Goal: Transaction & Acquisition: Purchase product/service

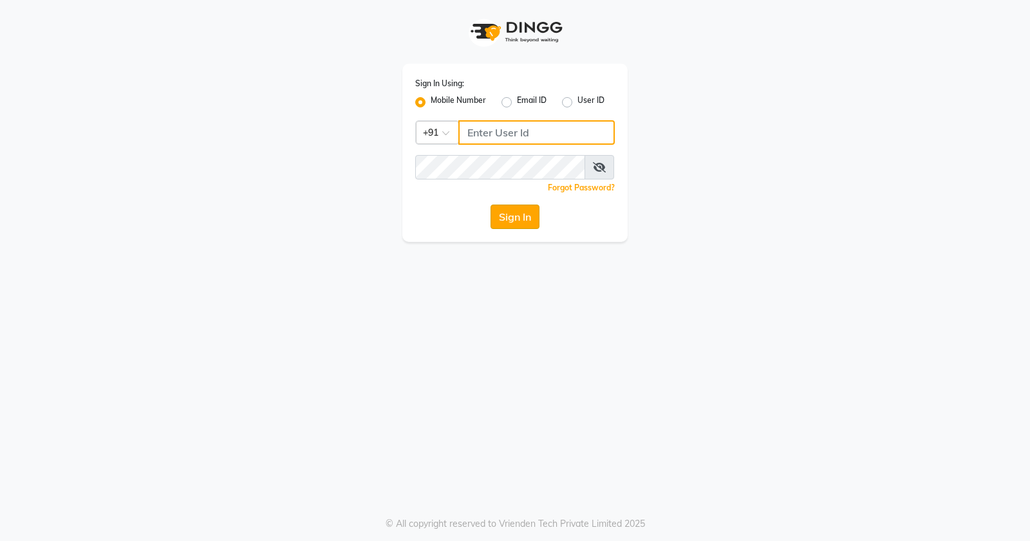
type input "9168825076"
click at [505, 210] on button "Sign In" at bounding box center [515, 217] width 49 height 24
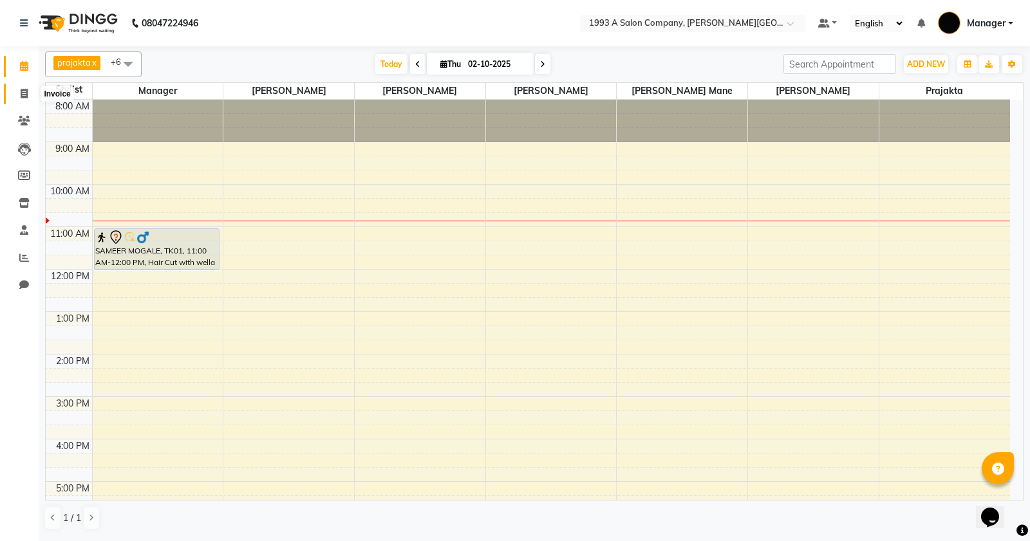
click at [21, 95] on icon at bounding box center [24, 94] width 7 height 10
select select "service"
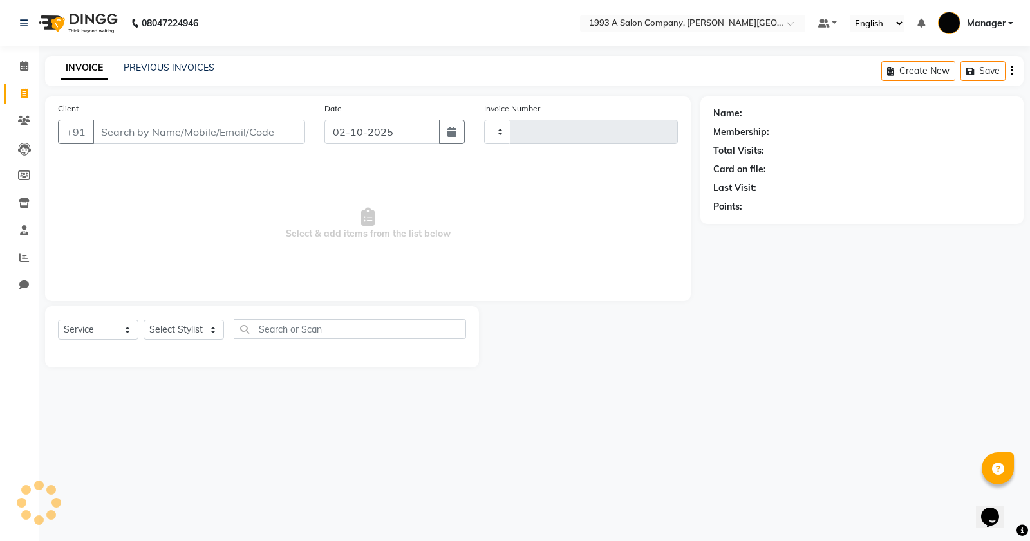
type input "3348"
select select "613"
click at [198, 134] on input "Client" at bounding box center [199, 132] width 212 height 24
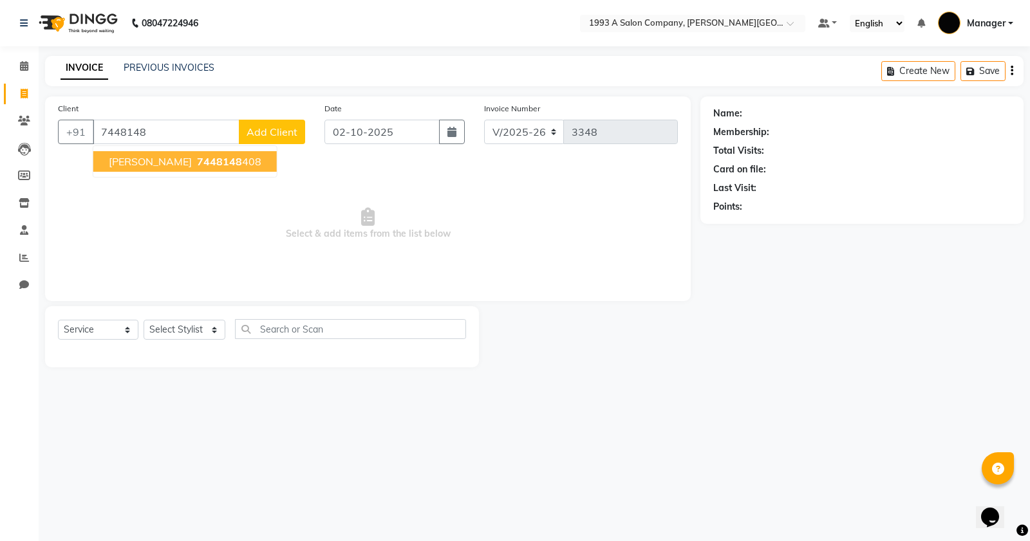
click at [197, 159] on span "7448148" at bounding box center [219, 161] width 45 height 13
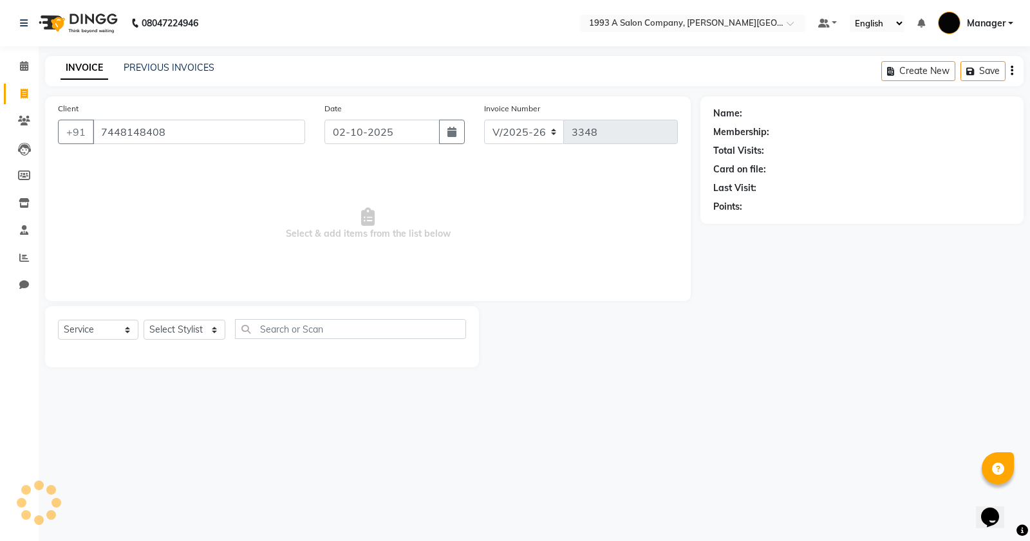
type input "7448148408"
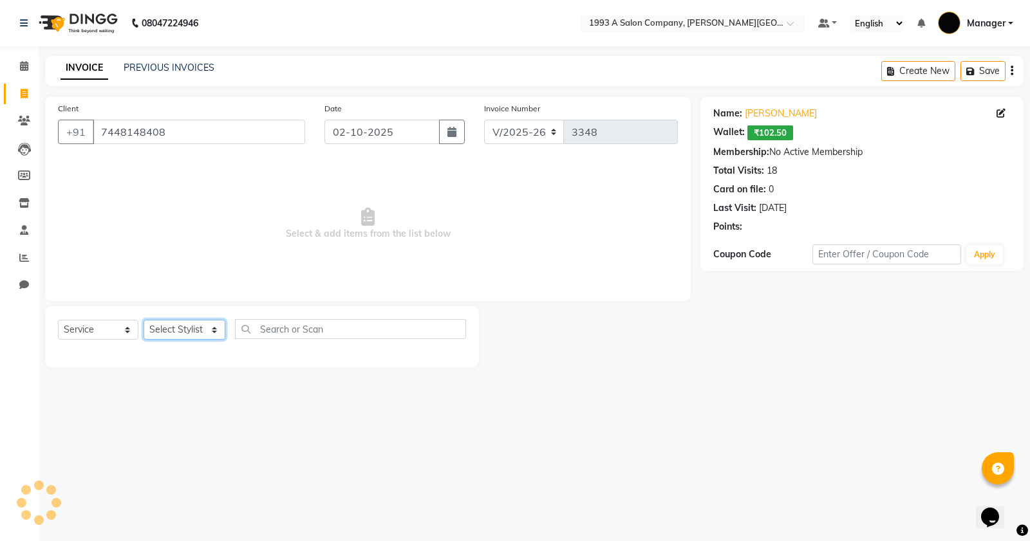
click at [200, 325] on select "Select Stylist [PERSON_NAME] Manager [PERSON_NAME] Mr [PERSON_NAME] (owner) [PE…" at bounding box center [185, 330] width 82 height 20
select select "11854"
click at [144, 320] on select "Select Stylist [PERSON_NAME] Manager [PERSON_NAME] Mr [PERSON_NAME] (owner) [PE…" at bounding box center [185, 330] width 82 height 20
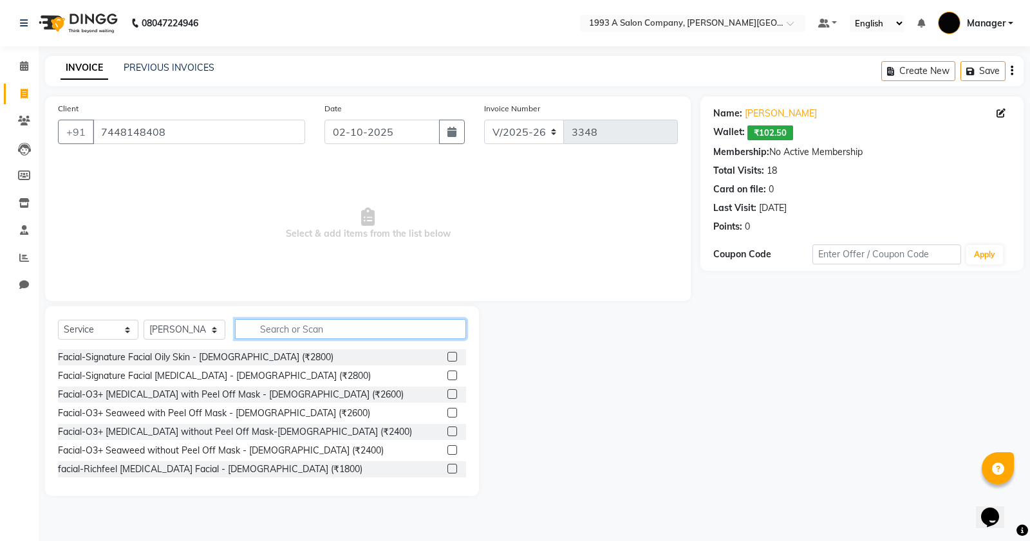
click at [294, 330] on input "text" at bounding box center [350, 329] width 231 height 20
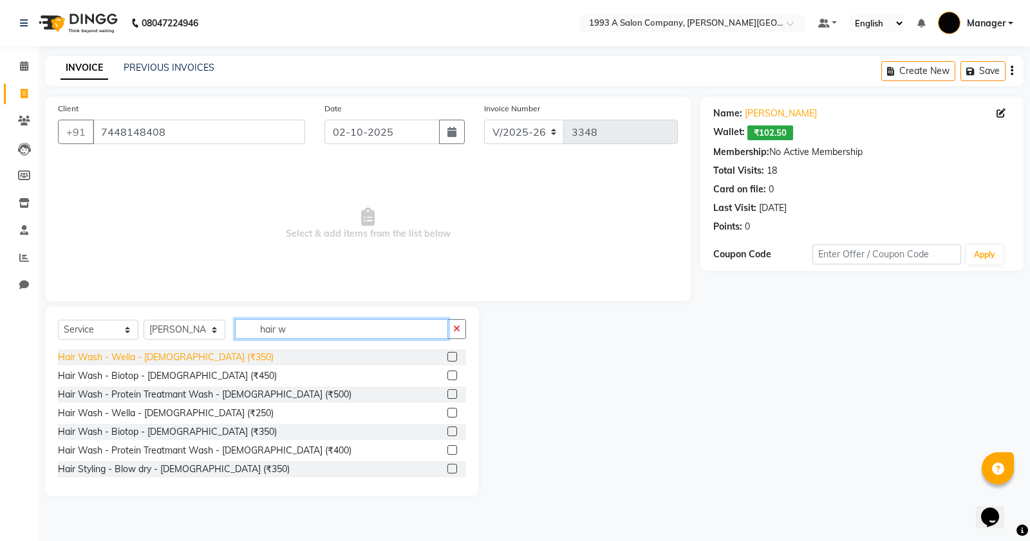
type input "hair w"
click at [176, 361] on div "Hair Wash - Wella - [DEMOGRAPHIC_DATA] (₹350)" at bounding box center [166, 358] width 216 height 14
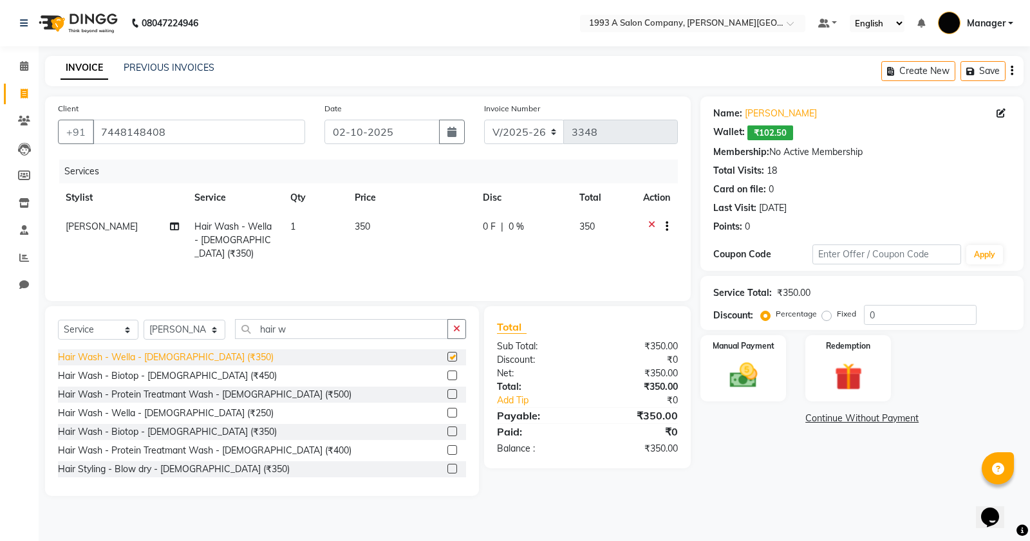
checkbox input "false"
drag, startPoint x: 191, startPoint y: 332, endPoint x: 198, endPoint y: 324, distance: 10.9
click at [191, 332] on select "Select Stylist [PERSON_NAME] Manager [PERSON_NAME] Mr [PERSON_NAME] (owner) [PE…" at bounding box center [185, 330] width 82 height 20
select select "82880"
click at [144, 320] on select "Select Stylist [PERSON_NAME] Manager [PERSON_NAME] Mr [PERSON_NAME] (owner) [PE…" at bounding box center [185, 330] width 82 height 20
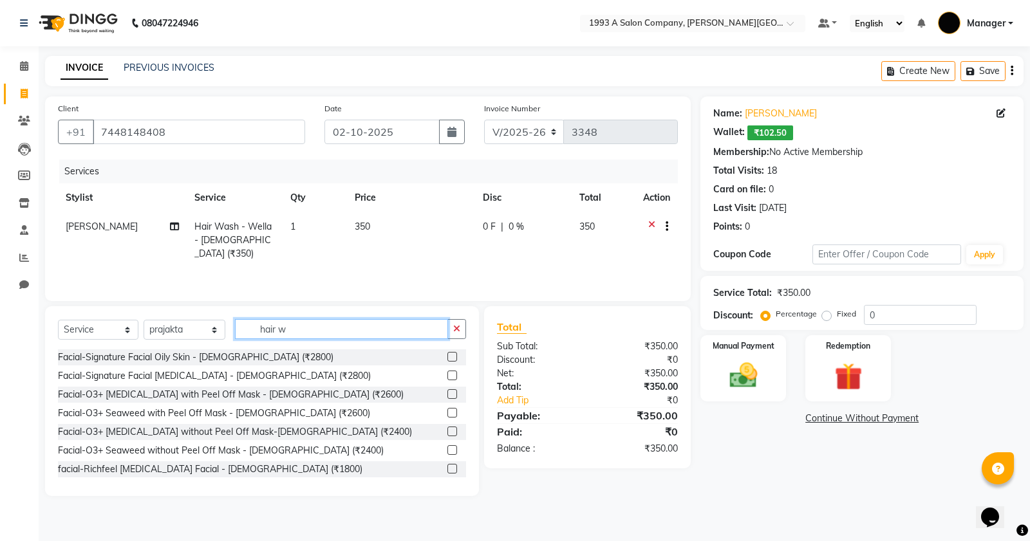
drag, startPoint x: 310, startPoint y: 330, endPoint x: 320, endPoint y: 325, distance: 11.5
click at [313, 328] on input "hair w" at bounding box center [341, 329] width 213 height 20
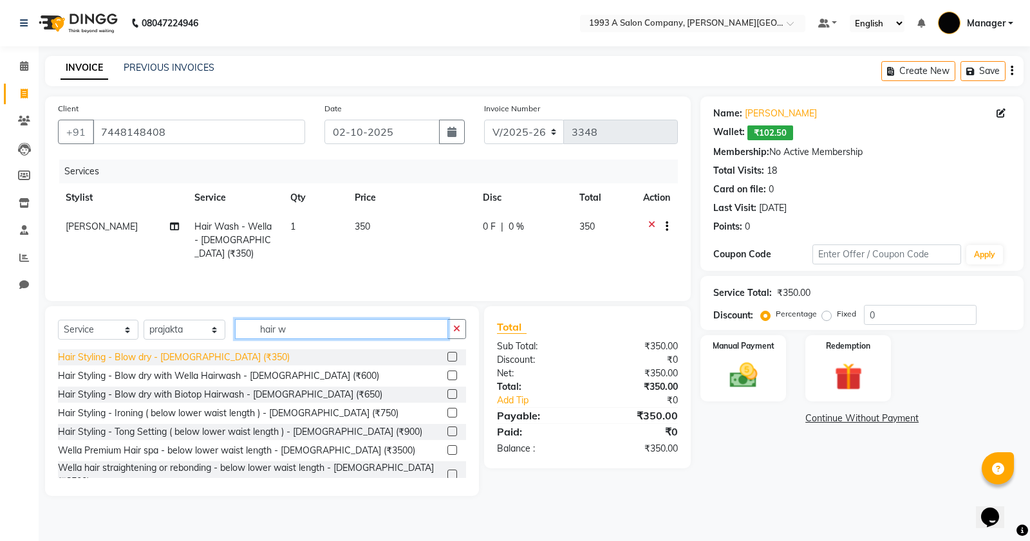
type input "hair w"
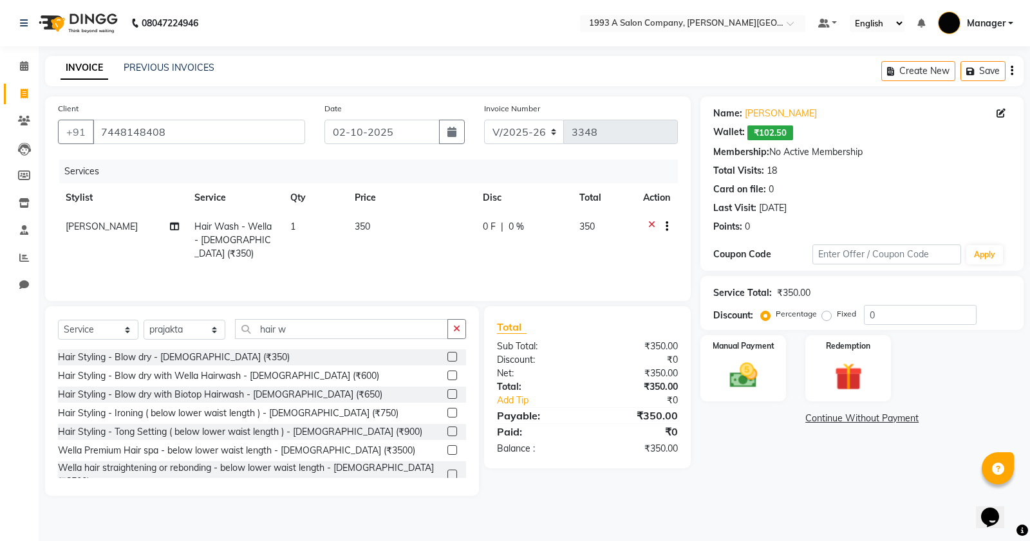
drag, startPoint x: 198, startPoint y: 352, endPoint x: 241, endPoint y: 337, distance: 45.8
click at [201, 350] on div "Hair Styling - Blow dry - [DEMOGRAPHIC_DATA] (₹350)" at bounding box center [262, 358] width 408 height 16
click at [447, 357] on label at bounding box center [452, 357] width 10 height 10
click at [447, 357] on input "checkbox" at bounding box center [451, 357] width 8 height 8
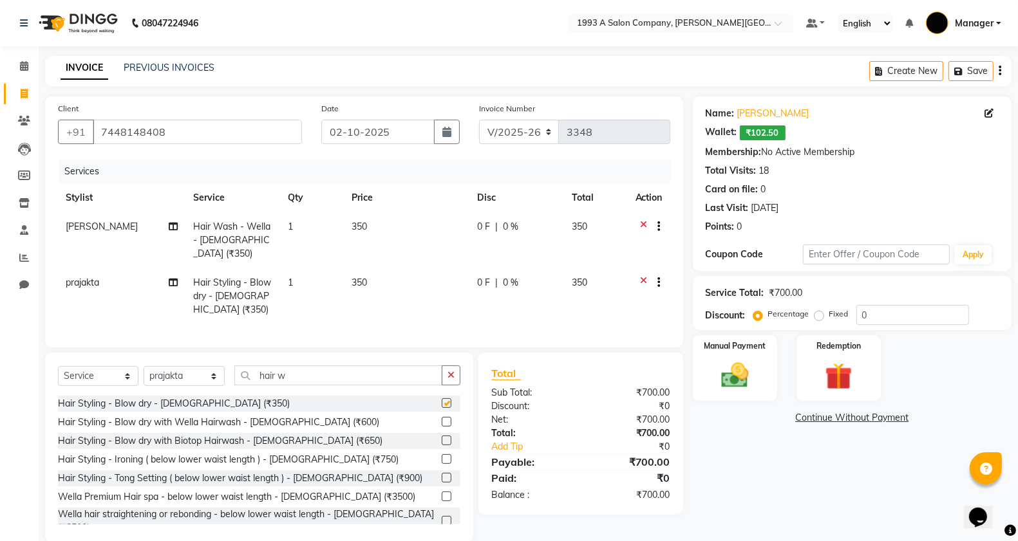
checkbox input "false"
click at [737, 372] on img at bounding box center [735, 375] width 46 height 32
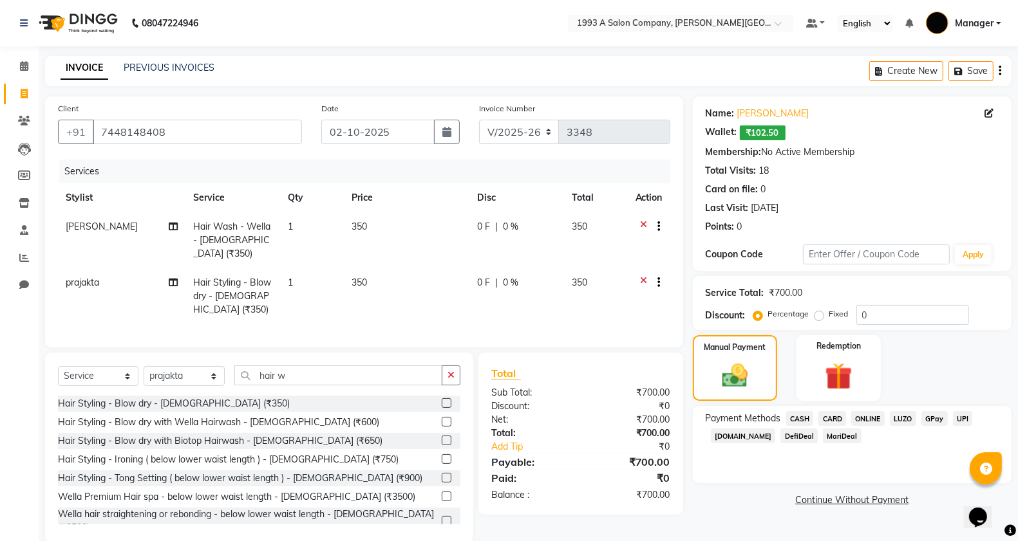
click at [866, 419] on span "ONLINE" at bounding box center [867, 418] width 33 height 15
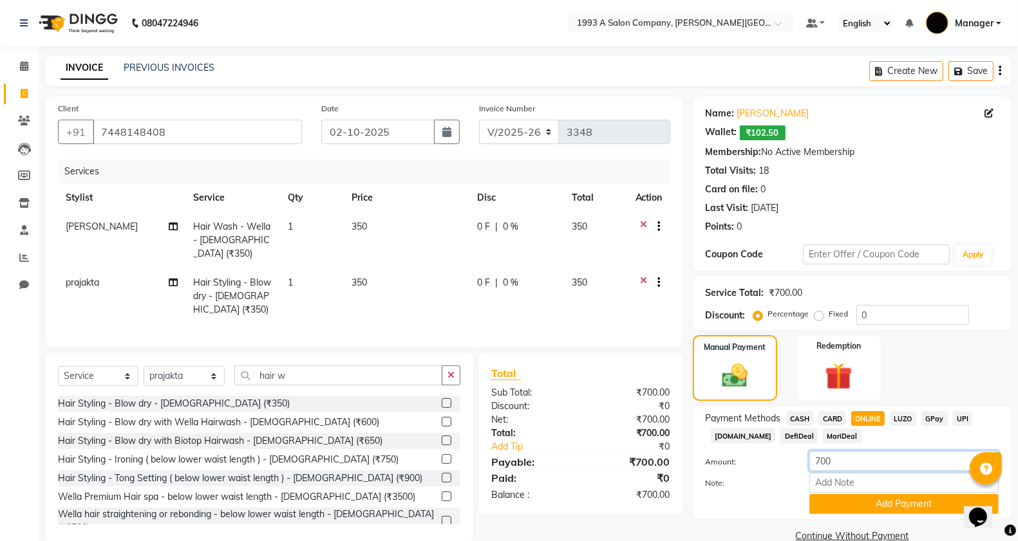
drag, startPoint x: 851, startPoint y: 469, endPoint x: 860, endPoint y: 465, distance: 9.6
click at [857, 467] on input "700" at bounding box center [903, 461] width 189 height 20
type input "7"
type input "600"
click at [861, 503] on button "Add Payment" at bounding box center [903, 504] width 189 height 20
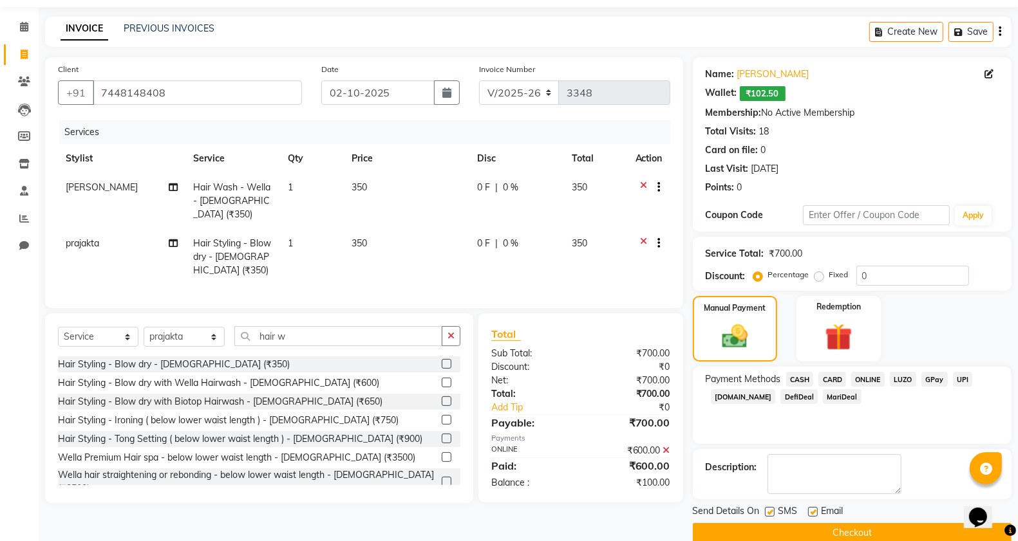
scroll to position [61, 0]
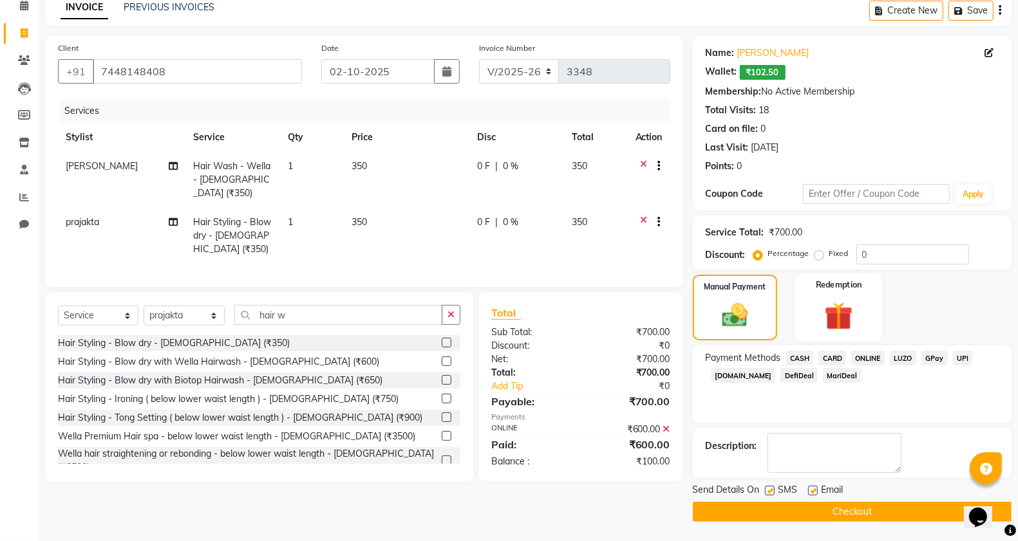
click at [841, 312] on img at bounding box center [839, 316] width 46 height 35
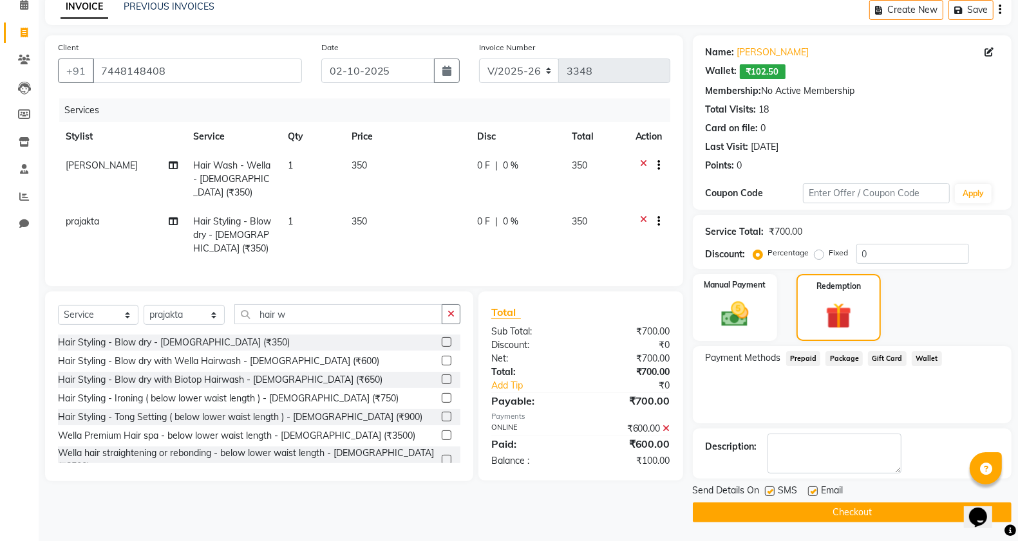
click at [919, 361] on span "Wallet" at bounding box center [927, 358] width 30 height 15
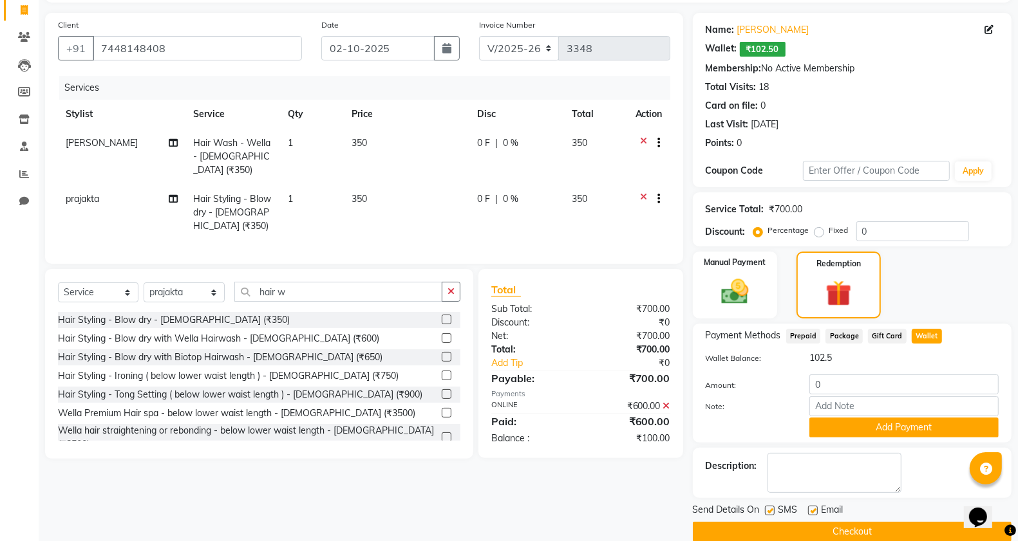
scroll to position [102, 0]
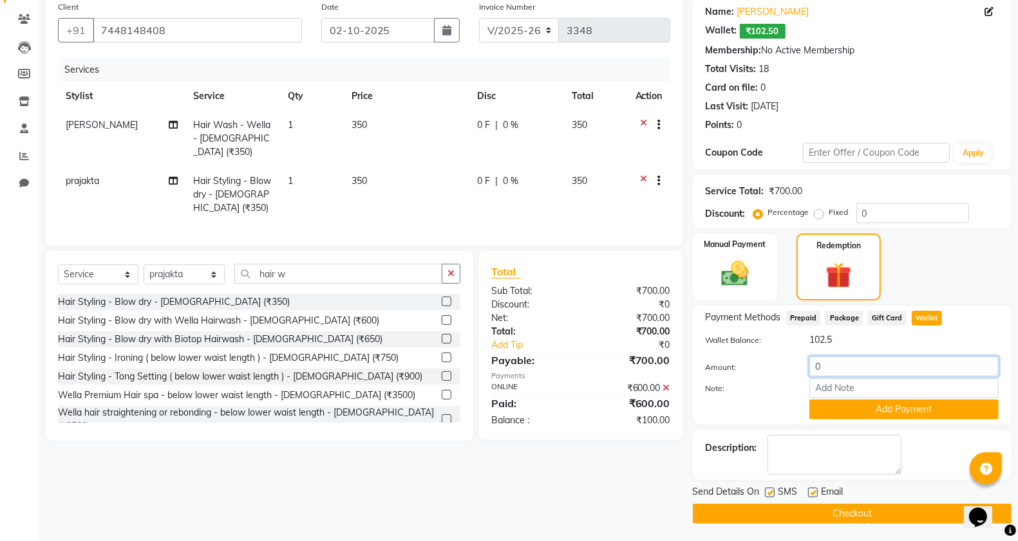
click at [845, 366] on input "0" at bounding box center [903, 367] width 189 height 20
type input "0"
type input "100"
click at [922, 409] on button "Add Payment" at bounding box center [903, 410] width 189 height 20
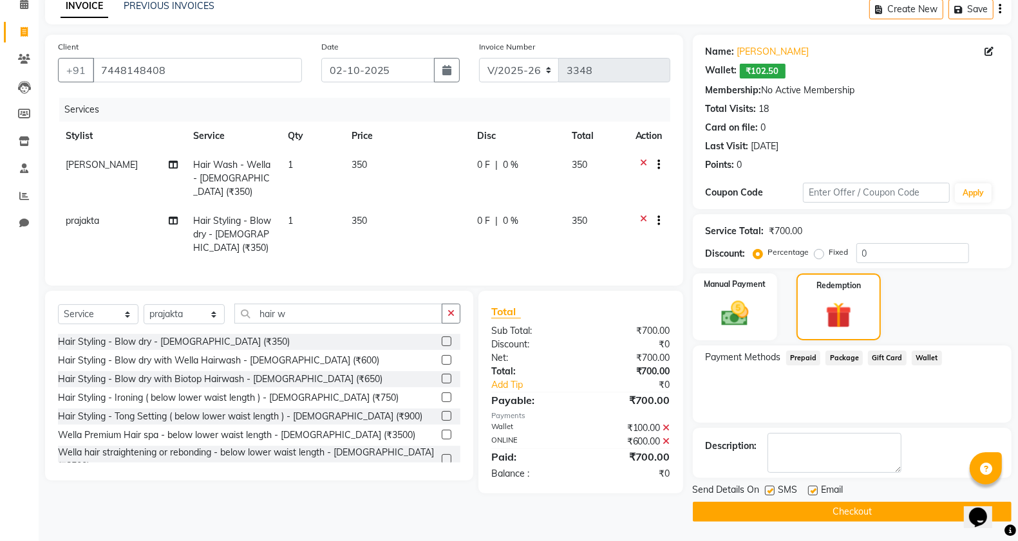
scroll to position [62, 0]
drag, startPoint x: 800, startPoint y: 518, endPoint x: 803, endPoint y: 510, distance: 8.4
click at [800, 517] on button "Checkout" at bounding box center [852, 512] width 319 height 20
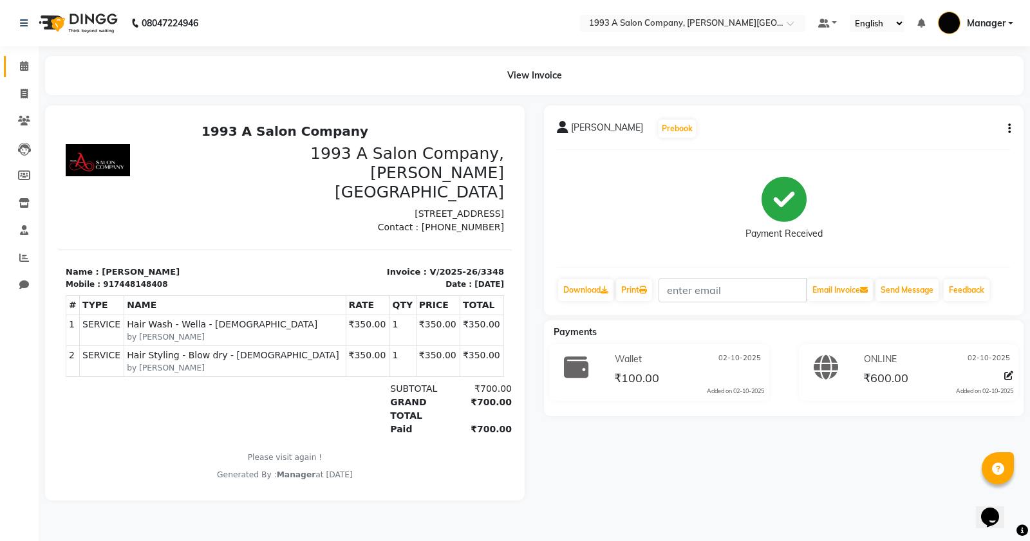
click at [24, 64] on icon at bounding box center [24, 66] width 8 height 10
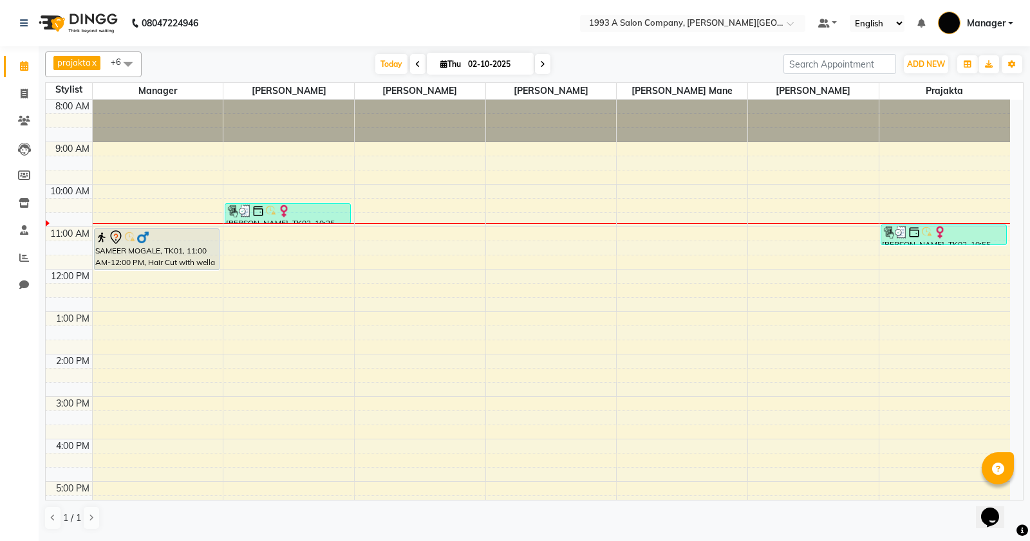
drag, startPoint x: 304, startPoint y: 214, endPoint x: 304, endPoint y: 236, distance: 21.9
click at [304, 237] on div "8:00 AM 9:00 AM 10:00 AM 11:00 AM 12:00 PM 1:00 PM 2:00 PM 3:00 PM 4:00 PM 5:00…" at bounding box center [528, 397] width 964 height 594
drag, startPoint x: 310, startPoint y: 208, endPoint x: 317, endPoint y: 227, distance: 19.7
click at [316, 229] on div "8:00 AM 9:00 AM 10:00 AM 11:00 AM 12:00 PM 1:00 PM 2:00 PM 3:00 PM 4:00 PM 5:00…" at bounding box center [528, 397] width 964 height 594
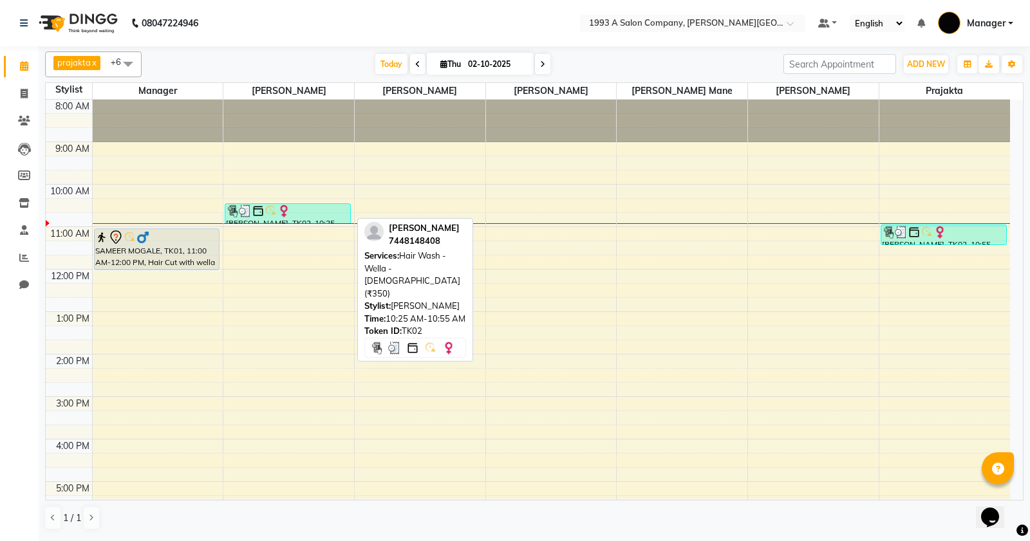
click at [317, 212] on div at bounding box center [288, 211] width 124 height 13
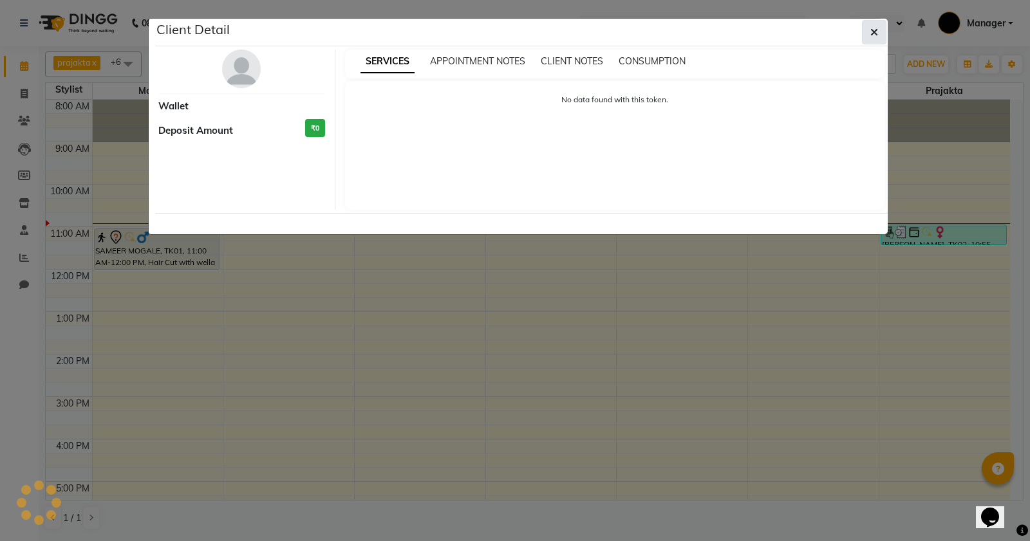
select select "3"
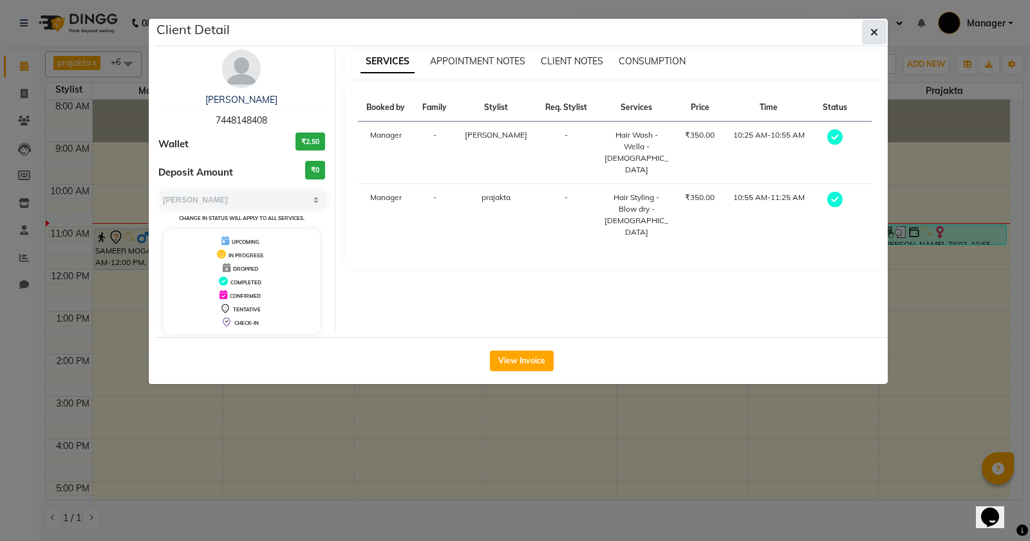
click at [876, 31] on icon "button" at bounding box center [874, 32] width 8 height 10
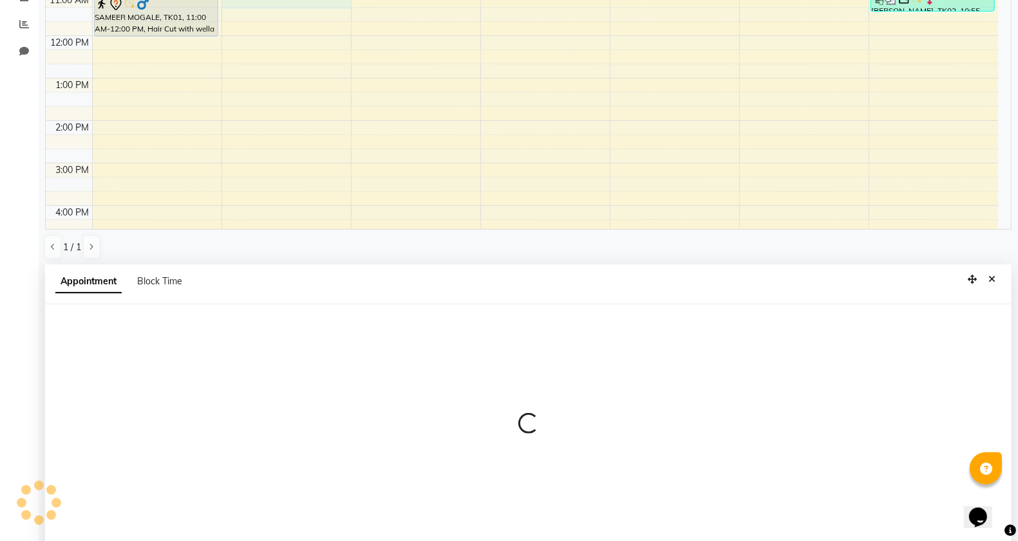
scroll to position [250, 0]
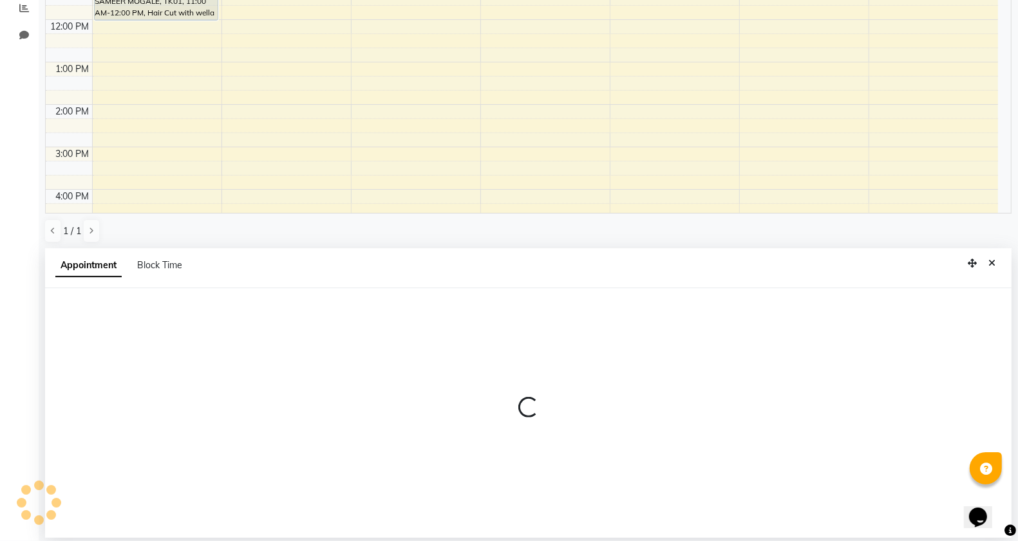
select select "11854"
select select "660"
select select "tentative"
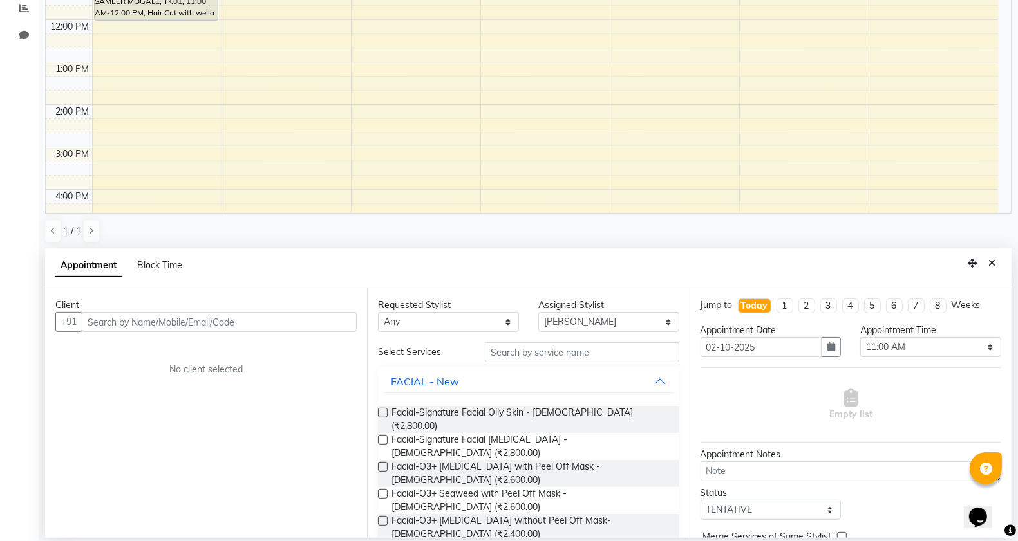
click at [126, 319] on input "text" at bounding box center [219, 322] width 275 height 20
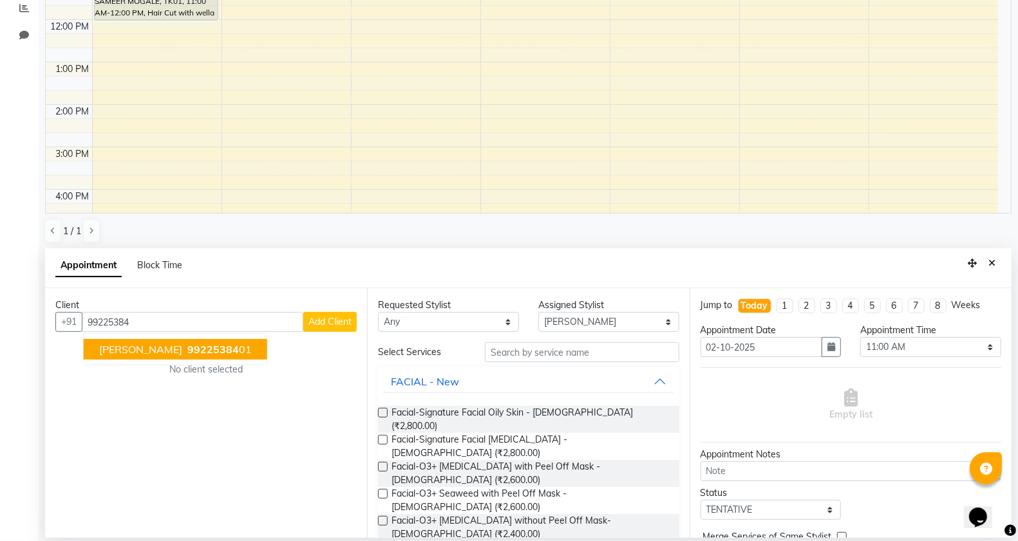
drag, startPoint x: 150, startPoint y: 345, endPoint x: 311, endPoint y: 314, distance: 163.9
click at [187, 344] on span "99225384" at bounding box center [212, 349] width 51 height 13
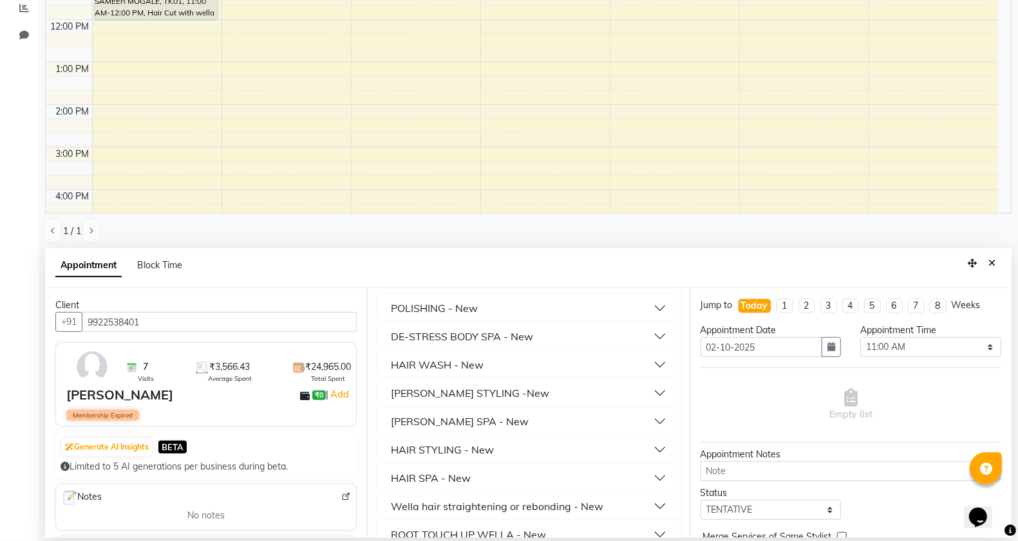
scroll to position [1127, 0]
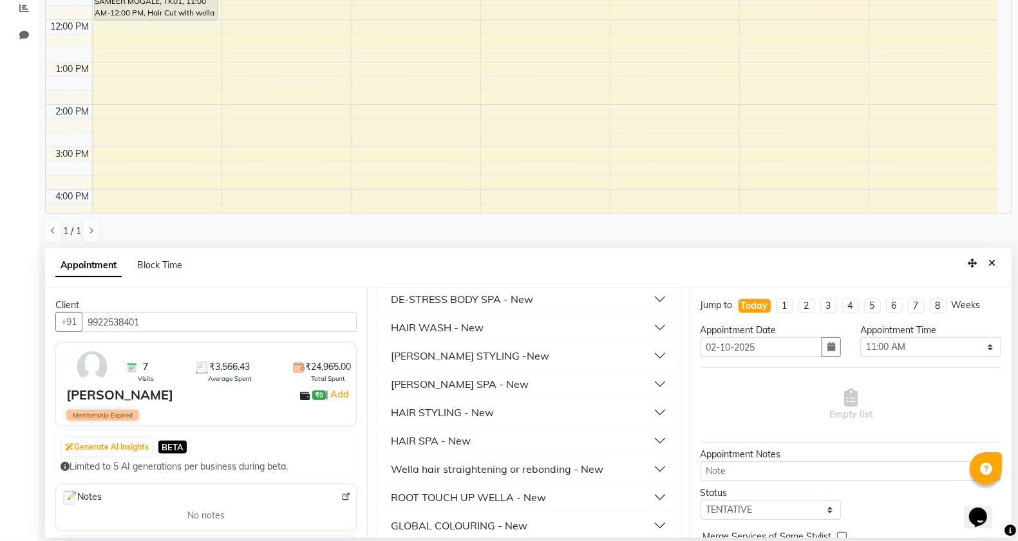
type input "9922538401"
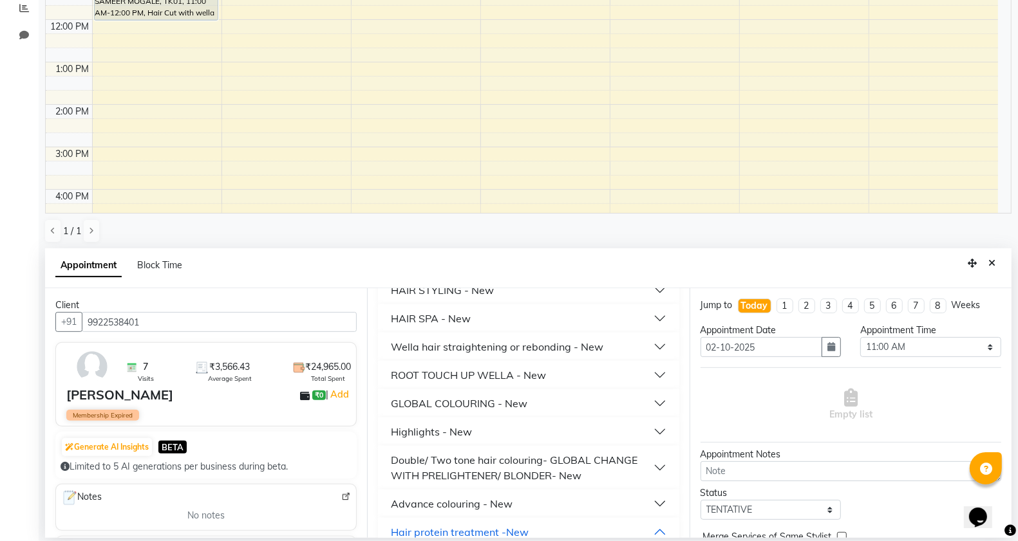
scroll to position [1287, 0]
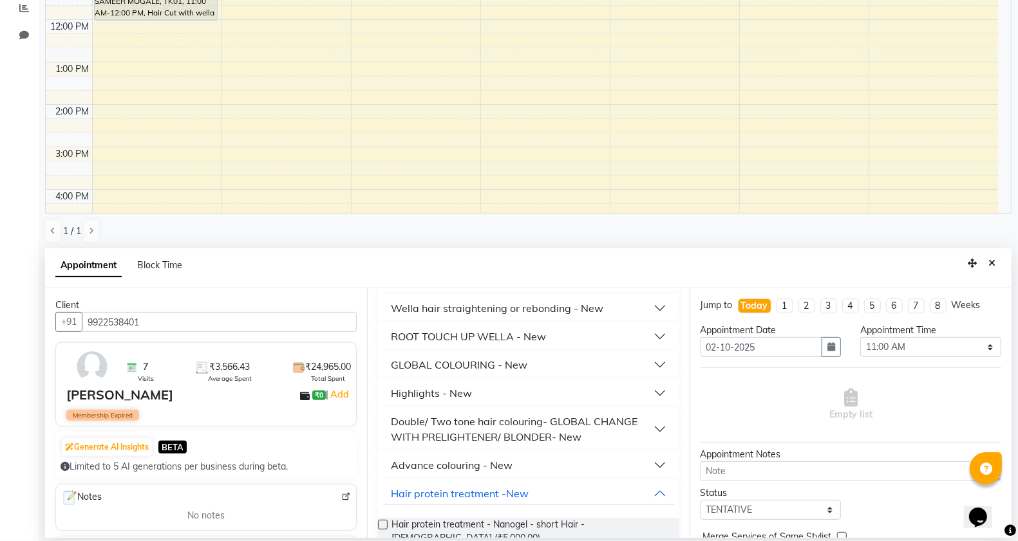
drag, startPoint x: 409, startPoint y: 503, endPoint x: 458, endPoint y: 477, distance: 56.2
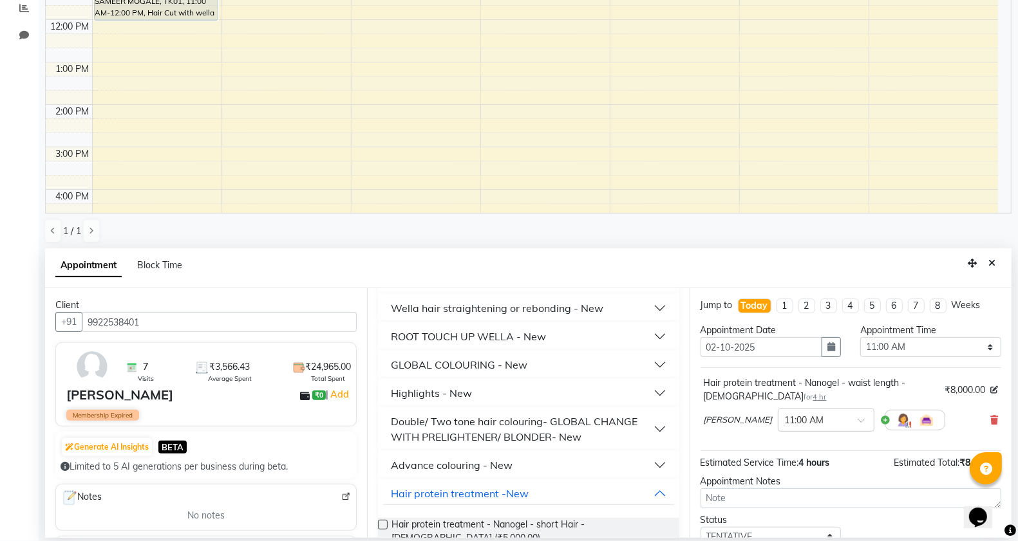
checkbox input "false"
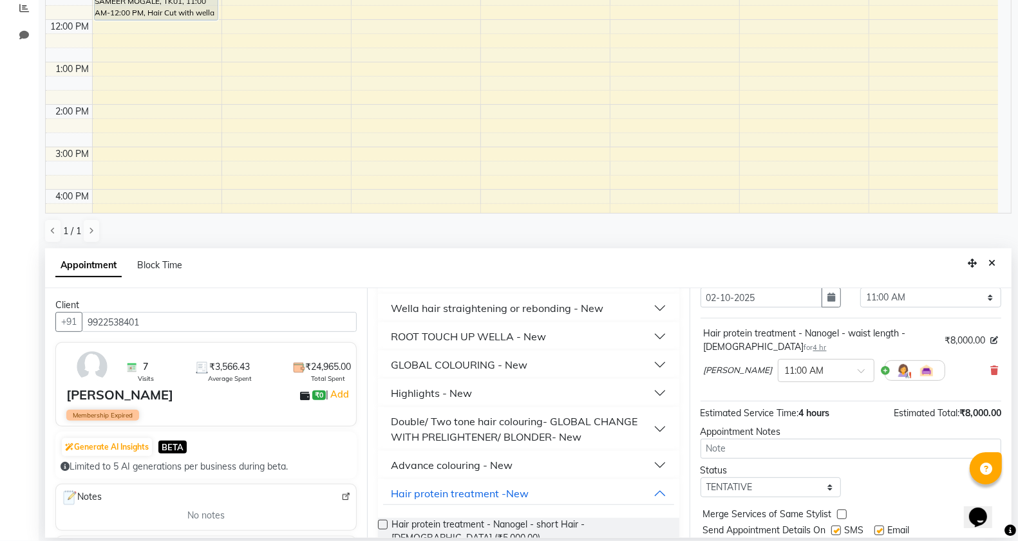
scroll to position [91, 0]
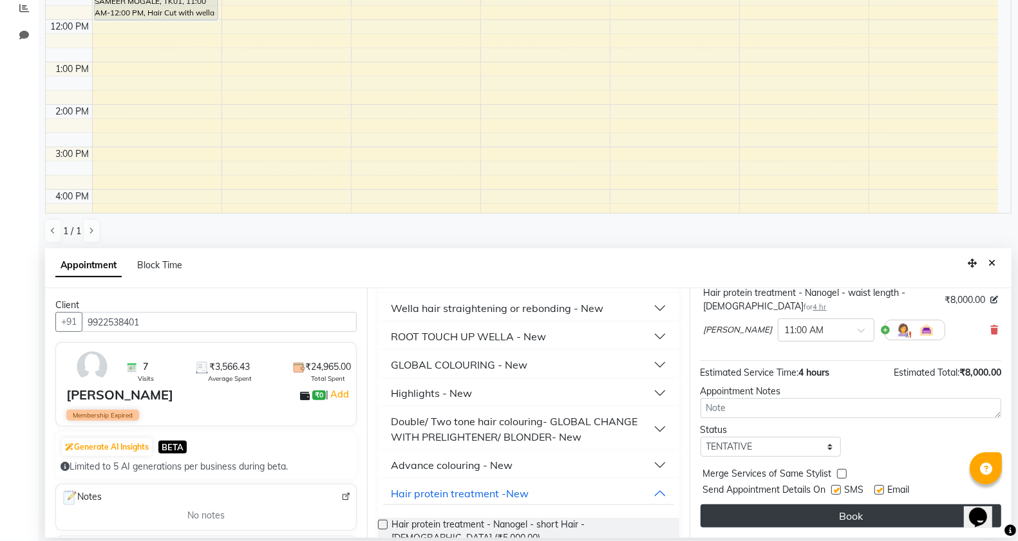
drag, startPoint x: 800, startPoint y: 516, endPoint x: 805, endPoint y: 510, distance: 7.3
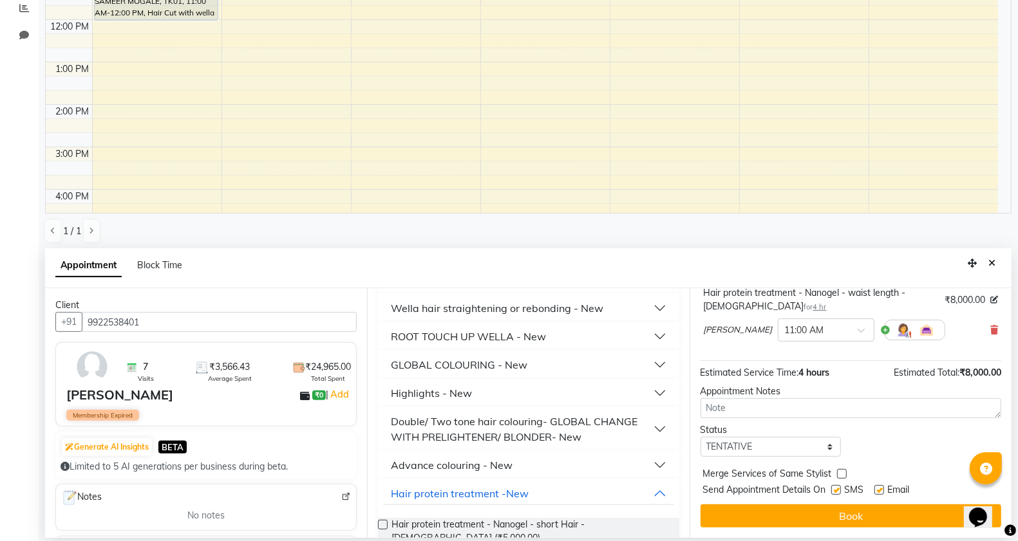
click at [800, 516] on button "Book" at bounding box center [850, 516] width 301 height 23
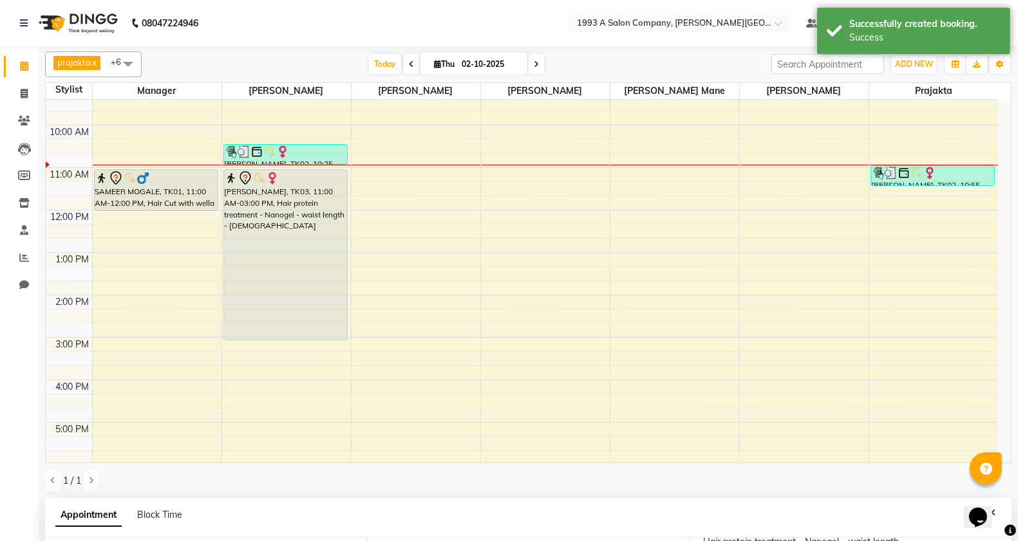
scroll to position [161, 0]
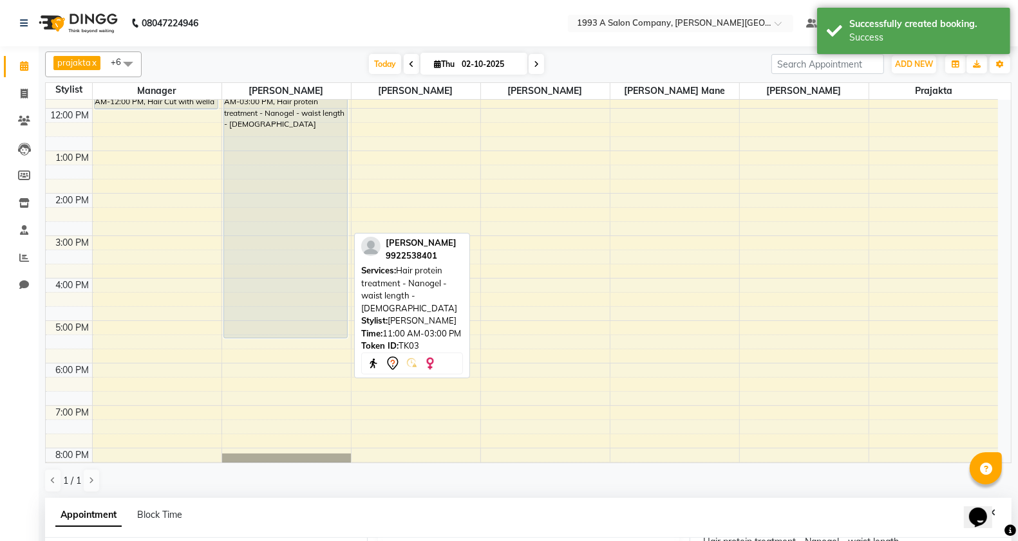
drag, startPoint x: 310, startPoint y: 237, endPoint x: 303, endPoint y: 328, distance: 91.6
click at [303, 328] on div "Rituja, TK02, 10:25 AM-10:55 AM, Hair Wash - Wella - Female (₹350) Swarangi, TK…" at bounding box center [286, 236] width 129 height 594
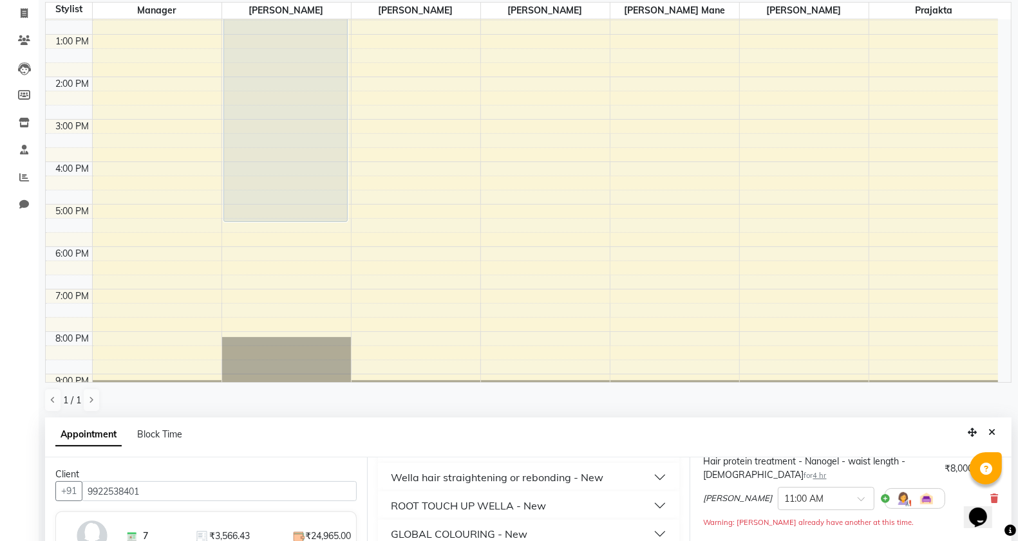
scroll to position [237, 0]
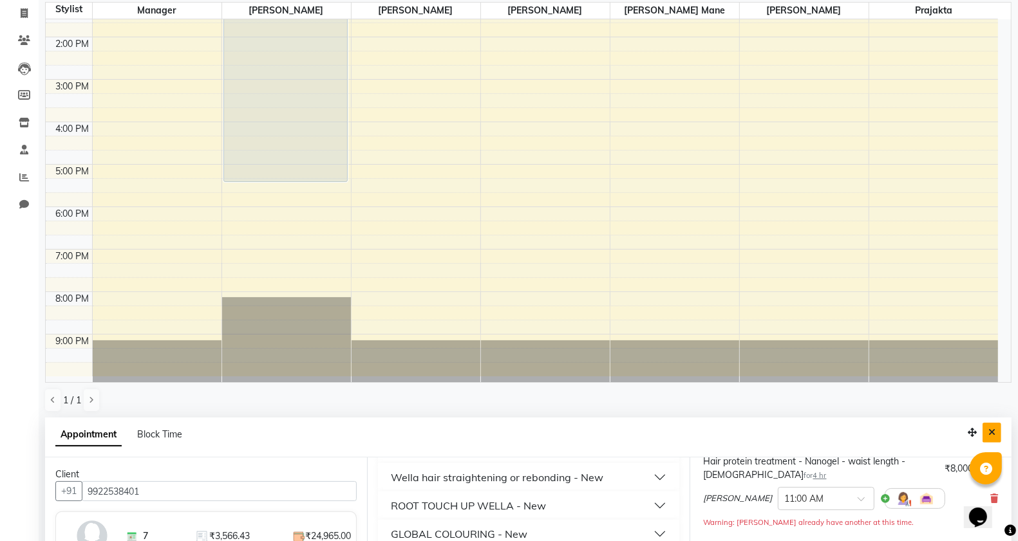
click at [993, 436] on icon "Close" at bounding box center [991, 432] width 7 height 9
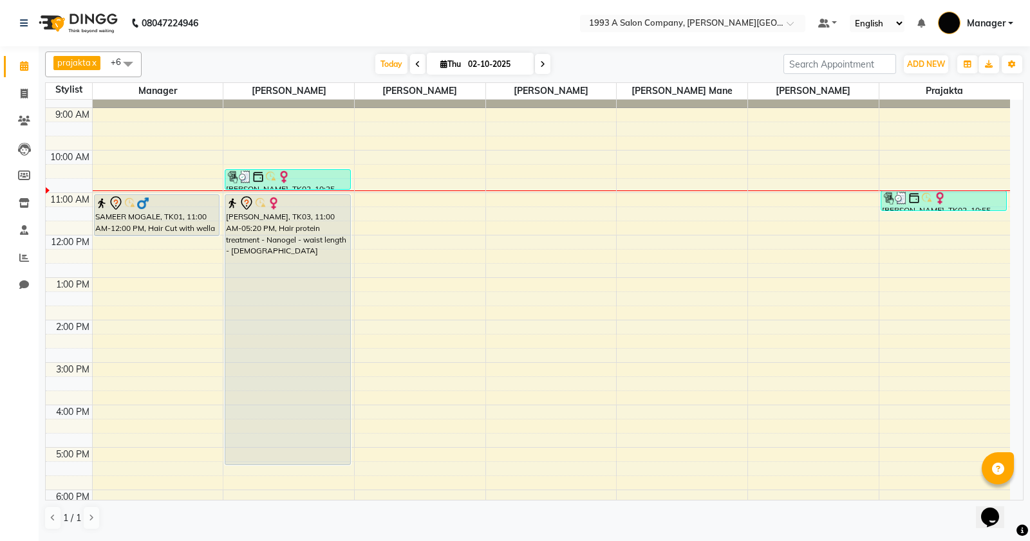
scroll to position [0, 0]
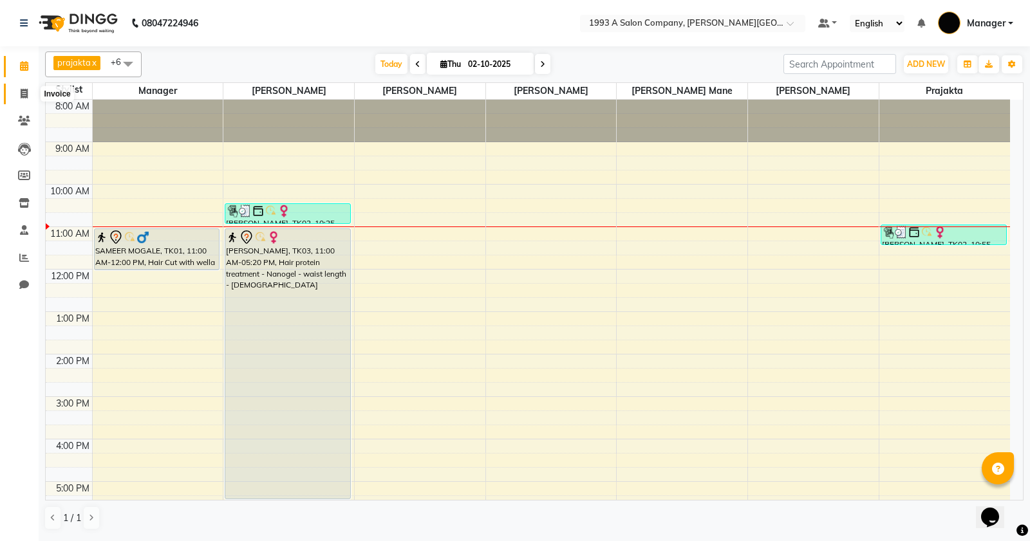
click at [13, 89] on span at bounding box center [24, 94] width 23 height 15
select select "service"
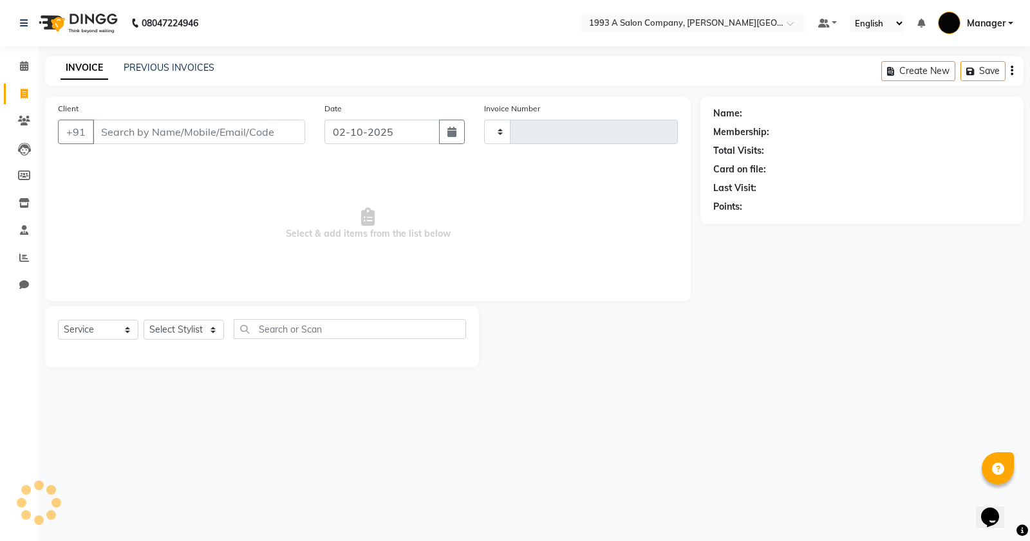
type input "3349"
select select "613"
click at [24, 66] on icon at bounding box center [24, 66] width 8 height 10
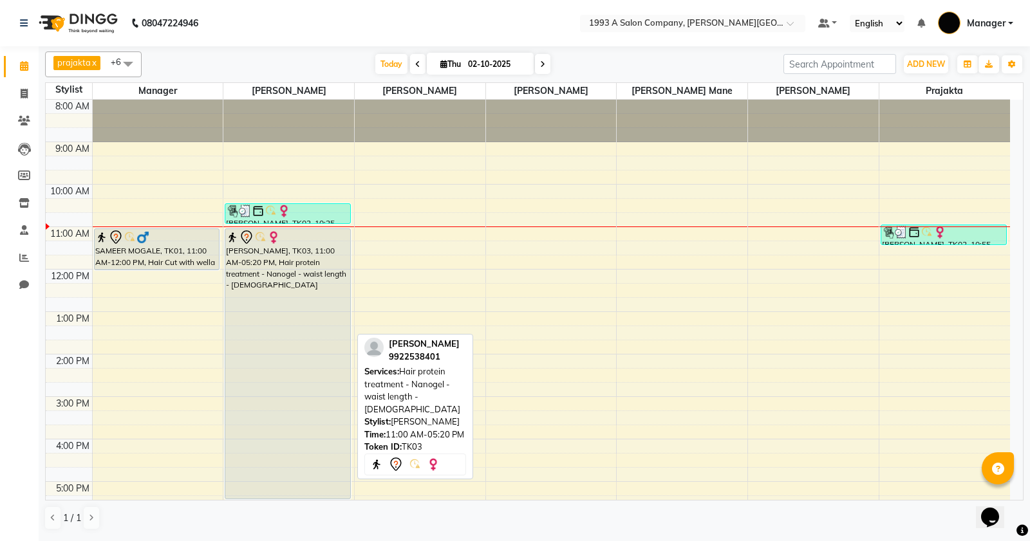
scroll to position [80, 0]
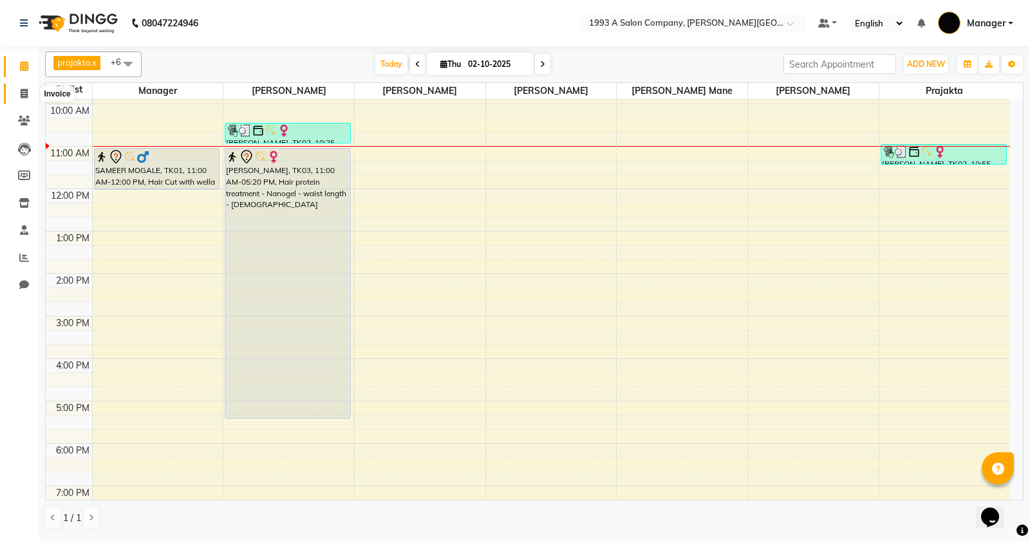
click at [23, 95] on icon at bounding box center [24, 94] width 7 height 10
select select "service"
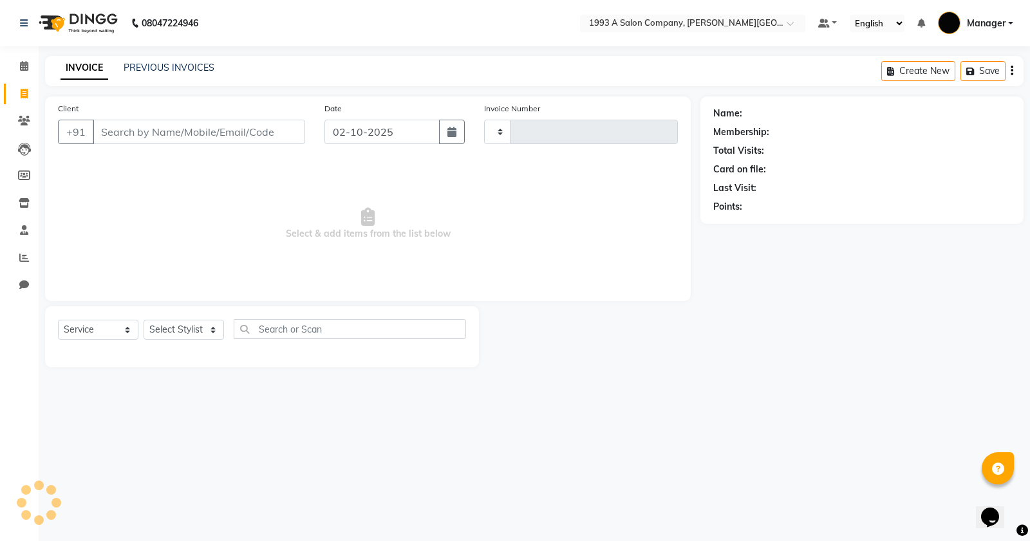
type input "3349"
select select "613"
click at [214, 129] on input "Client" at bounding box center [199, 132] width 212 height 24
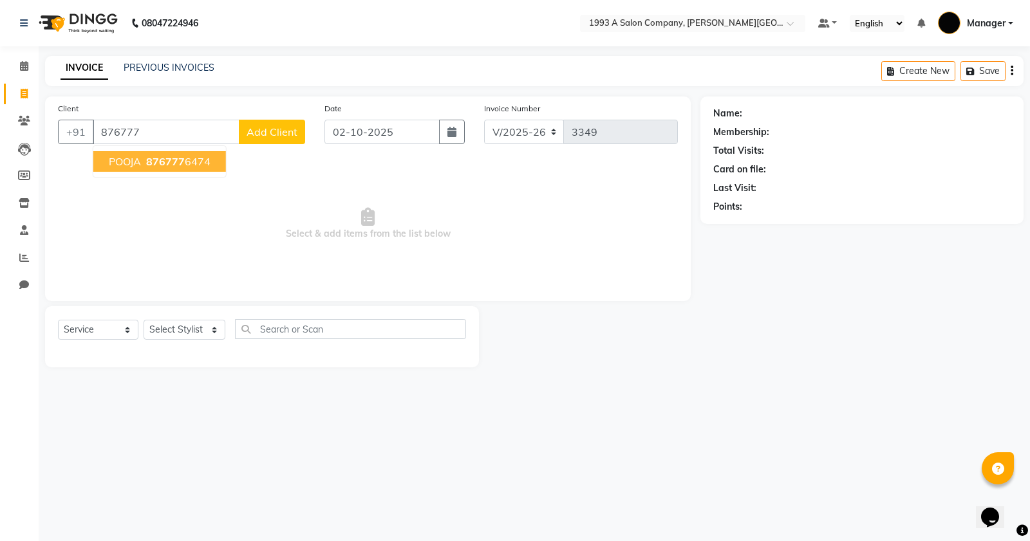
click at [179, 161] on span "876777" at bounding box center [165, 161] width 39 height 13
type input "8767776474"
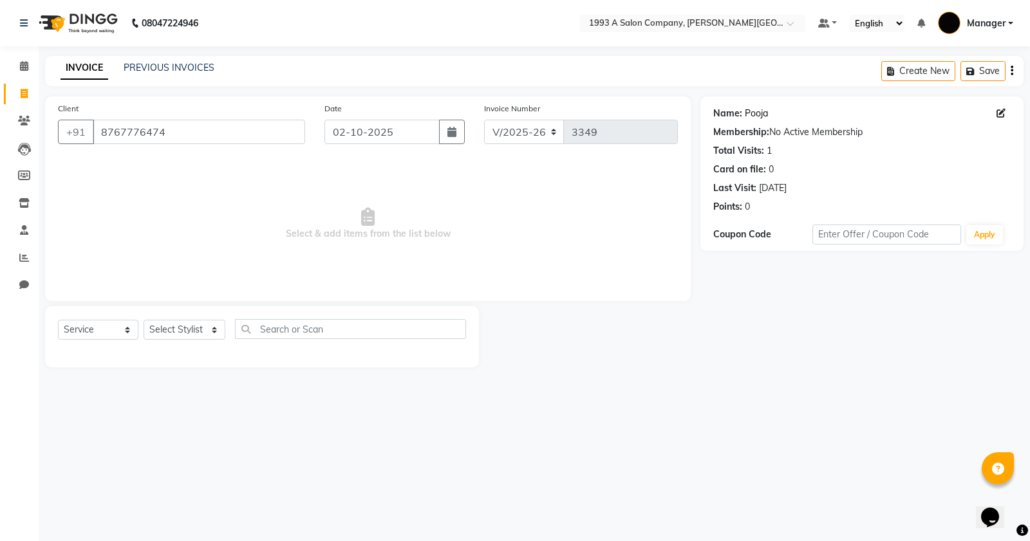
click at [752, 114] on link "Pooja" at bounding box center [756, 114] width 23 height 14
click at [21, 60] on span at bounding box center [24, 66] width 23 height 15
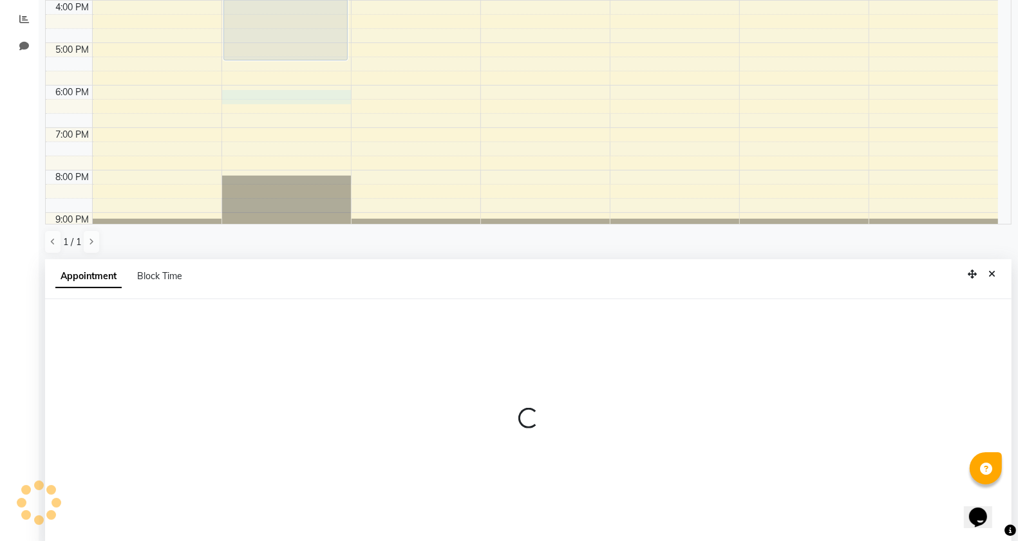
scroll to position [250, 0]
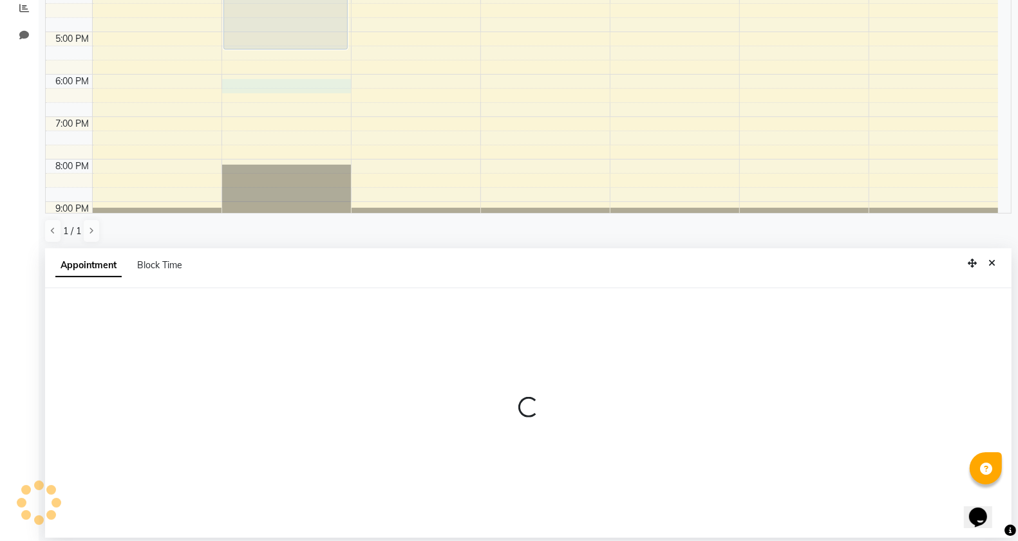
select select "11854"
select select "tentative"
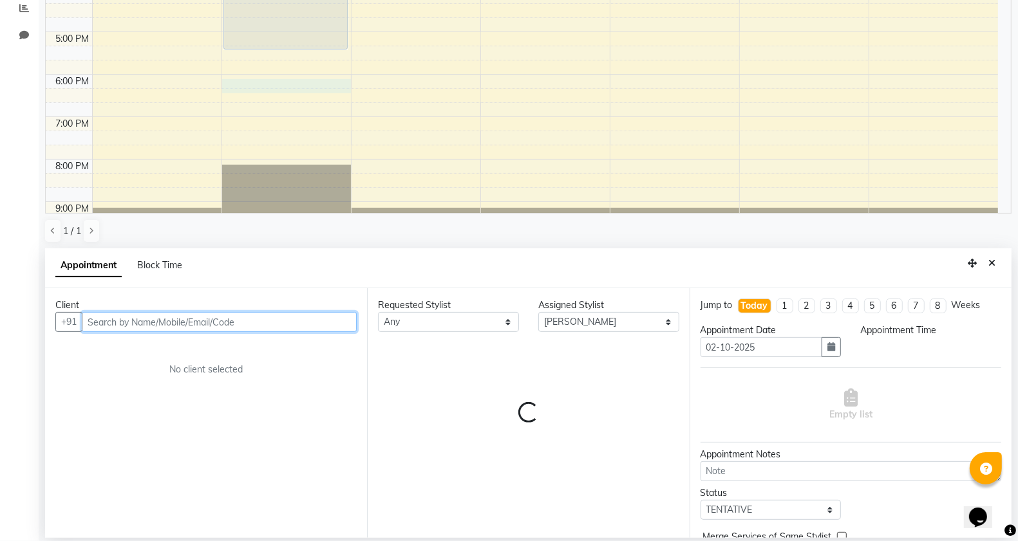
select select "1080"
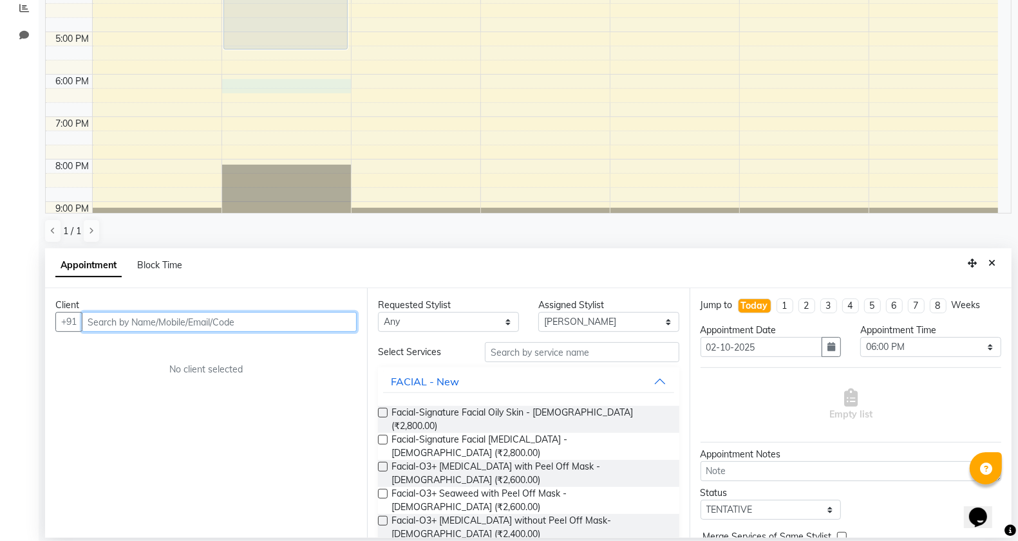
click at [136, 317] on input "text" at bounding box center [219, 322] width 275 height 20
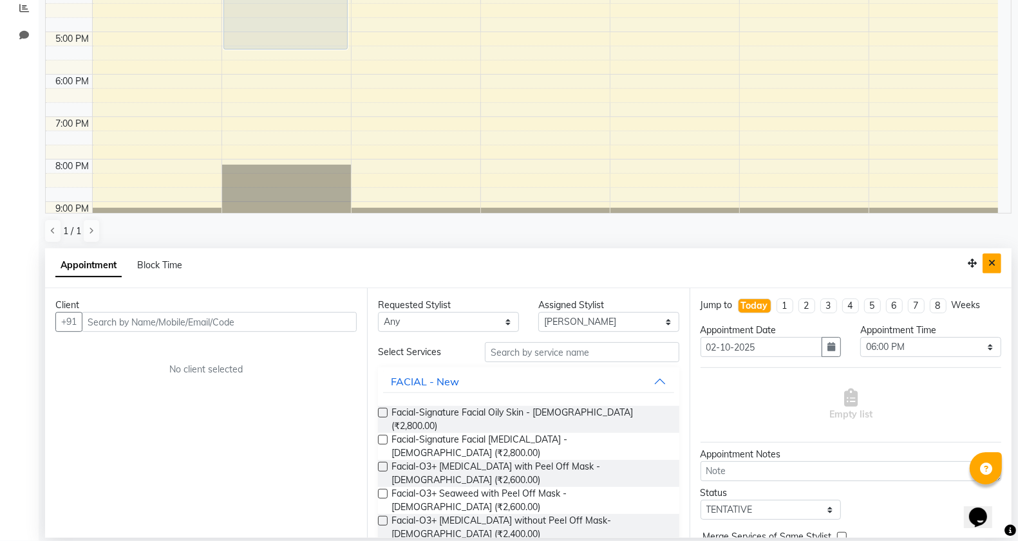
click at [992, 259] on icon "Close" at bounding box center [991, 263] width 7 height 9
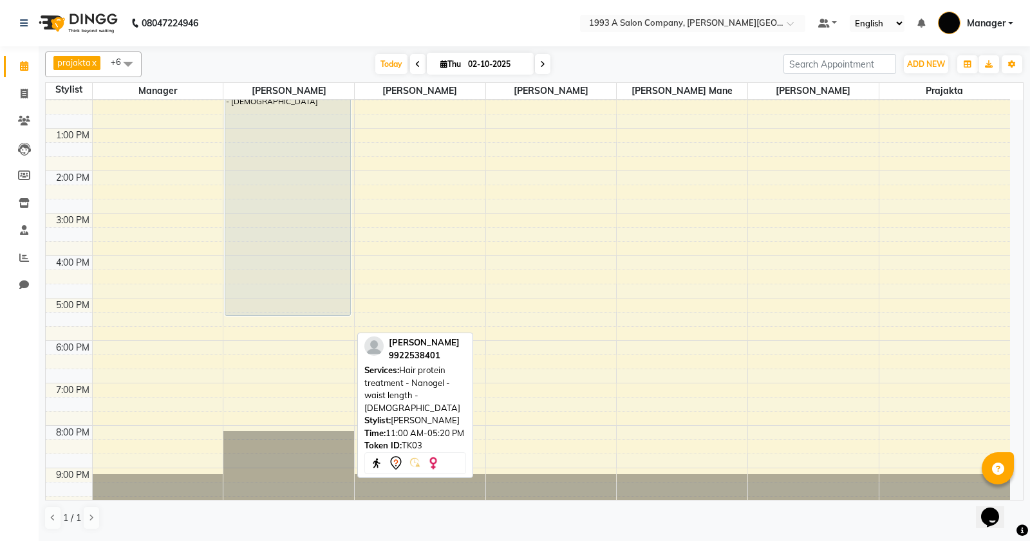
scroll to position [200, 0]
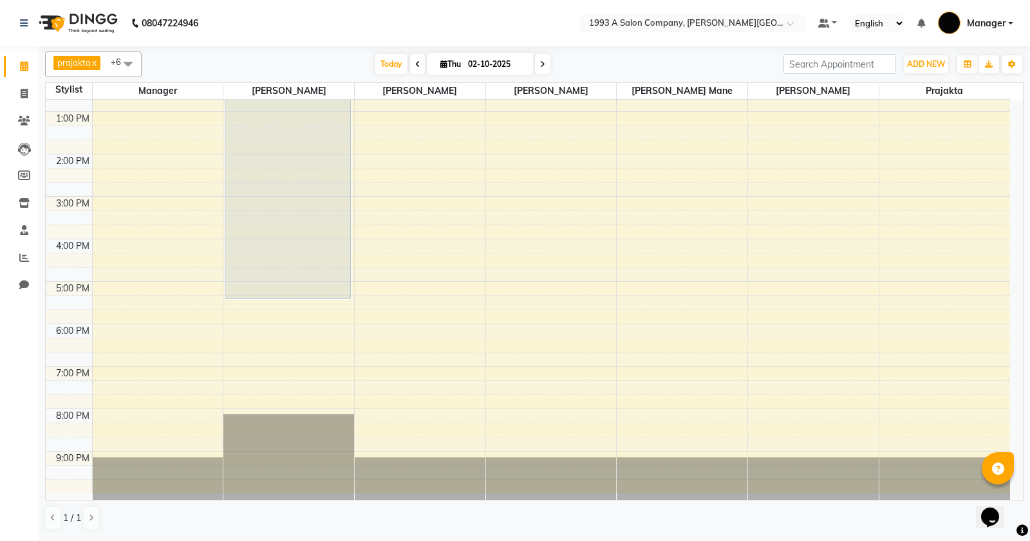
click at [536, 66] on span at bounding box center [542, 64] width 15 height 20
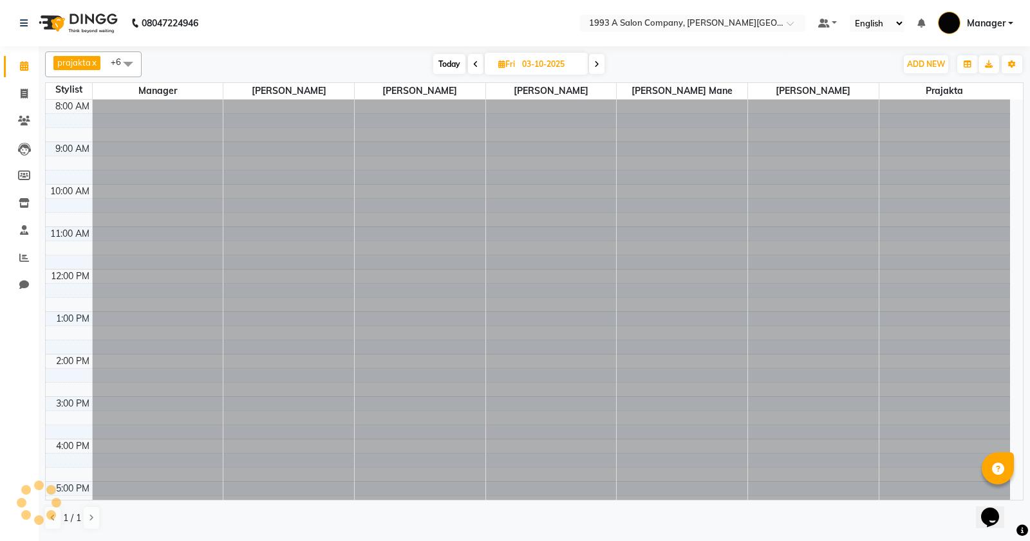
scroll to position [129, 0]
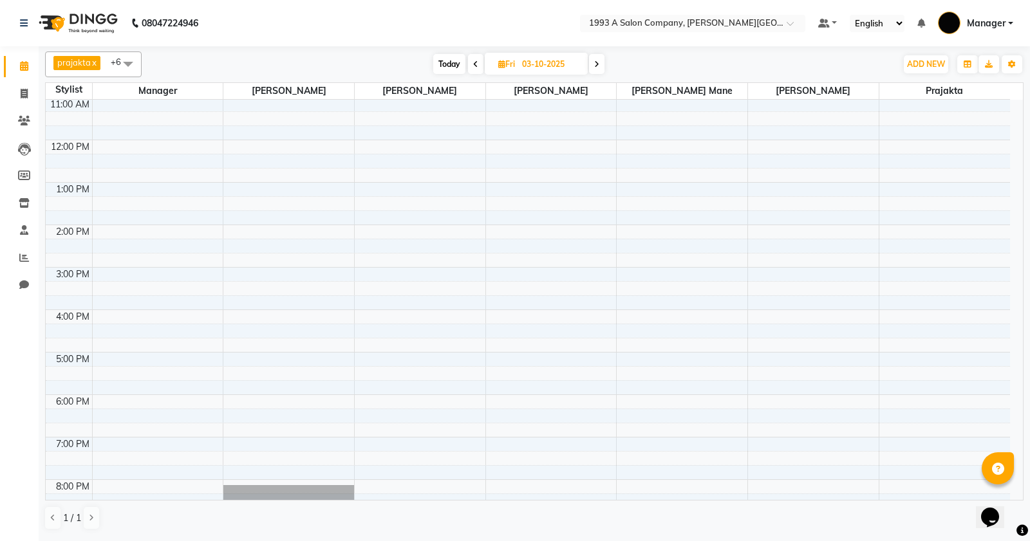
click at [480, 68] on span at bounding box center [475, 64] width 15 height 20
type input "02-10-2025"
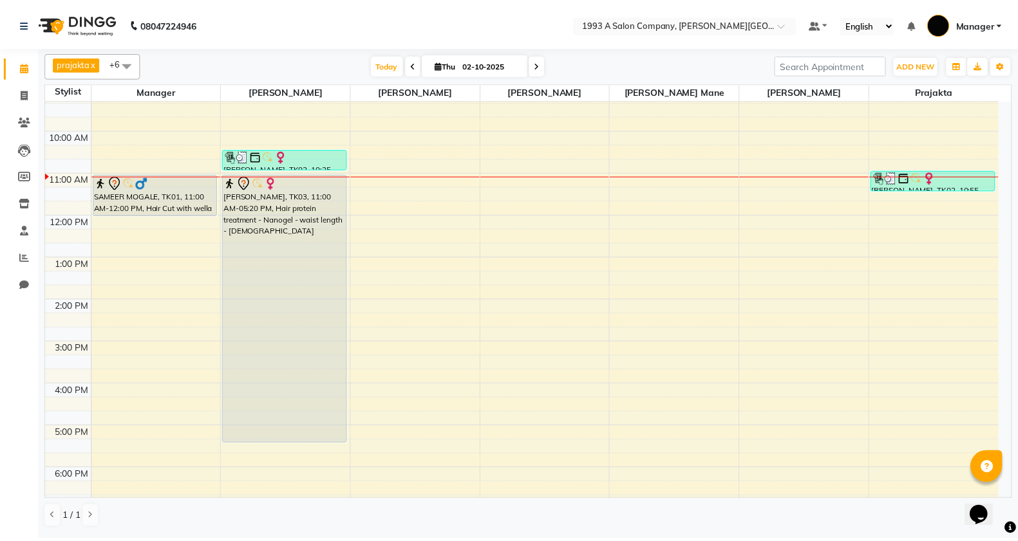
scroll to position [80, 0]
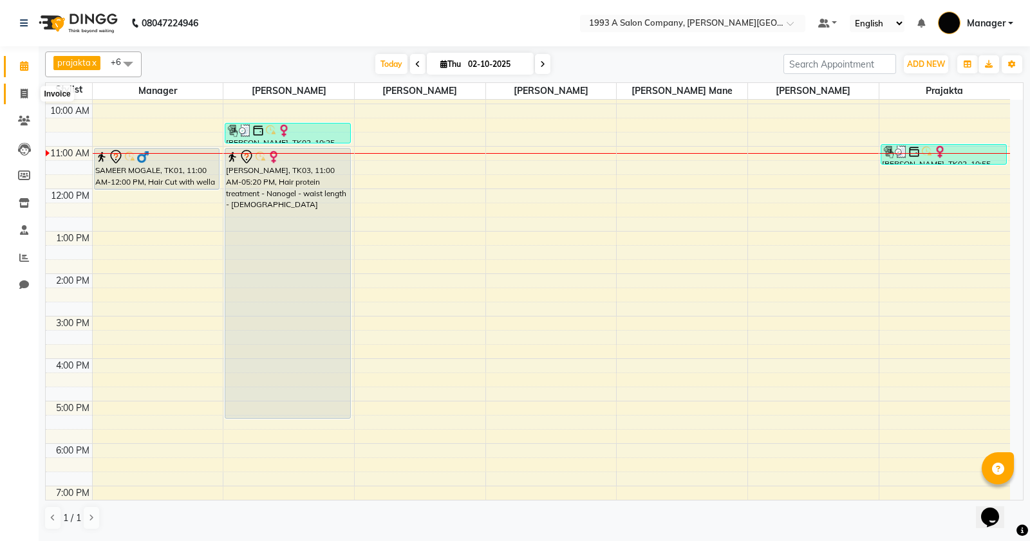
click at [16, 91] on span at bounding box center [24, 94] width 23 height 15
select select "613"
select select "service"
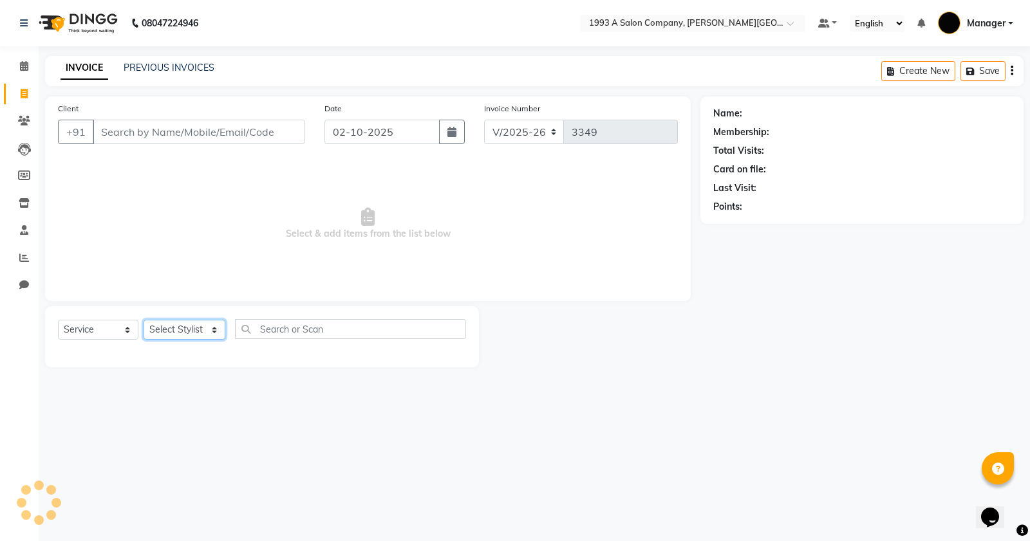
drag, startPoint x: 221, startPoint y: 330, endPoint x: 210, endPoint y: 328, distance: 10.5
click at [221, 330] on select "Select Stylist [PERSON_NAME] Manager [PERSON_NAME] Mr [PERSON_NAME] (owner) [PE…" at bounding box center [185, 330] width 82 height 20
select select "82880"
click at [144, 320] on select "Select Stylist [PERSON_NAME] Manager [PERSON_NAME] Mr [PERSON_NAME] (owner) [PE…" at bounding box center [185, 330] width 82 height 20
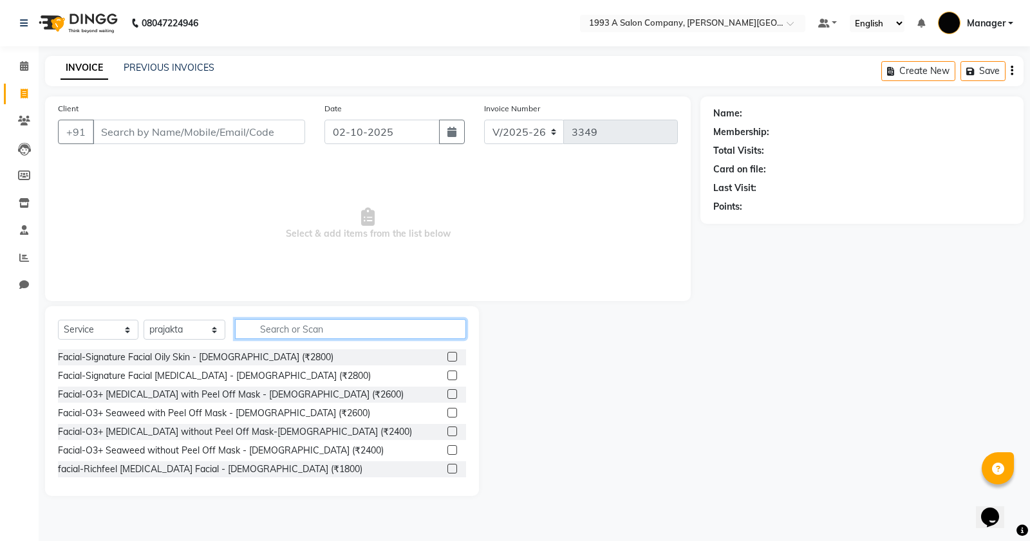
click at [265, 321] on input "text" at bounding box center [350, 329] width 231 height 20
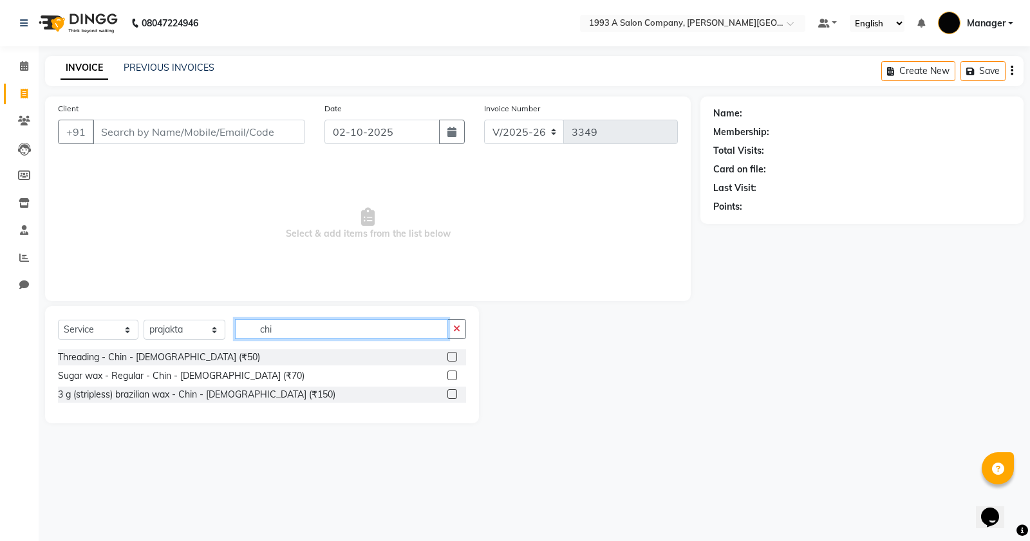
type input "chi"
click at [449, 390] on label at bounding box center [452, 394] width 10 height 10
click at [449, 391] on input "checkbox" at bounding box center [451, 395] width 8 height 8
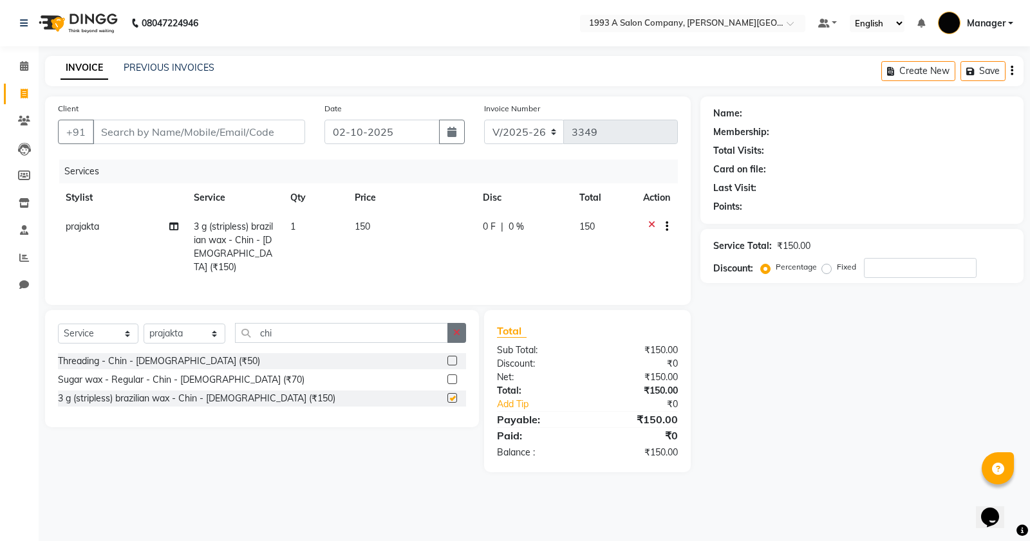
checkbox input "false"
click at [451, 336] on button "button" at bounding box center [456, 333] width 19 height 20
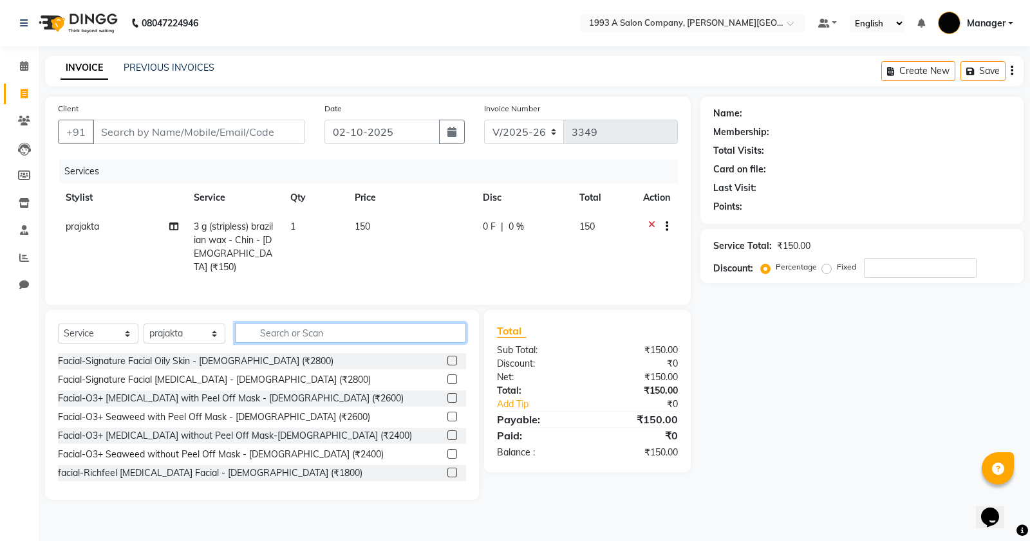
click at [427, 332] on input "text" at bounding box center [350, 333] width 231 height 20
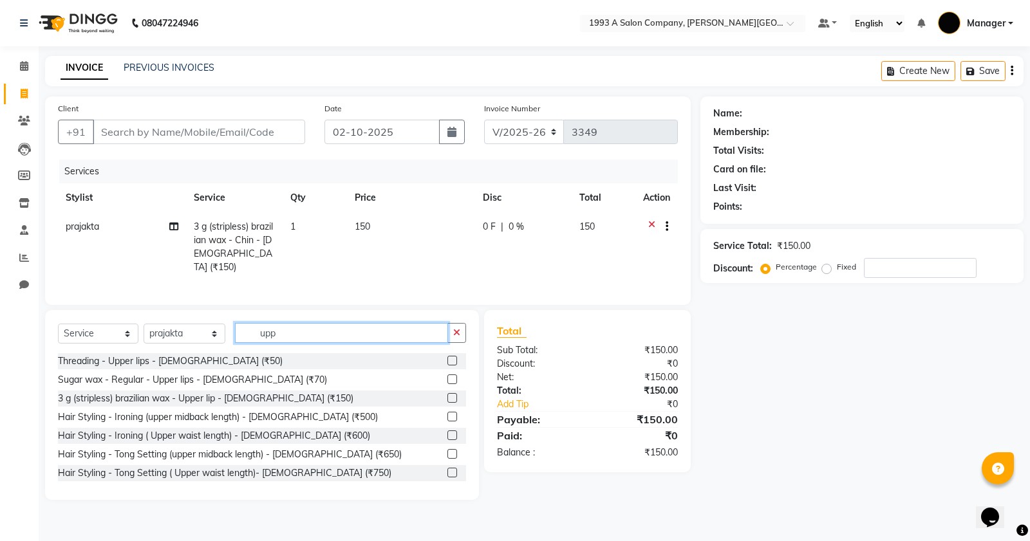
type input "upp"
click at [447, 395] on label at bounding box center [452, 398] width 10 height 10
click at [447, 395] on input "checkbox" at bounding box center [451, 399] width 8 height 8
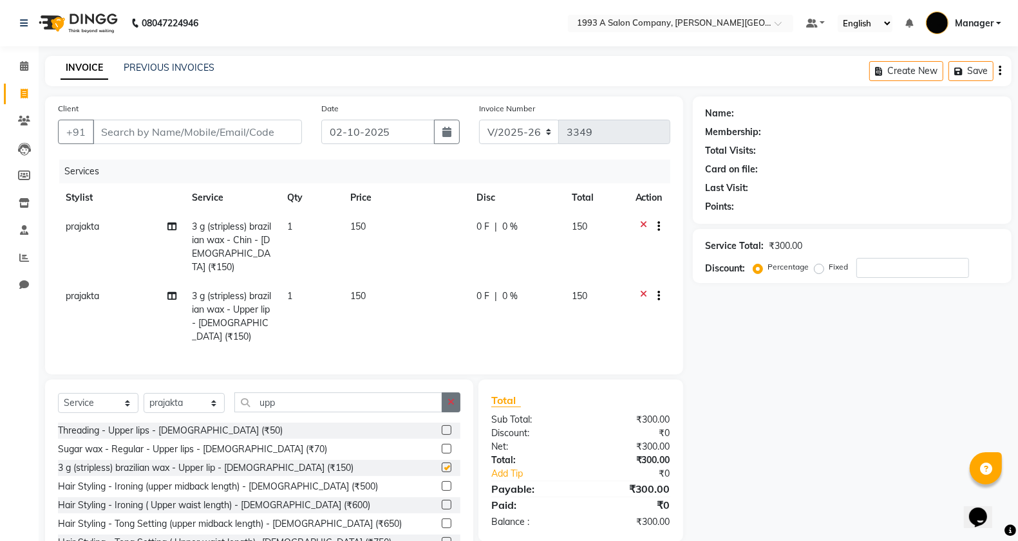
checkbox input "false"
drag, startPoint x: 452, startPoint y: 379, endPoint x: 439, endPoint y: 384, distance: 14.1
click at [452, 393] on button "button" at bounding box center [451, 403] width 19 height 20
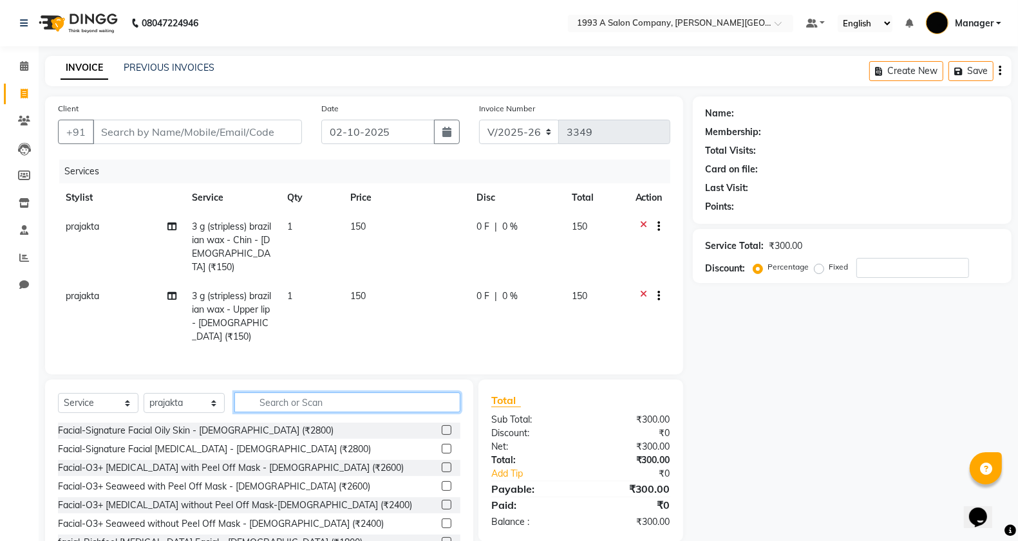
click at [351, 393] on input "text" at bounding box center [347, 403] width 227 height 20
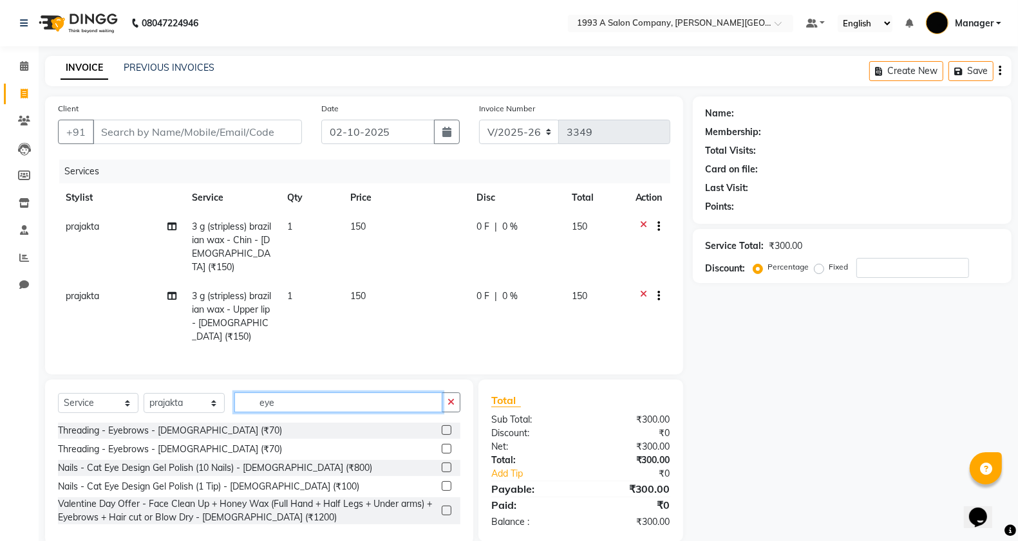
type input "eye"
click at [444, 425] on label at bounding box center [447, 430] width 10 height 10
click at [444, 427] on input "checkbox" at bounding box center [446, 431] width 8 height 8
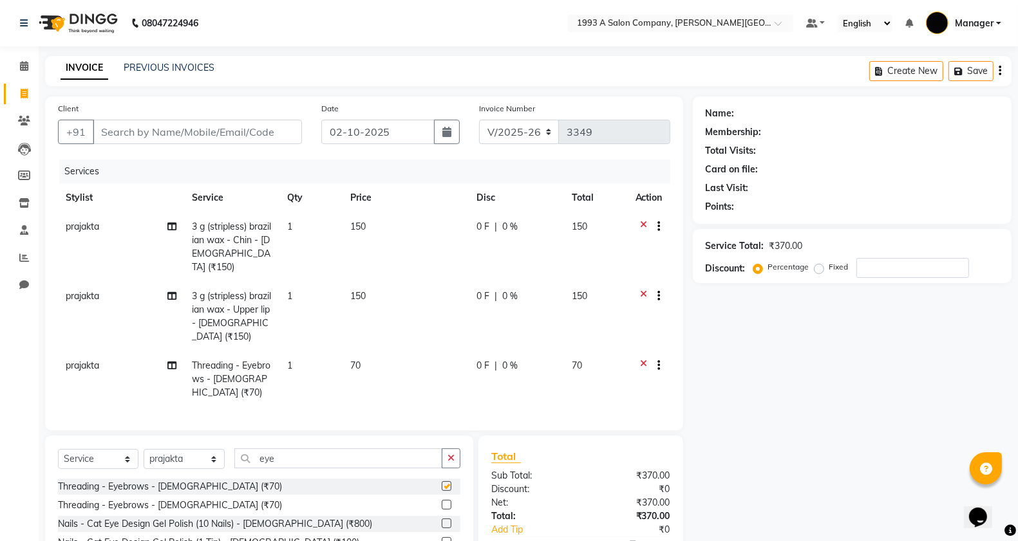
checkbox input "false"
click at [210, 126] on input "Client" at bounding box center [197, 132] width 209 height 24
type input "0"
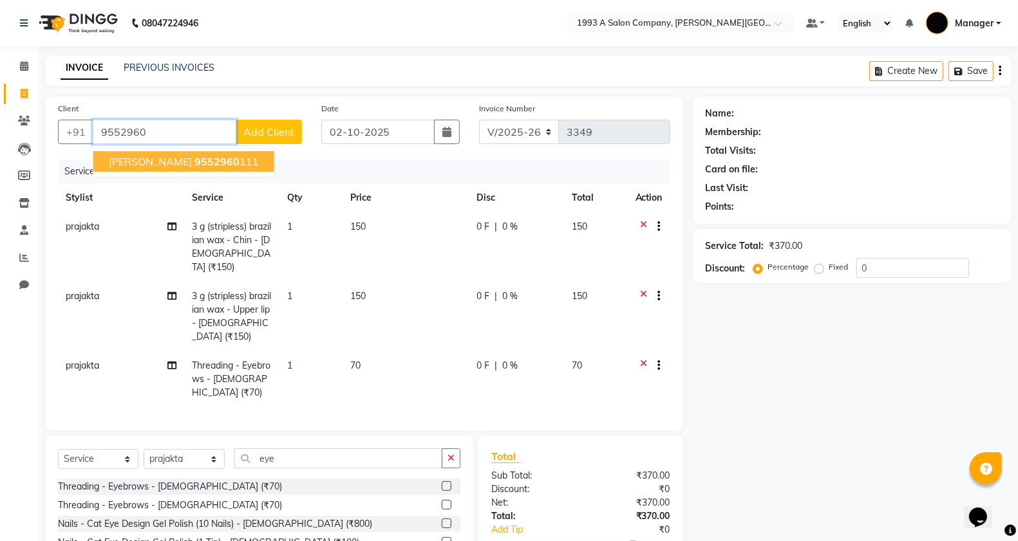
click at [162, 155] on span "Aviraj Deshmukh" at bounding box center [150, 161] width 83 height 13
type input "9552960111"
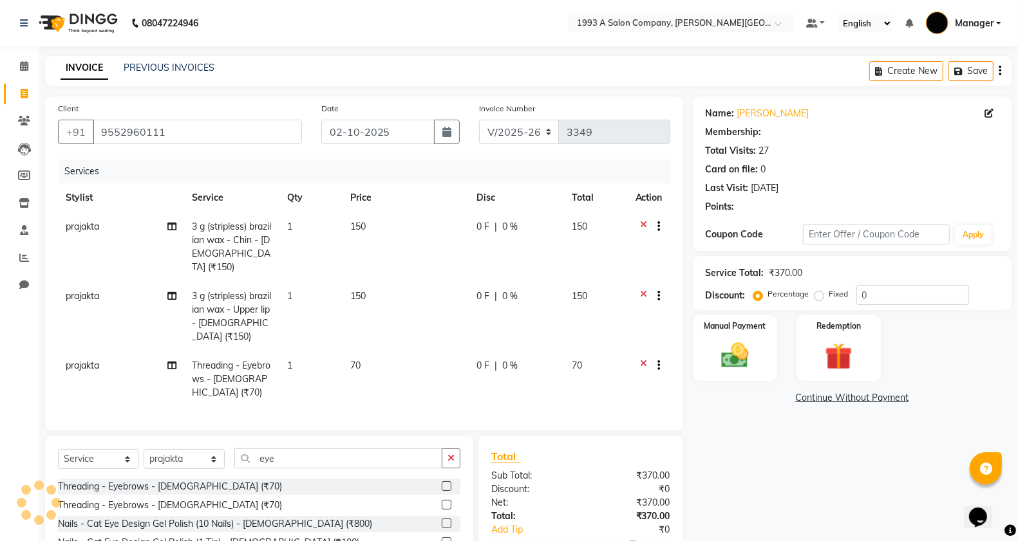
select select "1: Object"
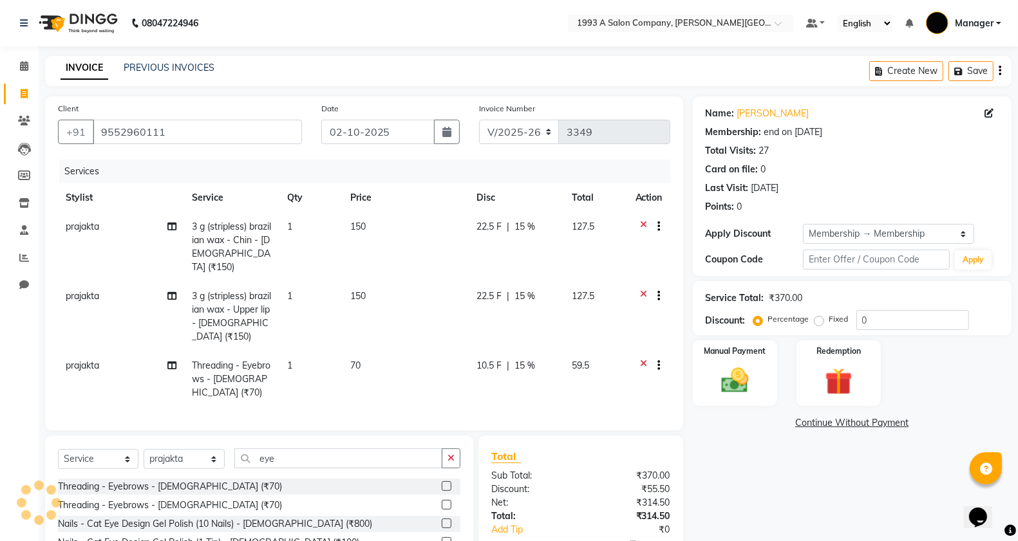
type input "15"
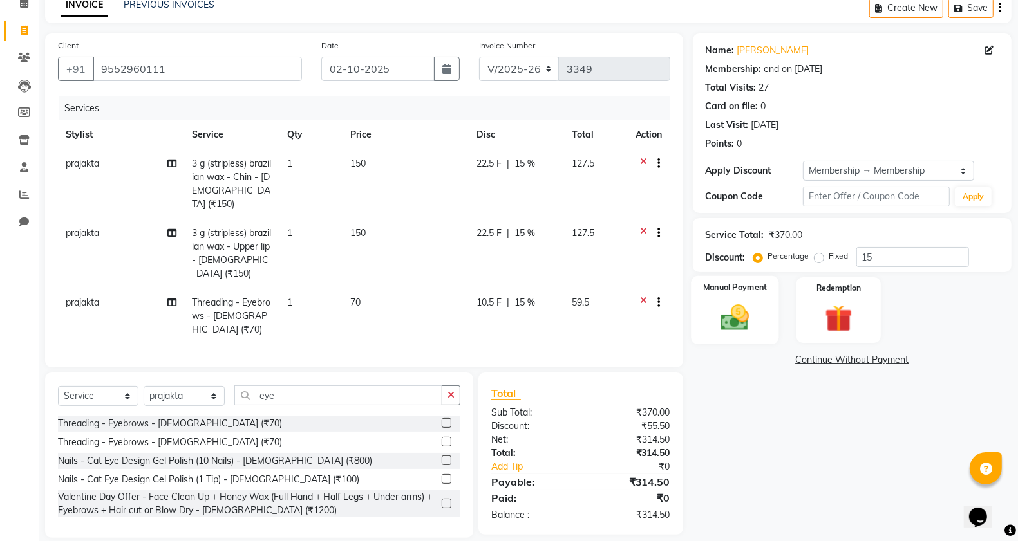
click at [738, 306] on img at bounding box center [735, 317] width 46 height 32
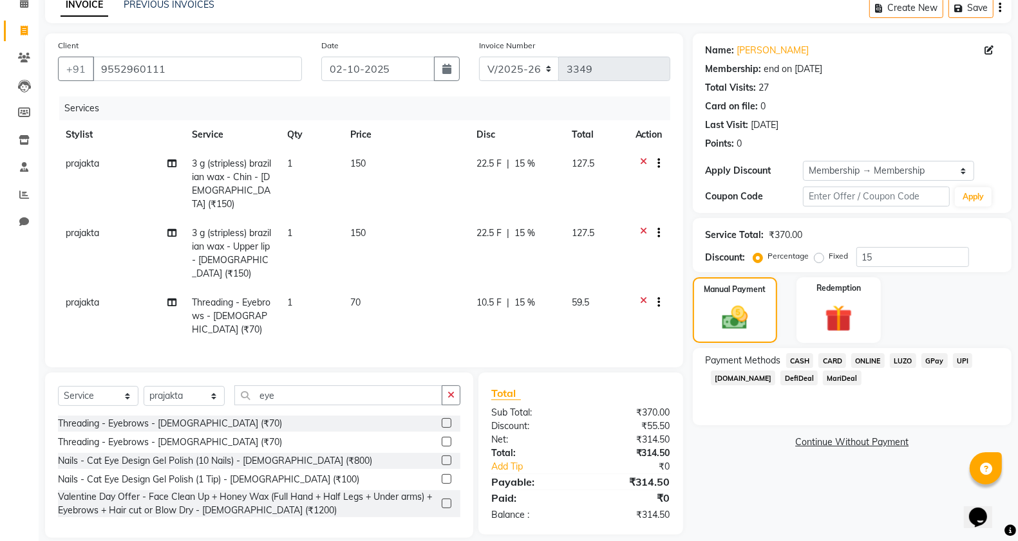
drag, startPoint x: 898, startPoint y: 362, endPoint x: 886, endPoint y: 369, distance: 13.6
click at [893, 367] on span "LUZO" at bounding box center [903, 360] width 26 height 15
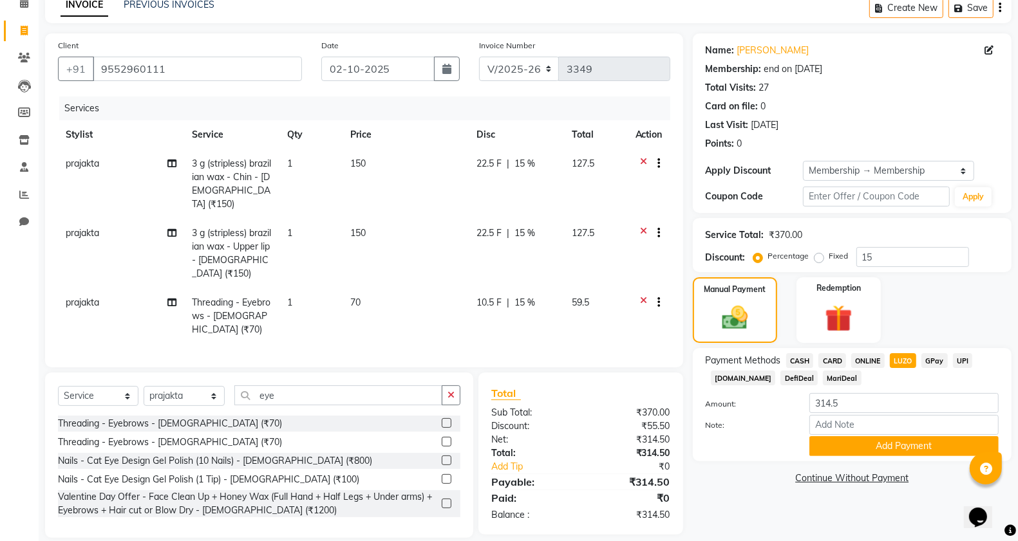
click at [879, 364] on span "ONLINE" at bounding box center [867, 360] width 33 height 15
click at [835, 453] on button "Add Payment" at bounding box center [903, 446] width 189 height 20
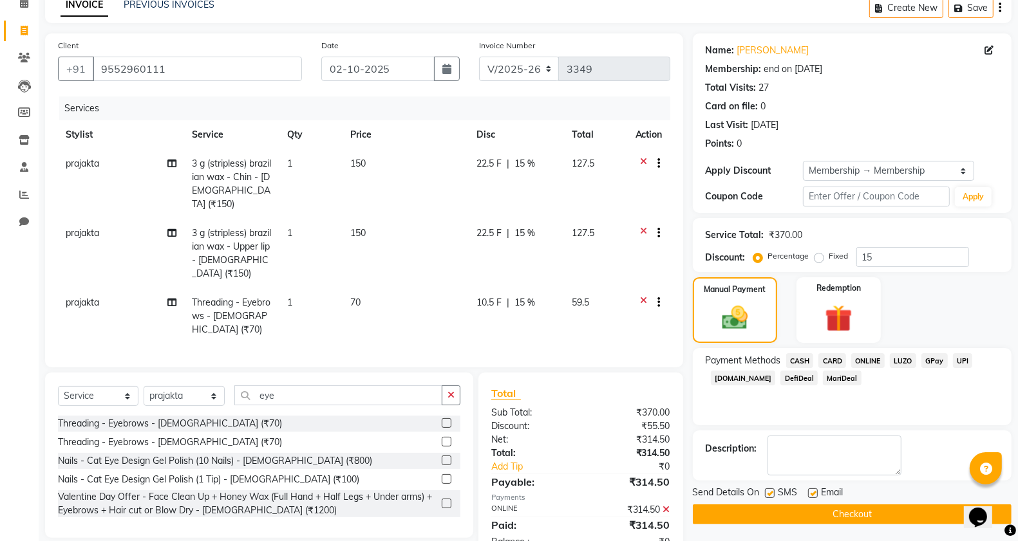
scroll to position [88, 0]
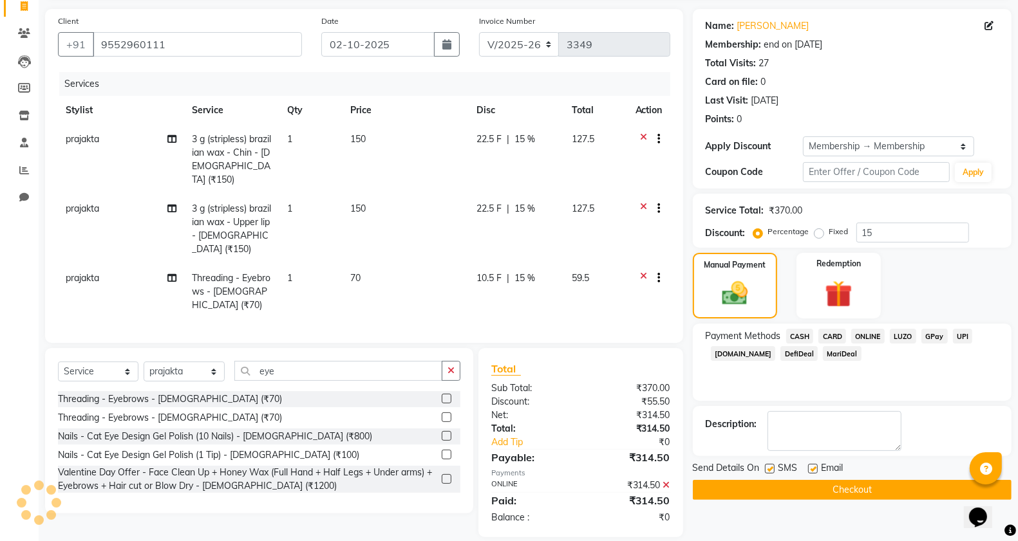
click at [767, 470] on label at bounding box center [770, 469] width 10 height 10
click at [767, 470] on input "checkbox" at bounding box center [769, 469] width 8 height 8
checkbox input "false"
click at [753, 496] on button "Checkout" at bounding box center [852, 490] width 319 height 20
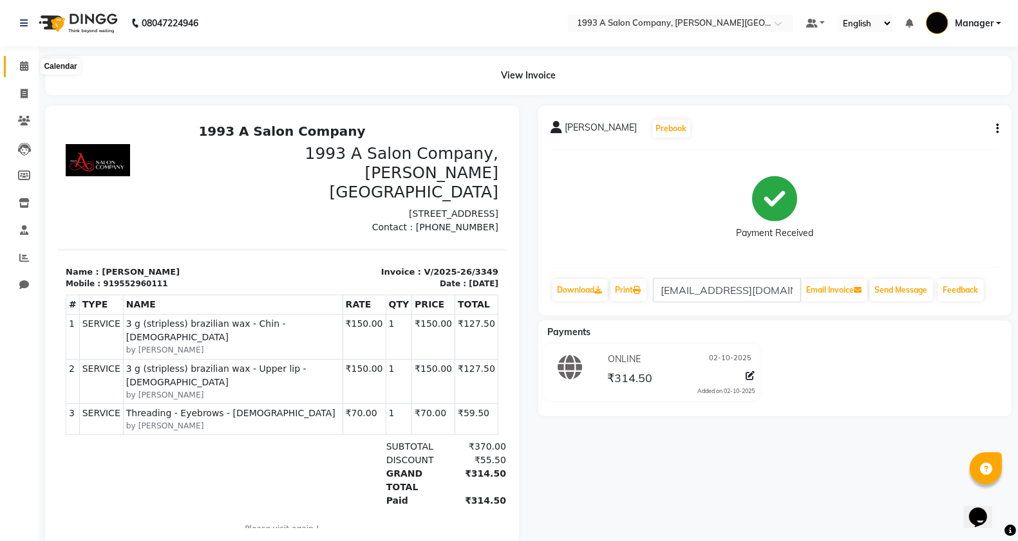
click at [15, 69] on span at bounding box center [24, 66] width 23 height 15
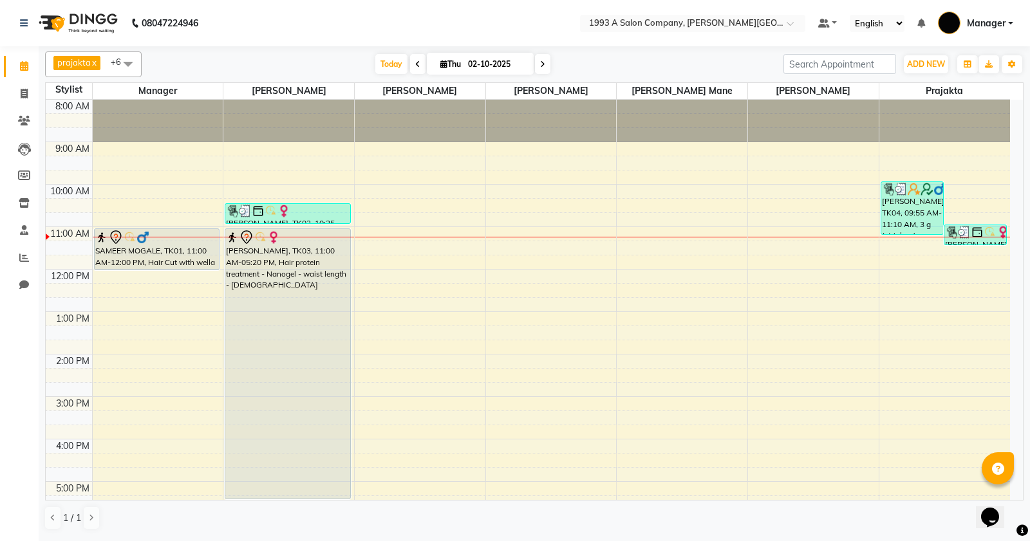
click at [412, 73] on span at bounding box center [417, 64] width 15 height 20
type input "01-10-2025"
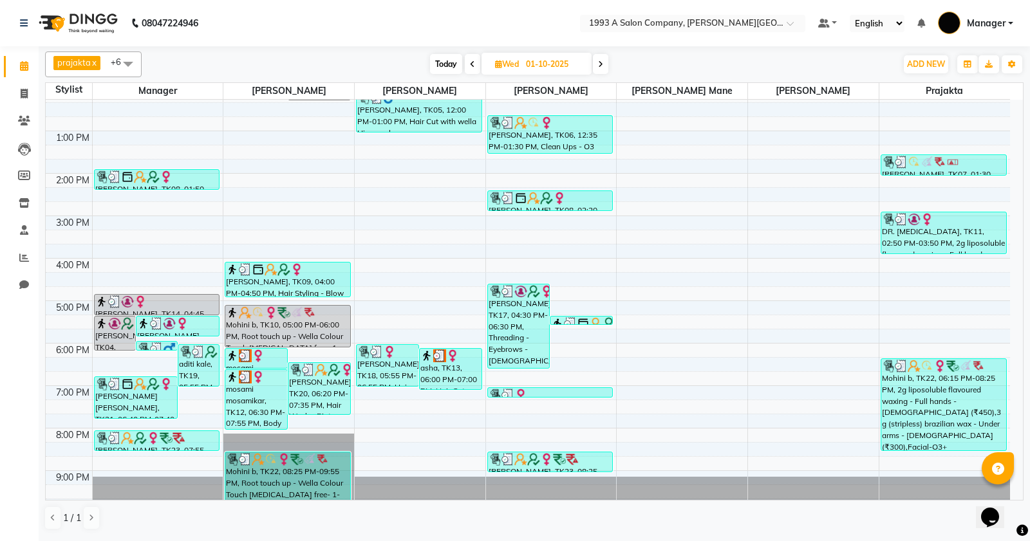
scroll to position [200, 0]
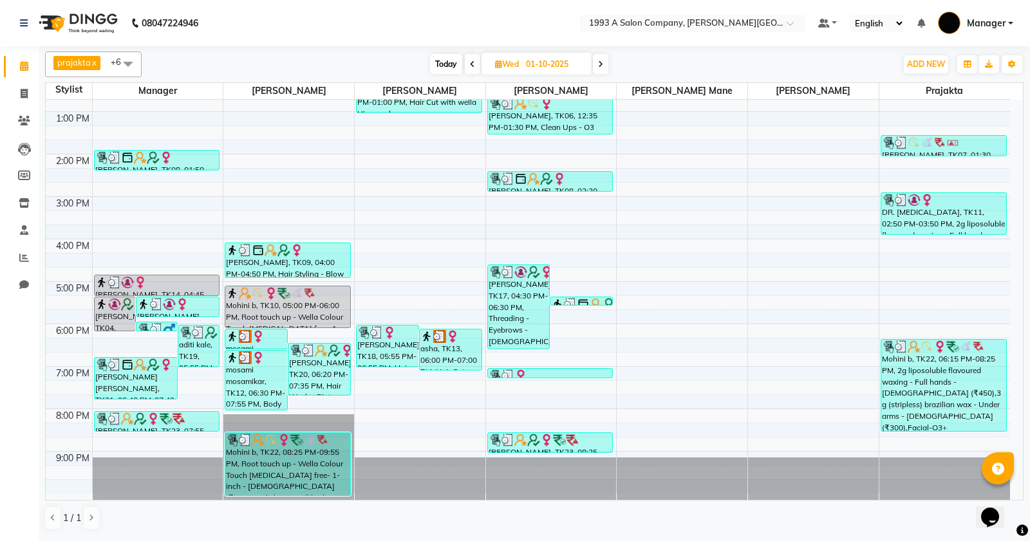
click at [530, 62] on input "01-10-2025" at bounding box center [554, 64] width 64 height 19
select select "10"
select select "2025"
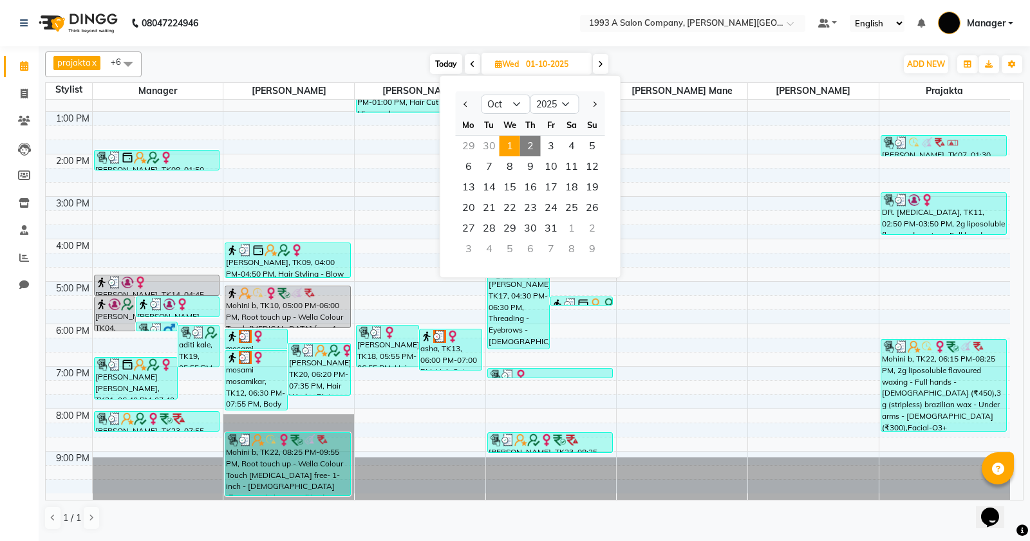
click at [507, 146] on span "1" at bounding box center [510, 146] width 21 height 21
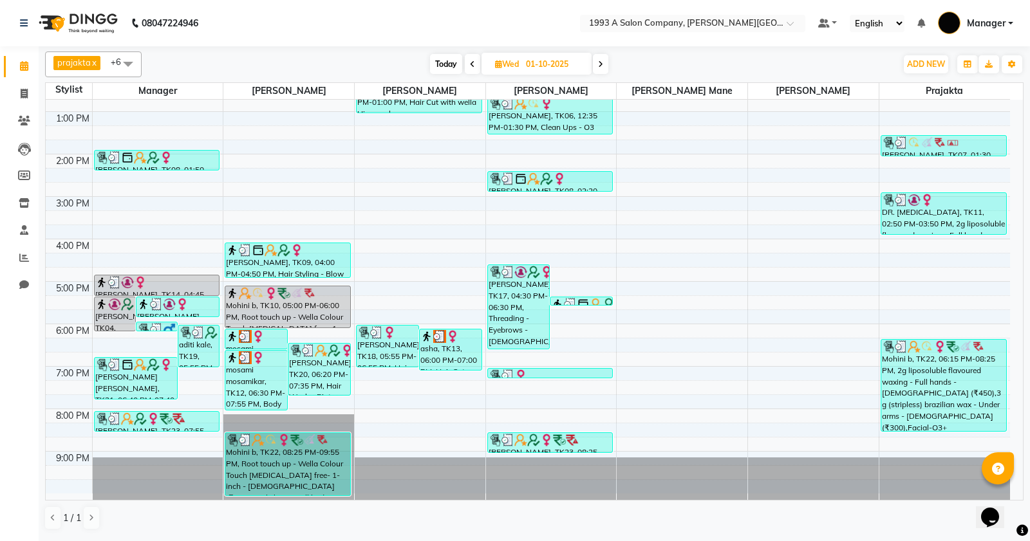
click at [547, 59] on input "01-10-2025" at bounding box center [554, 64] width 64 height 19
select select "10"
select select "2025"
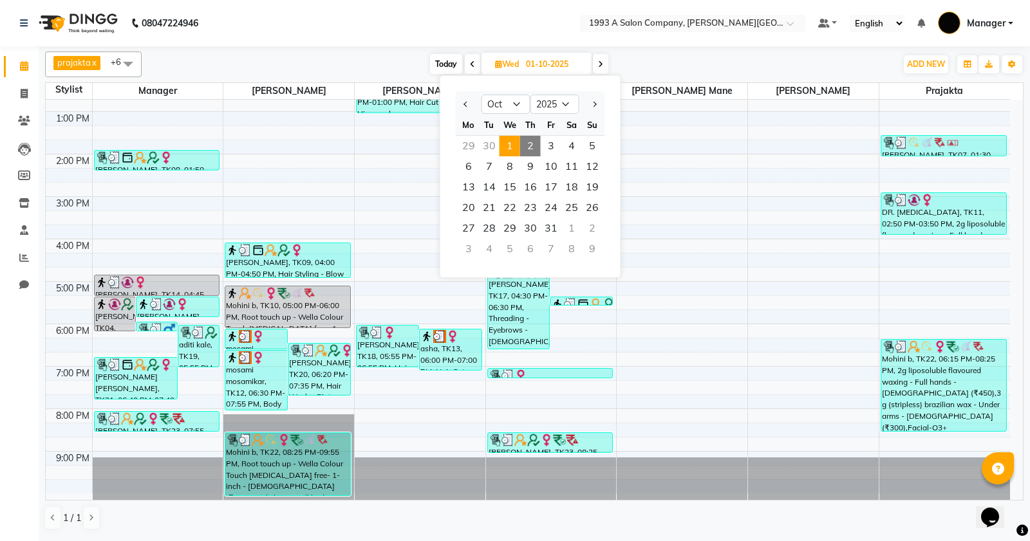
click at [534, 148] on span "2" at bounding box center [530, 146] width 21 height 21
type input "02-10-2025"
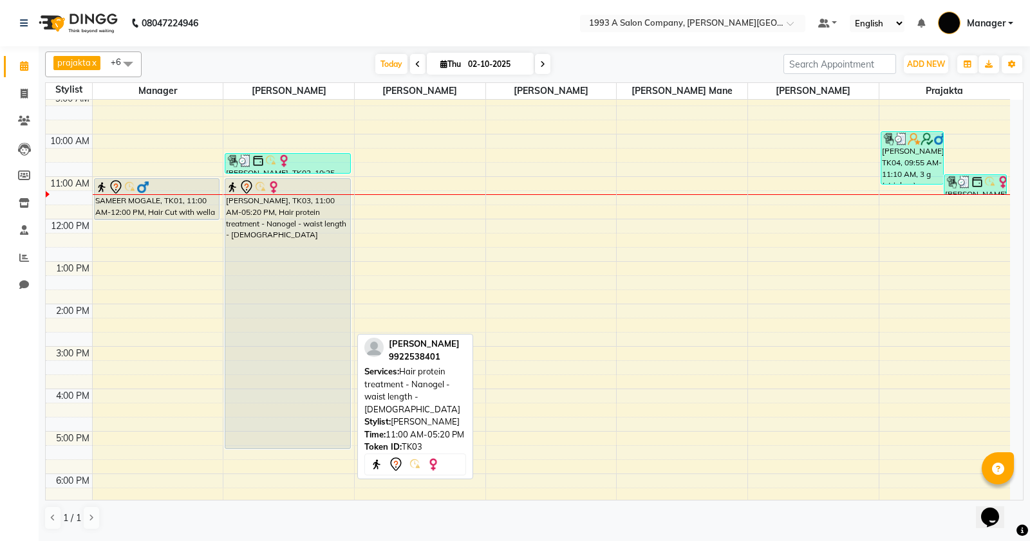
scroll to position [39, 0]
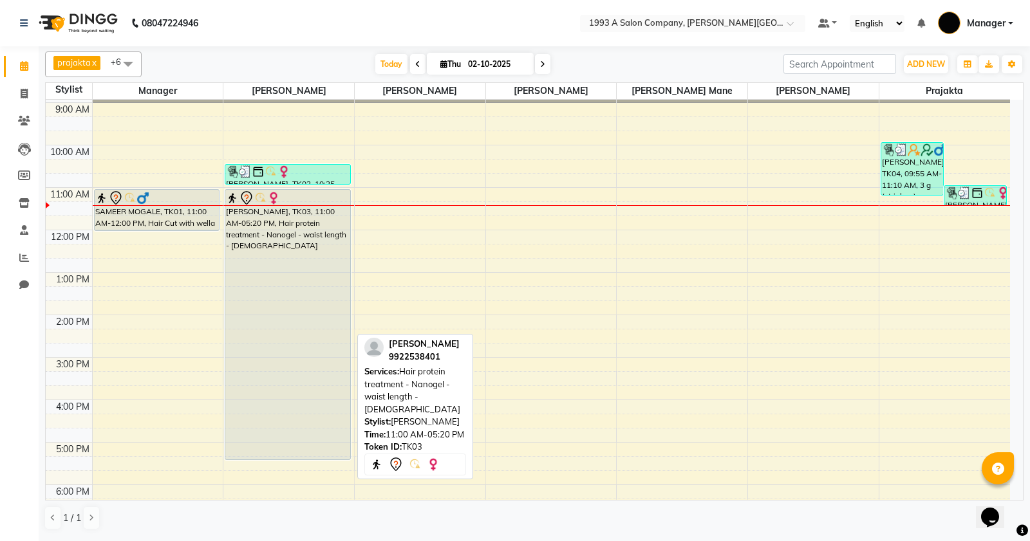
click at [324, 359] on div "[PERSON_NAME], TK03, 11:00 AM-05:20 PM, Hair protein treatment - Nanogel - wais…" at bounding box center [287, 325] width 125 height 270
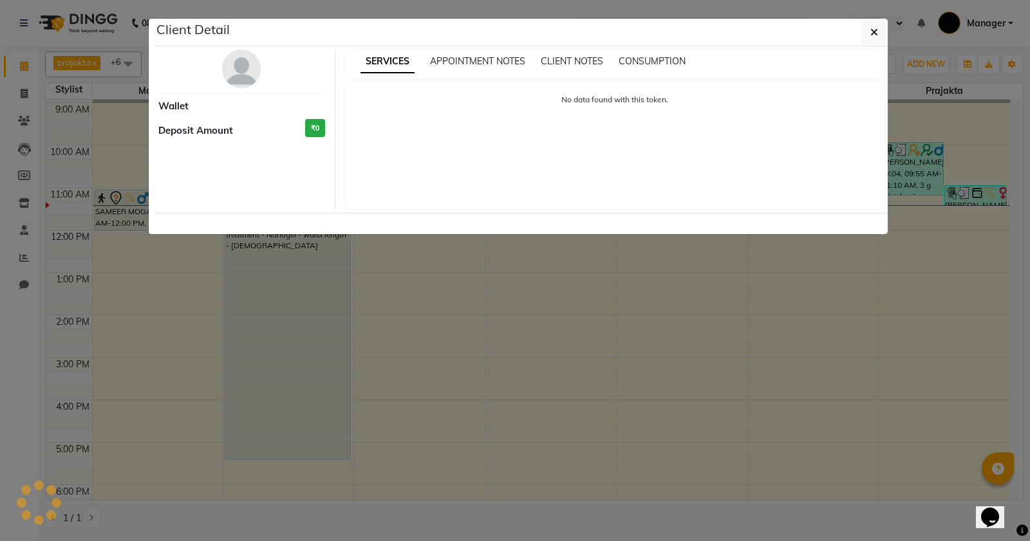
select select "7"
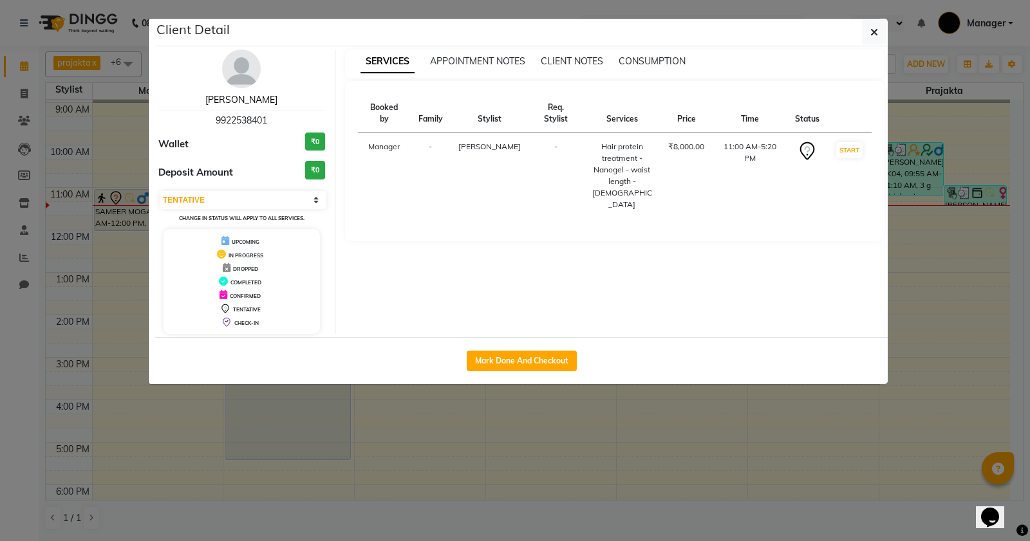
click at [230, 100] on link "[PERSON_NAME]" at bounding box center [241, 100] width 72 height 12
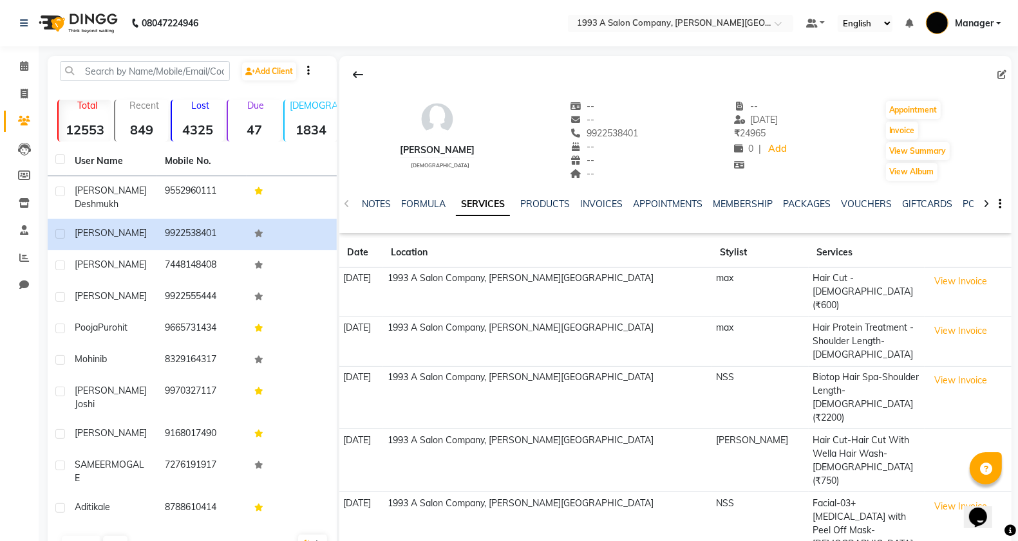
click at [24, 53] on li "Calendar" at bounding box center [19, 67] width 39 height 28
click at [26, 58] on link "Calendar" at bounding box center [19, 66] width 31 height 21
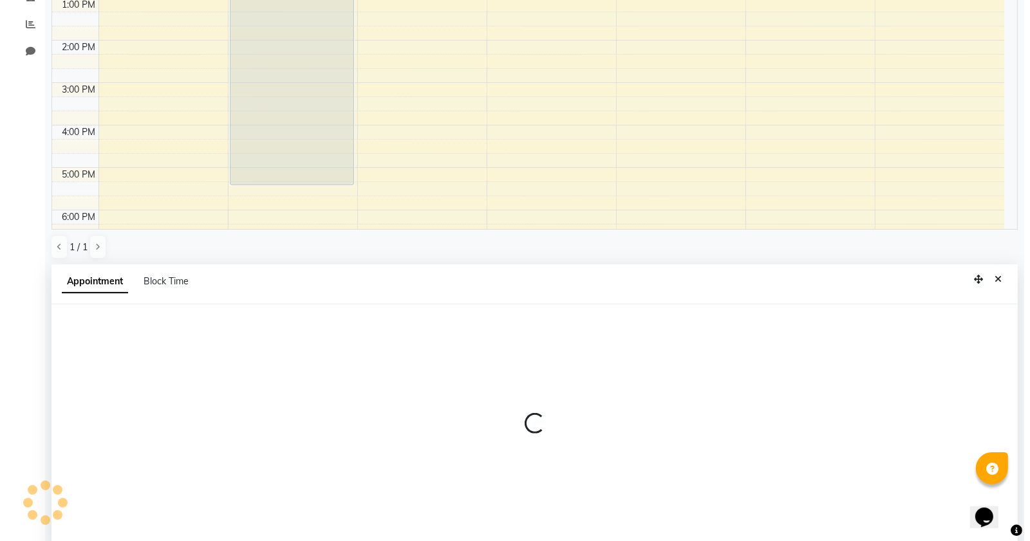
scroll to position [250, 0]
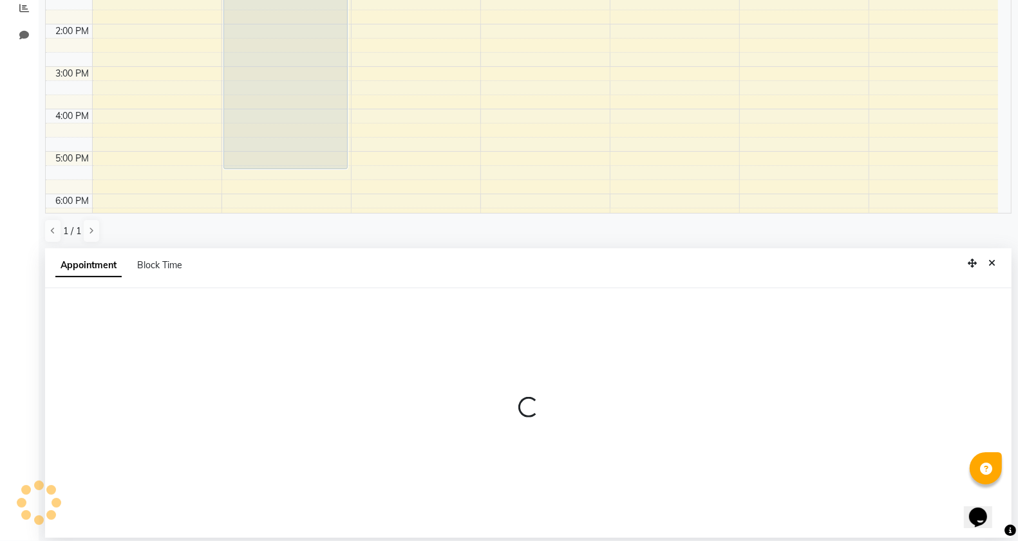
select select "70852"
select select "tentative"
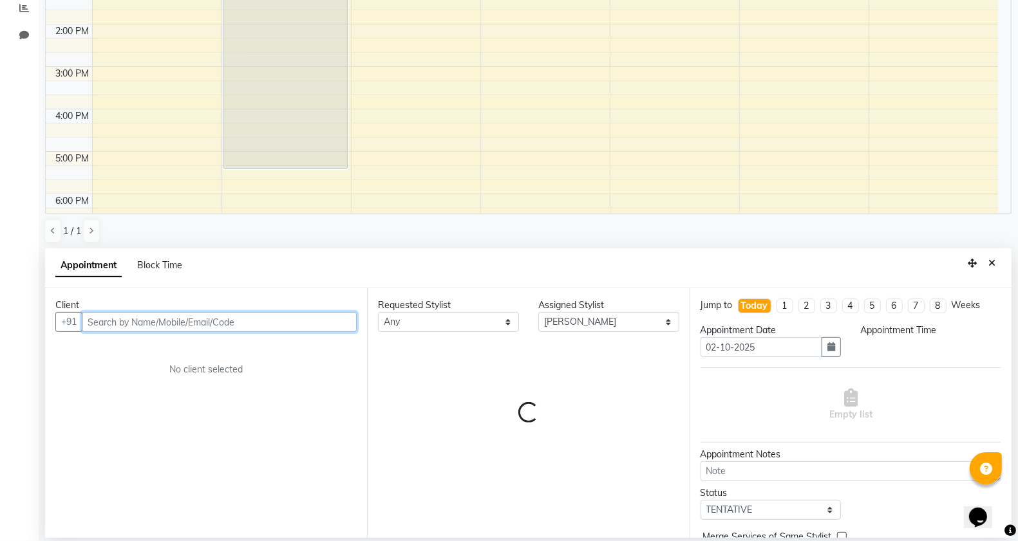
select select "720"
click at [100, 321] on input "text" at bounding box center [219, 322] width 275 height 20
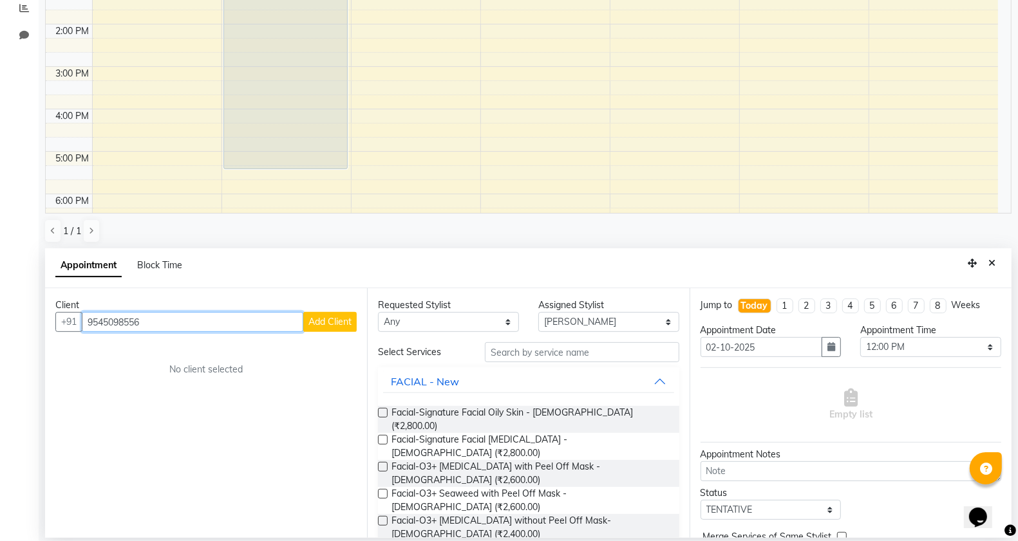
type input "9545098556"
click at [335, 325] on span "Add Client" at bounding box center [329, 322] width 43 height 12
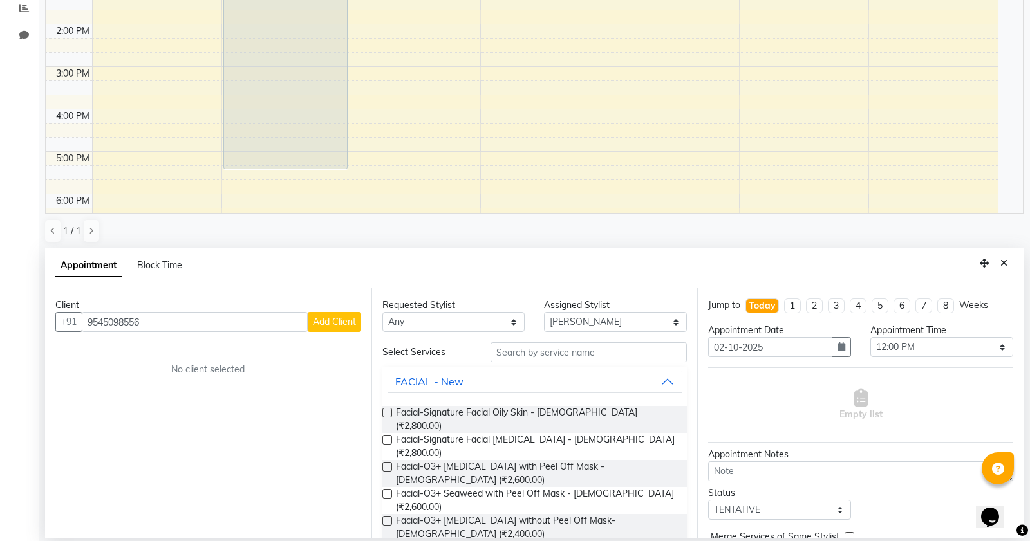
select select "22"
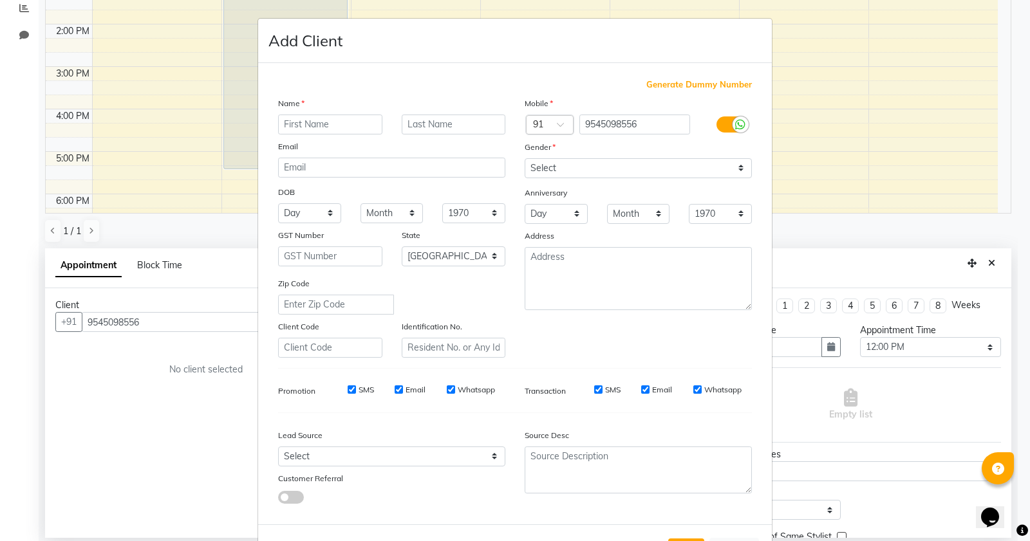
click at [335, 127] on input "text" at bounding box center [330, 125] width 104 height 20
type input "[PERSON_NAME]"
click at [600, 168] on select "Select Male Female Other Prefer Not To Say" at bounding box center [638, 168] width 227 height 20
select select "[DEMOGRAPHIC_DATA]"
click at [525, 158] on select "Select Male Female Other Prefer Not To Say" at bounding box center [638, 168] width 227 height 20
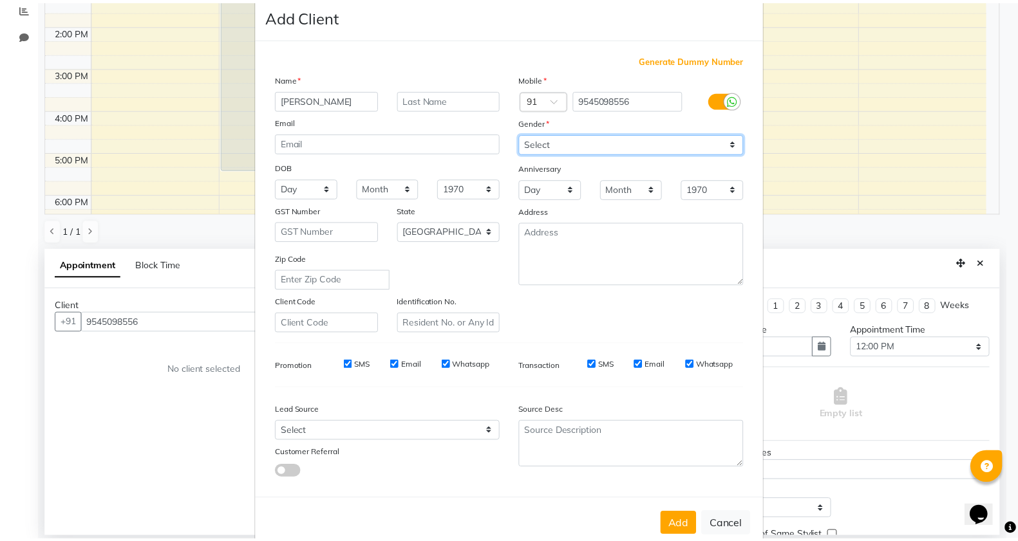
scroll to position [48, 0]
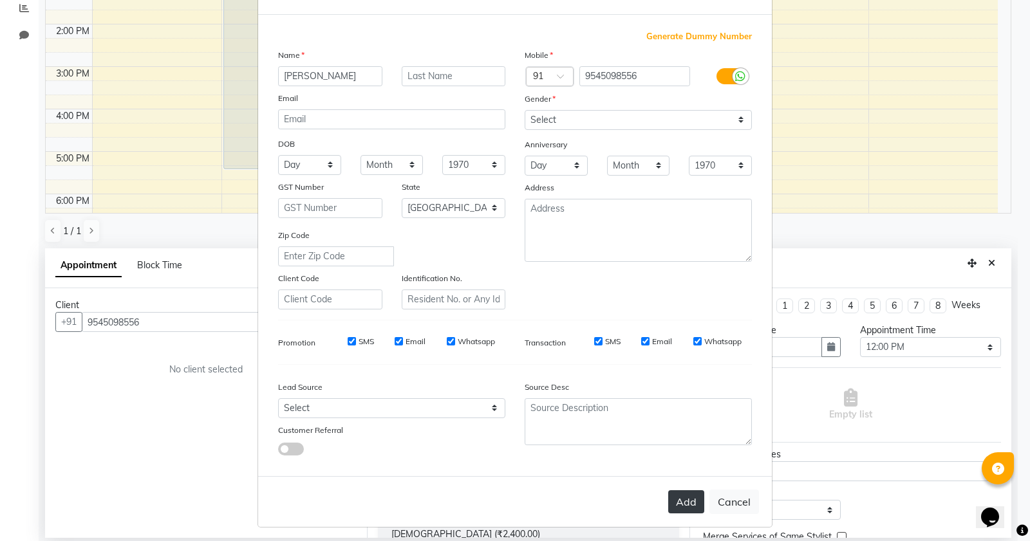
click at [679, 496] on button "Add" at bounding box center [686, 502] width 36 height 23
select select
select select "null"
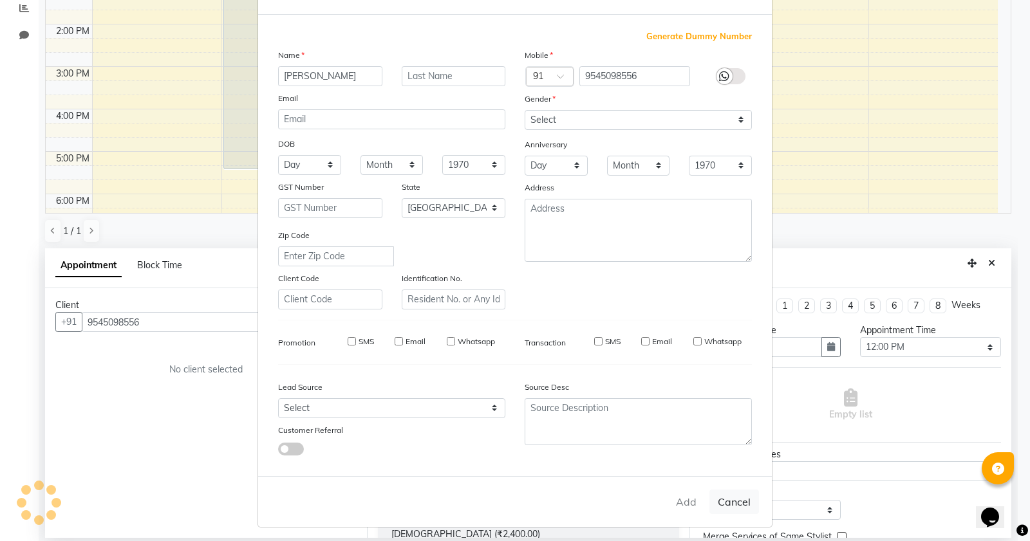
select select
checkbox input "false"
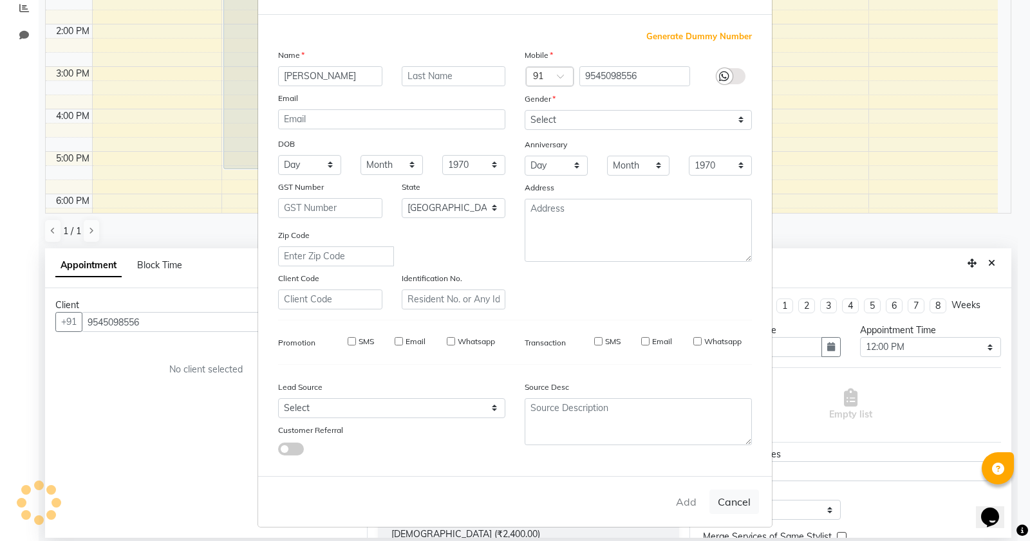
checkbox input "false"
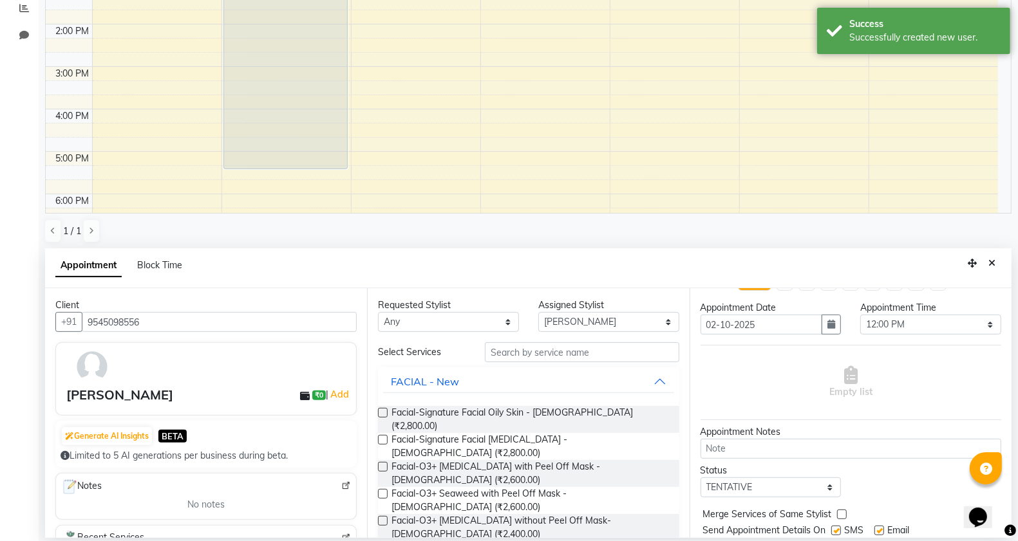
scroll to position [0, 0]
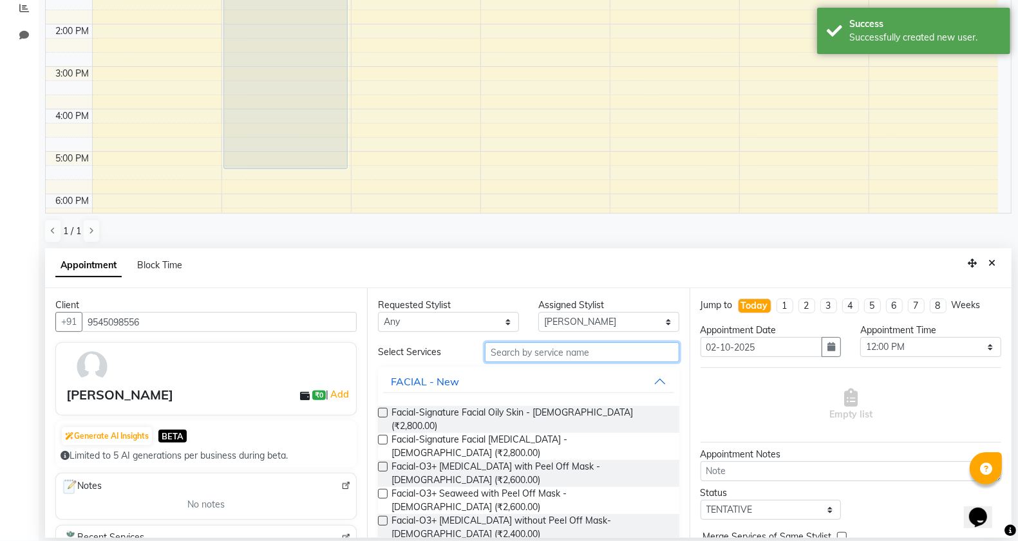
click at [552, 352] on input "text" at bounding box center [582, 352] width 194 height 20
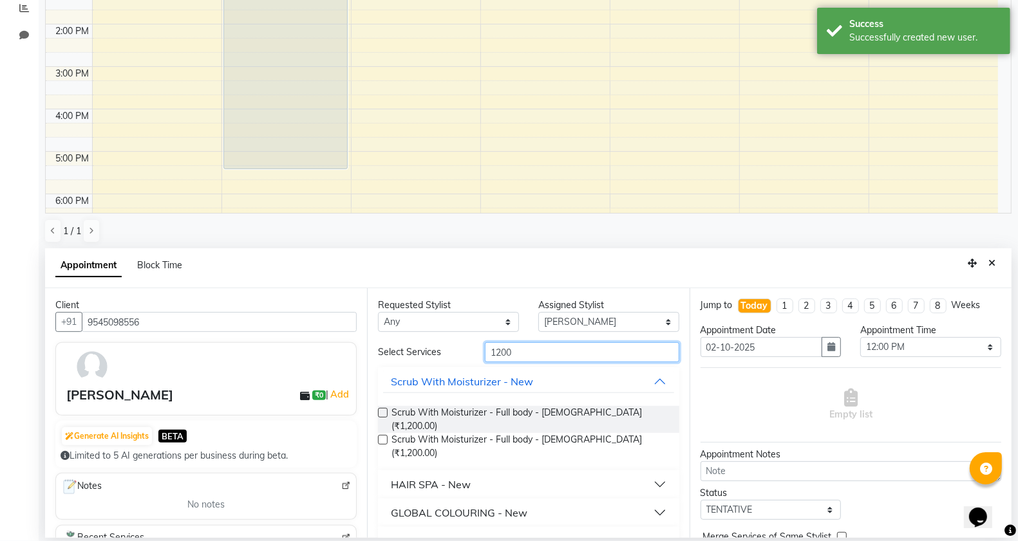
type input "1200"
click at [406, 477] on div "HAIR SPA - New" at bounding box center [431, 484] width 80 height 15
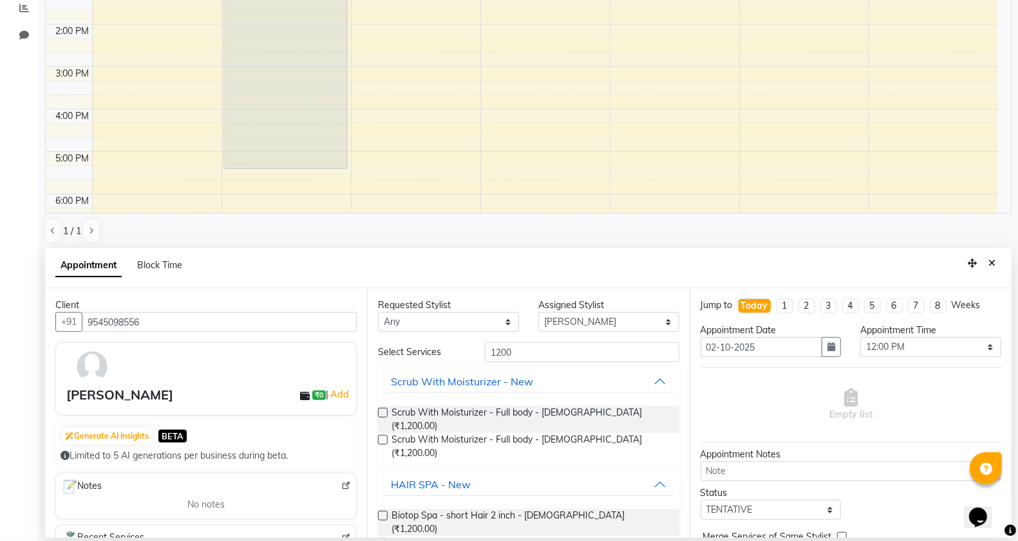
click at [387, 511] on label at bounding box center [383, 516] width 10 height 10
click at [386, 513] on input "checkbox" at bounding box center [382, 517] width 8 height 8
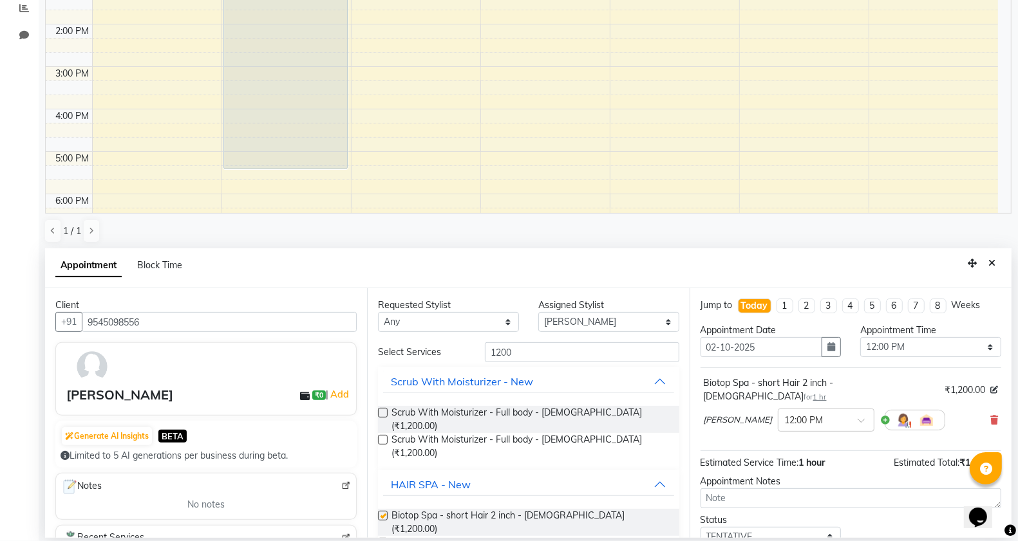
checkbox input "false"
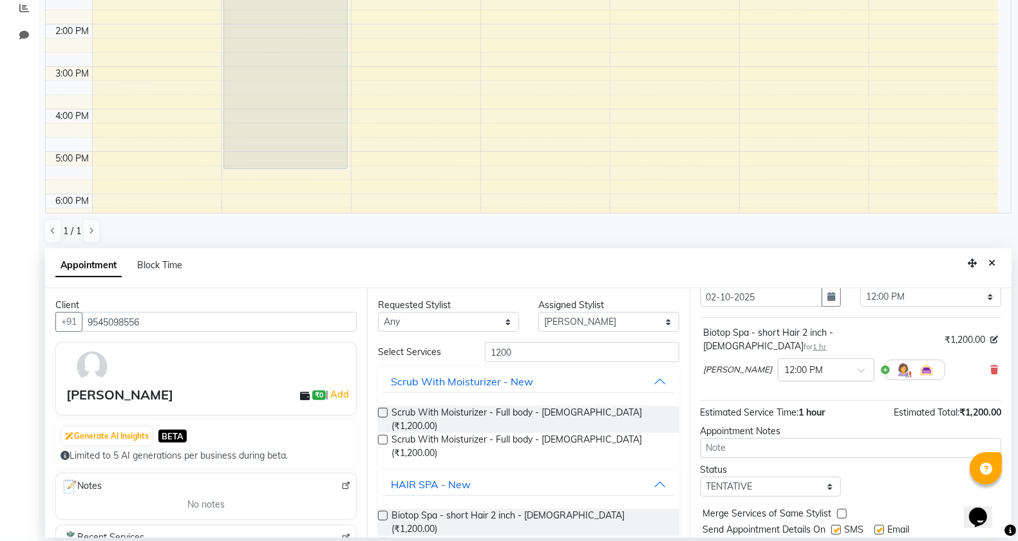
scroll to position [78, 0]
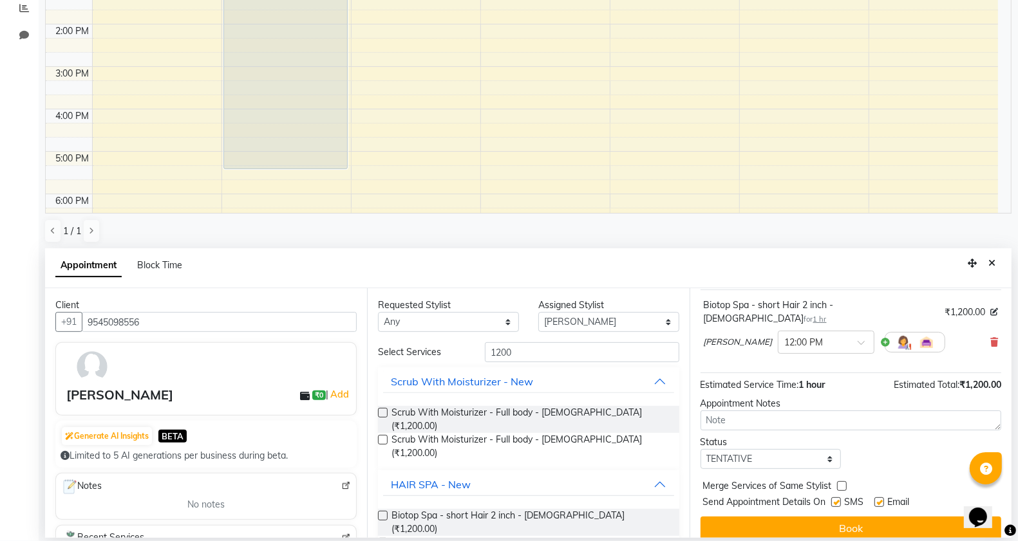
click at [905, 522] on button "Book" at bounding box center [850, 528] width 301 height 23
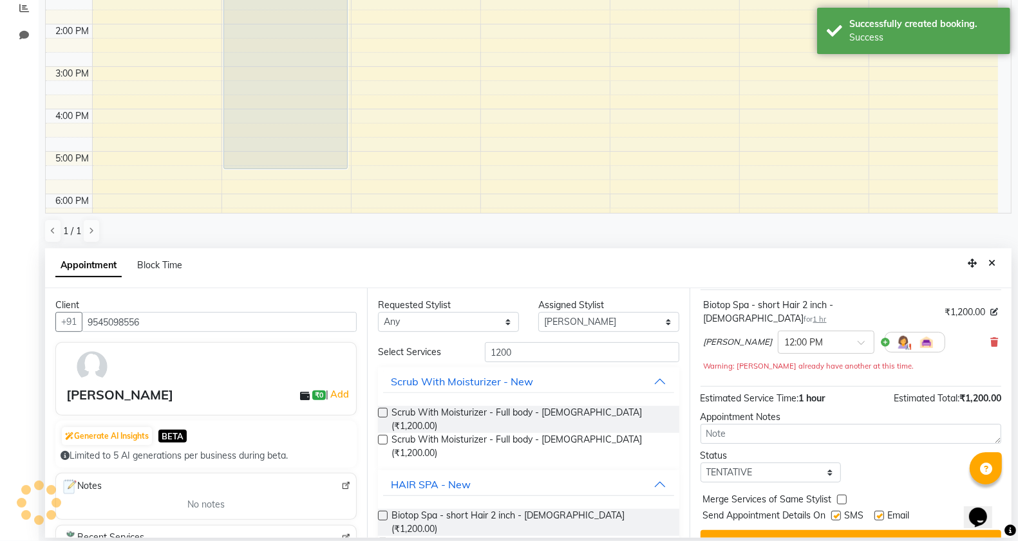
scroll to position [0, 0]
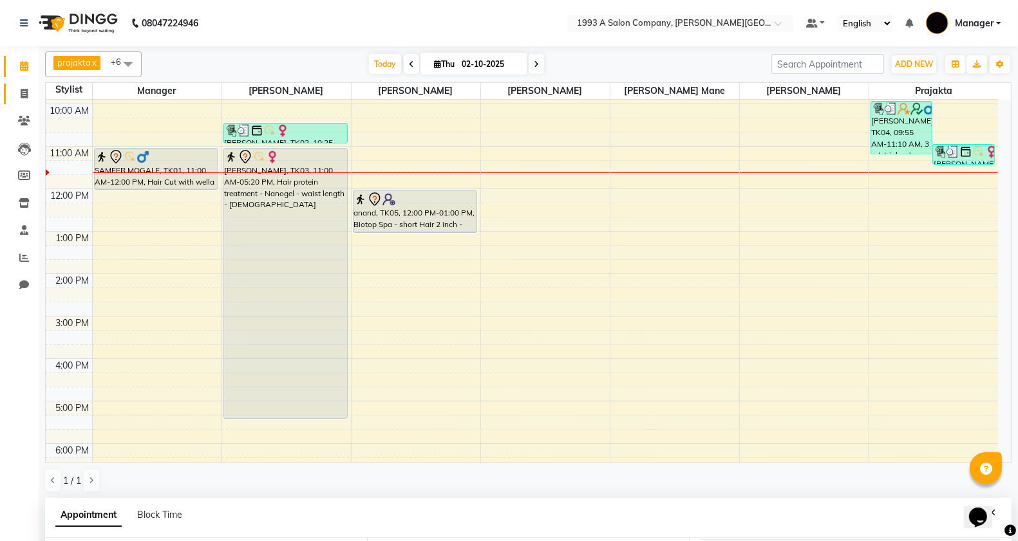
click at [5, 91] on link "Invoice" at bounding box center [19, 94] width 31 height 21
select select "service"
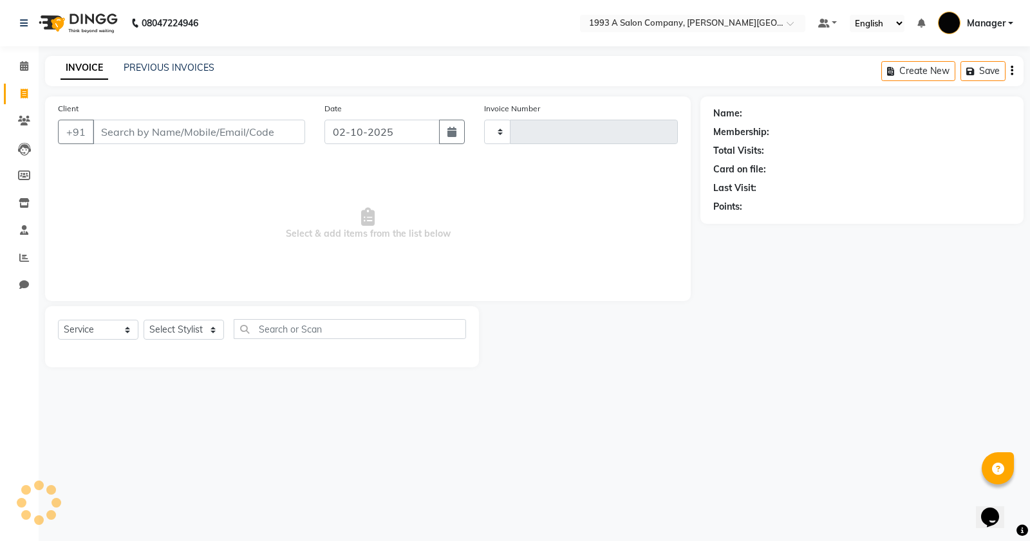
type input "3350"
select select "613"
click at [155, 142] on input "Client" at bounding box center [199, 132] width 212 height 24
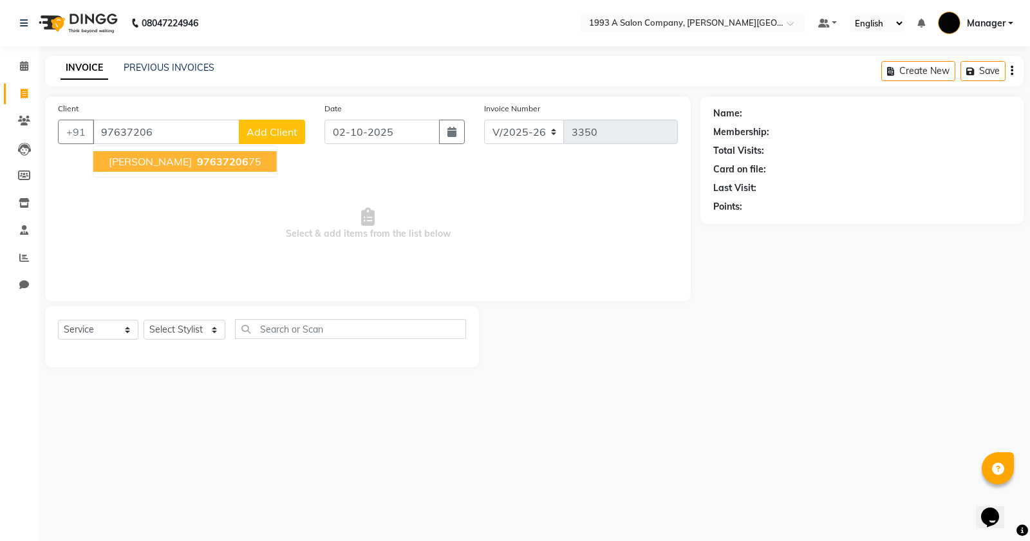
click at [197, 162] on span "97637206" at bounding box center [222, 161] width 51 height 13
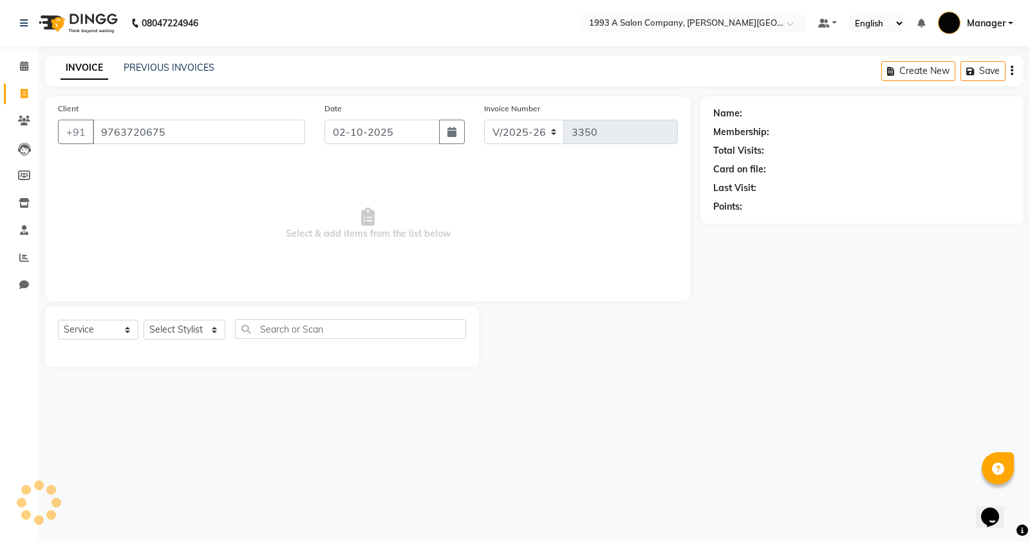
type input "9763720675"
select select "1: Object"
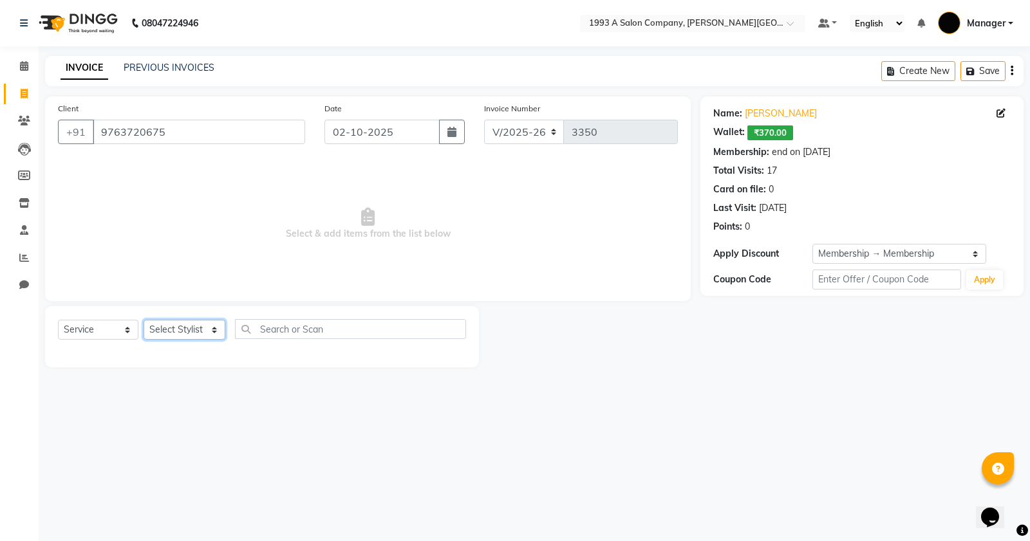
click at [182, 328] on select "Select Stylist [PERSON_NAME] Manager [PERSON_NAME] Mr [PERSON_NAME] (owner) [PE…" at bounding box center [185, 330] width 82 height 20
select select "67605"
click at [144, 320] on select "Select Stylist [PERSON_NAME] Manager [PERSON_NAME] Mr [PERSON_NAME] (owner) [PE…" at bounding box center [185, 330] width 82 height 20
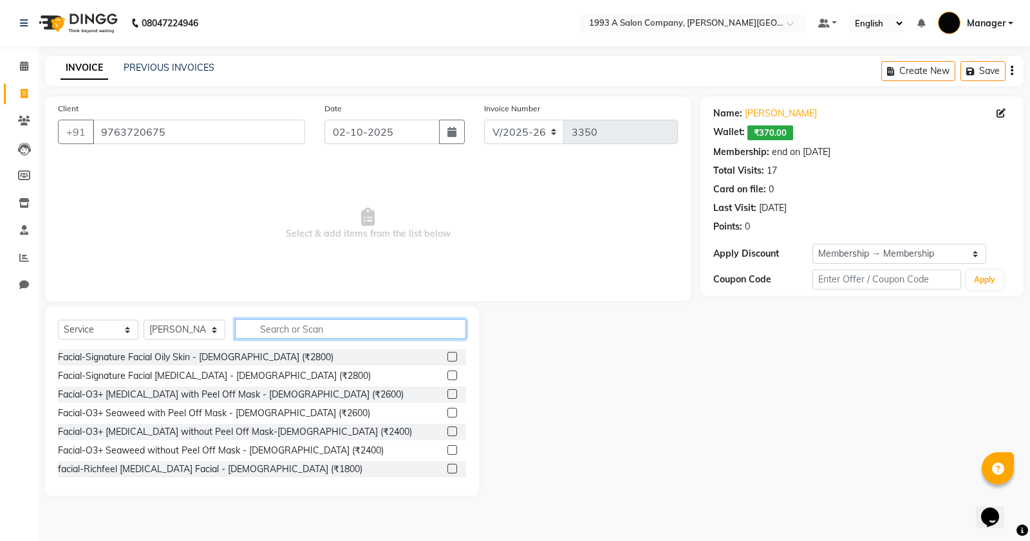
click at [295, 330] on input "text" at bounding box center [350, 329] width 231 height 20
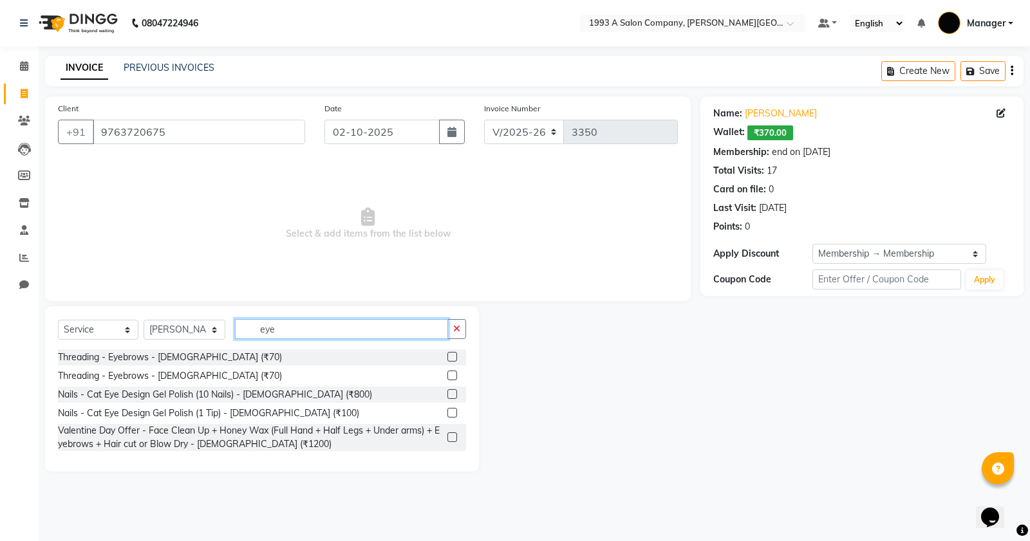
type input "eye"
click at [449, 360] on label at bounding box center [452, 357] width 10 height 10
click at [449, 360] on input "checkbox" at bounding box center [451, 357] width 8 height 8
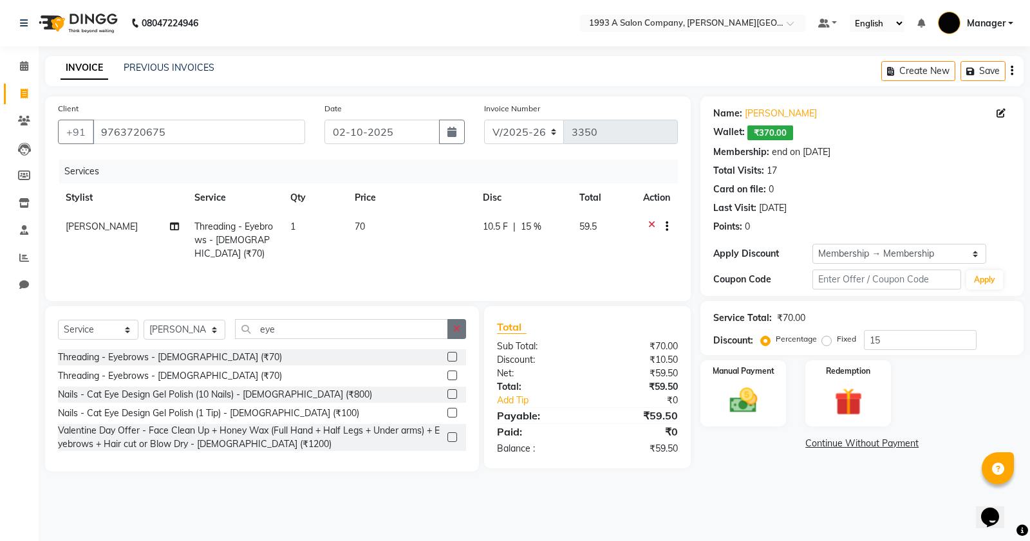
checkbox input "false"
click at [455, 335] on button "button" at bounding box center [456, 329] width 19 height 20
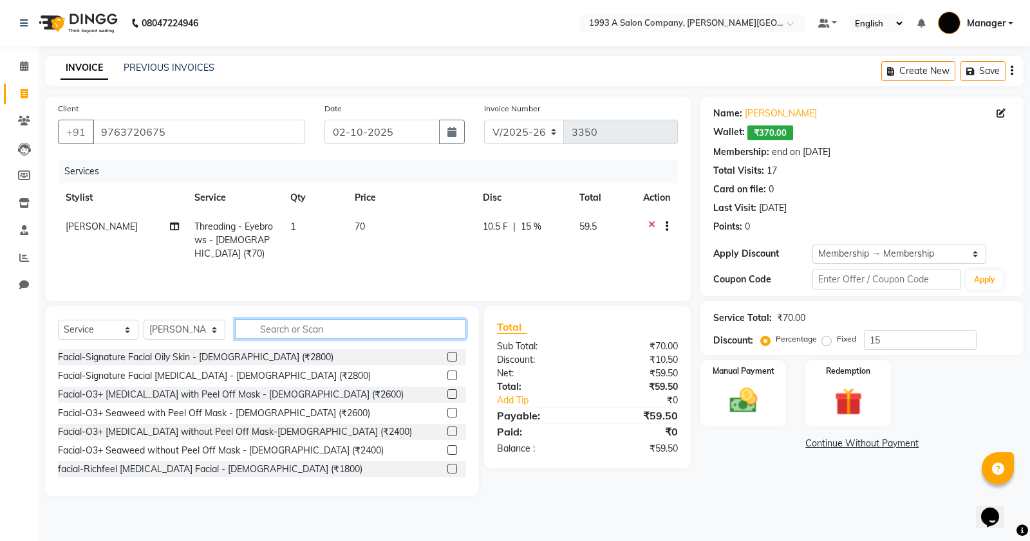
click at [387, 325] on input "text" at bounding box center [350, 329] width 231 height 20
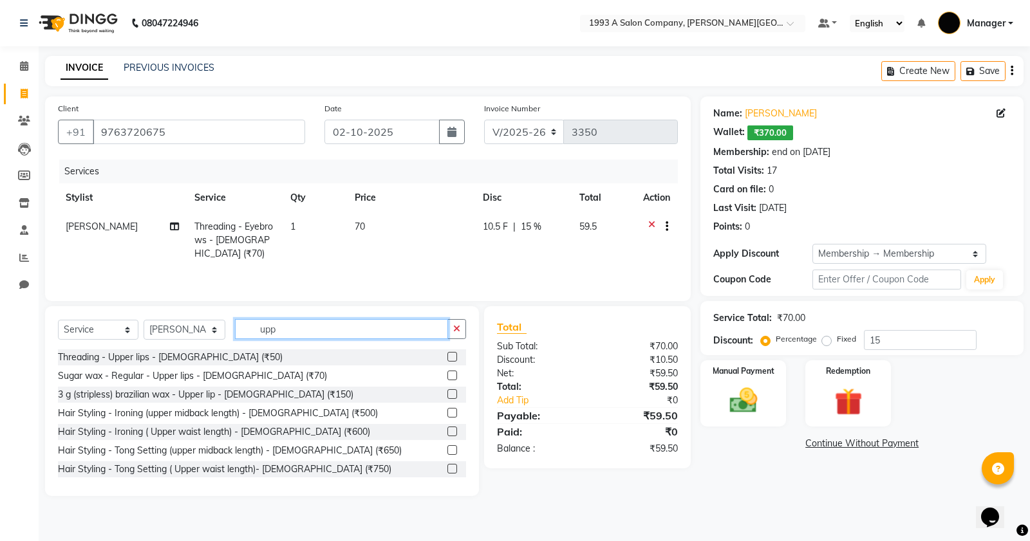
type input "upp"
click at [447, 355] on label at bounding box center [452, 357] width 10 height 10
click at [447, 355] on input "checkbox" at bounding box center [451, 357] width 8 height 8
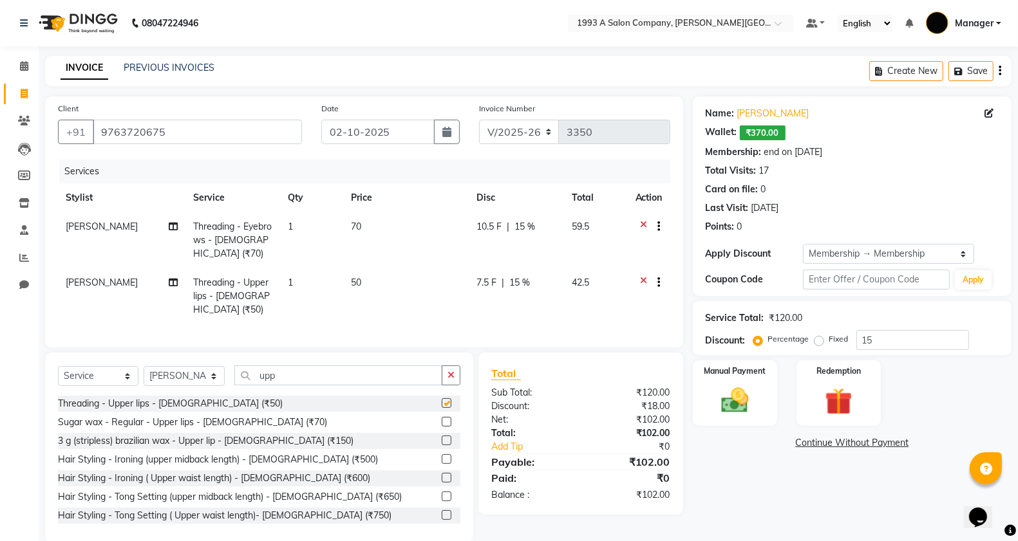
checkbox input "false"
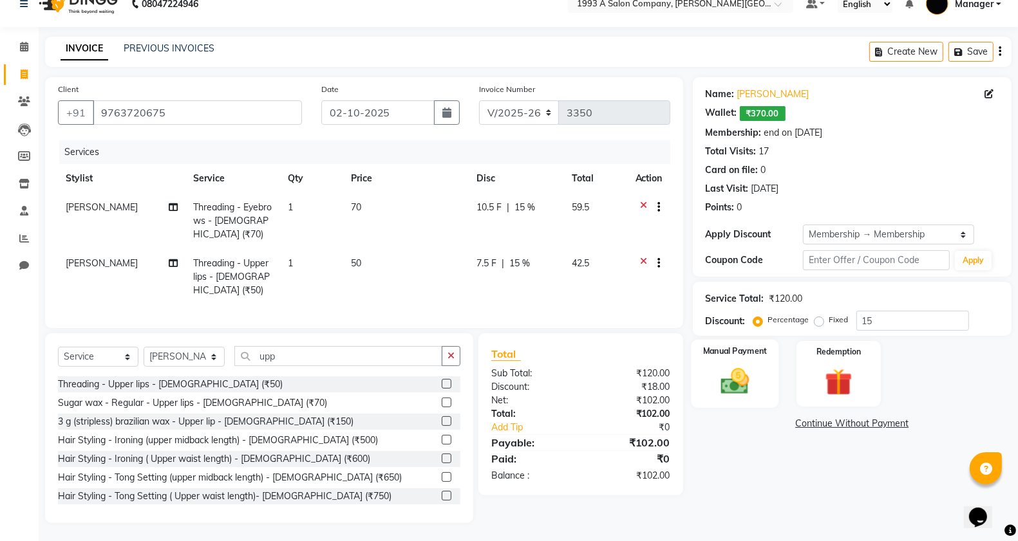
click at [739, 370] on img at bounding box center [735, 381] width 46 height 32
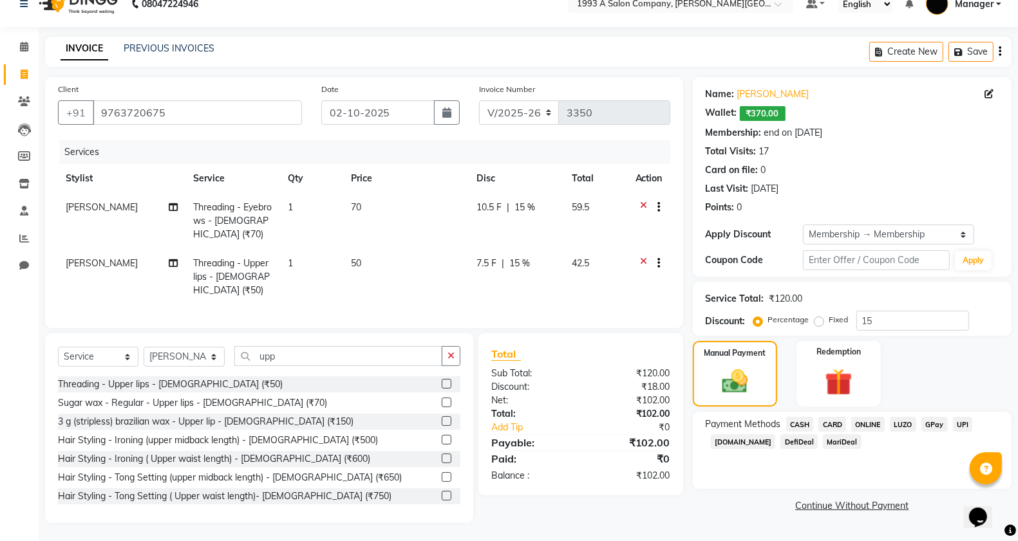
click at [866, 420] on span "ONLINE" at bounding box center [867, 424] width 33 height 15
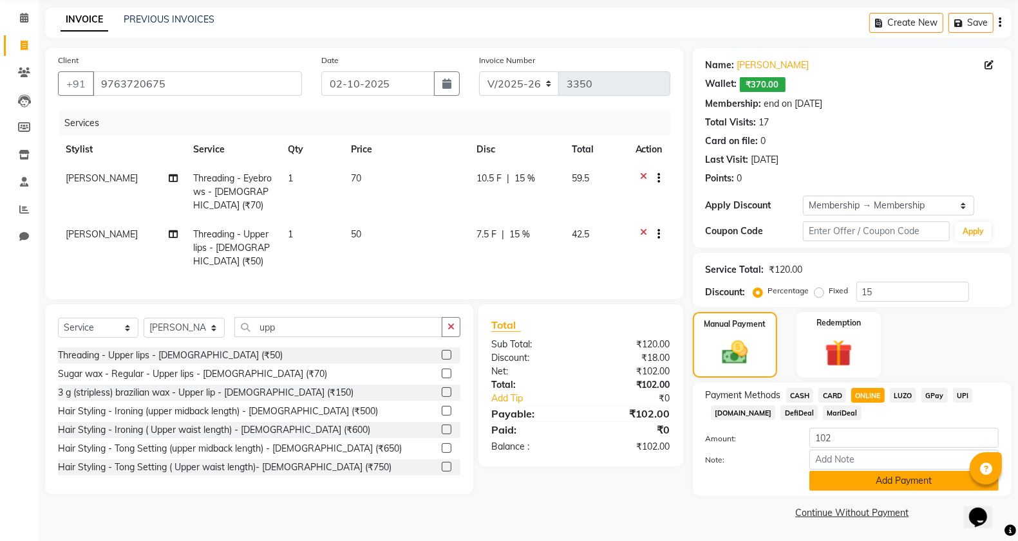
click at [850, 480] on button "Add Payment" at bounding box center [903, 481] width 189 height 20
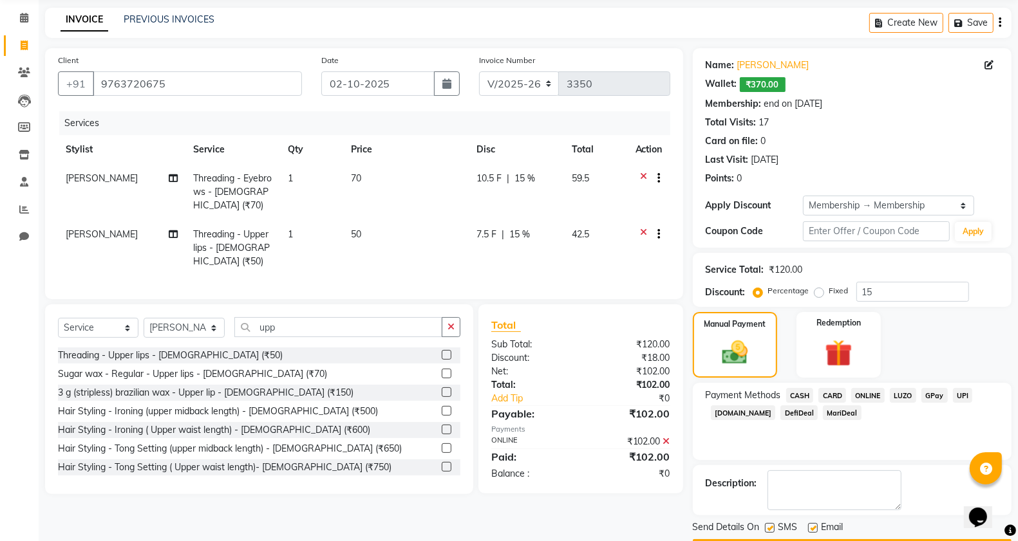
scroll to position [86, 0]
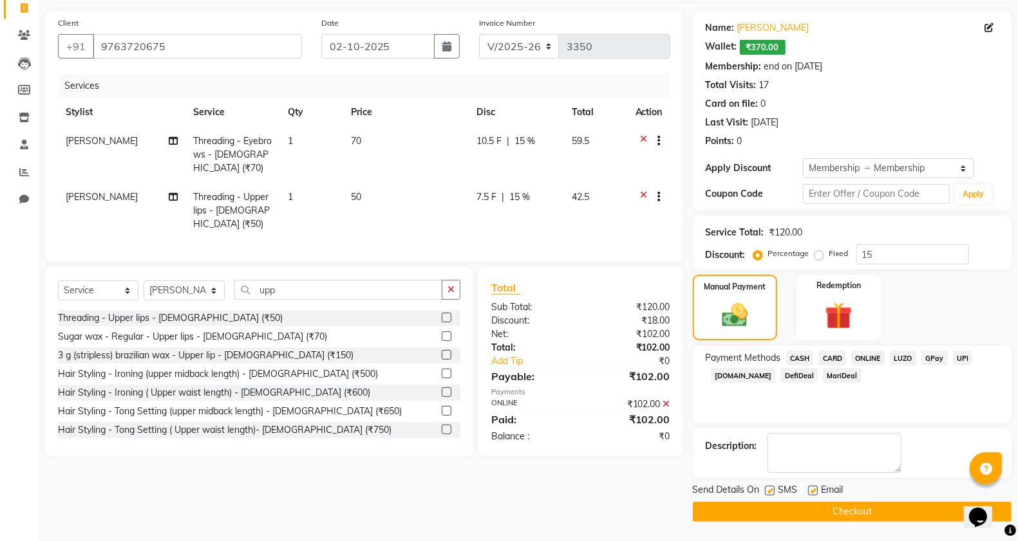
click at [765, 491] on label at bounding box center [770, 491] width 10 height 10
click at [765, 491] on input "checkbox" at bounding box center [769, 491] width 8 height 8
checkbox input "false"
click at [765, 506] on button "Checkout" at bounding box center [852, 512] width 319 height 20
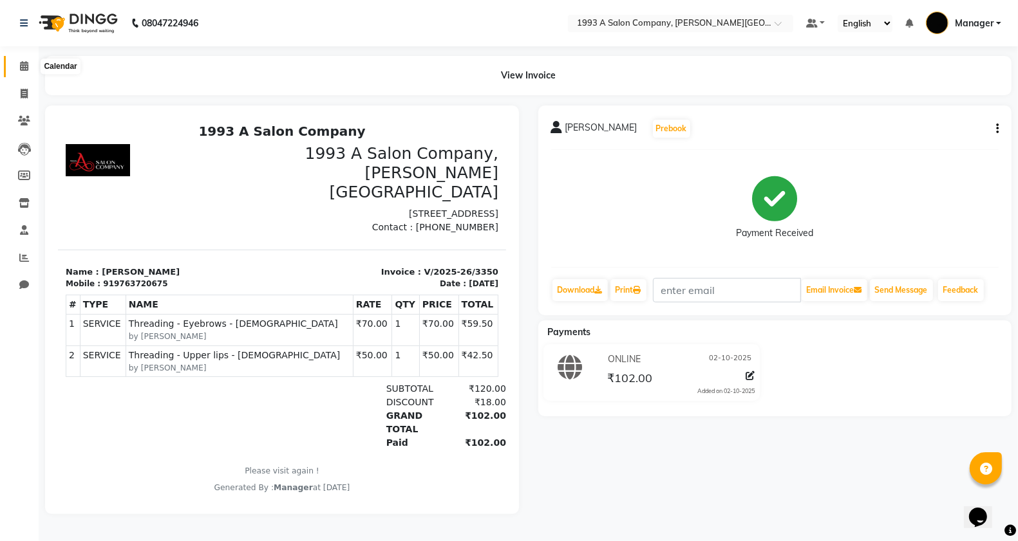
click at [32, 65] on span at bounding box center [24, 66] width 23 height 15
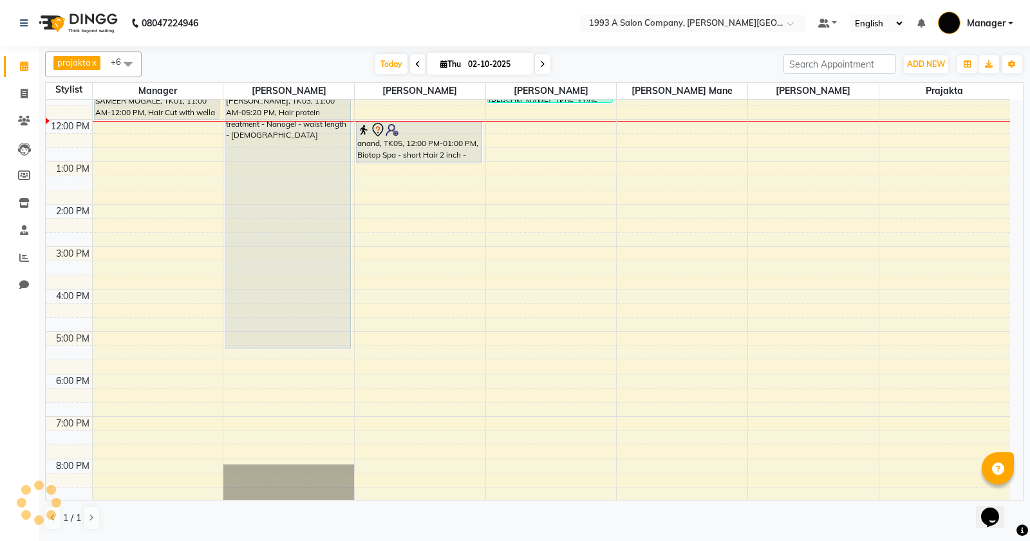
scroll to position [200, 0]
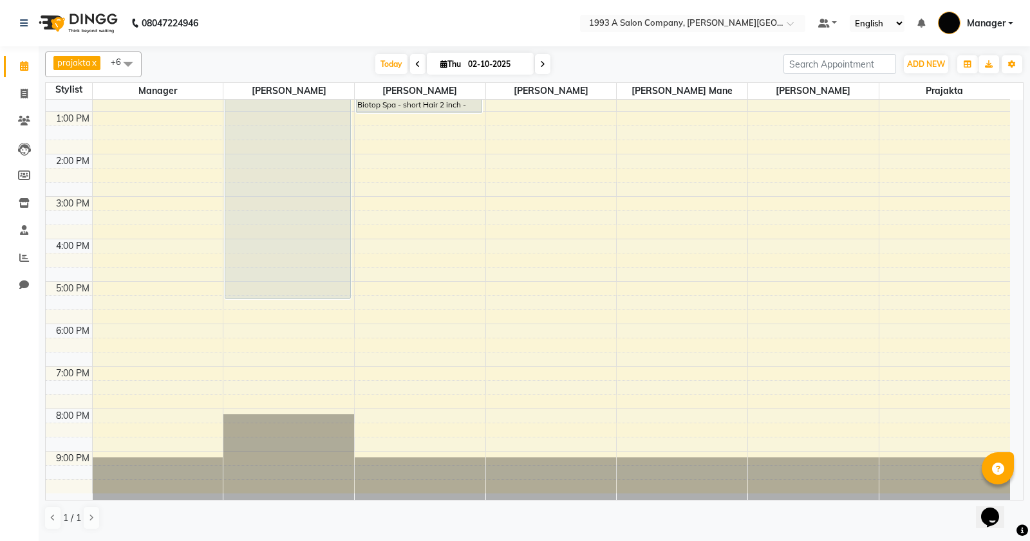
click at [415, 62] on icon at bounding box center [417, 65] width 5 height 8
type input "01-10-2025"
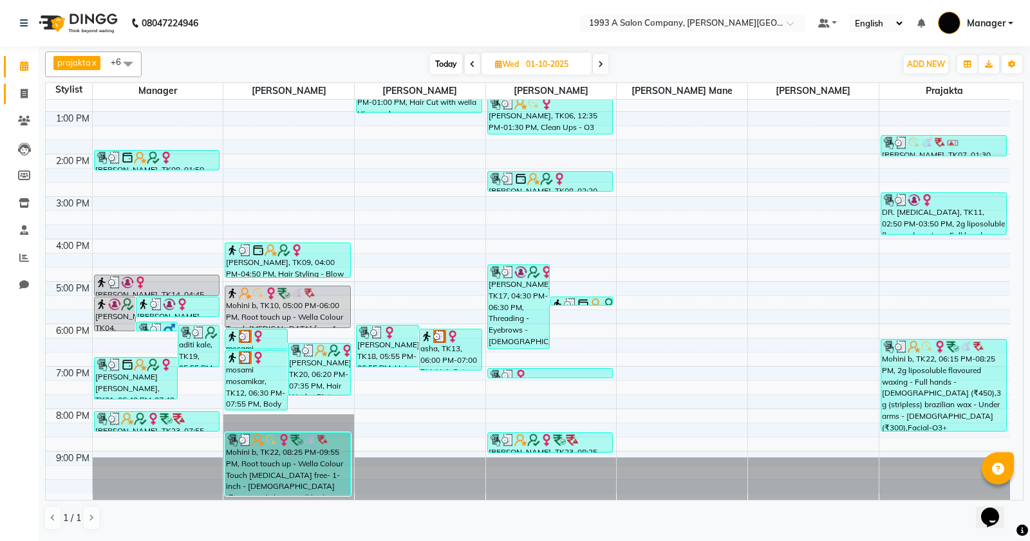
click at [37, 100] on li "Invoice" at bounding box center [19, 94] width 39 height 28
click at [32, 94] on span at bounding box center [24, 94] width 23 height 15
select select "service"
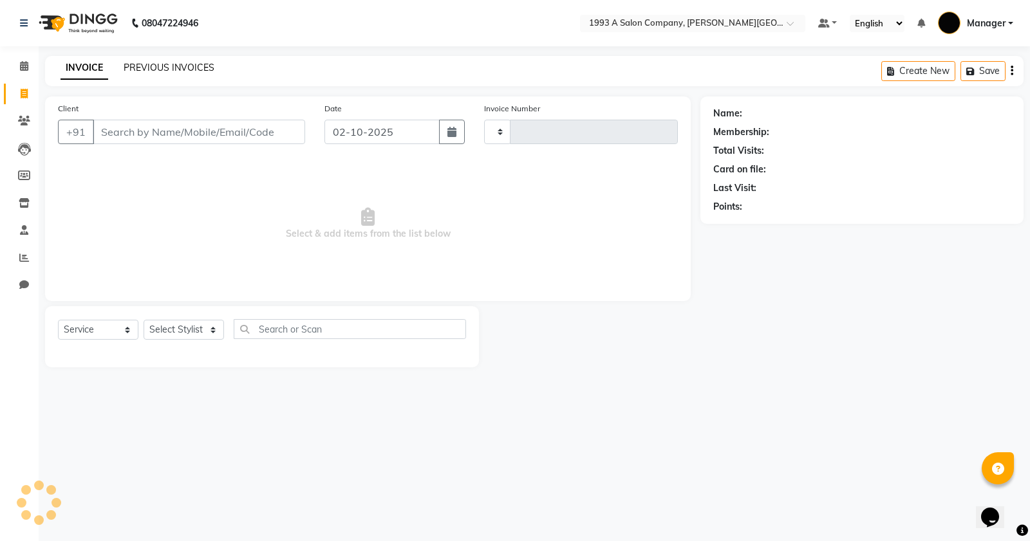
click at [206, 62] on link "PREVIOUS INVOICES" at bounding box center [169, 68] width 91 height 12
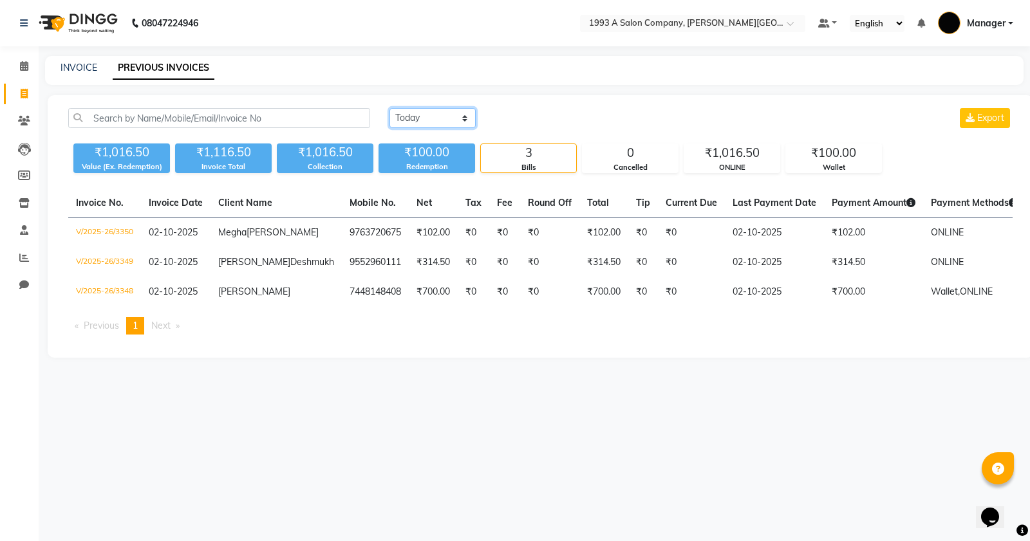
click at [438, 117] on select "Today Yesterday Custom Range" at bounding box center [432, 118] width 86 height 20
select select "yesterday"
click at [389, 108] on select "Today Yesterday Custom Range" at bounding box center [432, 118] width 86 height 20
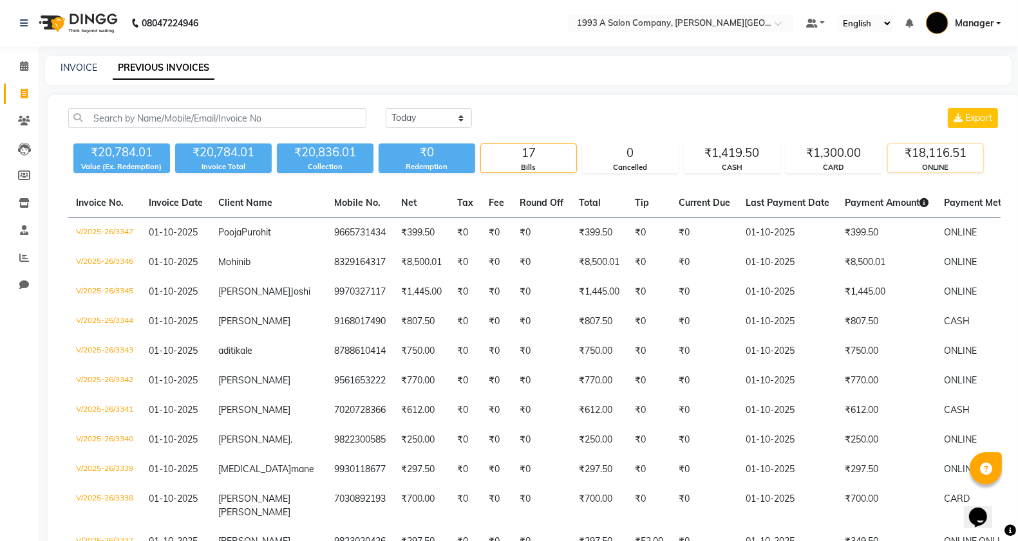
click at [925, 161] on div "₹18,116.51" at bounding box center [935, 153] width 95 height 18
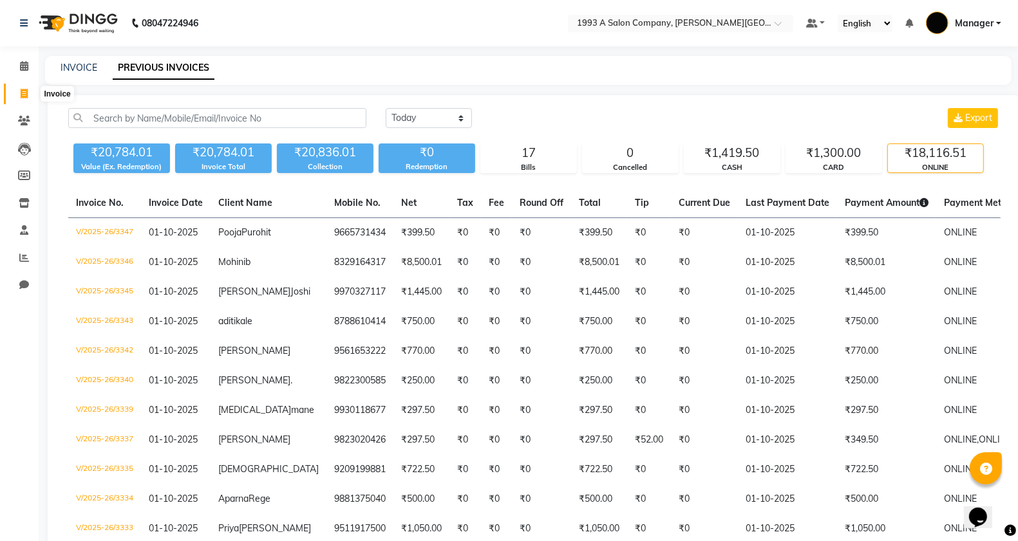
click at [14, 94] on span at bounding box center [24, 94] width 23 height 15
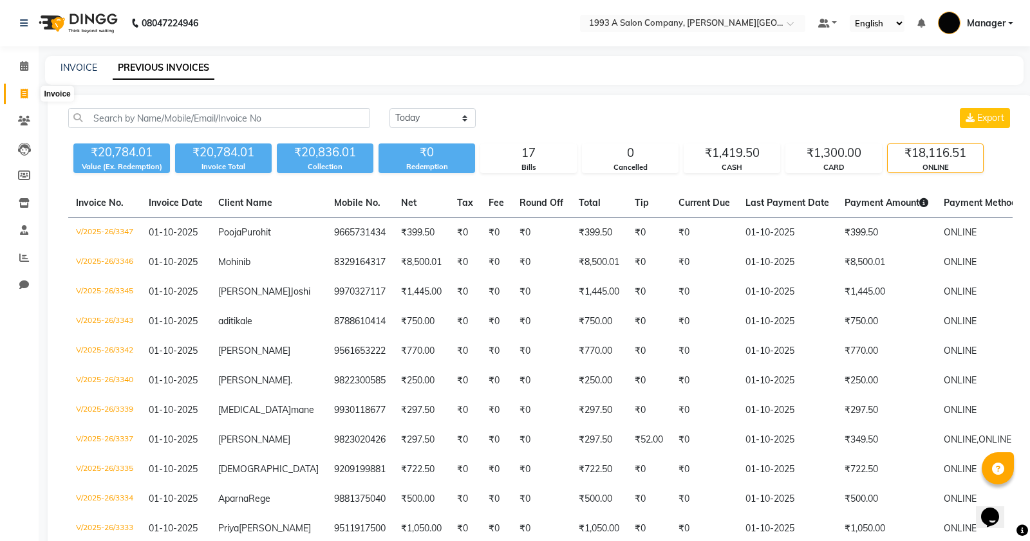
select select "service"
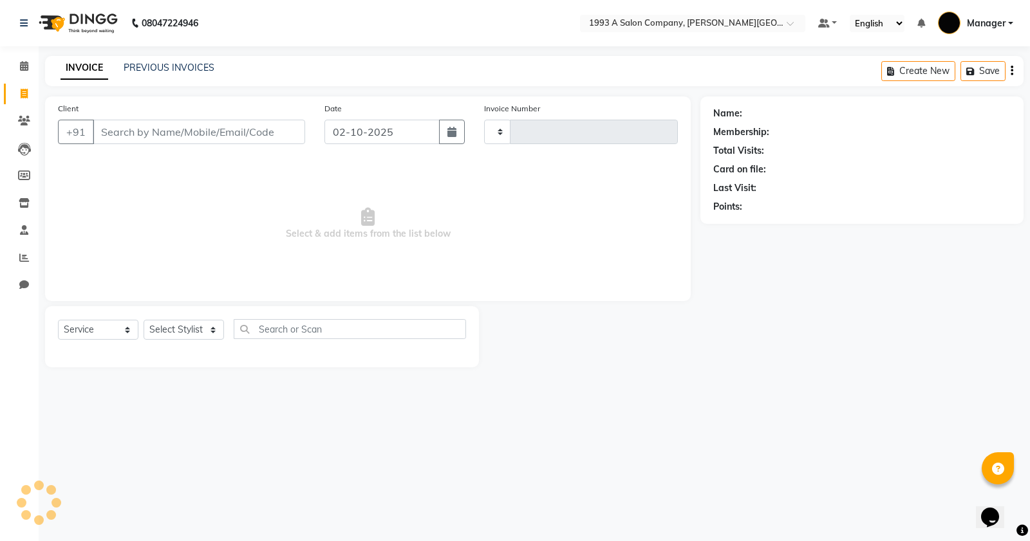
type input "3351"
select select "613"
click at [145, 70] on link "PREVIOUS INVOICES" at bounding box center [169, 68] width 91 height 12
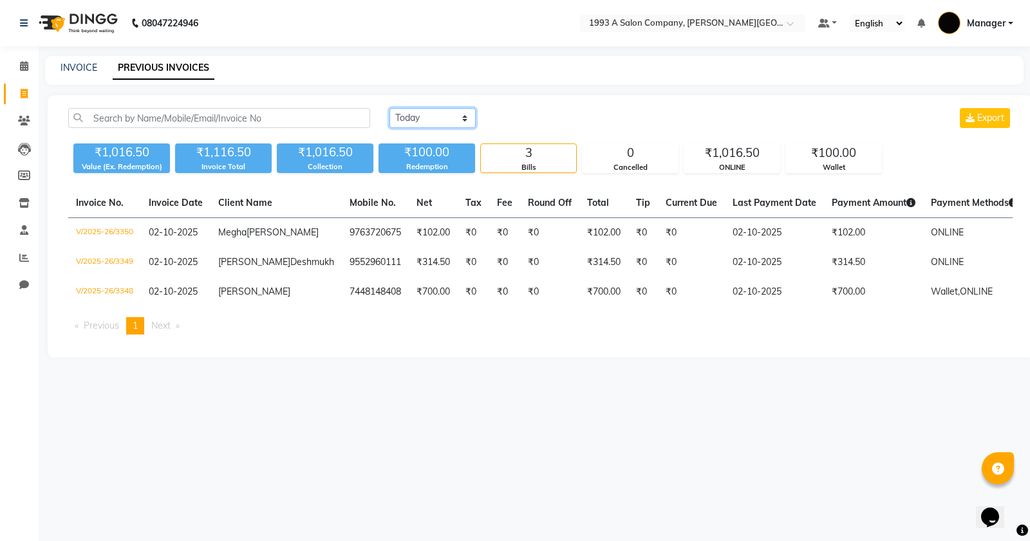
click at [424, 126] on select "Today Yesterday Custom Range" at bounding box center [432, 118] width 86 height 20
click at [389, 108] on select "Today Yesterday Custom Range" at bounding box center [432, 118] width 86 height 20
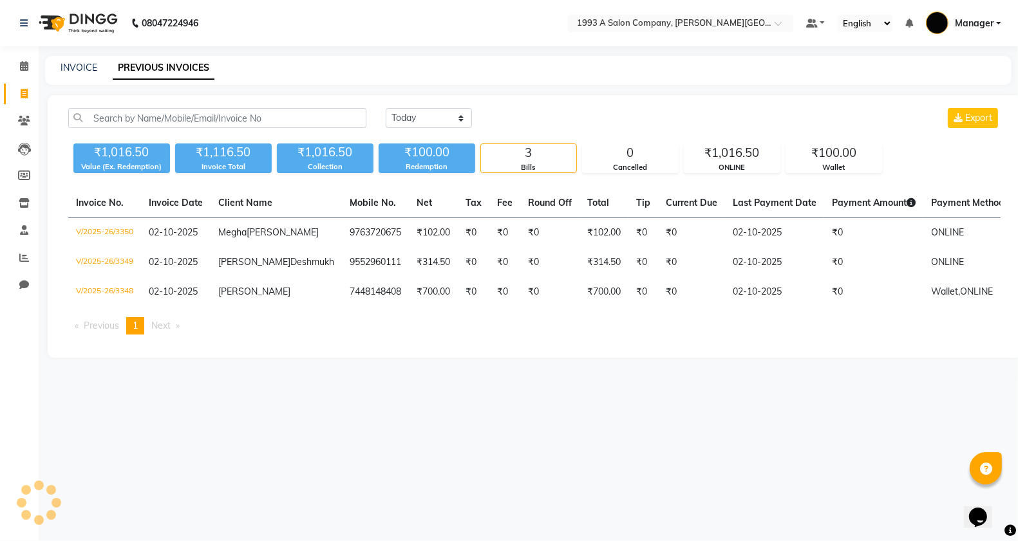
click at [438, 159] on div "₹100.00" at bounding box center [427, 153] width 97 height 18
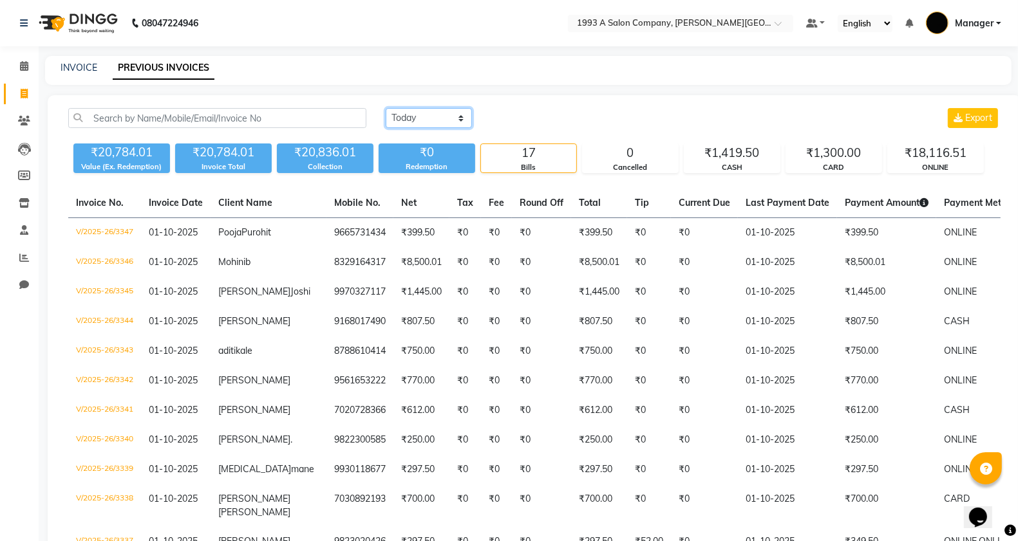
click at [451, 121] on select "Today Yesterday Custom Range" at bounding box center [429, 118] width 86 height 20
select select "range"
click at [386, 108] on select "Today Yesterday Custom Range" at bounding box center [429, 118] width 86 height 20
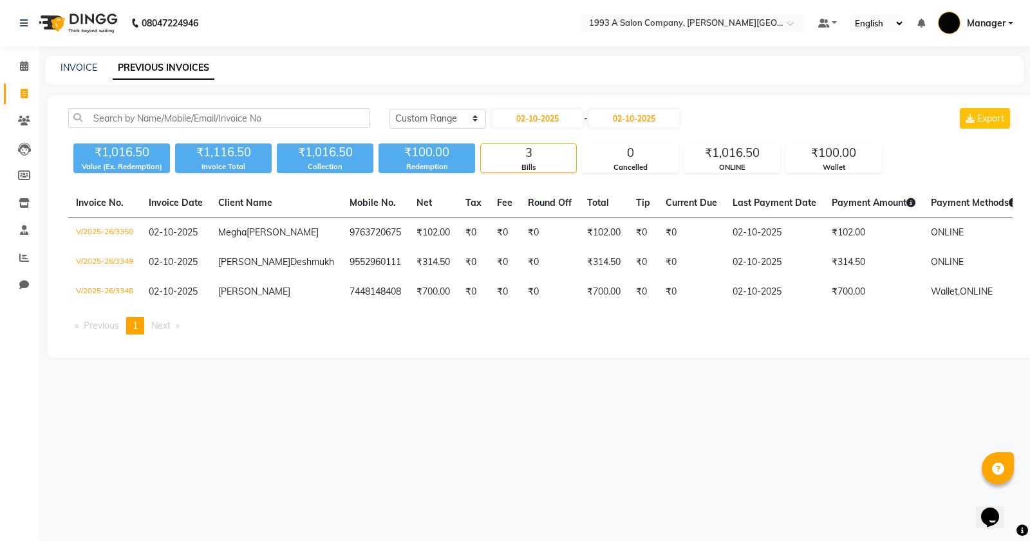
drag, startPoint x: 5, startPoint y: 90, endPoint x: 30, endPoint y: 91, distance: 25.1
click at [7, 90] on link "Invoice" at bounding box center [19, 94] width 31 height 21
select select "service"
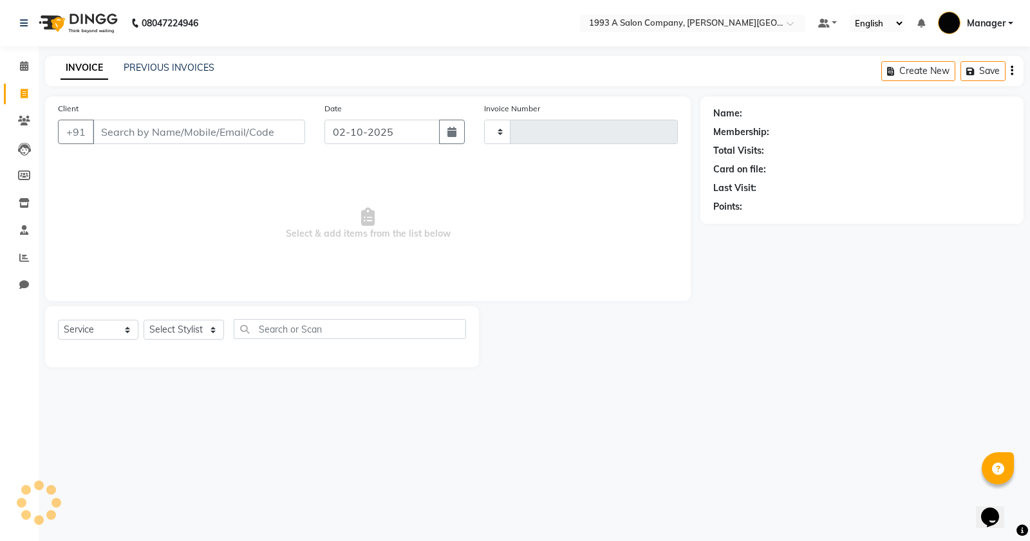
type input "3351"
select select "613"
click at [181, 69] on link "PREVIOUS INVOICES" at bounding box center [169, 68] width 91 height 12
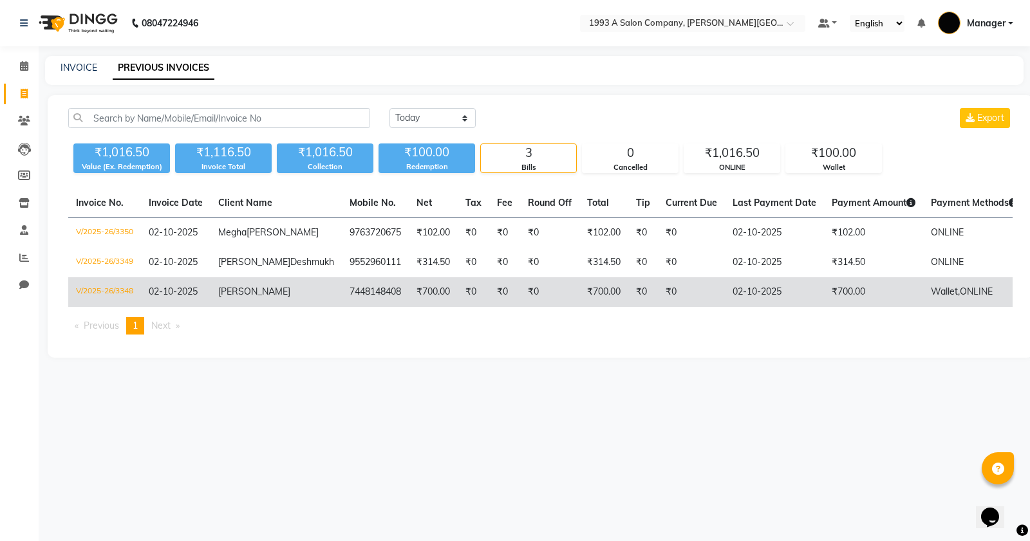
click at [520, 307] on td "₹0" at bounding box center [549, 292] width 59 height 30
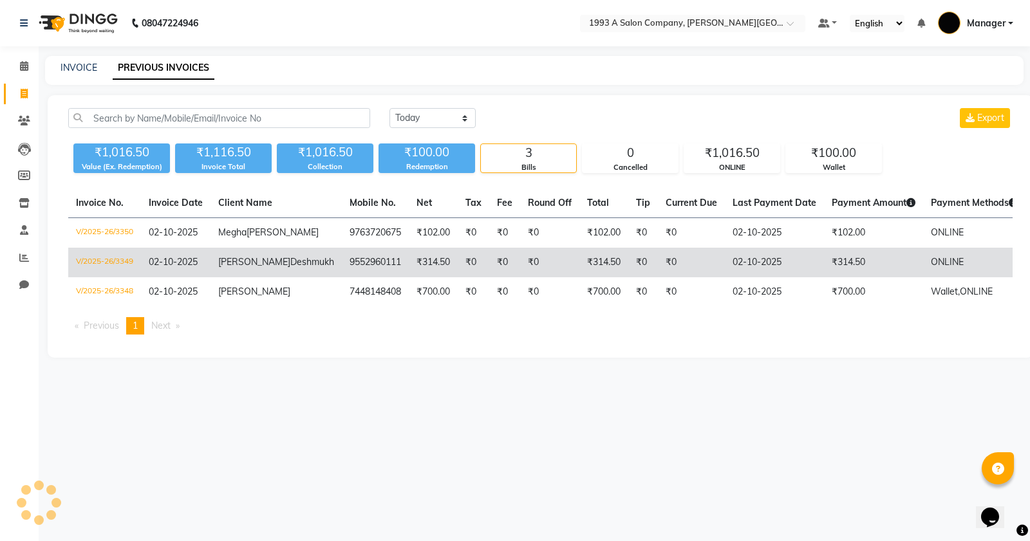
click at [270, 265] on td "Aviraj Deshmukh" at bounding box center [275, 263] width 131 height 30
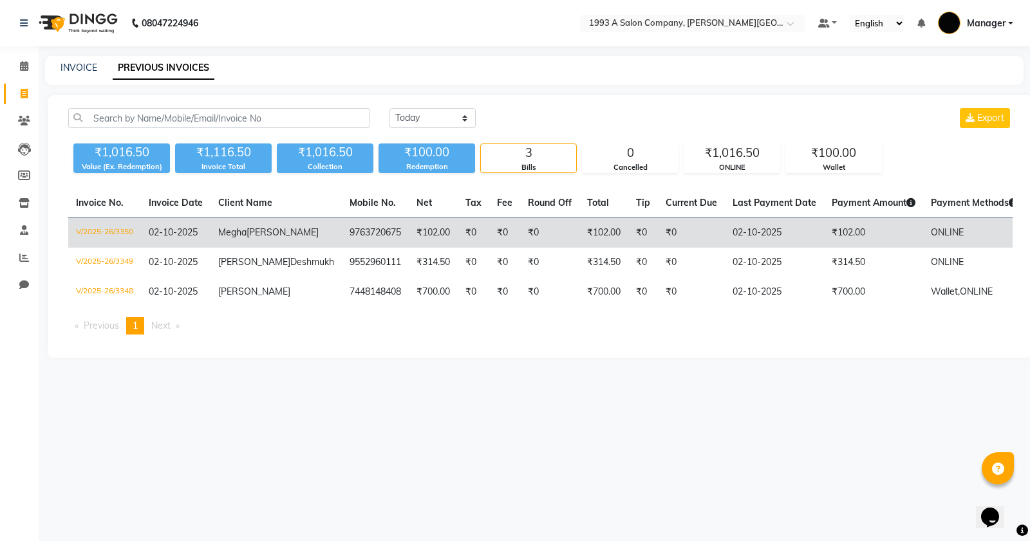
click at [342, 229] on td "9763720675" at bounding box center [375, 233] width 67 height 30
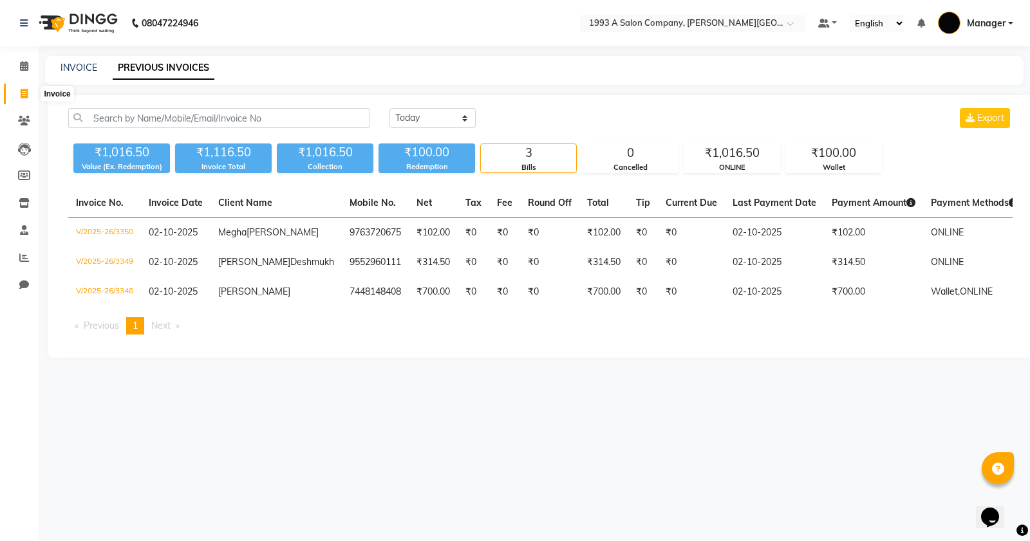
click at [21, 94] on icon at bounding box center [24, 94] width 7 height 10
select select "service"
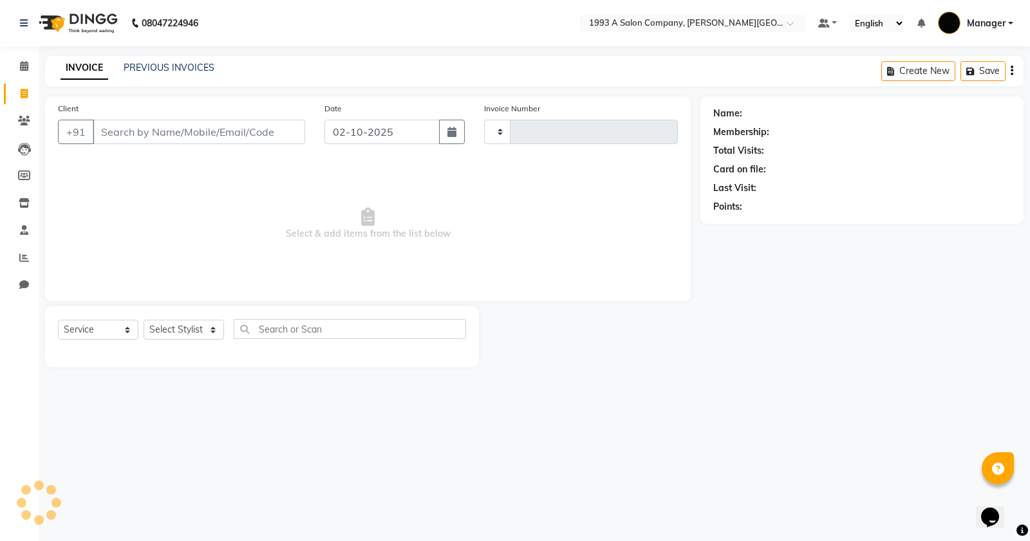
type input "3351"
select select "613"
click at [162, 129] on input "Client" at bounding box center [199, 132] width 212 height 24
click at [171, 330] on select "Select Stylist [PERSON_NAME] Manager [PERSON_NAME] Mr [PERSON_NAME] (owner) [PE…" at bounding box center [185, 330] width 82 height 20
select select "58501"
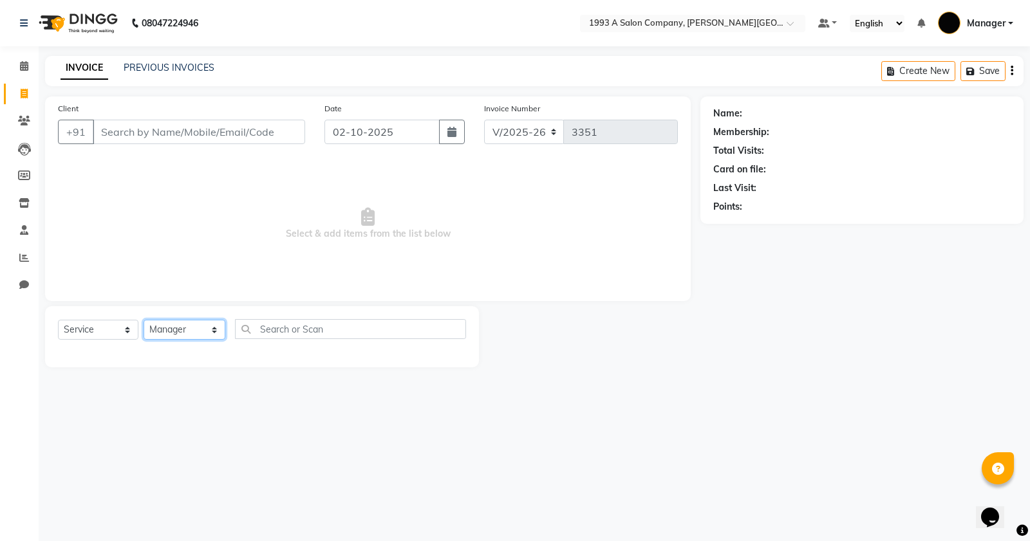
click at [144, 320] on select "Select Stylist [PERSON_NAME] Manager [PERSON_NAME] Mr [PERSON_NAME] (owner) [PE…" at bounding box center [185, 330] width 82 height 20
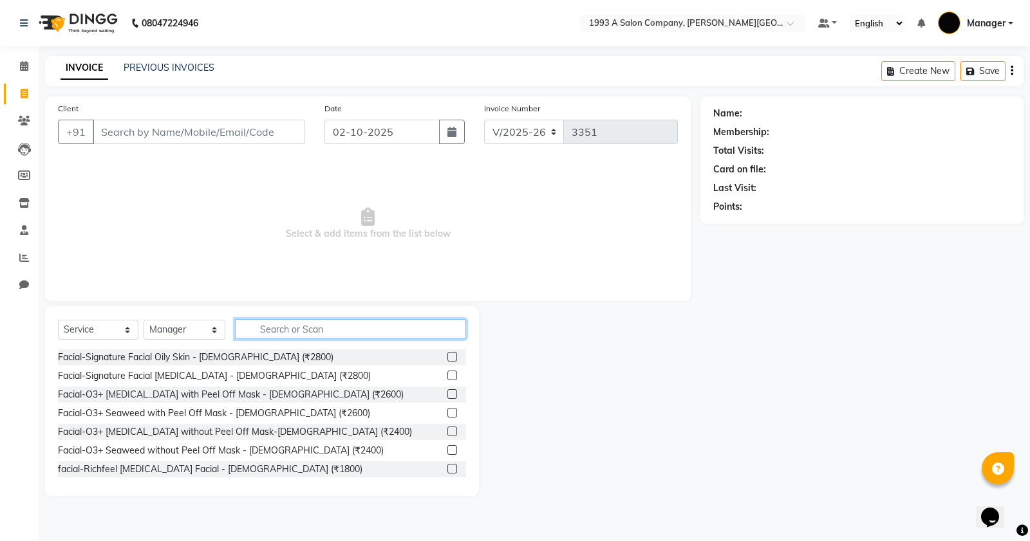
click at [294, 326] on input "text" at bounding box center [350, 329] width 231 height 20
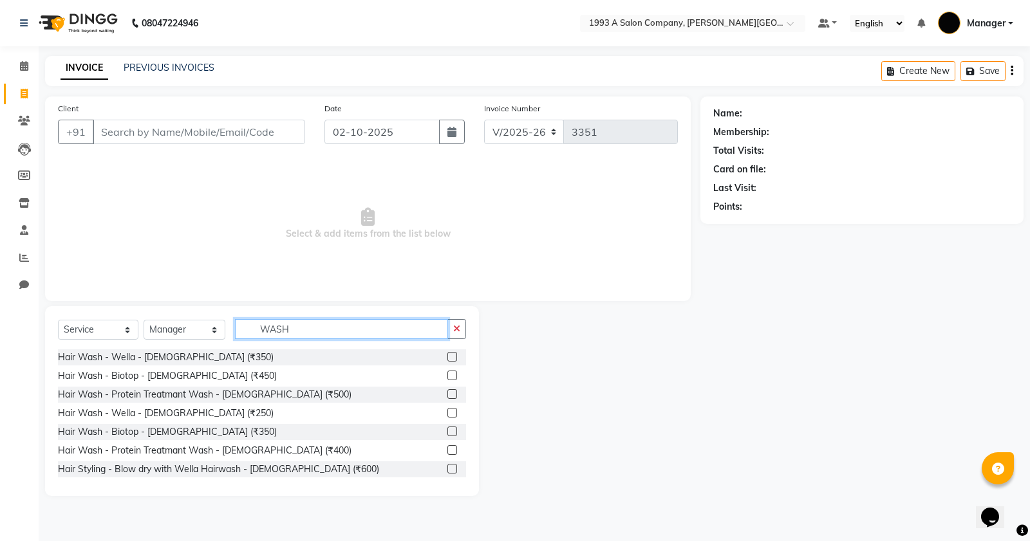
type input "WASH"
click at [447, 359] on label at bounding box center [452, 357] width 10 height 10
click at [447, 359] on input "checkbox" at bounding box center [451, 357] width 8 height 8
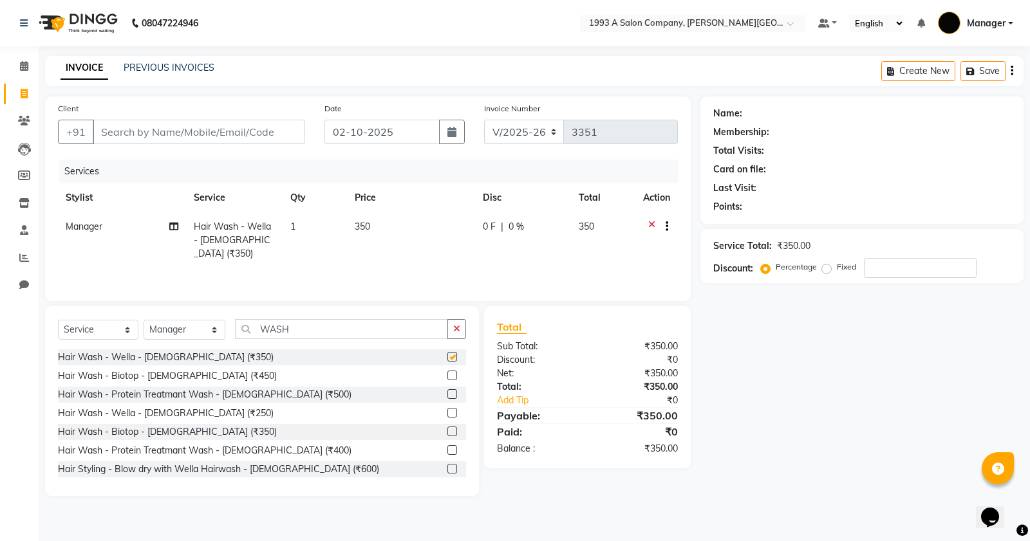
checkbox input "false"
drag, startPoint x: 467, startPoint y: 328, endPoint x: 426, endPoint y: 335, distance: 41.1
click at [462, 328] on div "Select Service Product Membership Package Voucher Prepaid Gift Card Select Styl…" at bounding box center [262, 401] width 434 height 190
click at [449, 338] on button "button" at bounding box center [456, 329] width 19 height 20
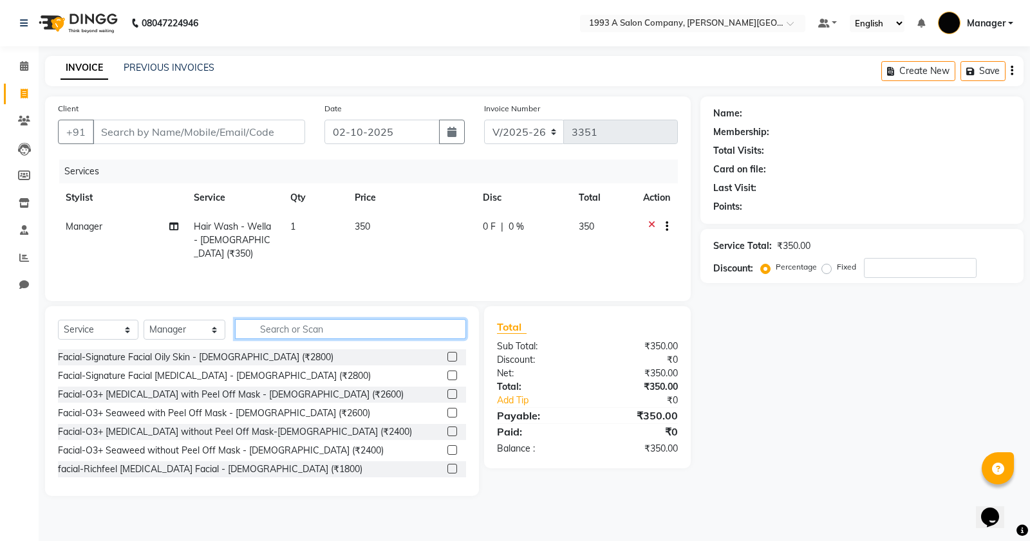
click at [362, 326] on input "text" at bounding box center [350, 329] width 231 height 20
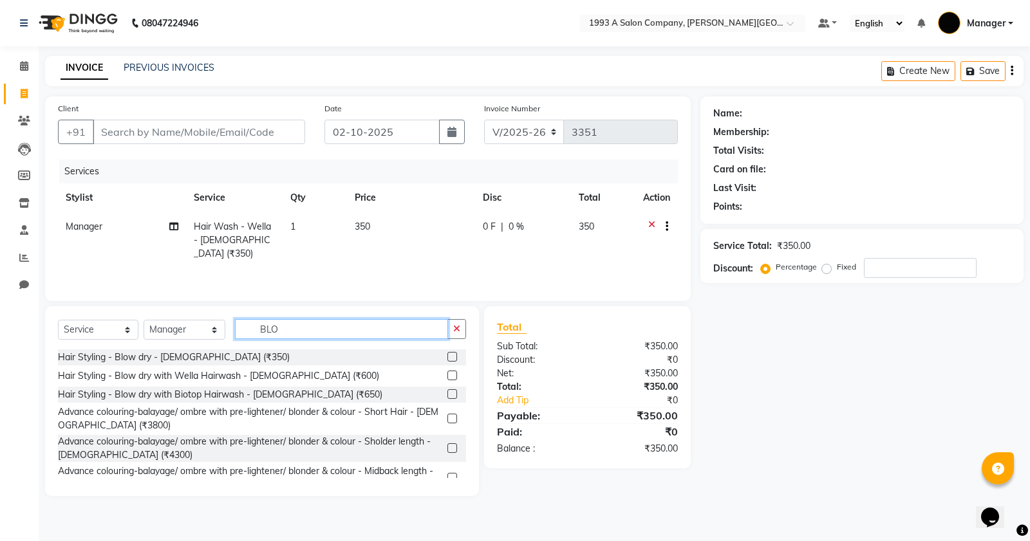
type input "BLO"
click at [447, 361] on label at bounding box center [452, 357] width 10 height 10
click at [447, 361] on input "checkbox" at bounding box center [451, 357] width 8 height 8
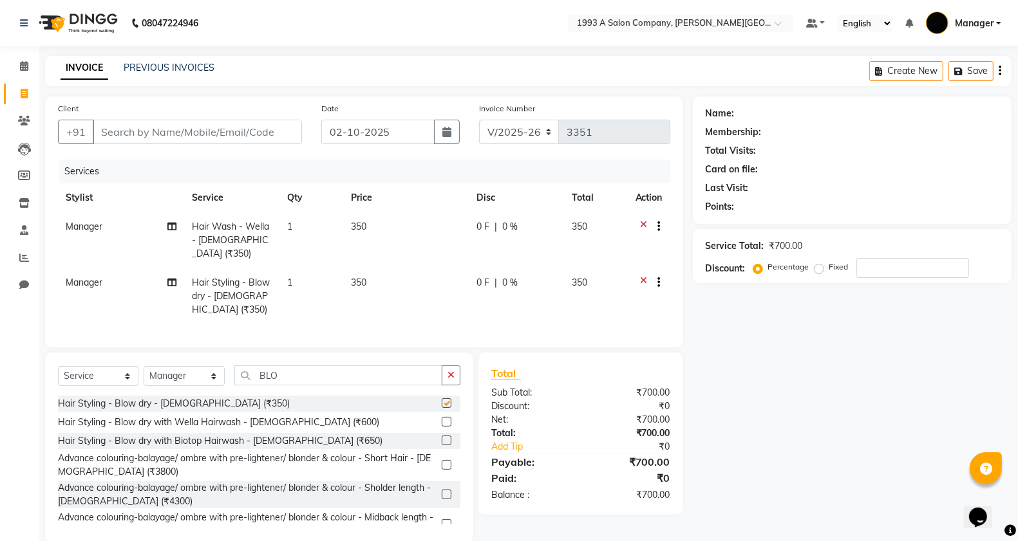
checkbox input "false"
click at [189, 379] on select "Select Stylist [PERSON_NAME] Manager [PERSON_NAME] Mr [PERSON_NAME] (owner) [PE…" at bounding box center [184, 376] width 81 height 20
select select "67605"
click at [144, 366] on select "Select Stylist [PERSON_NAME] Manager [PERSON_NAME] Mr [PERSON_NAME] (owner) [PE…" at bounding box center [184, 376] width 81 height 20
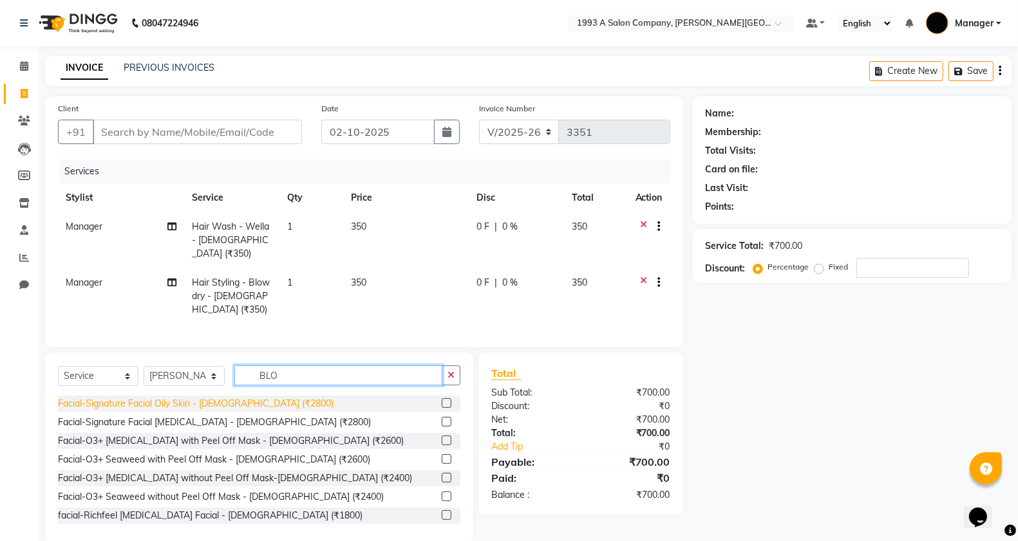
drag, startPoint x: 181, startPoint y: 388, endPoint x: 140, endPoint y: 397, distance: 41.5
click at [140, 397] on div "Select Service Product Membership Package Voucher Prepaid Gift Card Select Styl…" at bounding box center [259, 448] width 428 height 190
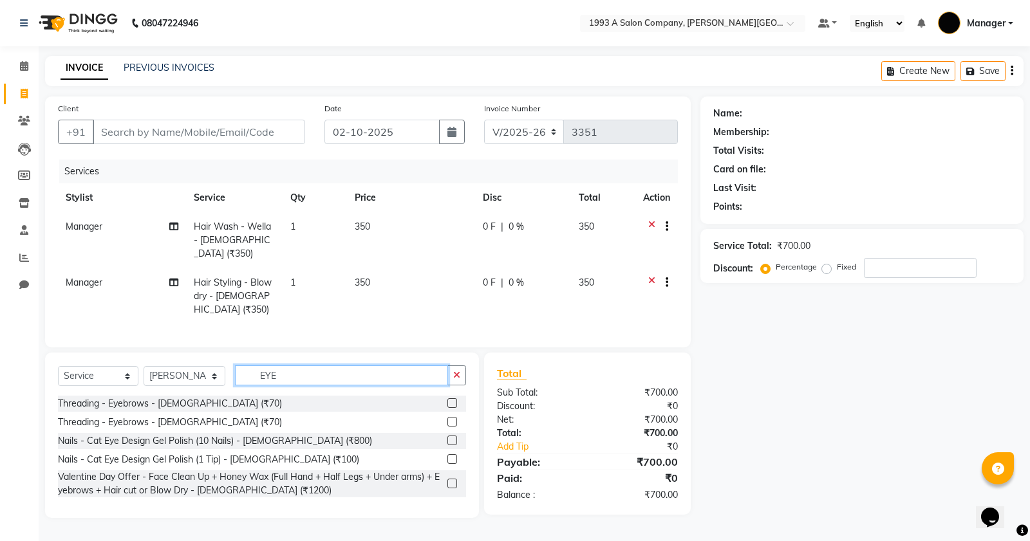
type input "EYE"
click at [447, 399] on label at bounding box center [452, 403] width 10 height 10
click at [447, 400] on input "checkbox" at bounding box center [451, 404] width 8 height 8
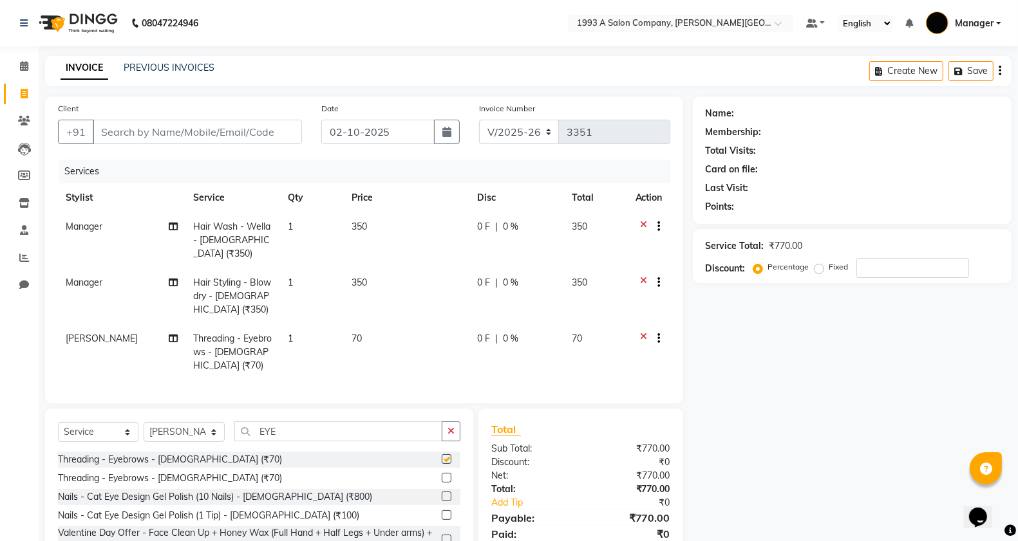
checkbox input "false"
click at [102, 277] on span "Manager" at bounding box center [84, 283] width 37 height 12
select select "58501"
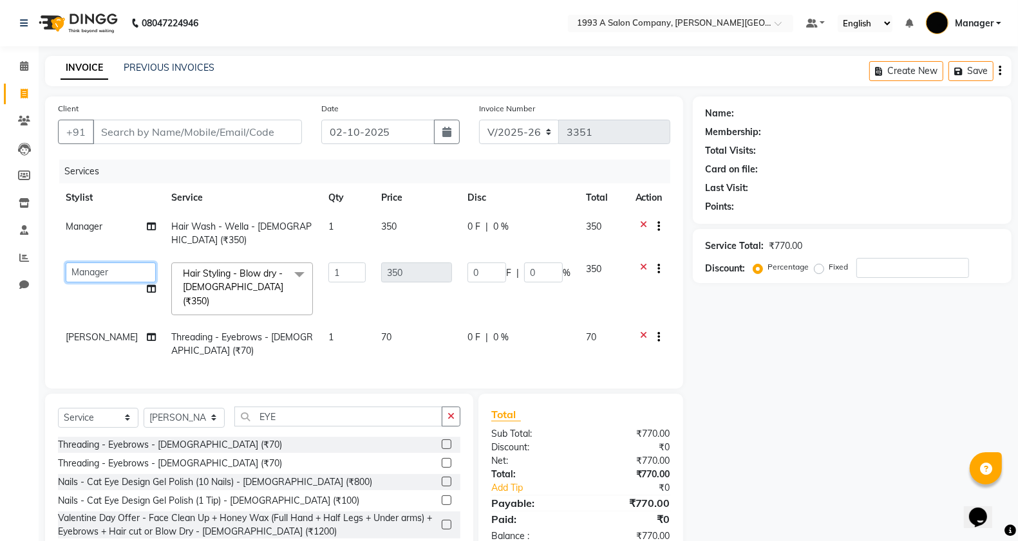
click at [103, 274] on select "Bhagyashri Kaifee Khan Manager Max Ansari Mr Shirish (owner) Prachi Mahamuni pr…" at bounding box center [111, 273] width 90 height 20
select select "67605"
click at [104, 221] on td "Manager" at bounding box center [111, 233] width 106 height 42
select select "58501"
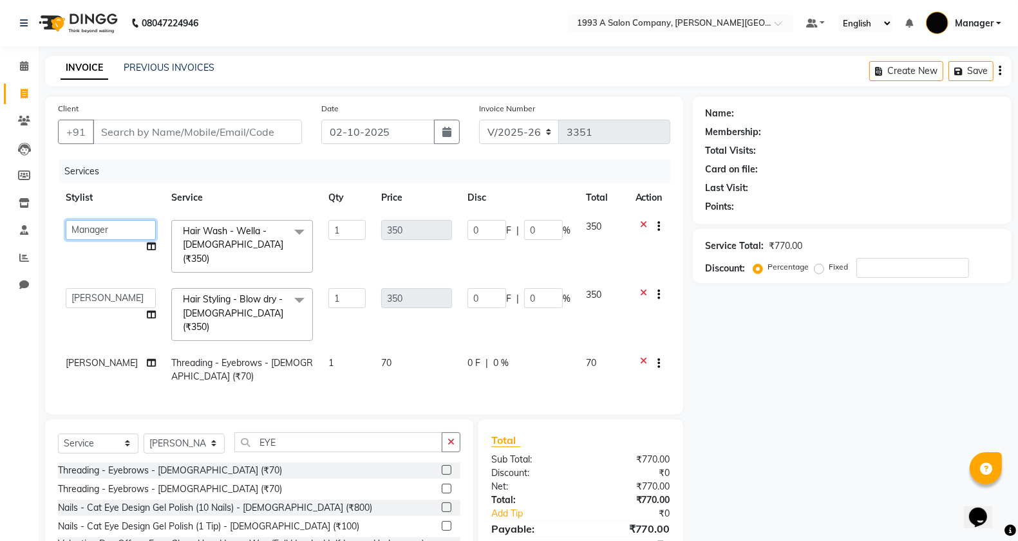
click at [104, 221] on select "Bhagyashri Kaifee Khan Manager Max Ansari Mr Shirish (owner) Prachi Mahamuni pr…" at bounding box center [111, 230] width 90 height 20
select select "67605"
click at [747, 411] on div "Name: Membership: Total Visits: Card on file: Last Visit: Points: Service Total…" at bounding box center [857, 341] width 328 height 489
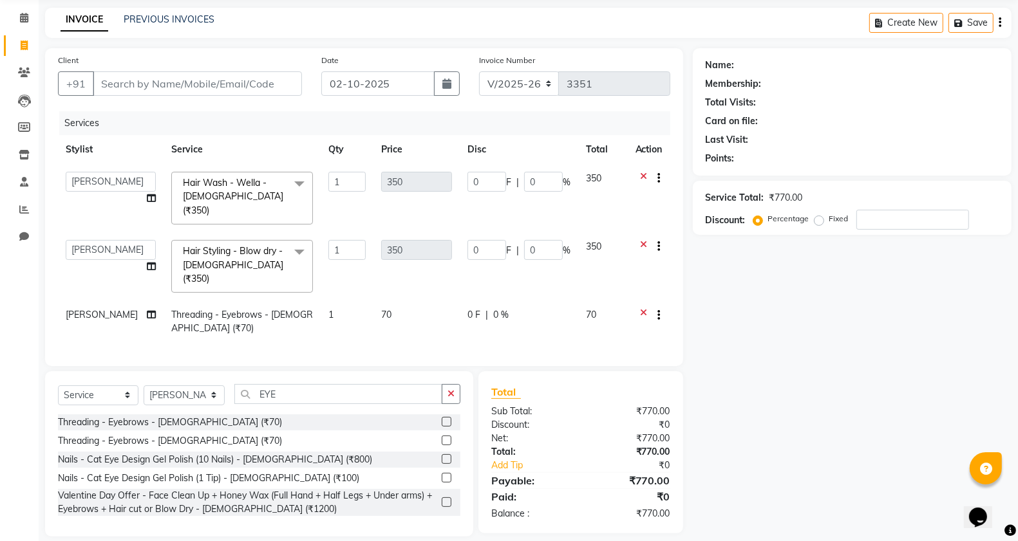
click at [803, 342] on div "Name: Membership: Total Visits: Card on file: Last Visit: Points: Service Total…" at bounding box center [857, 292] width 328 height 489
click at [171, 94] on input "Client" at bounding box center [197, 83] width 209 height 24
type input "0"
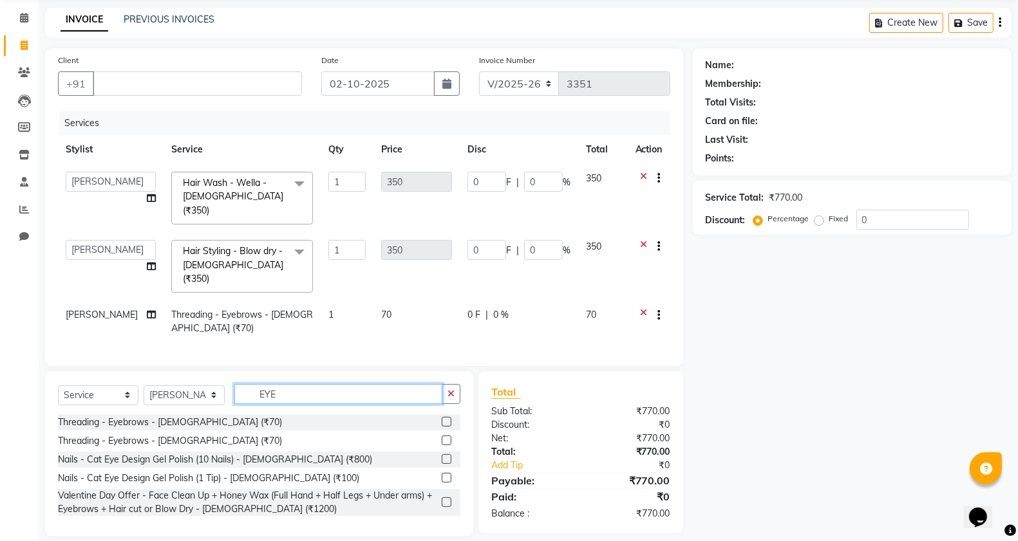
drag, startPoint x: 333, startPoint y: 374, endPoint x: 148, endPoint y: 389, distance: 185.4
click at [148, 389] on div "Select Service Product Membership Package Voucher Prepaid Gift Card Select Styl…" at bounding box center [259, 399] width 402 height 30
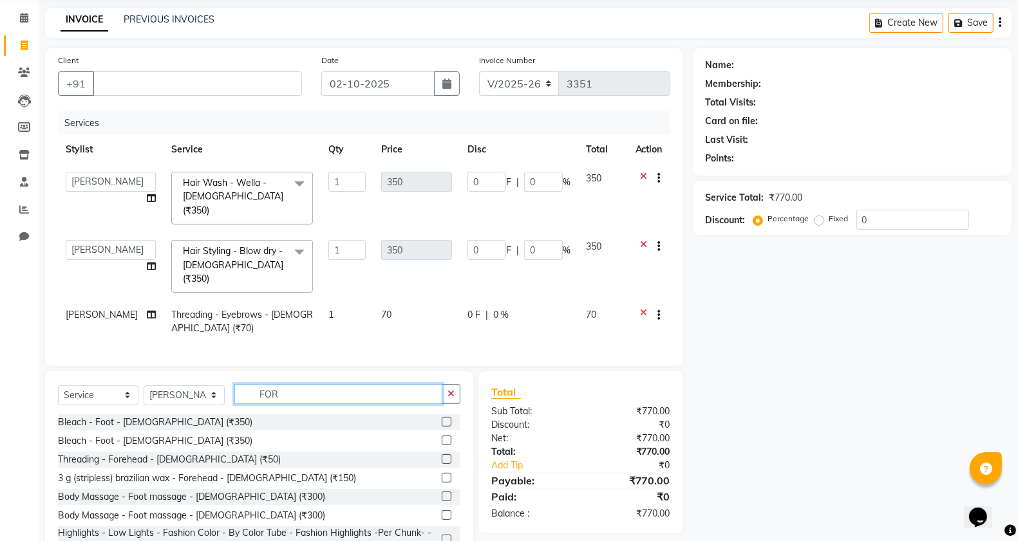
scroll to position [45, 0]
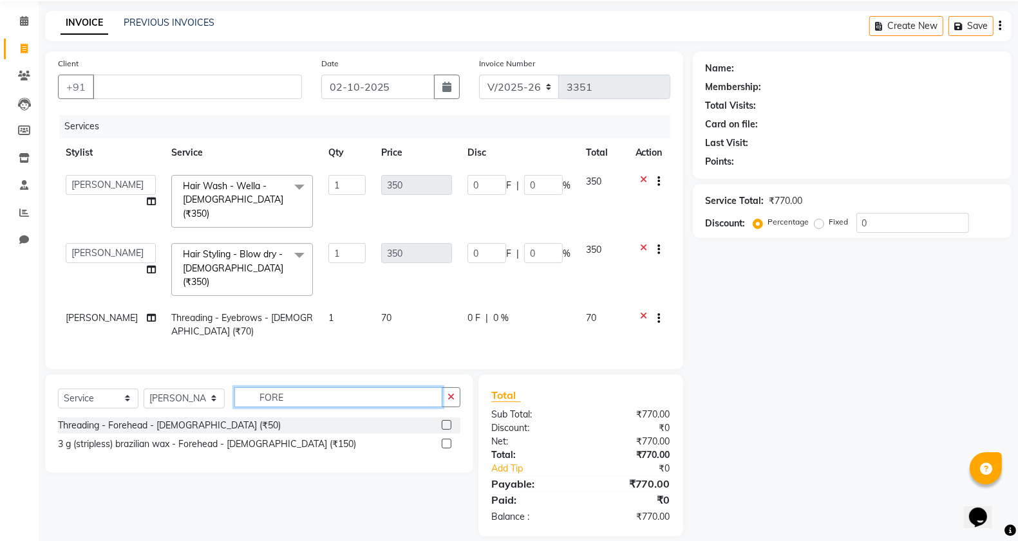
type input "FORE"
click at [444, 420] on label at bounding box center [447, 425] width 10 height 10
click at [444, 422] on input "checkbox" at bounding box center [446, 426] width 8 height 8
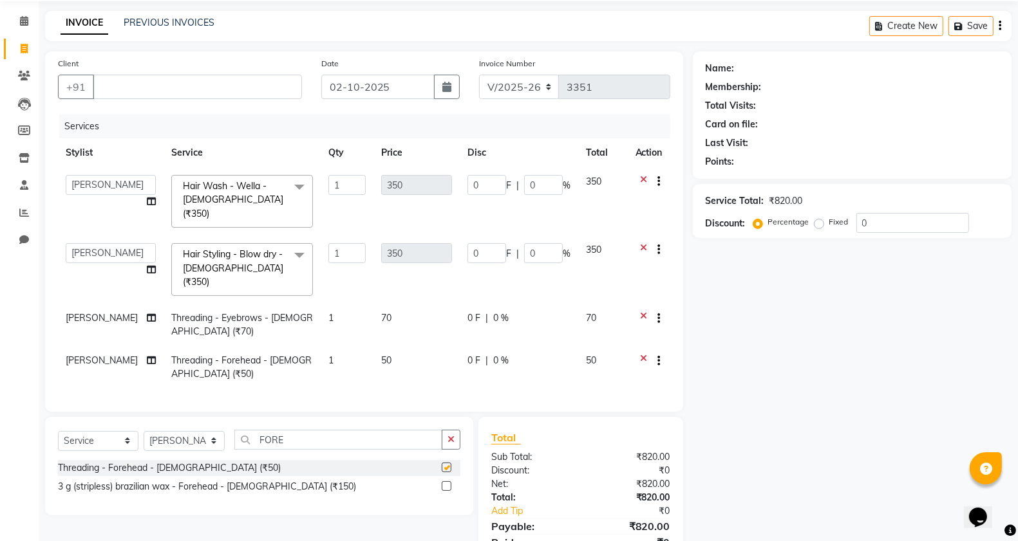
drag, startPoint x: 454, startPoint y: 391, endPoint x: 453, endPoint y: 413, distance: 21.9
click at [454, 402] on div "Client +91 Date 02-10-2025 Invoice Number V/2025 V/2025-26 3351 Services Stylis…" at bounding box center [363, 315] width 657 height 528
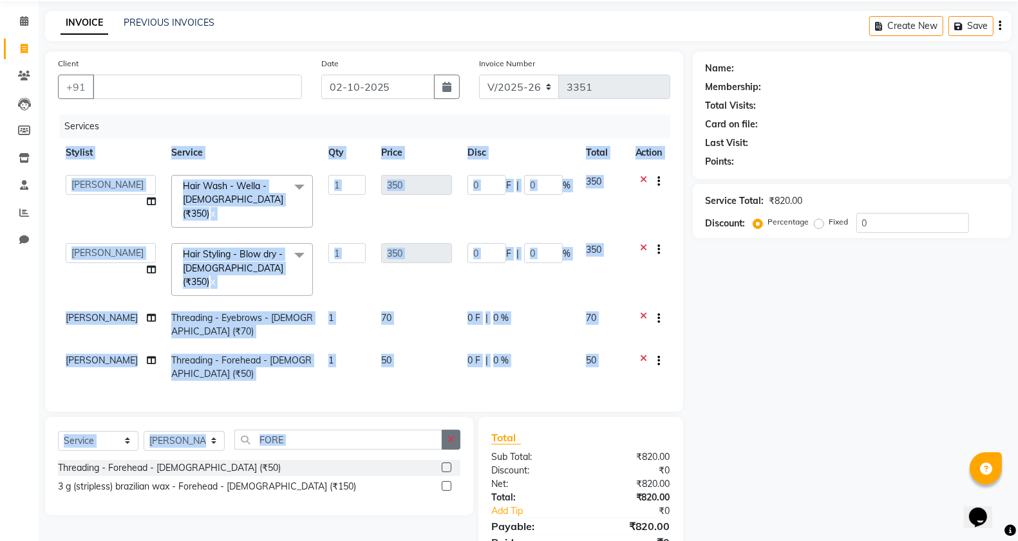
checkbox input "false"
click at [452, 435] on icon "button" at bounding box center [450, 439] width 7 height 9
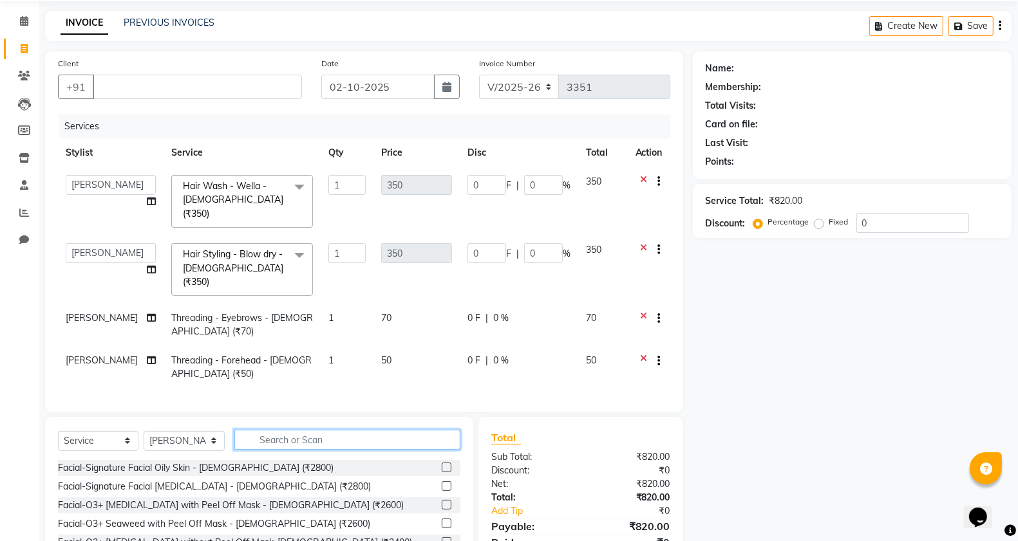
click at [425, 430] on input "text" at bounding box center [347, 440] width 227 height 20
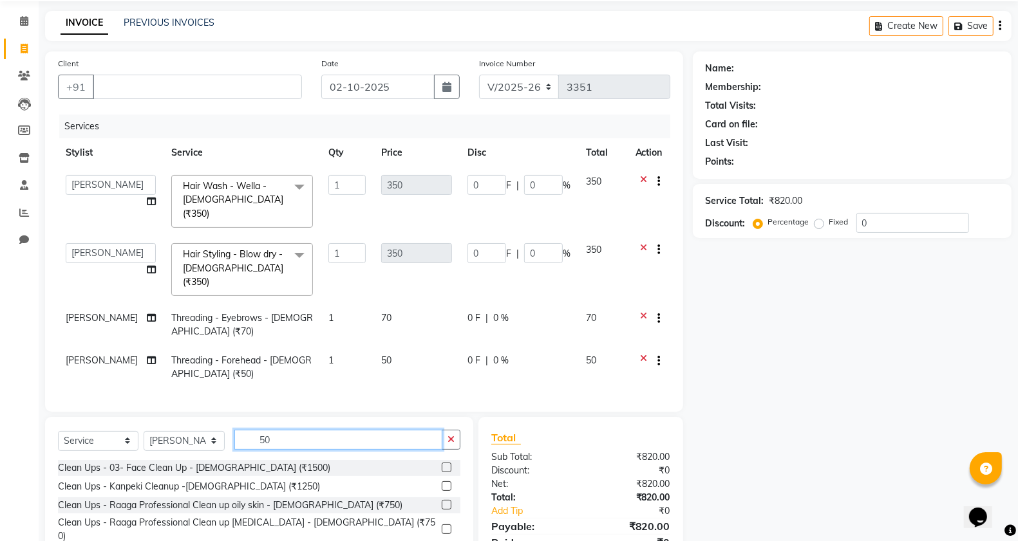
scroll to position [115, 0]
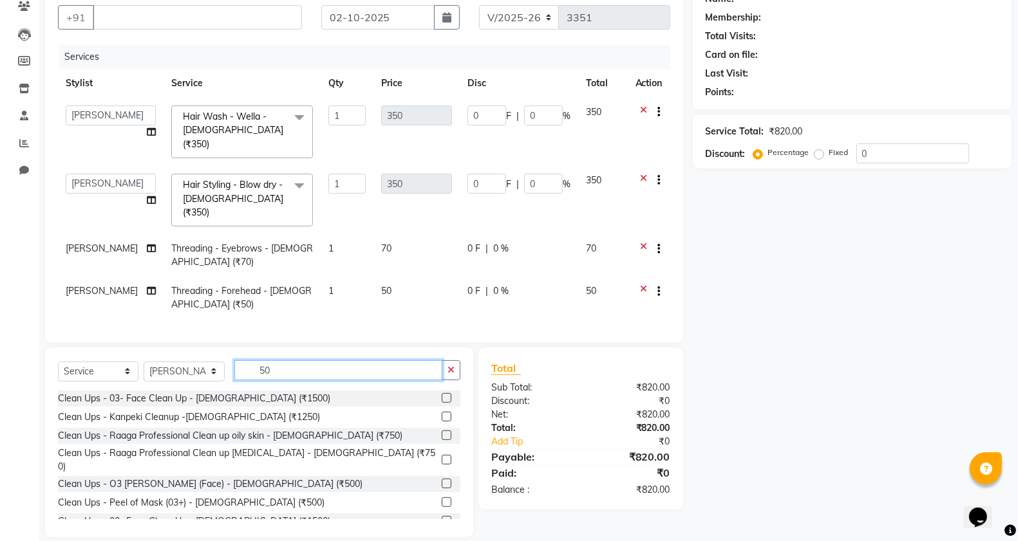
drag, startPoint x: 79, startPoint y: 359, endPoint x: 50, endPoint y: 359, distance: 28.3
click at [50, 359] on div "Select Service Product Membership Package Voucher Prepaid Gift Card Select Styl…" at bounding box center [259, 443] width 428 height 190
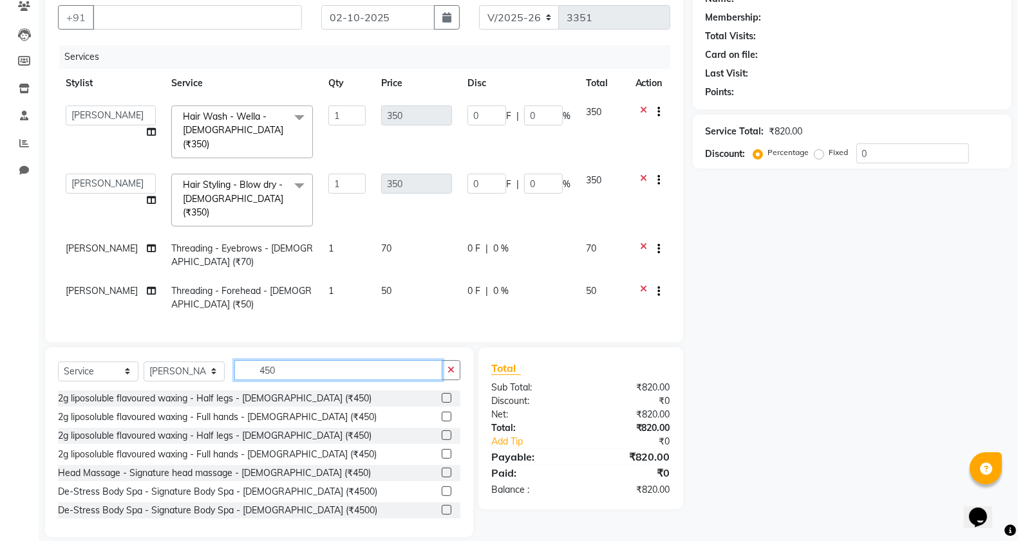
type input "450"
click at [442, 412] on label at bounding box center [447, 417] width 10 height 10
click at [442, 413] on input "checkbox" at bounding box center [446, 417] width 8 height 8
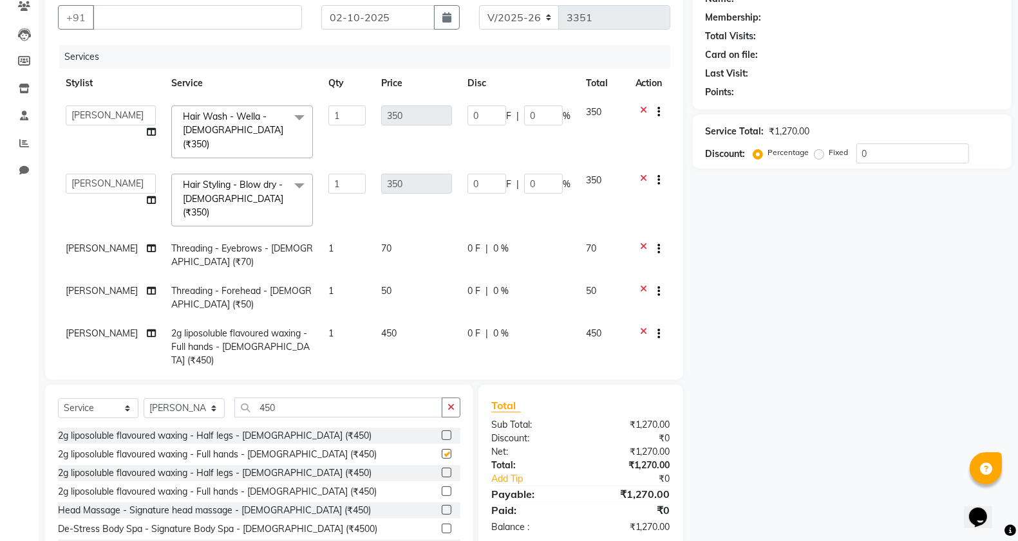
checkbox input "false"
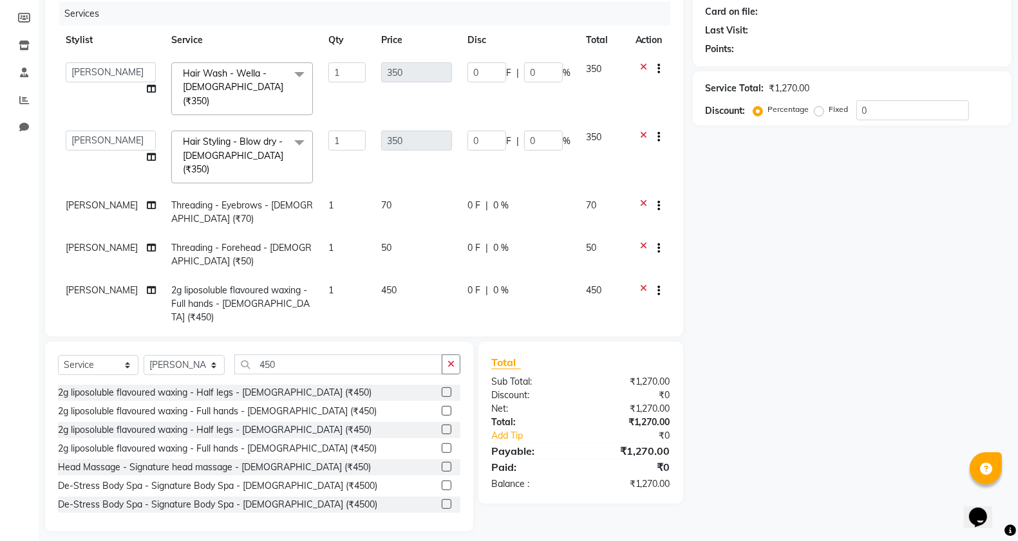
scroll to position [0, 0]
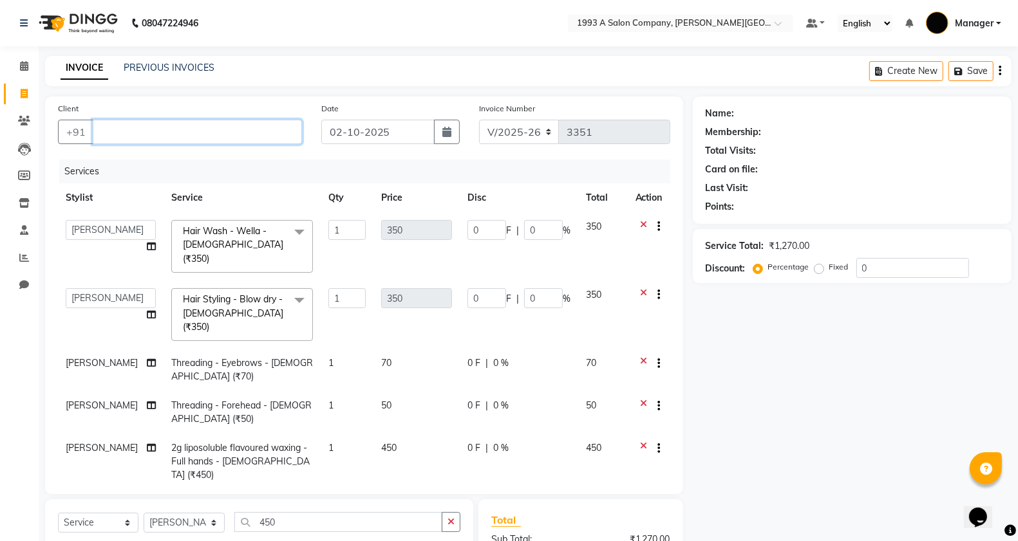
drag, startPoint x: 194, startPoint y: 138, endPoint x: 194, endPoint y: 123, distance: 15.4
click at [194, 132] on input "Client" at bounding box center [197, 132] width 209 height 24
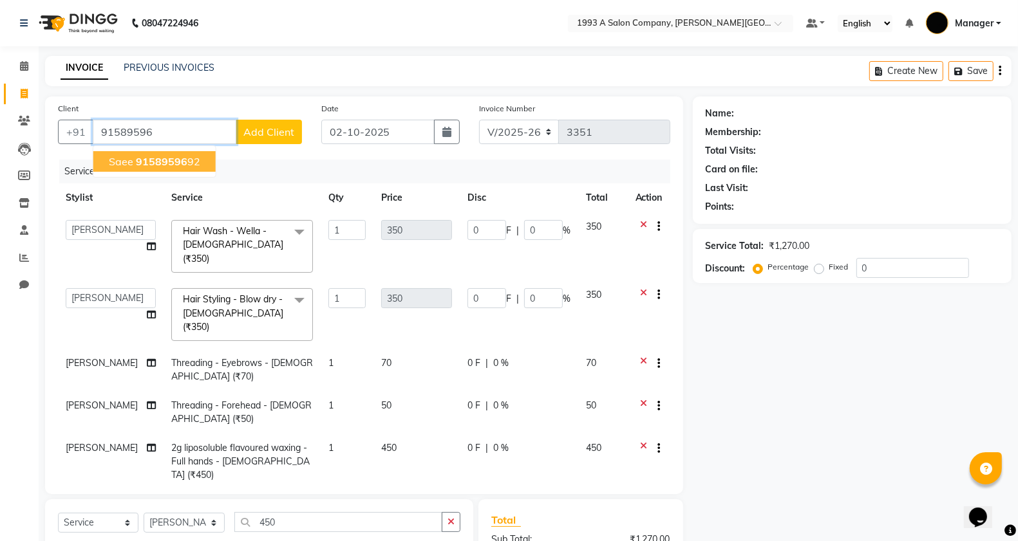
click at [165, 166] on span "91589596" at bounding box center [161, 161] width 51 height 13
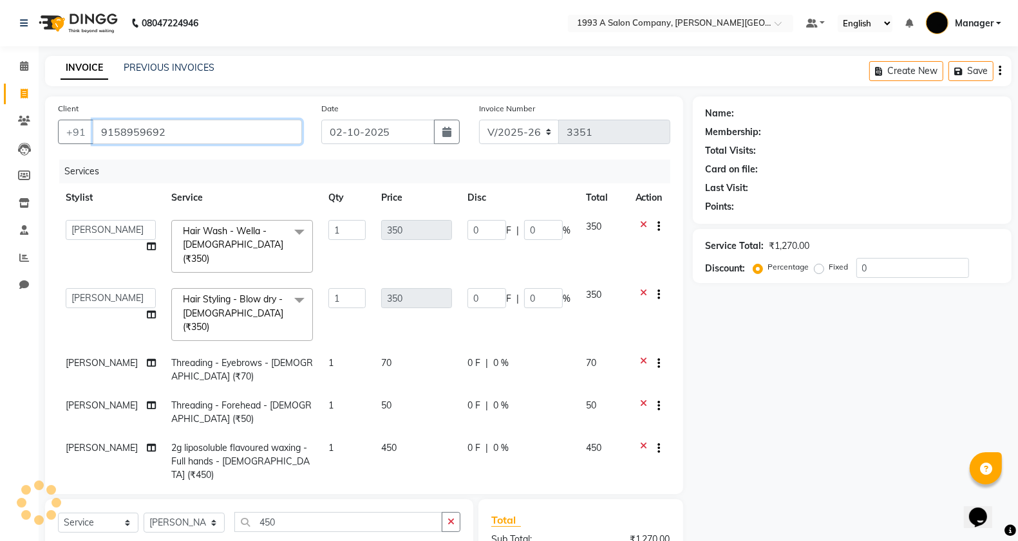
type input "9158959692"
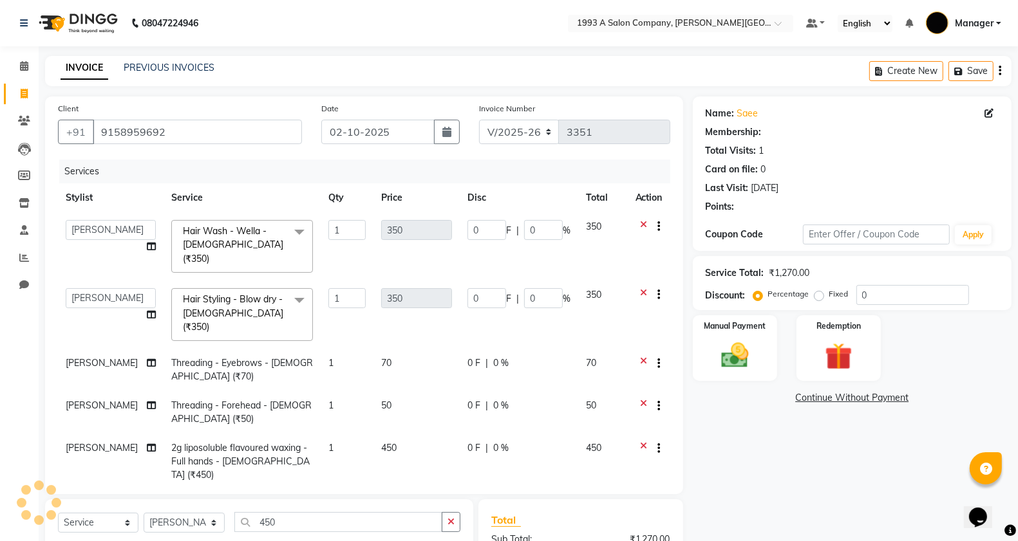
scroll to position [158, 0]
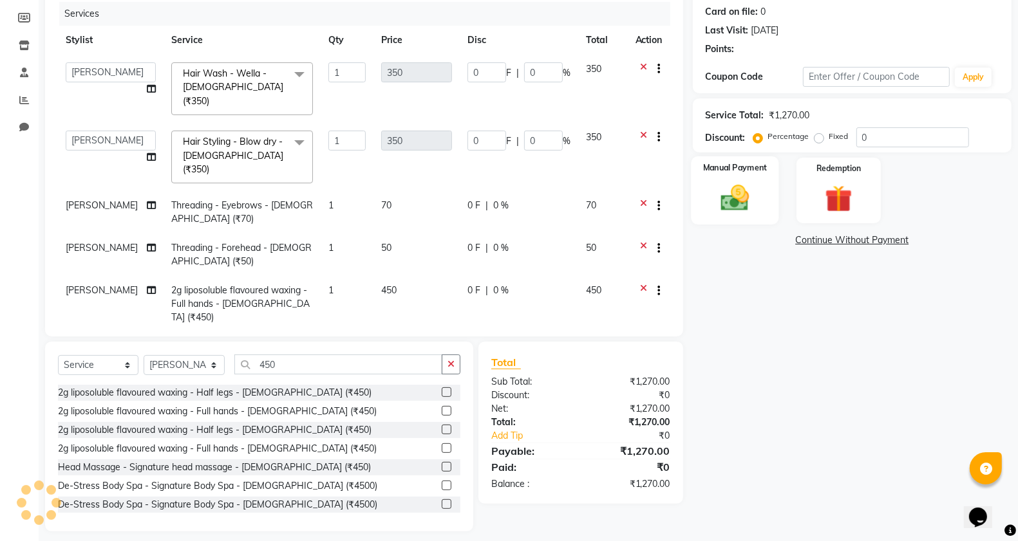
click at [729, 182] on img at bounding box center [735, 198] width 46 height 32
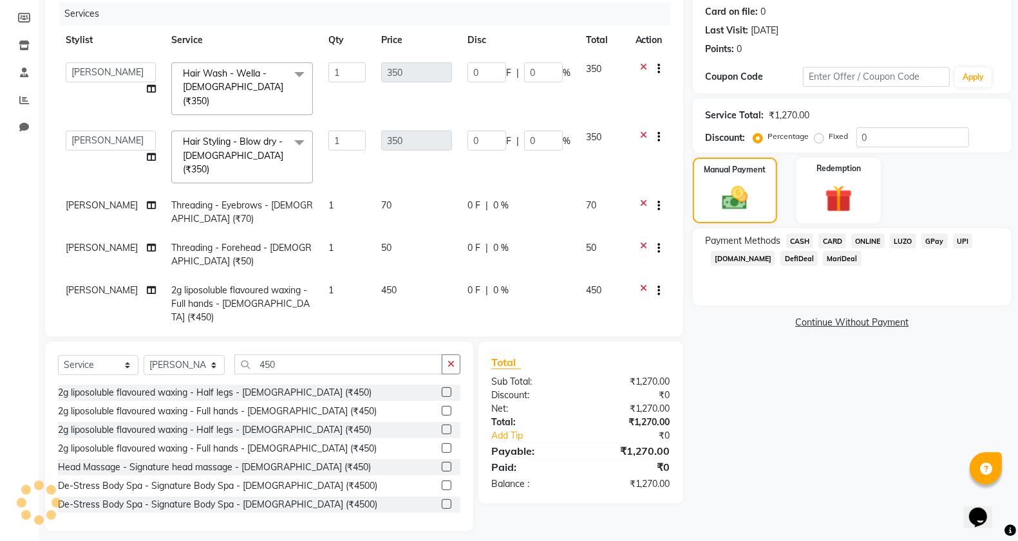
click at [792, 239] on span "CASH" at bounding box center [800, 241] width 28 height 15
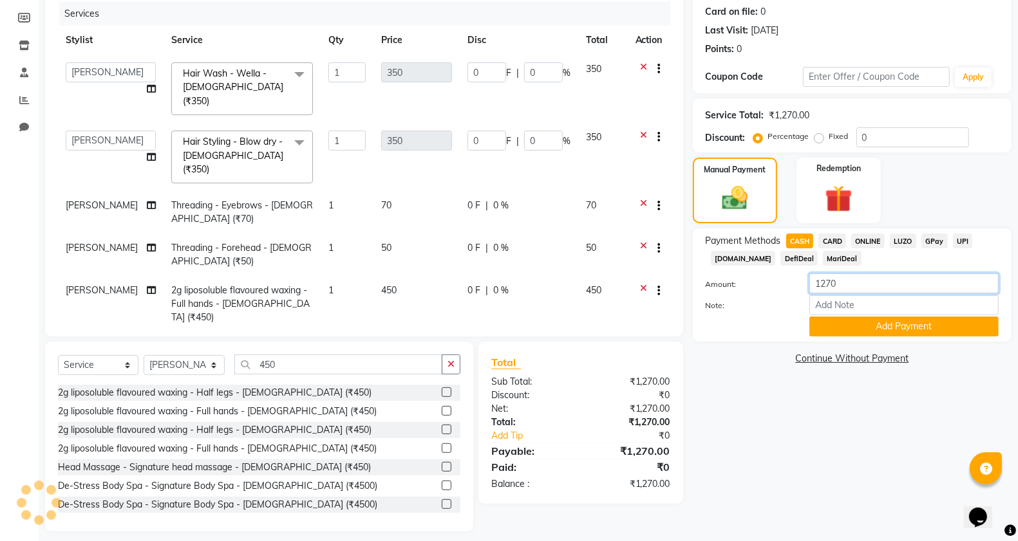
drag, startPoint x: 841, startPoint y: 292, endPoint x: 716, endPoint y: 290, distance: 124.9
click at [716, 290] on div "Amount: 1270" at bounding box center [852, 285] width 312 height 22
type input "1500"
click at [921, 329] on button "Add Payment" at bounding box center [903, 327] width 189 height 20
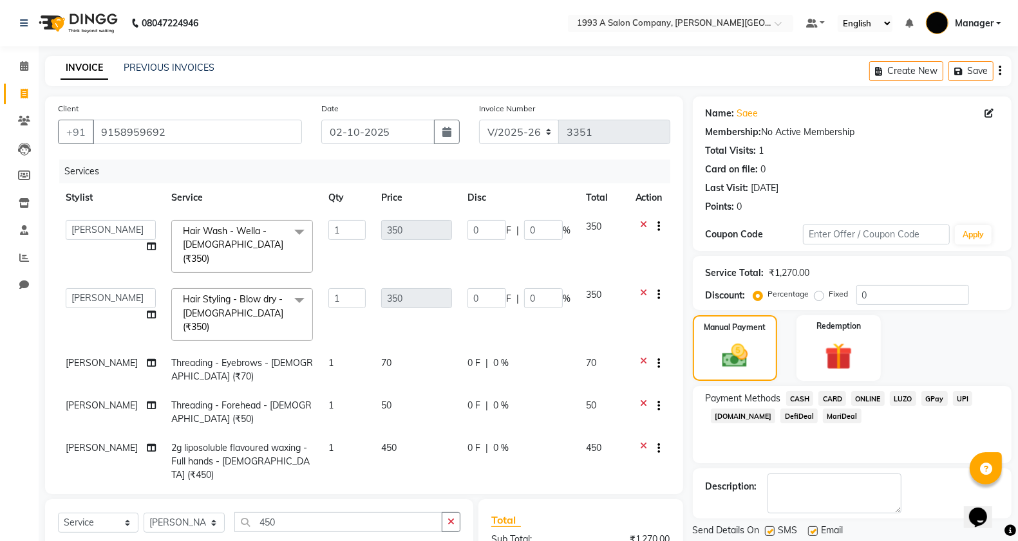
scroll to position [201, 0]
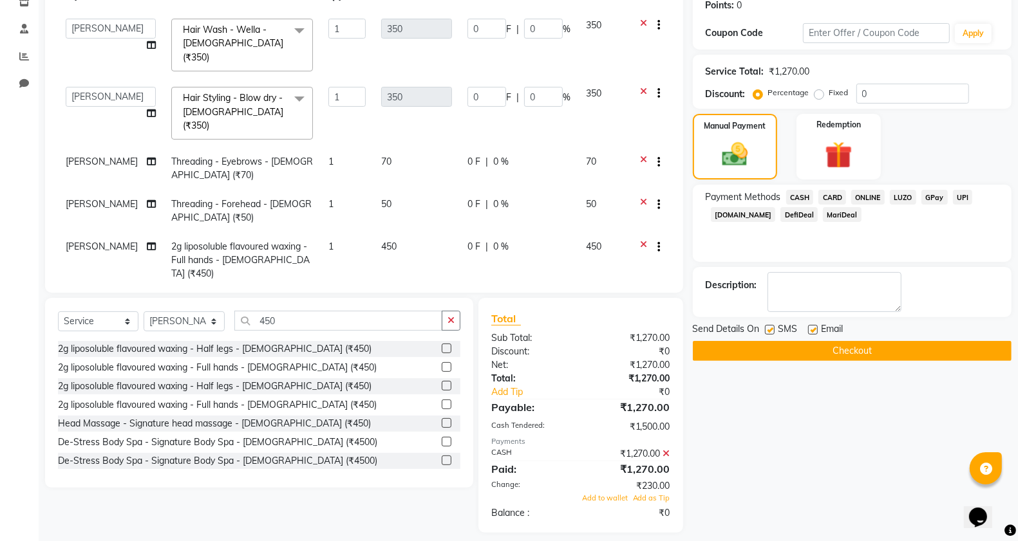
click at [665, 449] on icon at bounding box center [666, 453] width 7 height 9
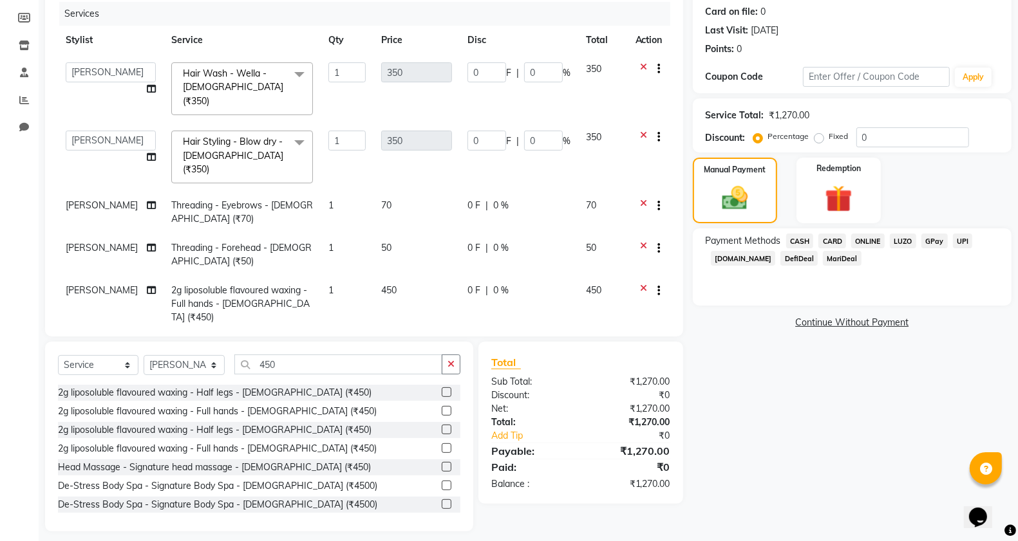
click at [801, 243] on span "CASH" at bounding box center [800, 241] width 28 height 15
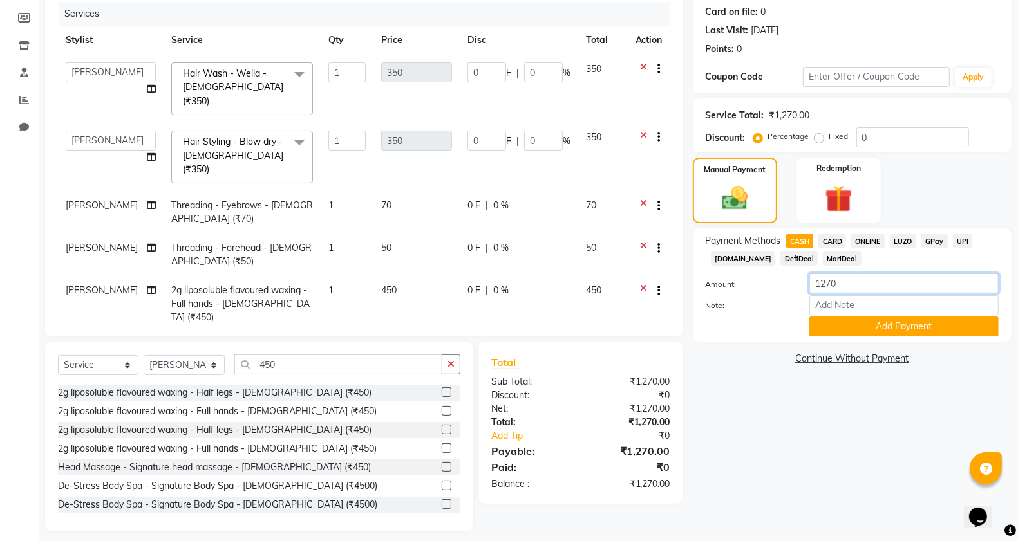
drag, startPoint x: 824, startPoint y: 290, endPoint x: 760, endPoint y: 301, distance: 65.4
click at [760, 301] on div "Amount: 1270 Note: Add Payment" at bounding box center [852, 305] width 293 height 63
type input "3"
type input "1285"
click at [883, 330] on button "Add Payment" at bounding box center [903, 327] width 189 height 20
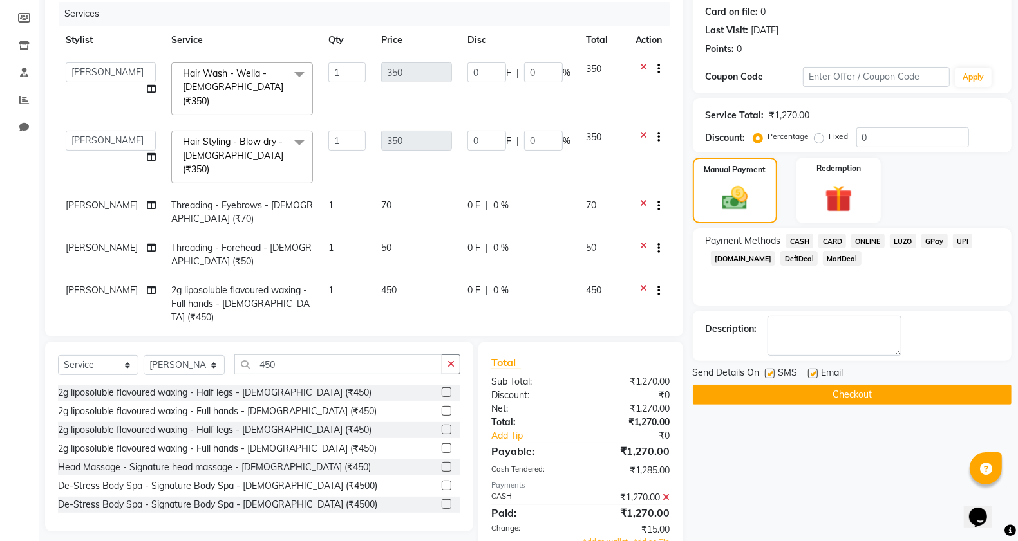
scroll to position [201, 0]
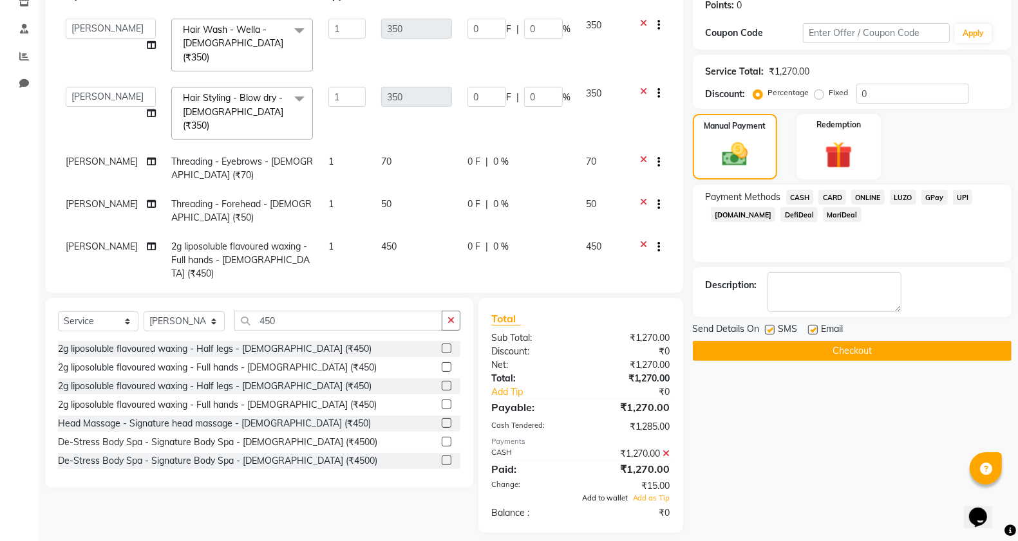
click at [603, 494] on span "Add to wallet" at bounding box center [605, 498] width 46 height 9
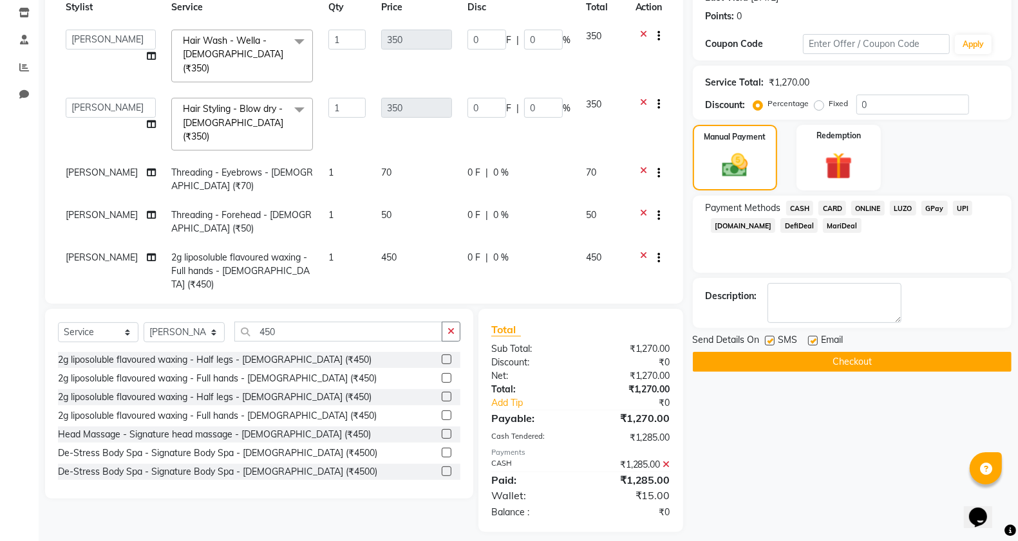
click at [766, 343] on label at bounding box center [770, 341] width 10 height 10
click at [766, 343] on input "checkbox" at bounding box center [769, 341] width 8 height 8
click at [771, 339] on label at bounding box center [770, 341] width 10 height 10
click at [771, 339] on input "checkbox" at bounding box center [769, 341] width 8 height 8
checkbox input "true"
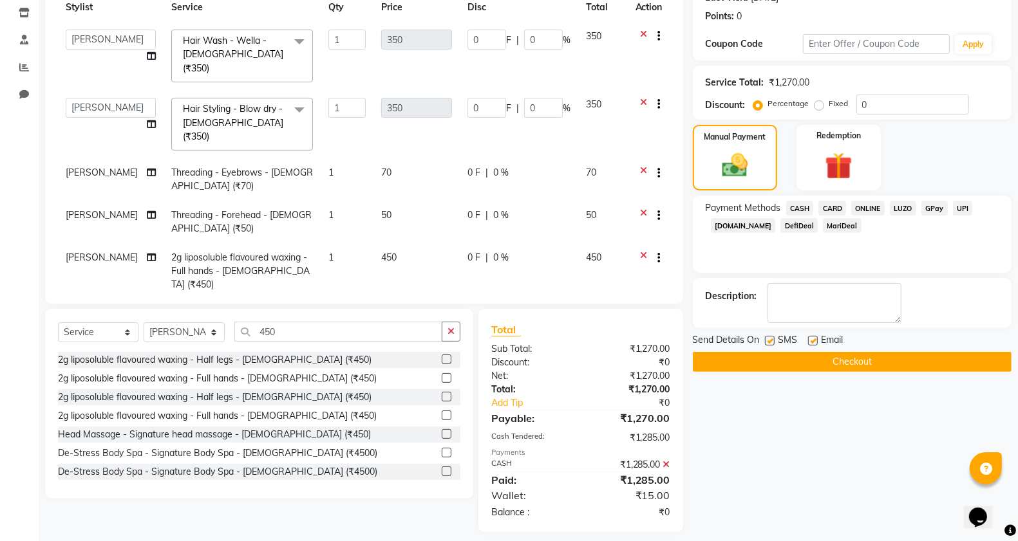
click at [777, 361] on button "Checkout" at bounding box center [852, 362] width 319 height 20
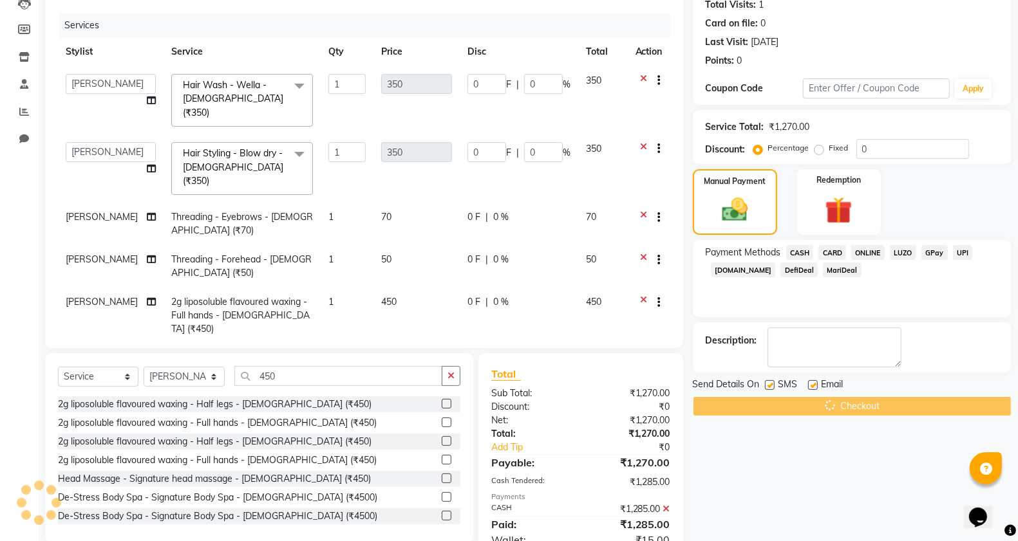
scroll to position [30, 0]
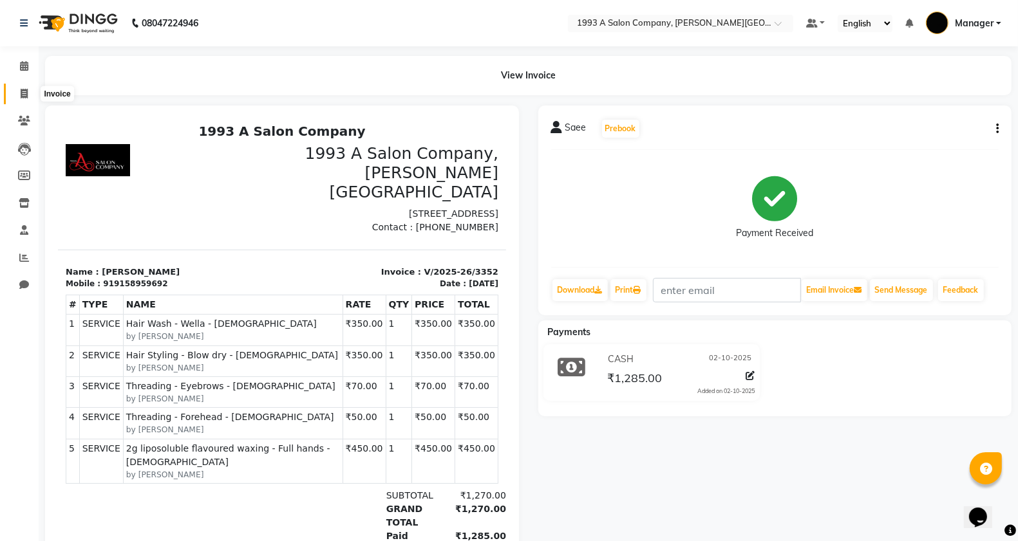
click at [24, 92] on icon at bounding box center [24, 94] width 7 height 10
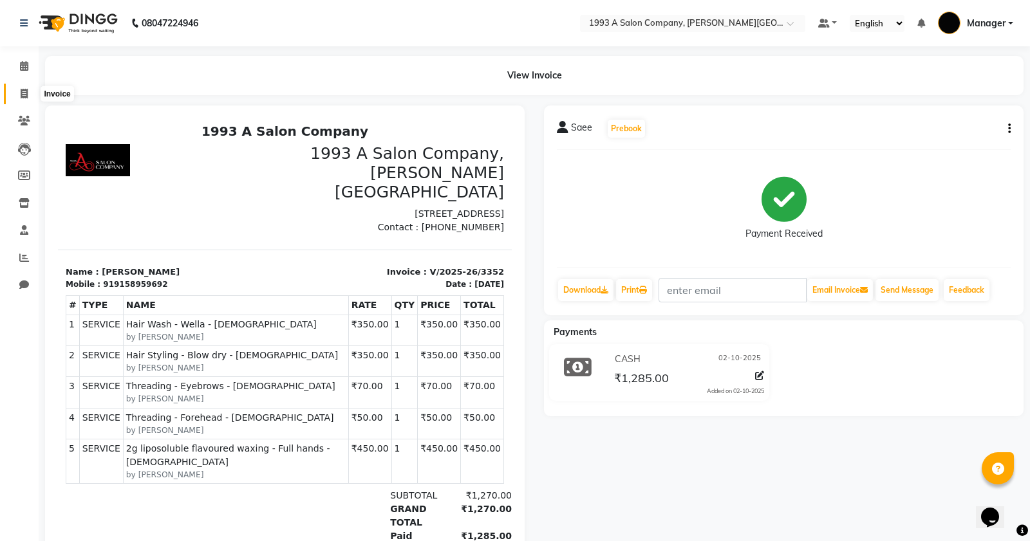
select select "service"
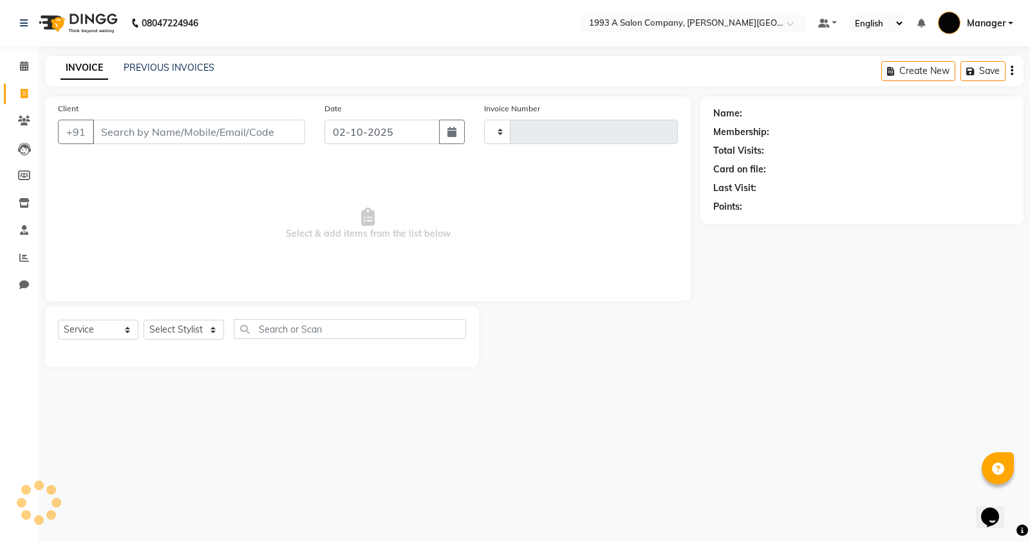
type input "3353"
select select "613"
click at [179, 129] on input "Client" at bounding box center [199, 132] width 212 height 24
click at [214, 326] on select "Select Stylist [PERSON_NAME] Manager [PERSON_NAME] Mr [PERSON_NAME] (owner) [PE…" at bounding box center [185, 330] width 82 height 20
select select "82880"
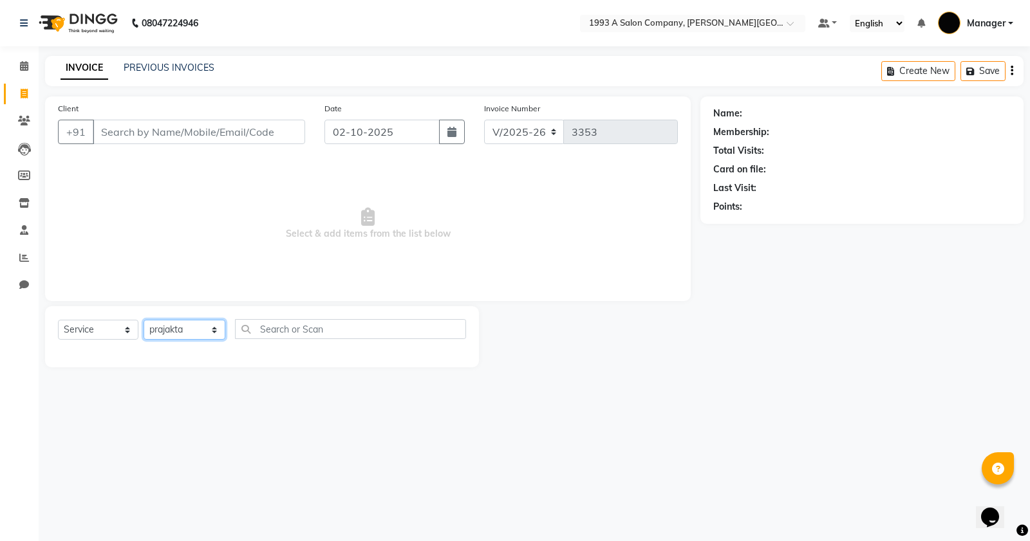
click at [144, 320] on select "Select Stylist [PERSON_NAME] Manager [PERSON_NAME] Mr [PERSON_NAME] (owner) [PE…" at bounding box center [185, 330] width 82 height 20
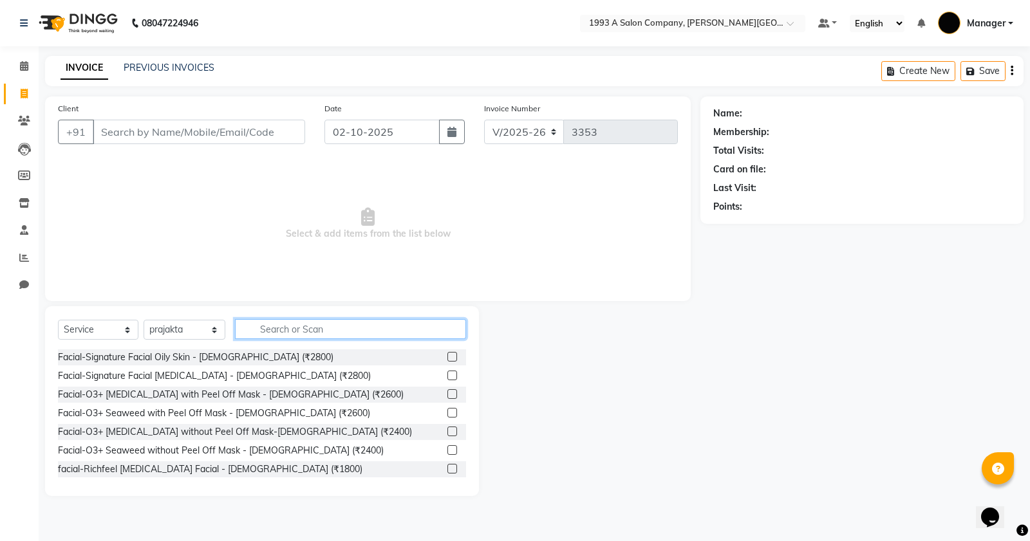
click at [271, 333] on input "text" at bounding box center [350, 329] width 231 height 20
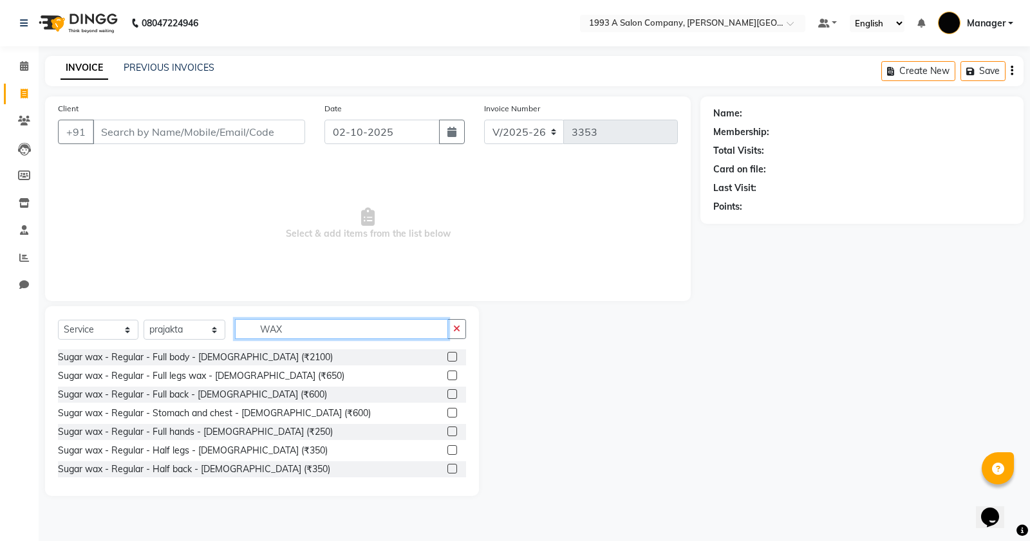
type input "WAX"
click at [447, 449] on label at bounding box center [452, 450] width 10 height 10
click at [447, 449] on input "checkbox" at bounding box center [451, 451] width 8 height 8
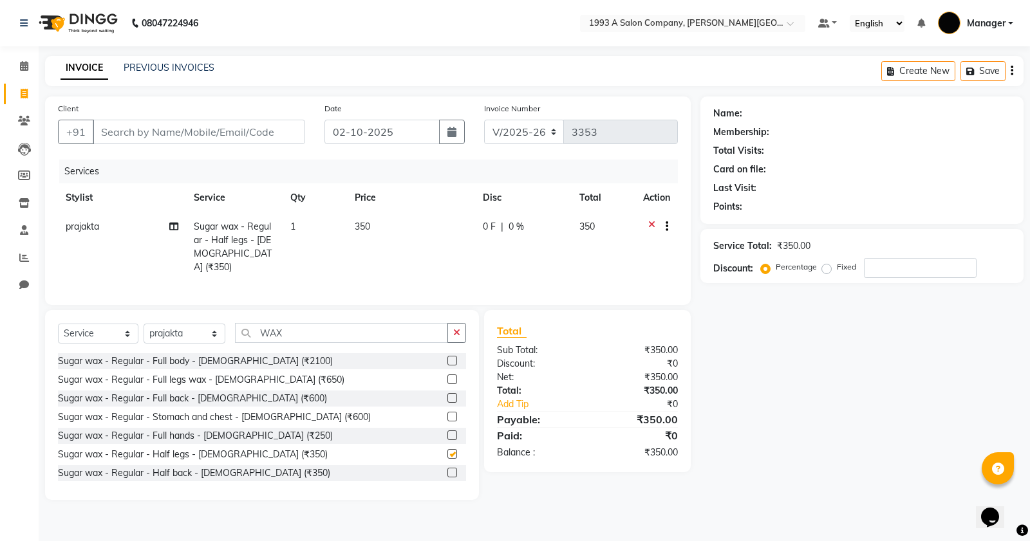
checkbox input "false"
click at [313, 330] on input "WAX" at bounding box center [341, 333] width 213 height 20
type input "W"
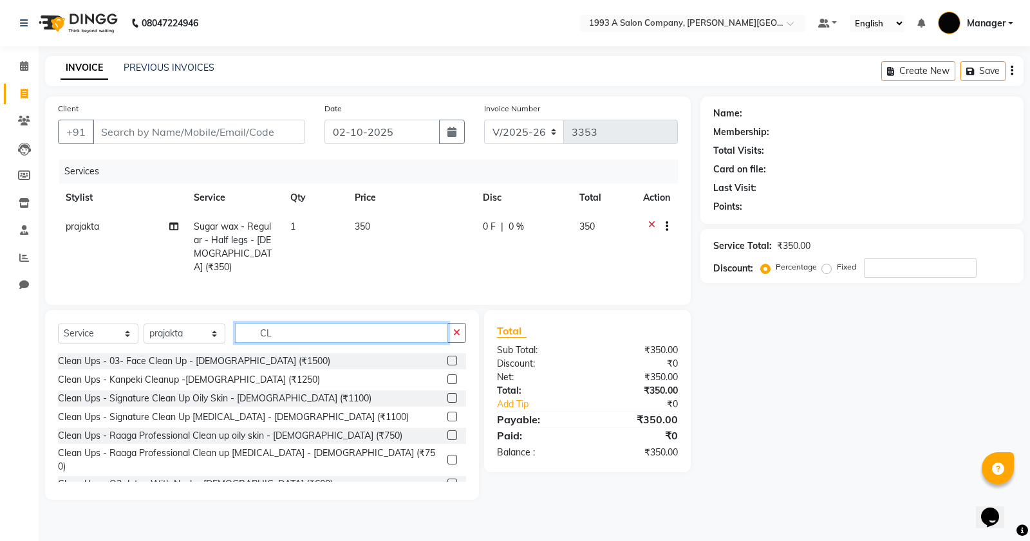
type input "CL"
click at [447, 479] on label at bounding box center [452, 484] width 10 height 10
click at [447, 480] on input "checkbox" at bounding box center [451, 484] width 8 height 8
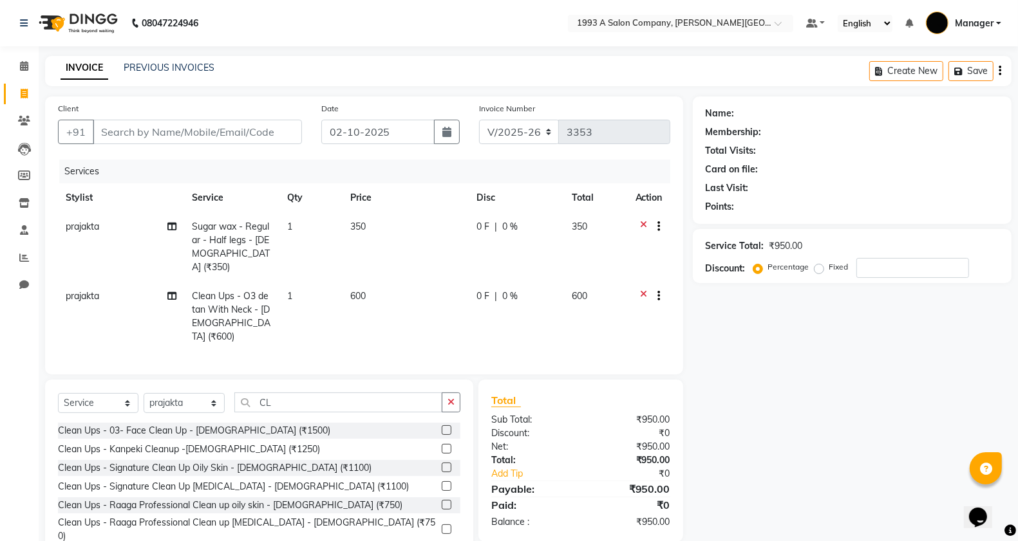
checkbox input "false"
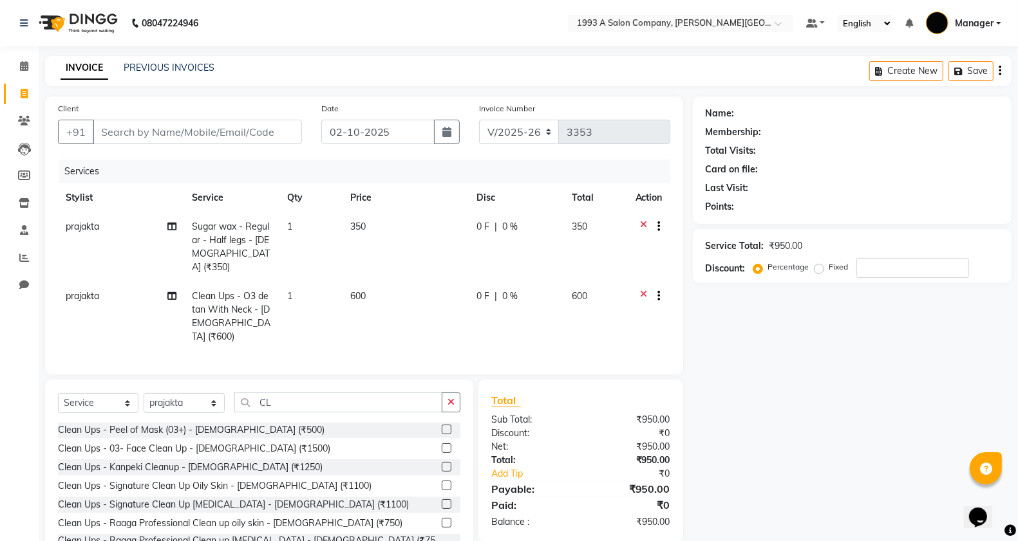
scroll to position [32, 0]
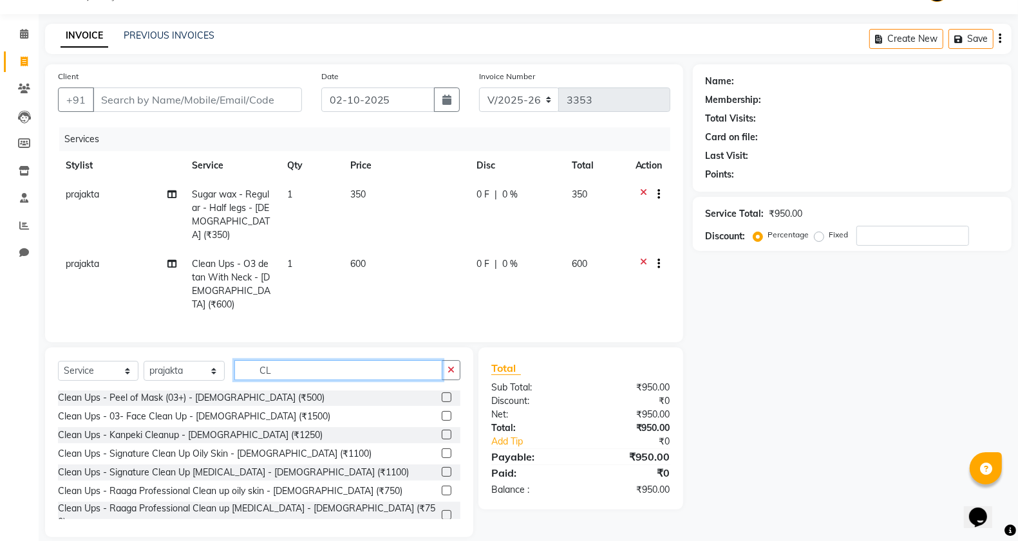
click at [429, 360] on input "CL" at bounding box center [338, 370] width 209 height 20
type input "C"
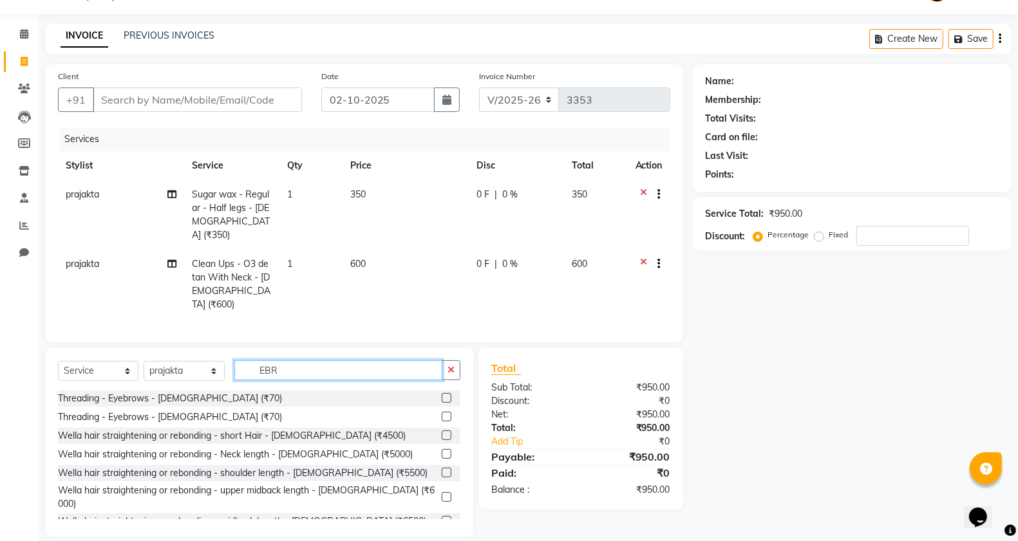
scroll to position [5, 0]
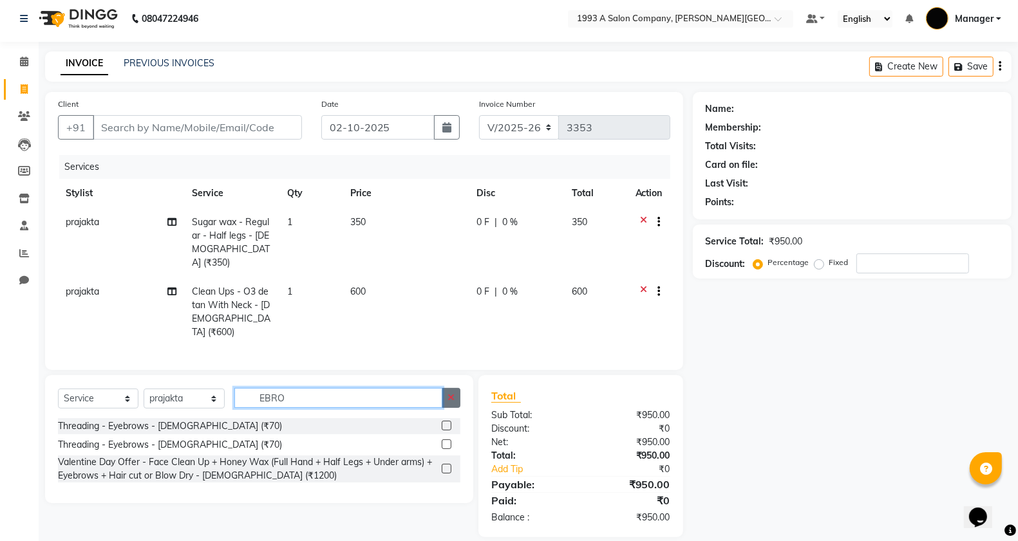
type input "EBRO"
click at [451, 393] on icon "button" at bounding box center [450, 397] width 7 height 9
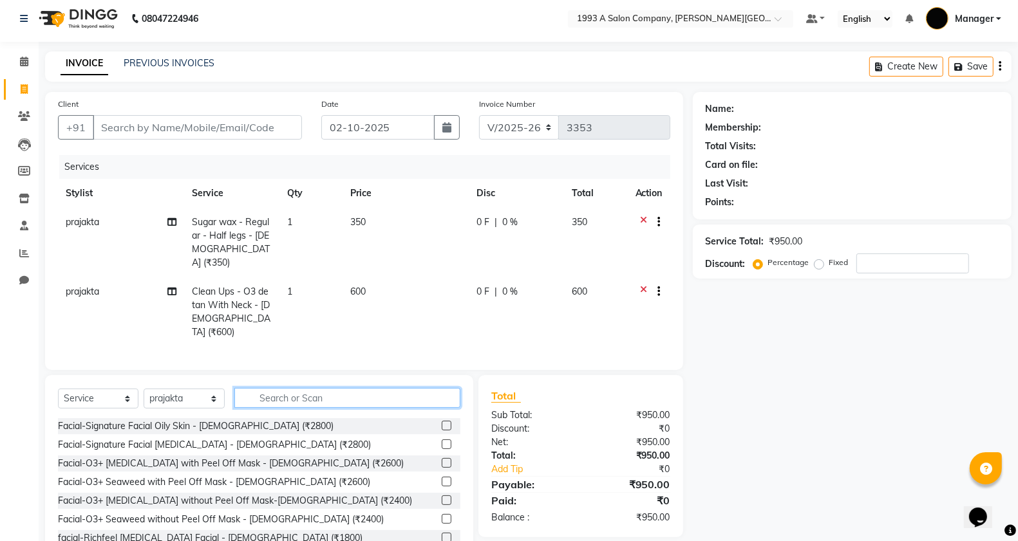
click at [433, 388] on input "text" at bounding box center [347, 398] width 227 height 20
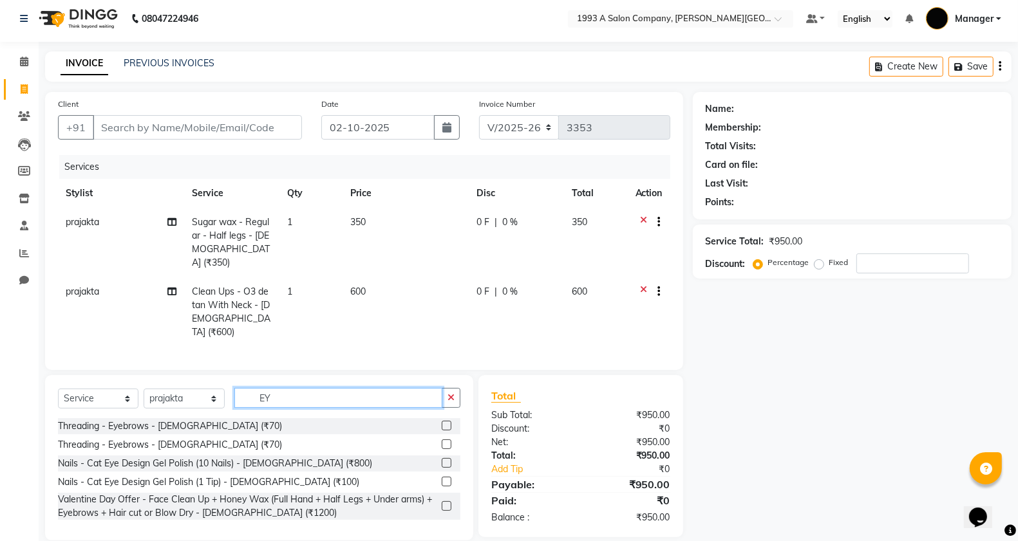
type input "EY"
click at [445, 421] on label at bounding box center [447, 426] width 10 height 10
click at [445, 422] on input "checkbox" at bounding box center [446, 426] width 8 height 8
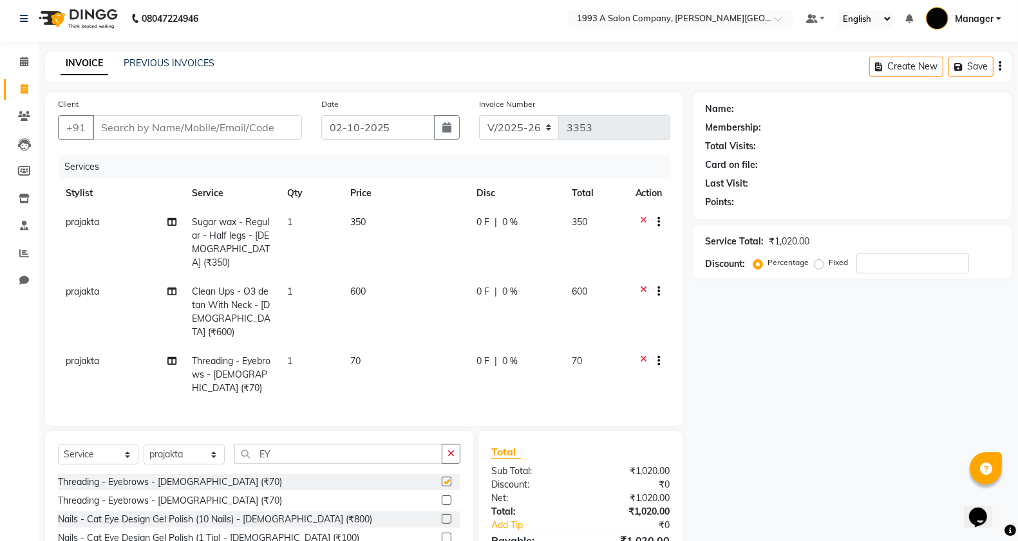
checkbox input "false"
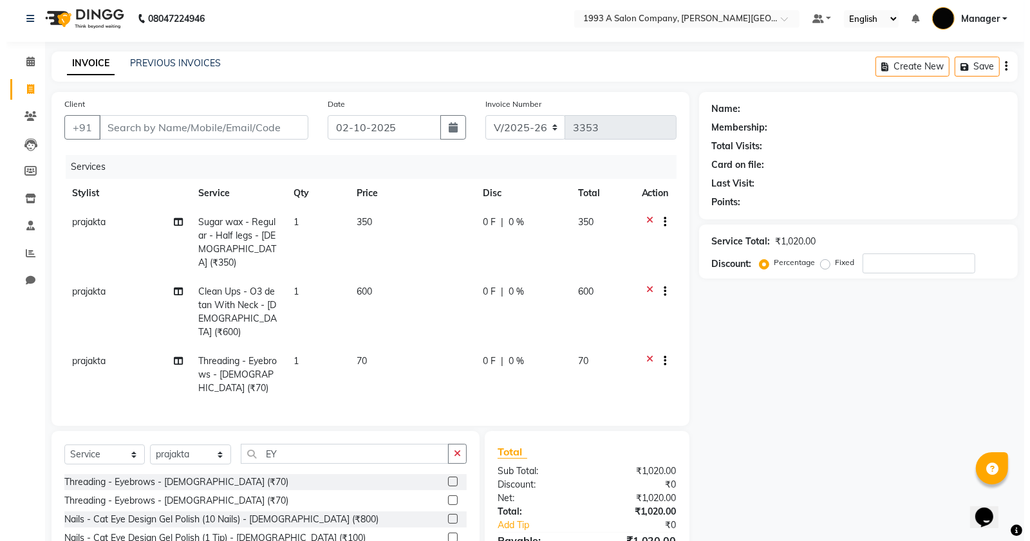
scroll to position [63, 0]
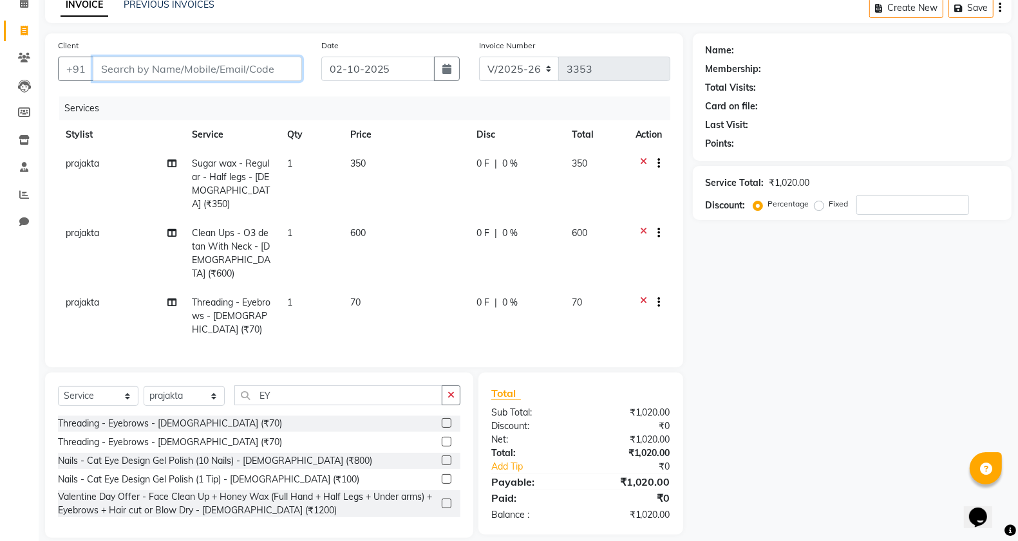
click at [181, 71] on input "Client" at bounding box center [197, 69] width 209 height 24
type input "8"
type input "0"
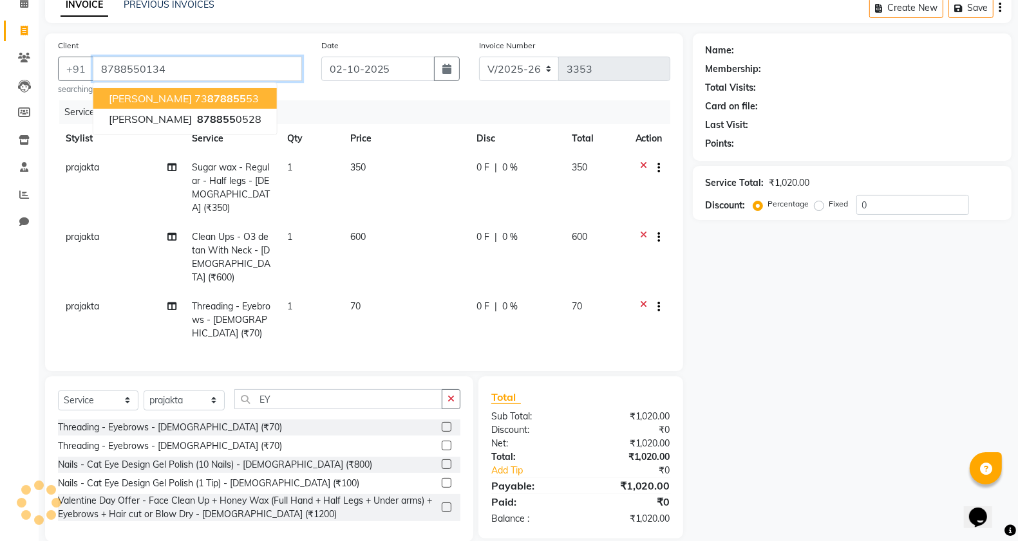
click at [153, 104] on button "jagdish khede 73 878855 53" at bounding box center [184, 98] width 183 height 21
click at [137, 68] on input "7387885553" at bounding box center [197, 69] width 209 height 24
type input "7387885553"
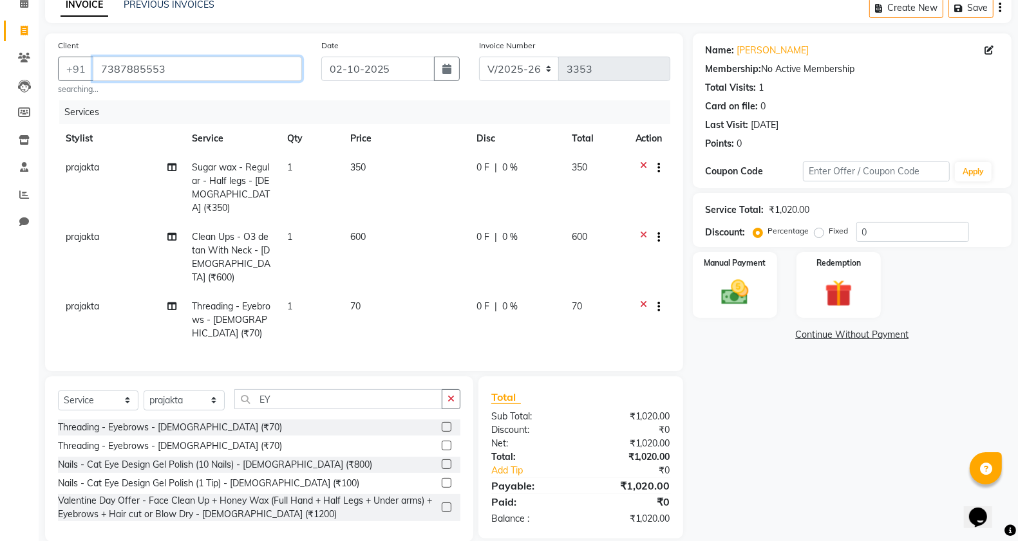
click at [139, 68] on input "7387885553" at bounding box center [197, 69] width 209 height 24
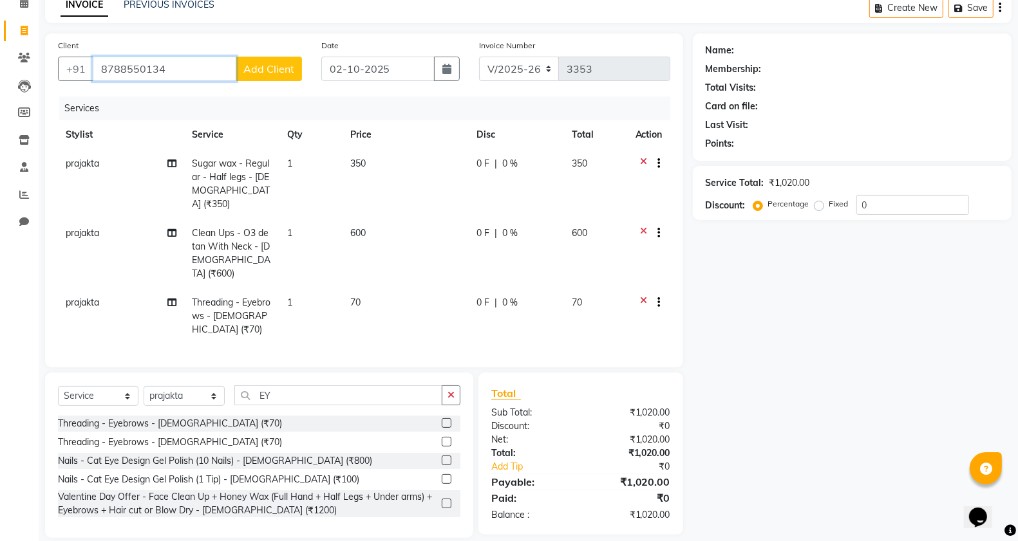
type input "8788550134"
click at [279, 66] on span "Add Client" at bounding box center [268, 68] width 51 height 13
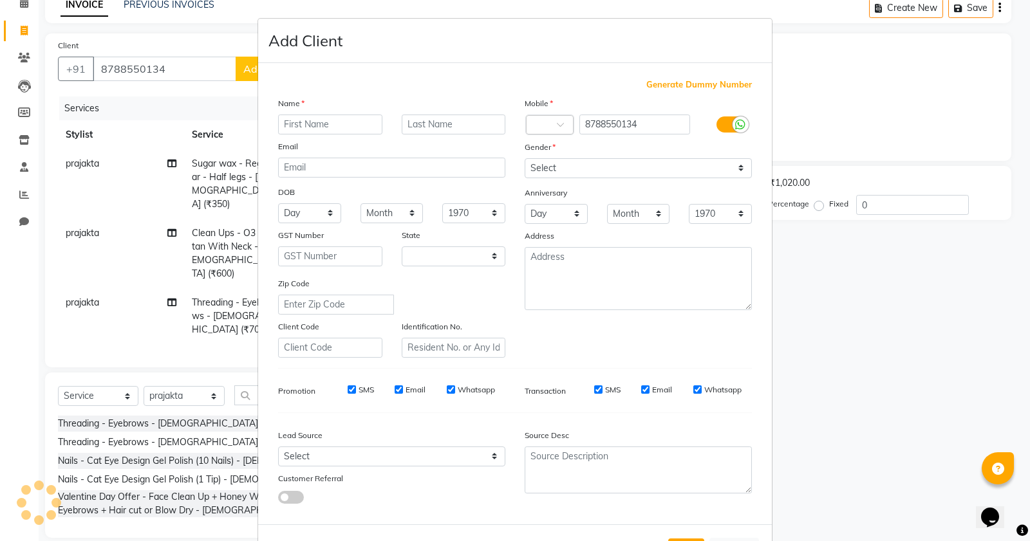
select select "22"
click at [359, 130] on input "text" at bounding box center [330, 125] width 104 height 20
type input "MOHINI"
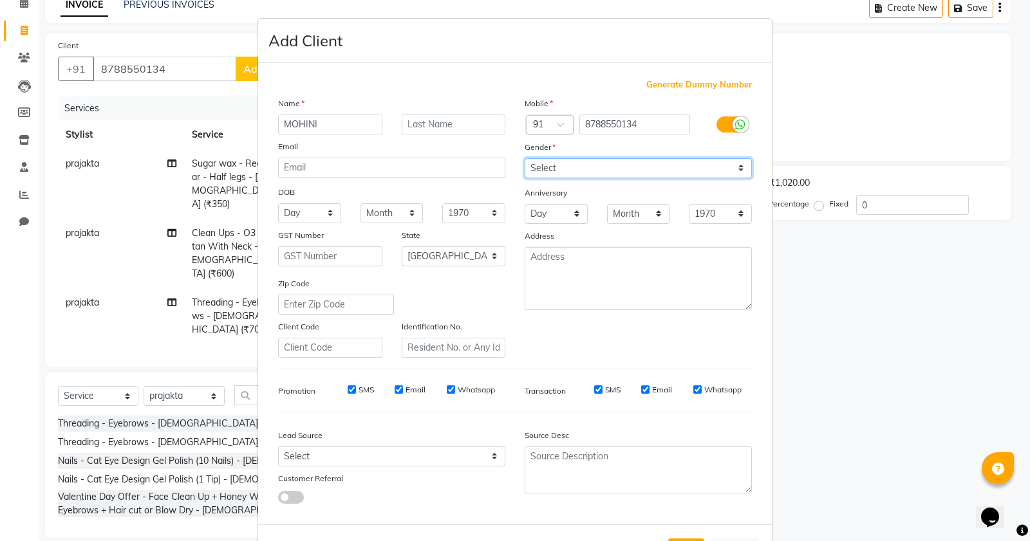
click at [731, 165] on select "Select Male Female Other Prefer Not To Say" at bounding box center [638, 168] width 227 height 20
select select "[DEMOGRAPHIC_DATA]"
click at [525, 158] on select "Select Male Female Other Prefer Not To Say" at bounding box center [638, 168] width 227 height 20
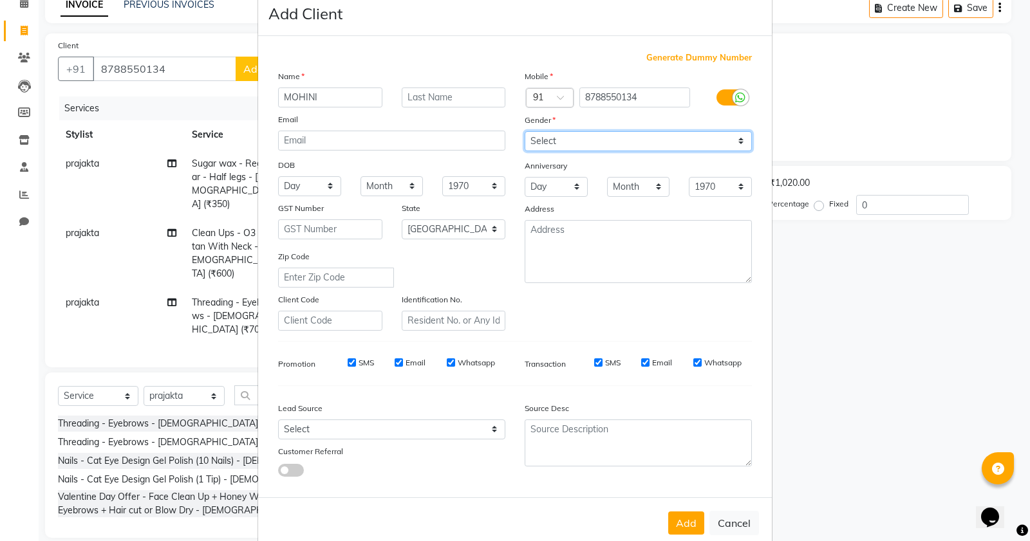
scroll to position [48, 0]
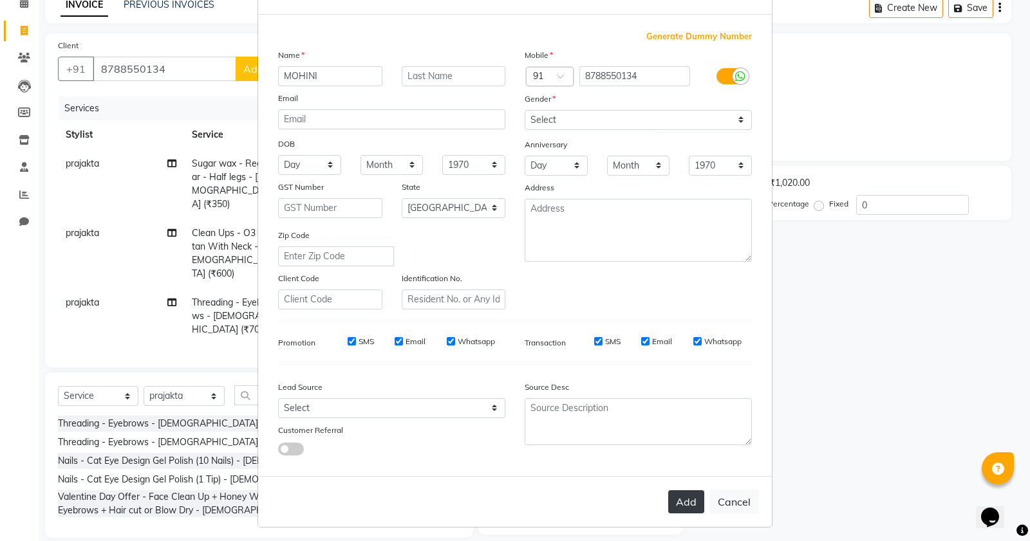
click at [673, 493] on button "Add" at bounding box center [686, 502] width 36 height 23
select select
select select "null"
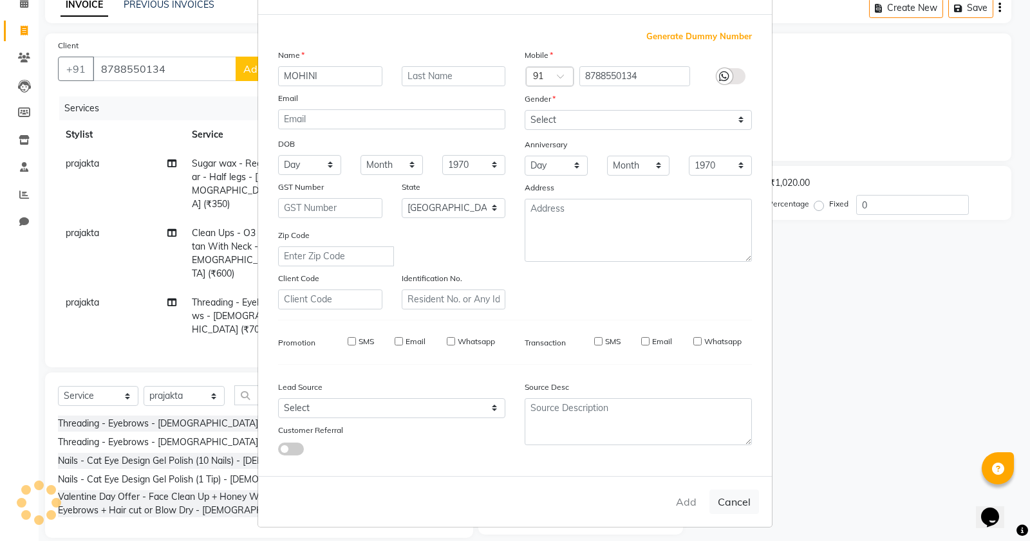
select select
checkbox input "false"
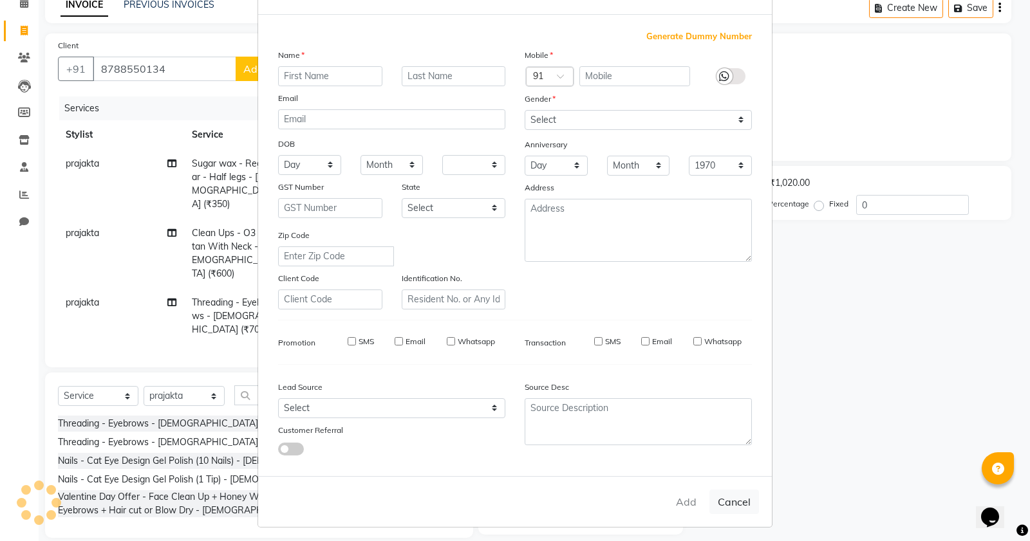
checkbox input "false"
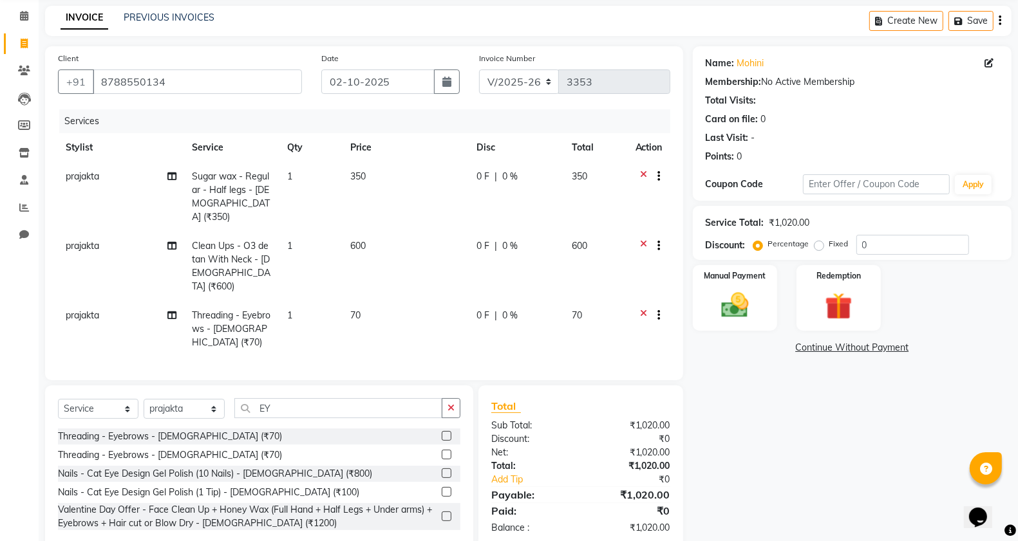
scroll to position [63, 0]
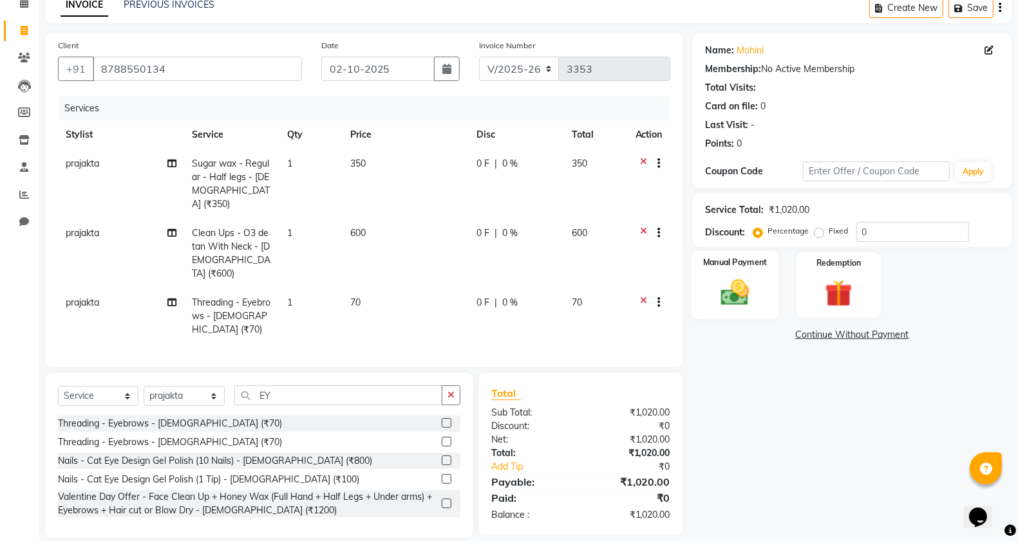
click at [735, 293] on img at bounding box center [735, 292] width 46 height 32
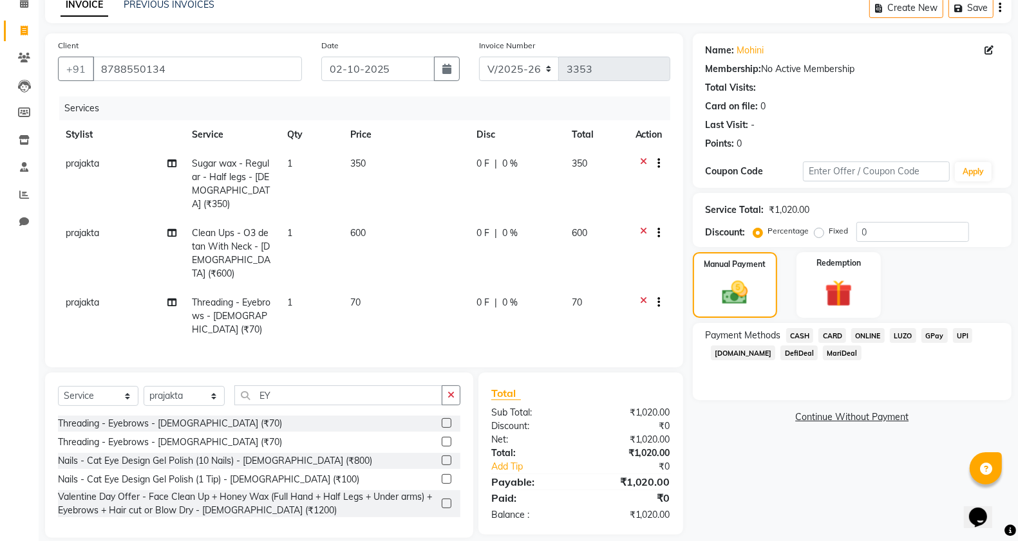
click at [874, 339] on span "ONLINE" at bounding box center [867, 335] width 33 height 15
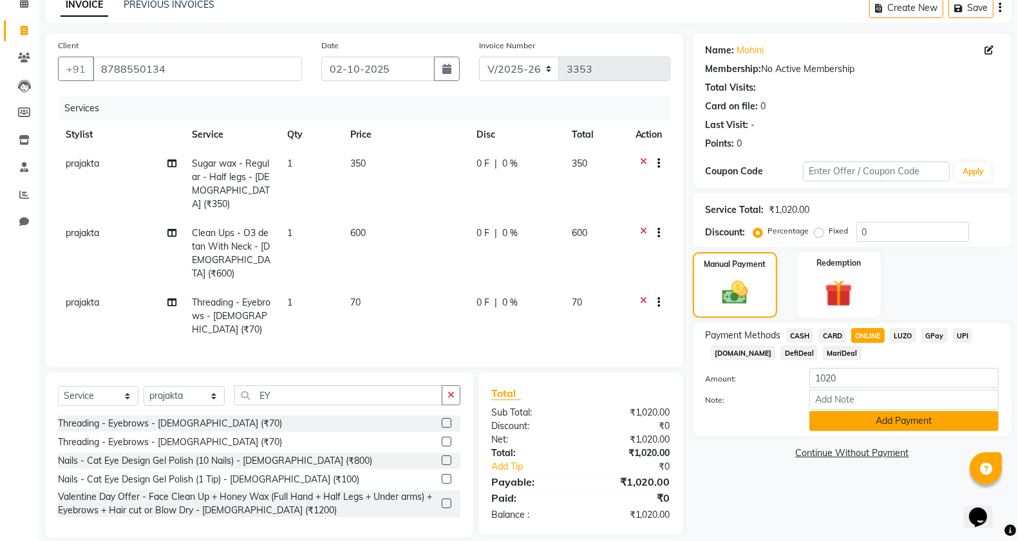
click at [905, 427] on button "Add Payment" at bounding box center [903, 421] width 189 height 20
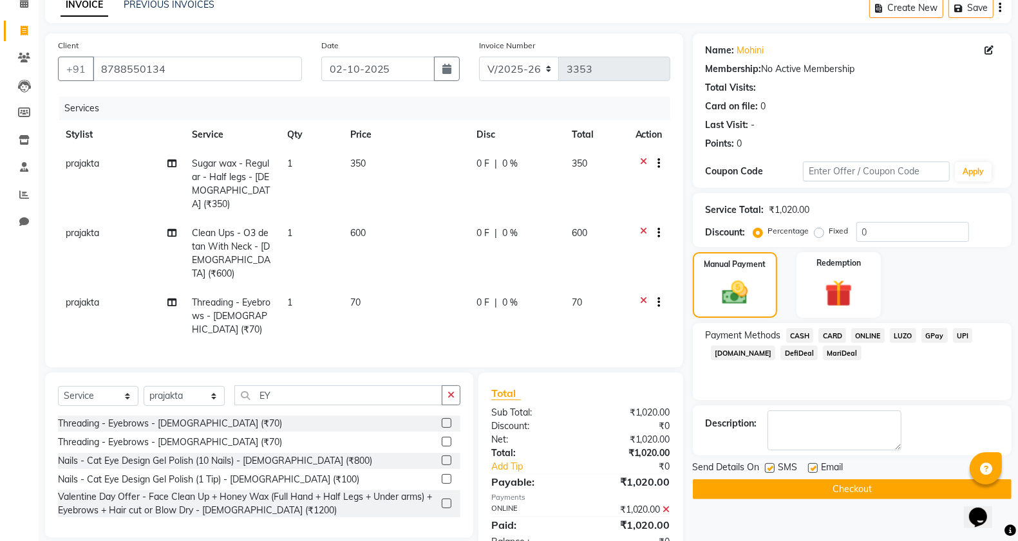
click at [895, 494] on button "Checkout" at bounding box center [852, 490] width 319 height 20
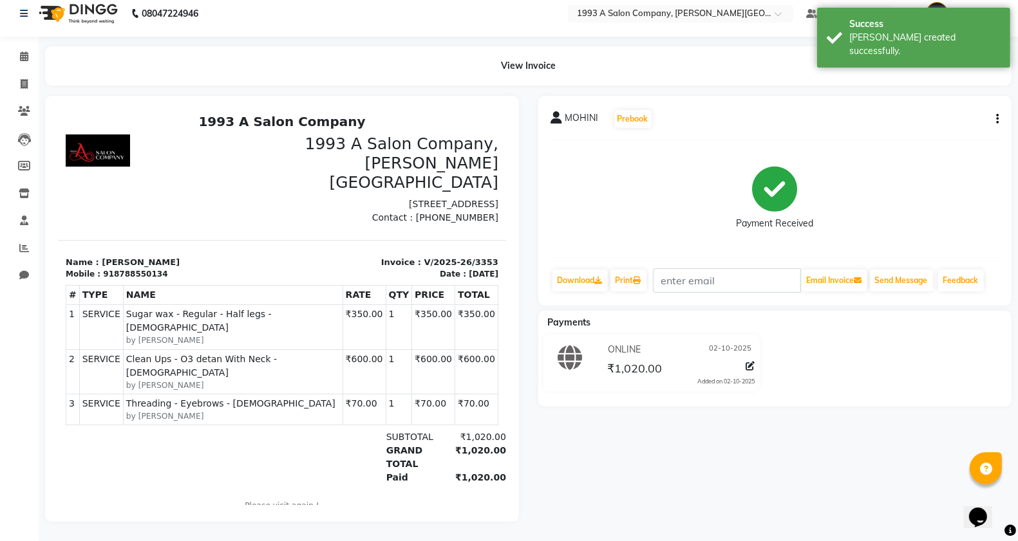
scroll to position [21, 0]
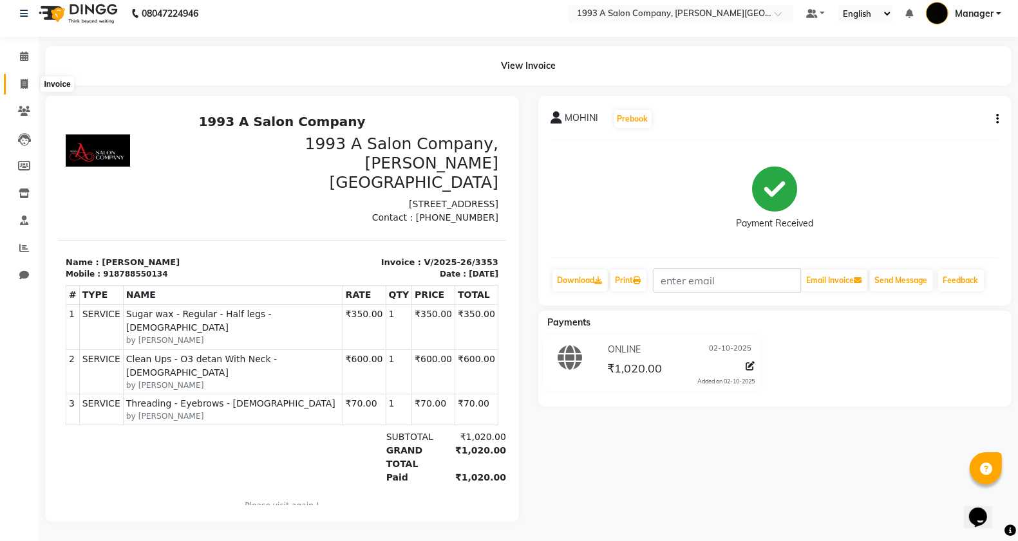
click at [27, 77] on span at bounding box center [24, 84] width 23 height 15
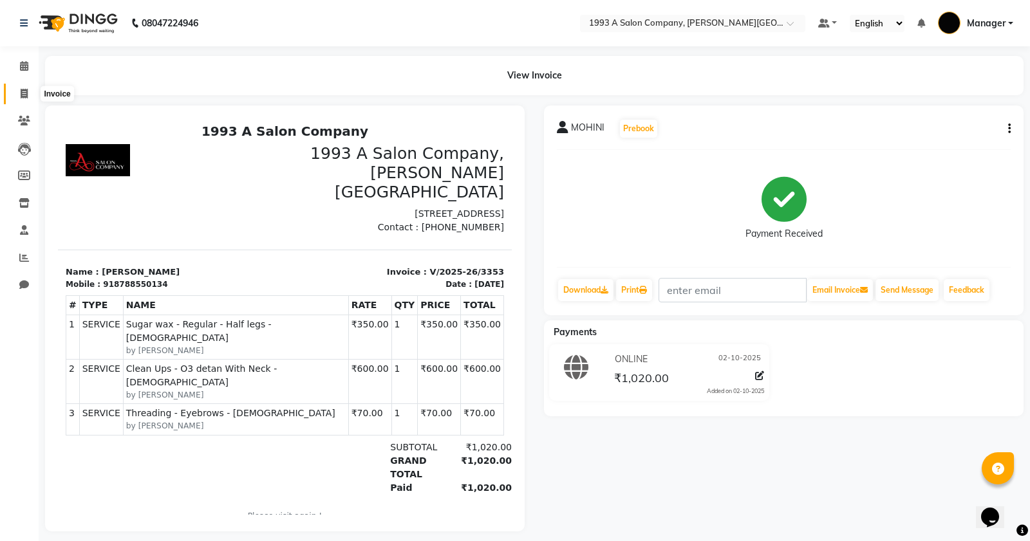
select select "service"
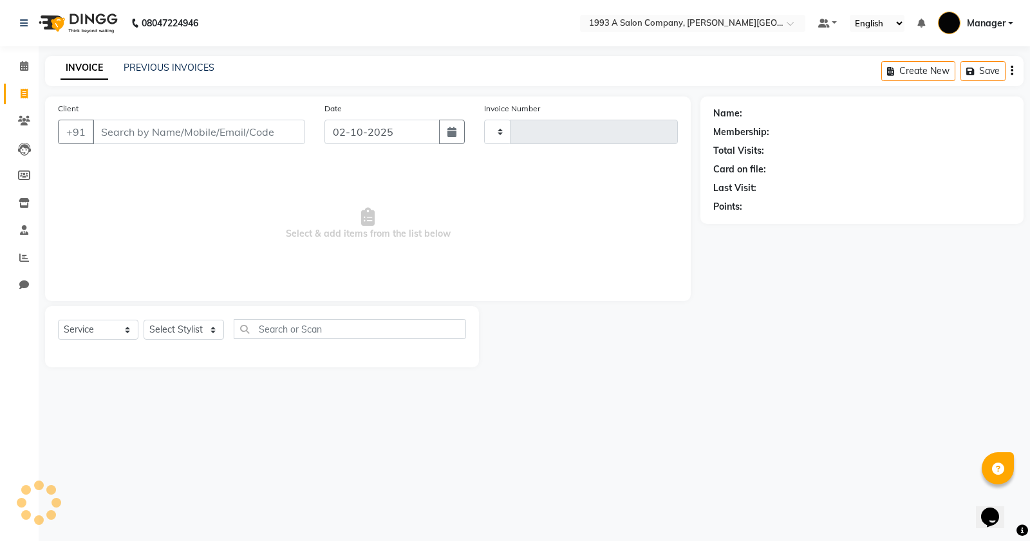
type input "3354"
select select "613"
click at [21, 95] on icon at bounding box center [24, 94] width 7 height 10
select select "service"
type input "3354"
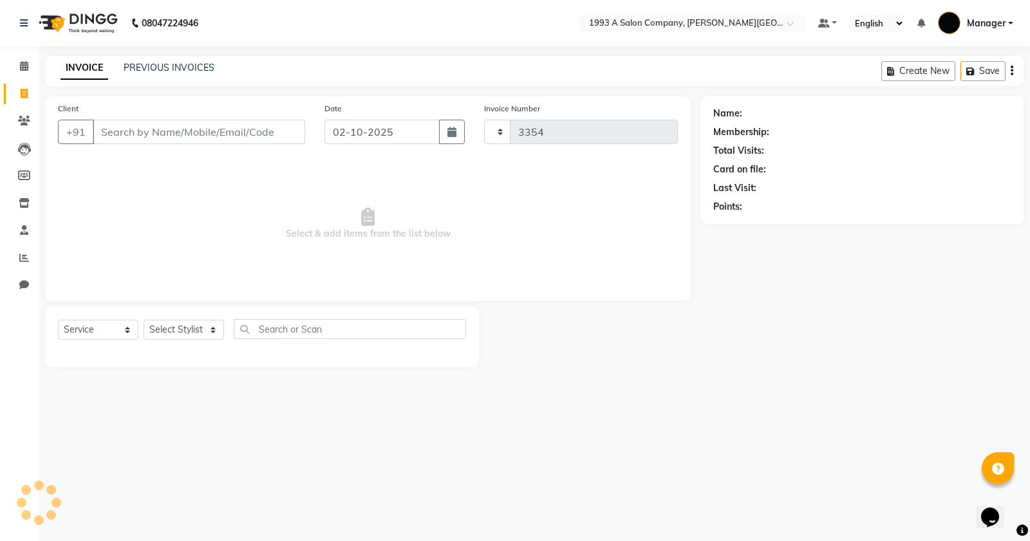
select select "613"
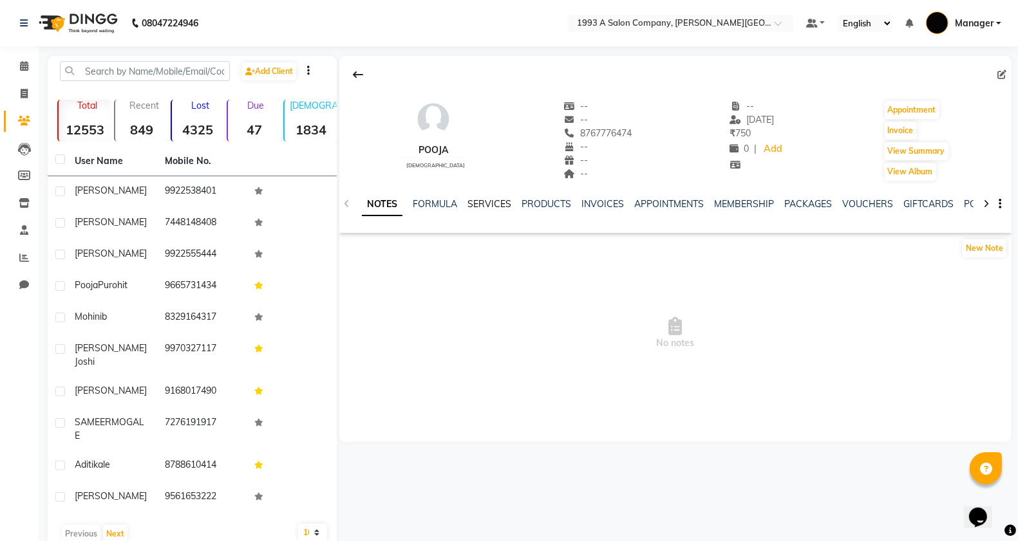
click at [478, 207] on link "SERVICES" at bounding box center [489, 204] width 44 height 12
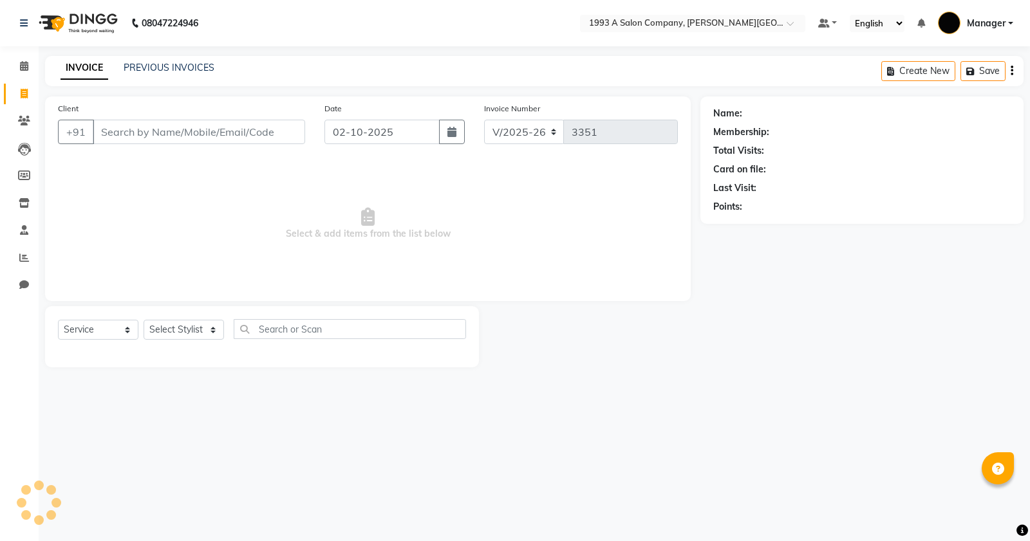
select select "613"
select select "service"
click at [136, 137] on input "Client" at bounding box center [199, 132] width 212 height 24
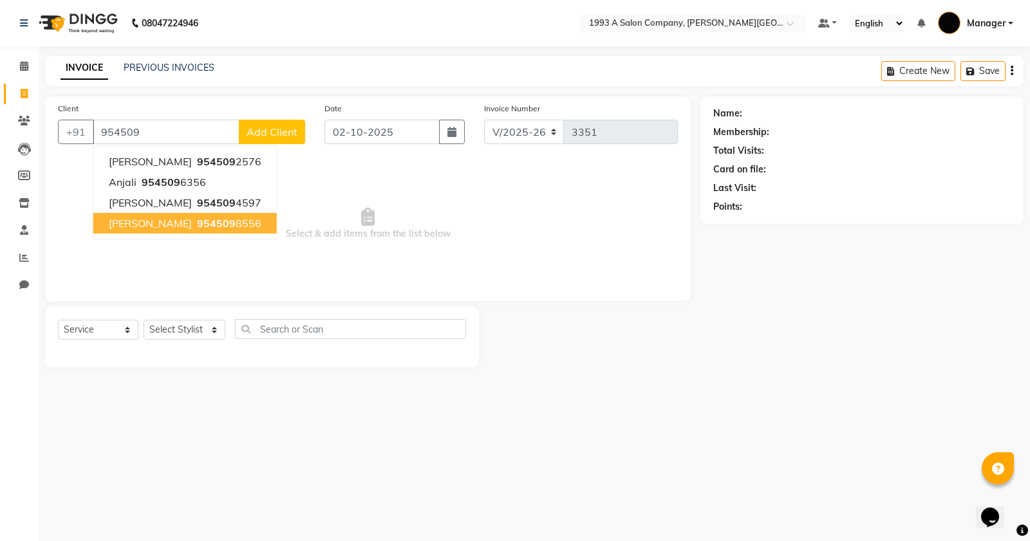
click at [194, 225] on ngb-highlight "954509 8556" at bounding box center [227, 223] width 67 height 13
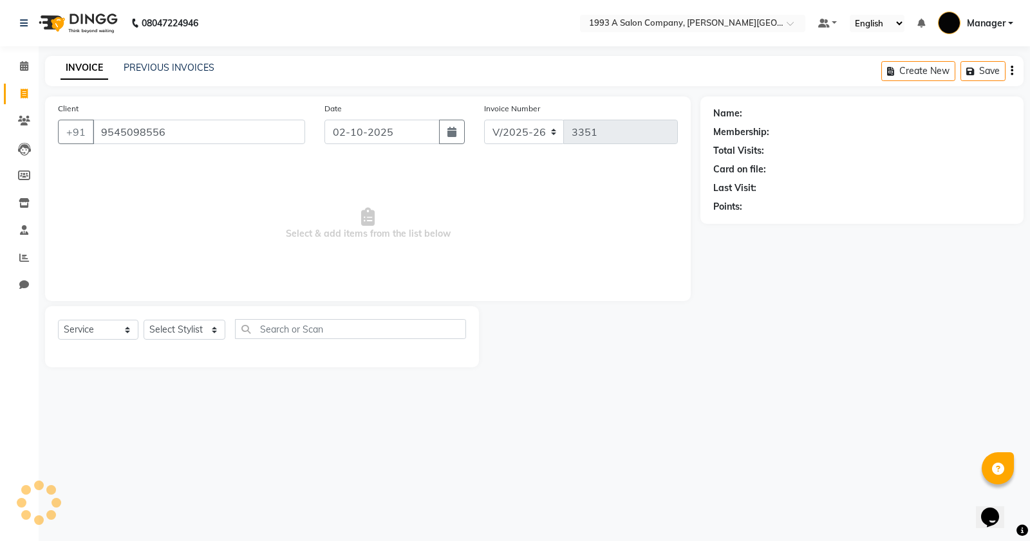
type input "9545098556"
click at [181, 327] on select "Select Stylist [PERSON_NAME] Manager [PERSON_NAME] Mr [PERSON_NAME] (owner) [PE…" at bounding box center [185, 330] width 82 height 20
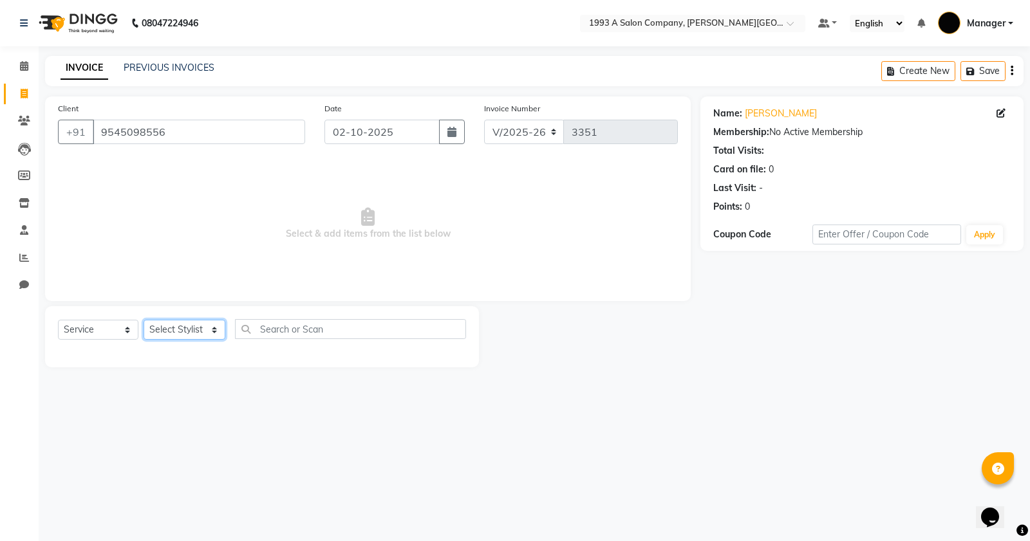
select select "70852"
click at [144, 320] on select "Select Stylist [PERSON_NAME] Manager [PERSON_NAME] Mr [PERSON_NAME] (owner) [PE…" at bounding box center [185, 330] width 82 height 20
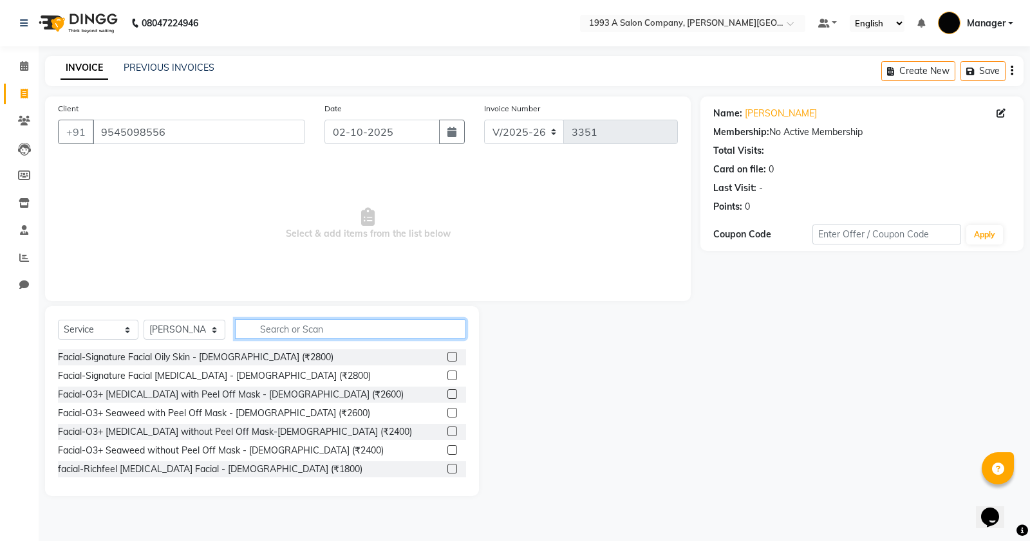
click at [276, 328] on input "text" at bounding box center [350, 329] width 231 height 20
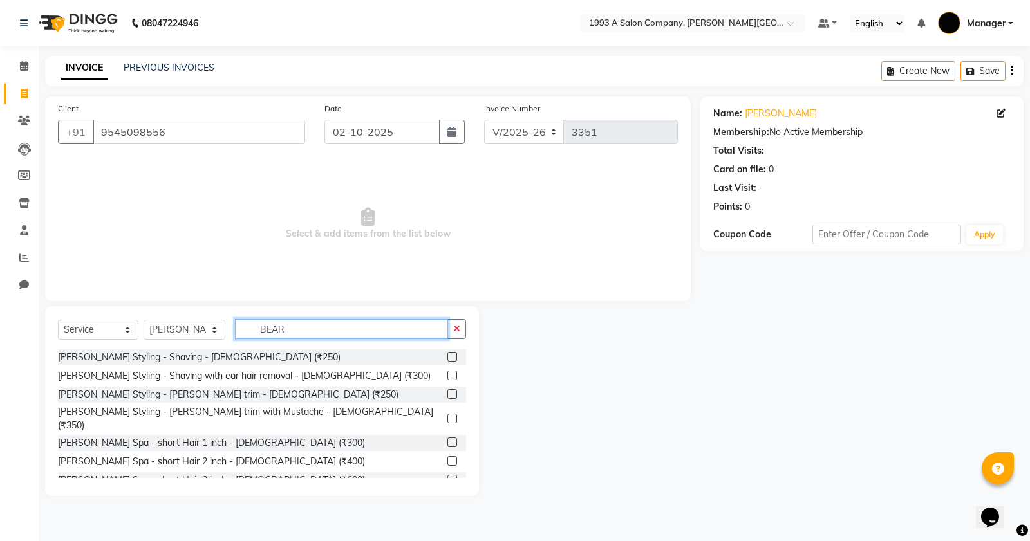
type input "BEAR"
click at [447, 351] on div at bounding box center [456, 358] width 19 height 16
click at [447, 353] on label at bounding box center [452, 357] width 10 height 10
click at [447, 353] on input "checkbox" at bounding box center [451, 357] width 8 height 8
checkbox input "true"
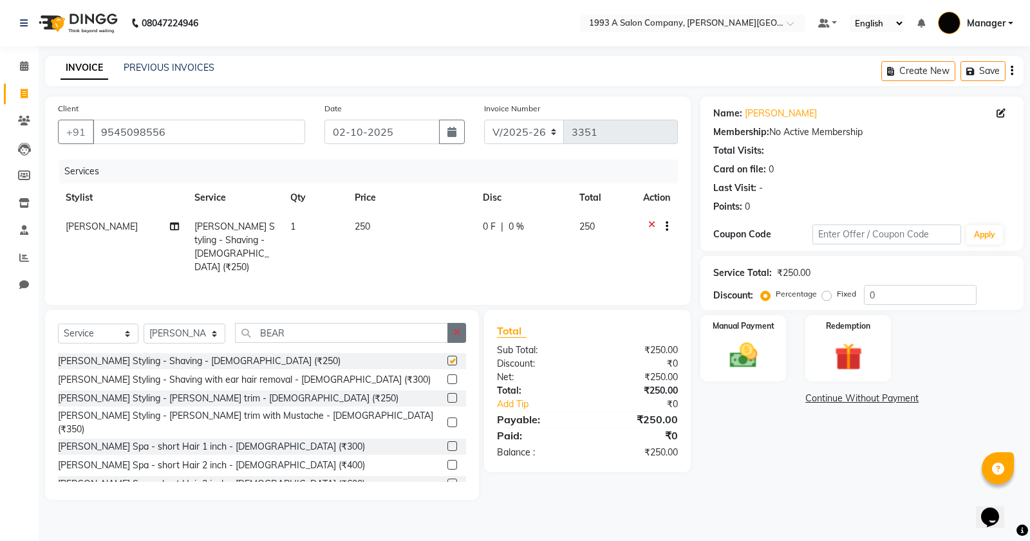
click at [452, 339] on button "button" at bounding box center [456, 333] width 19 height 20
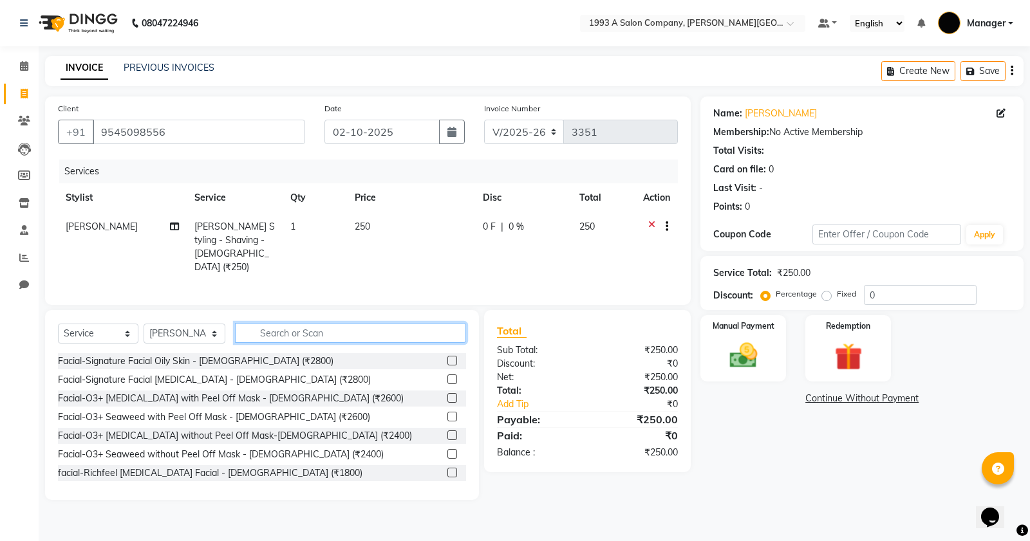
click at [394, 335] on input "text" at bounding box center [350, 333] width 231 height 20
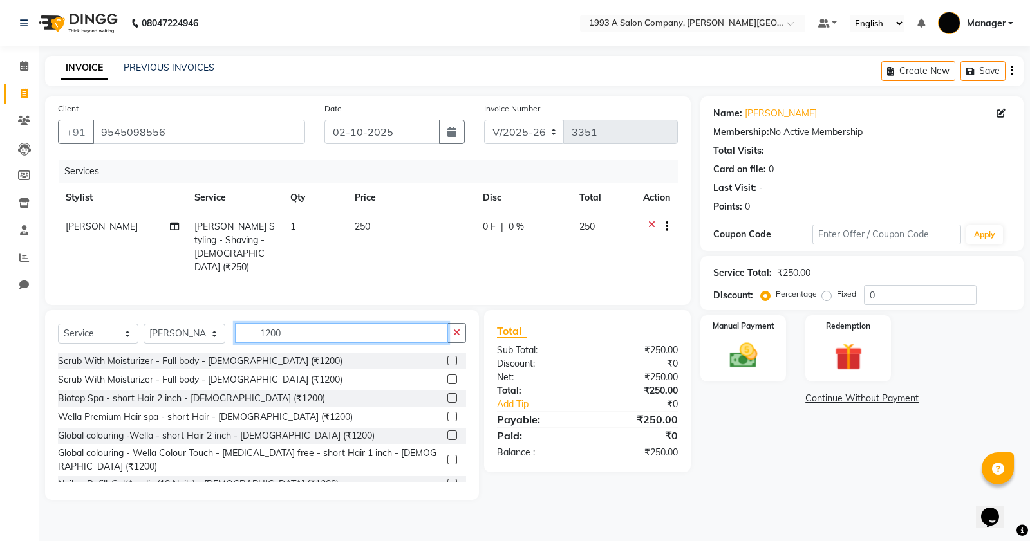
type input "1200"
click at [447, 415] on label at bounding box center [452, 417] width 10 height 10
click at [447, 415] on input "checkbox" at bounding box center [451, 417] width 8 height 8
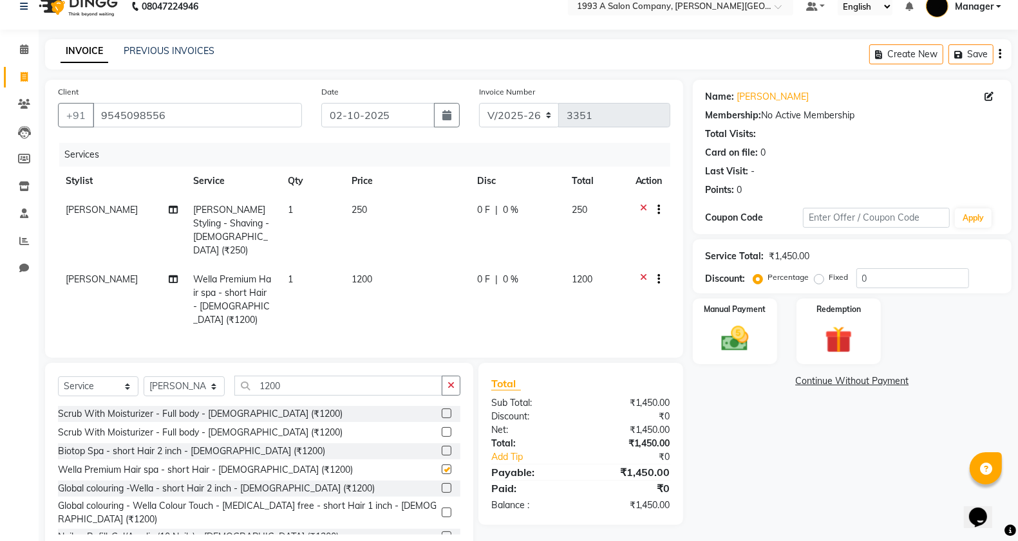
checkbox input "false"
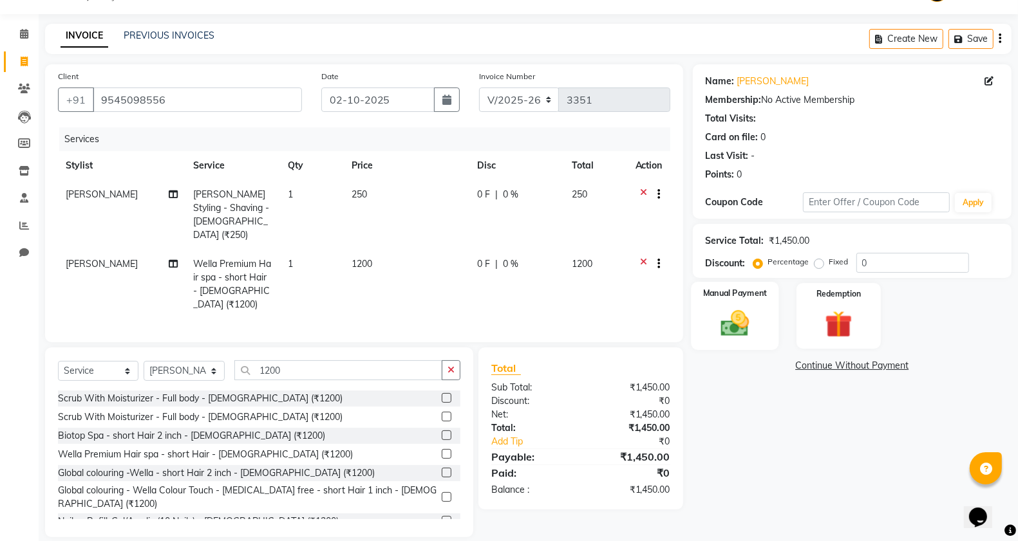
click at [754, 319] on img at bounding box center [735, 323] width 46 height 32
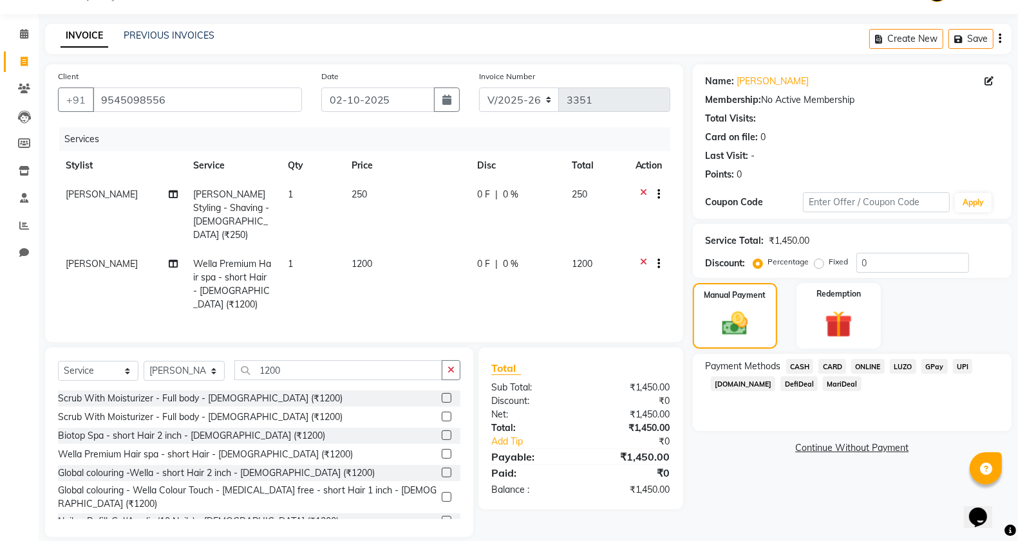
click at [863, 366] on span "ONLINE" at bounding box center [867, 366] width 33 height 15
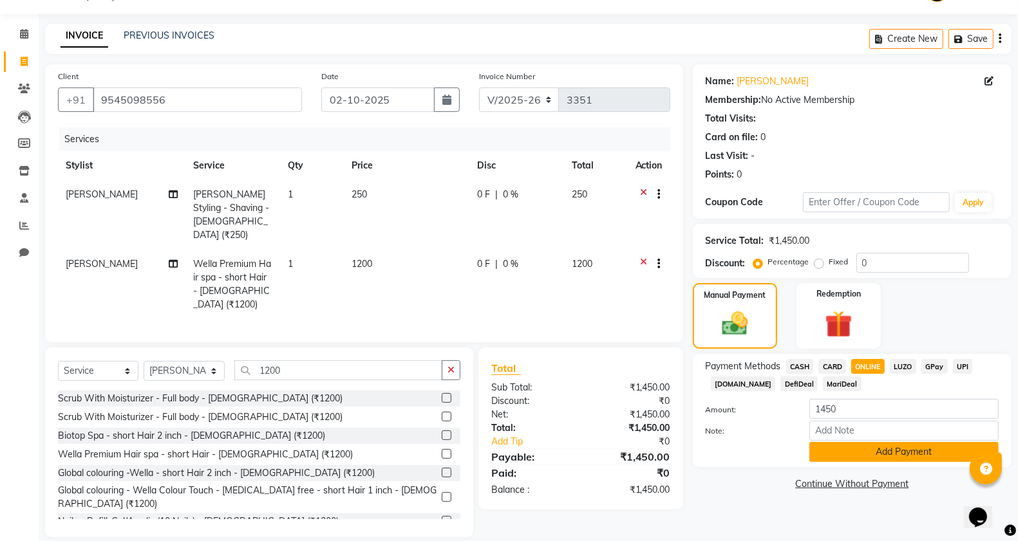
click at [879, 457] on button "Add Payment" at bounding box center [903, 452] width 189 height 20
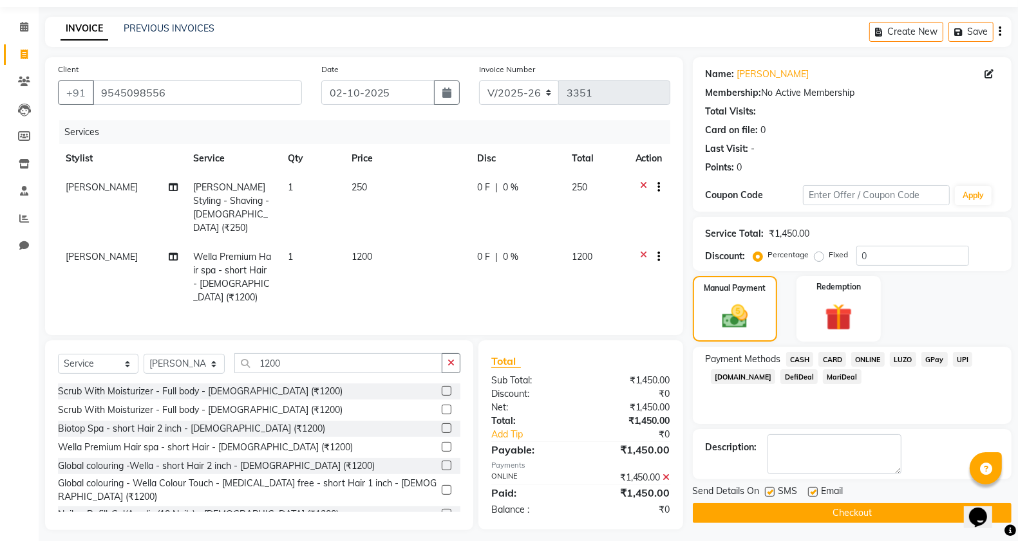
scroll to position [41, 0]
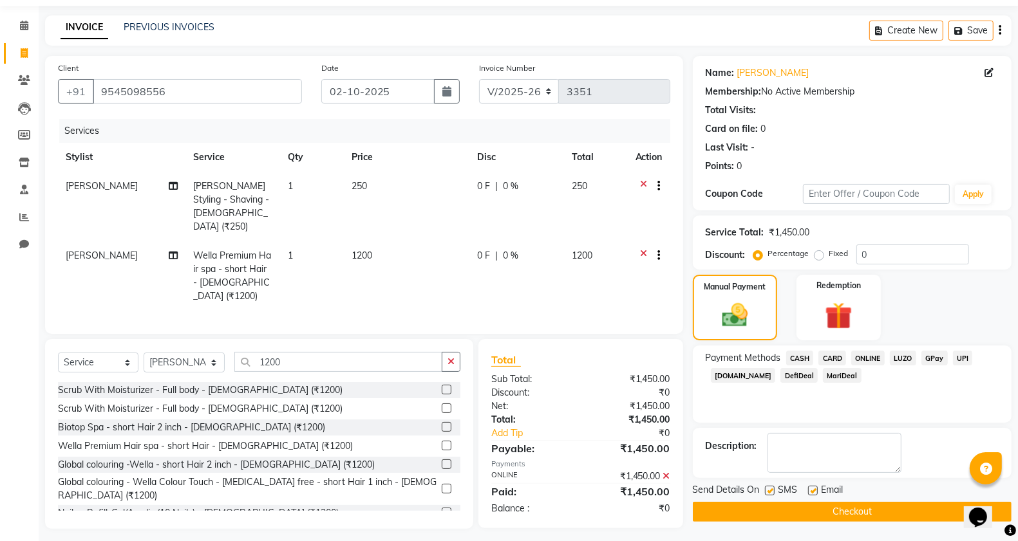
click at [766, 491] on label at bounding box center [770, 491] width 10 height 10
click at [766, 491] on input "checkbox" at bounding box center [769, 491] width 8 height 8
checkbox input "false"
click at [790, 509] on button "Checkout" at bounding box center [852, 512] width 319 height 20
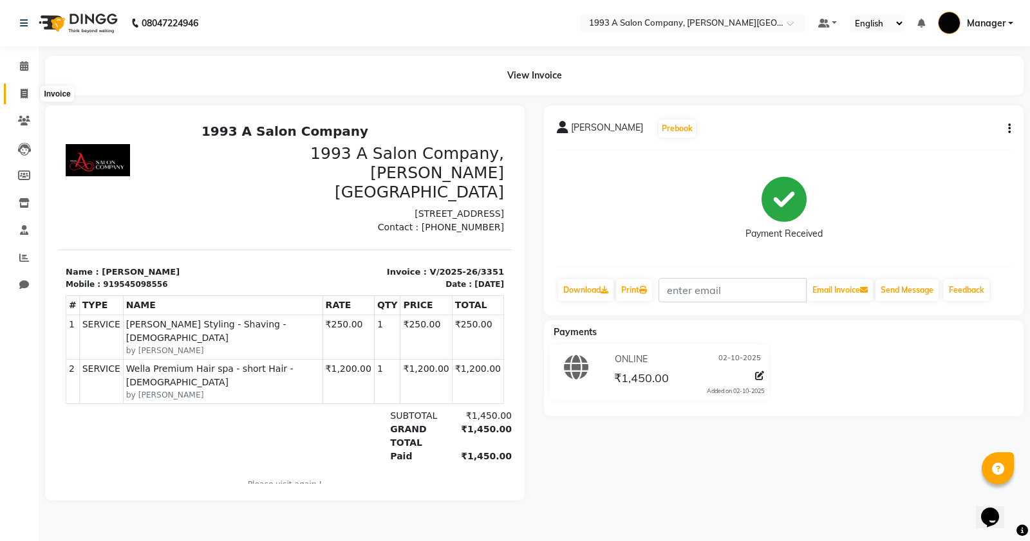
click at [21, 89] on icon at bounding box center [24, 94] width 7 height 10
select select "service"
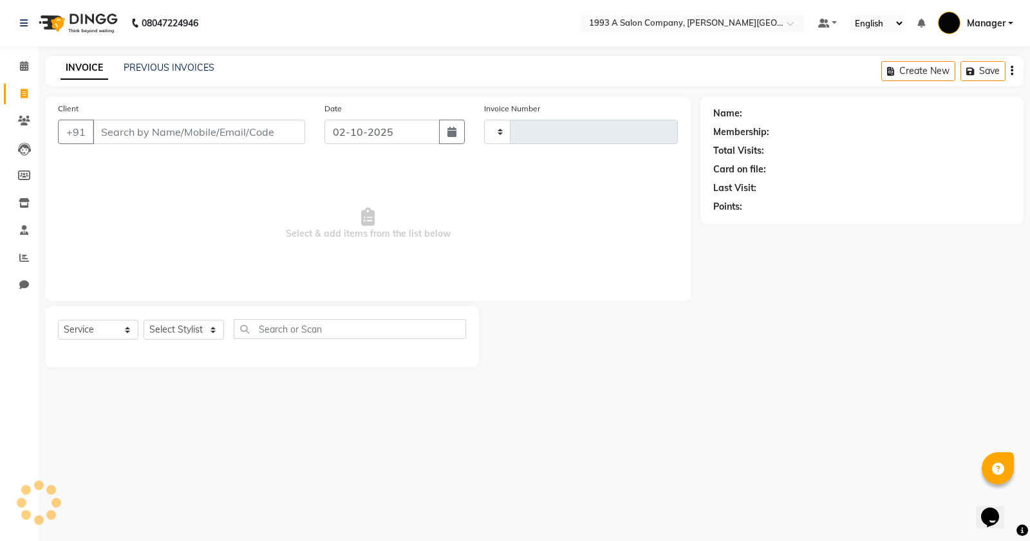
type input "3354"
select select "613"
click at [147, 130] on input "Client" at bounding box center [199, 132] width 212 height 24
type input "9545213331"
click at [282, 129] on span "Add Client" at bounding box center [272, 132] width 51 height 13
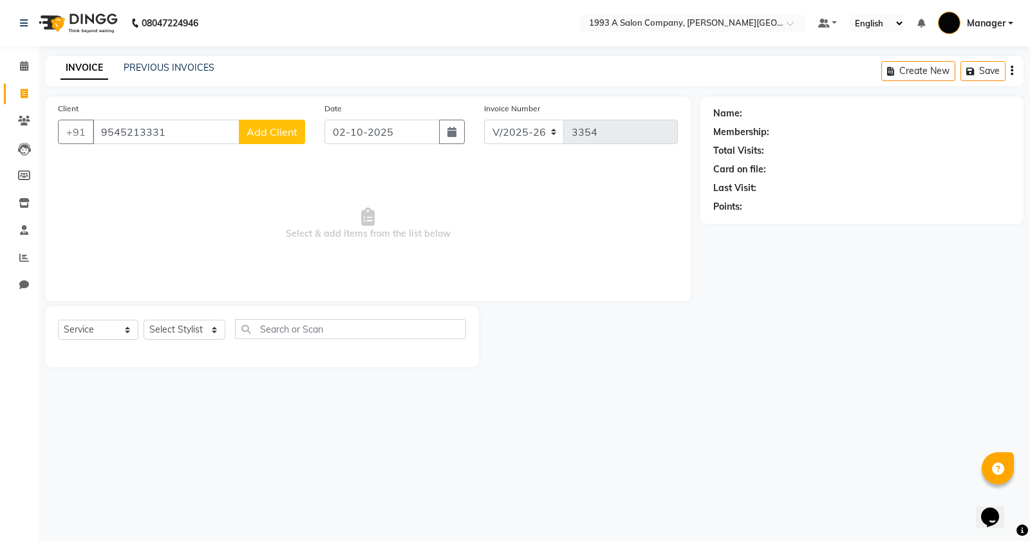
select select "22"
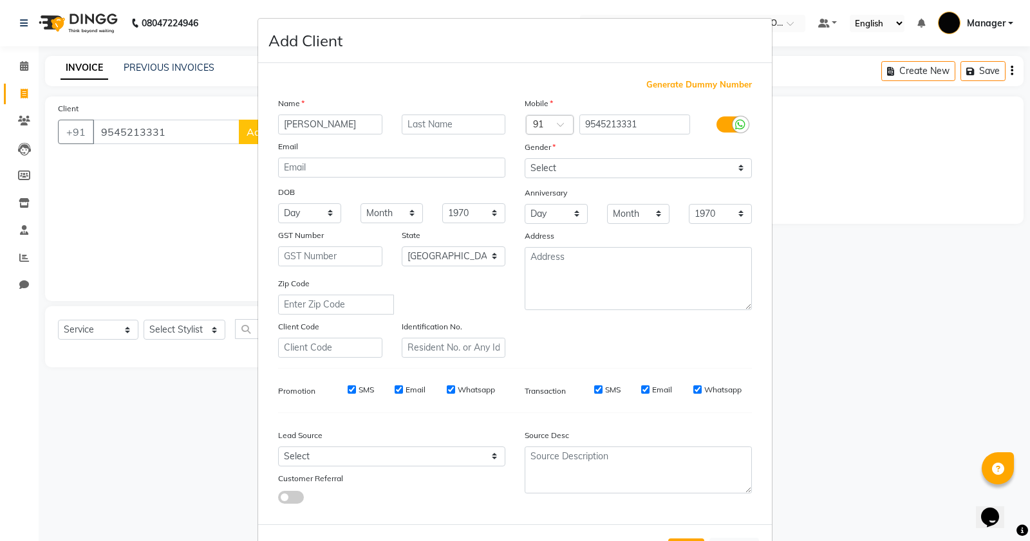
type input "[PERSON_NAME]"
click at [424, 131] on input "text" at bounding box center [454, 125] width 104 height 20
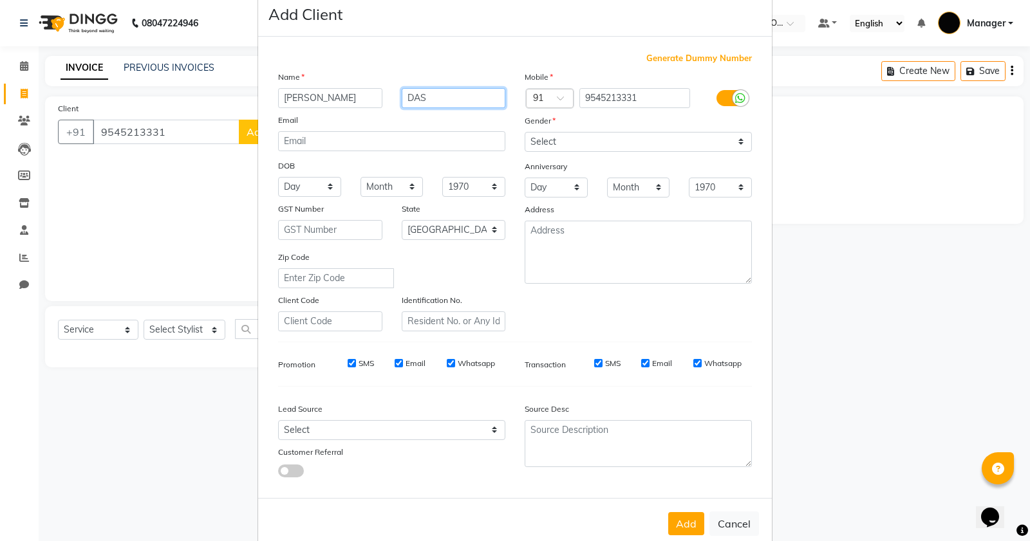
scroll to position [48, 0]
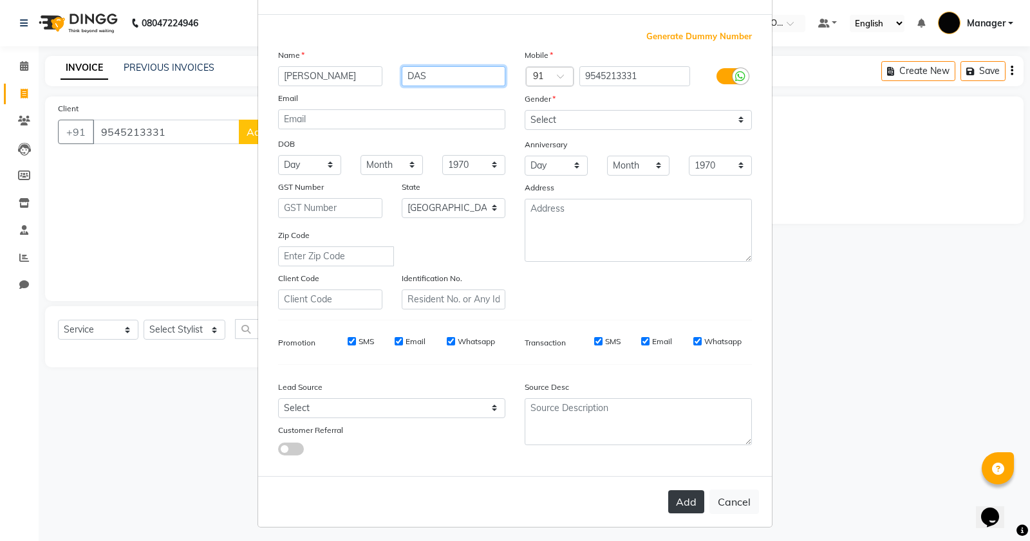
type input "DAS"
click at [677, 494] on button "Add" at bounding box center [686, 502] width 36 height 23
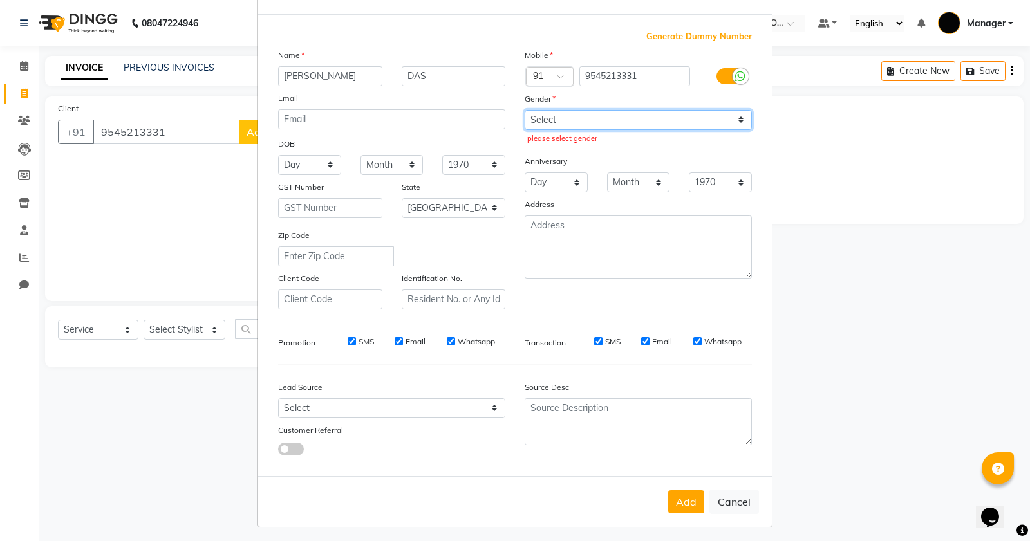
click at [555, 113] on select "Select Male Female Other Prefer Not To Say" at bounding box center [638, 120] width 227 height 20
select select "male"
click at [525, 110] on select "Select Male Female Other Prefer Not To Say" at bounding box center [638, 120] width 227 height 20
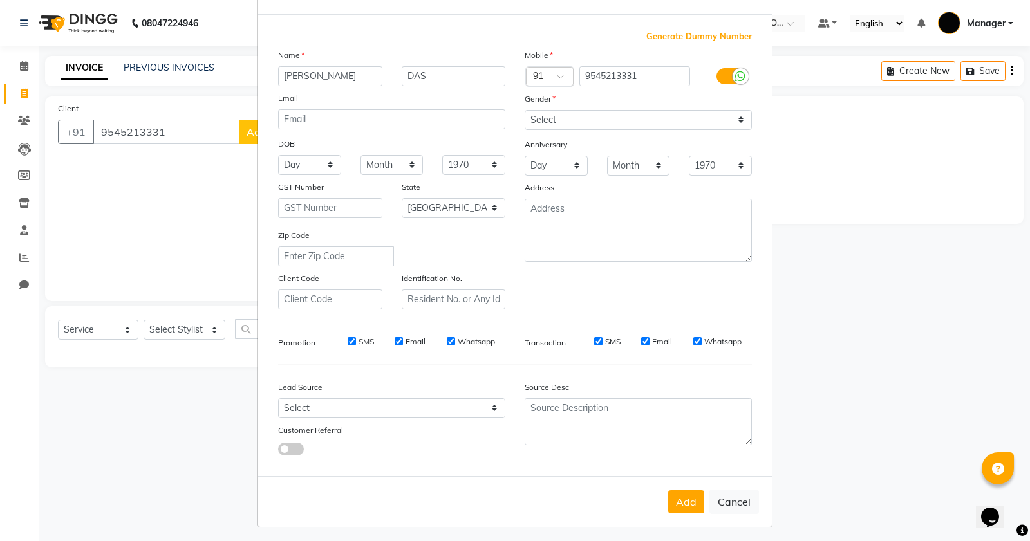
click at [686, 504] on button "Add" at bounding box center [686, 502] width 36 height 23
select select
select select "null"
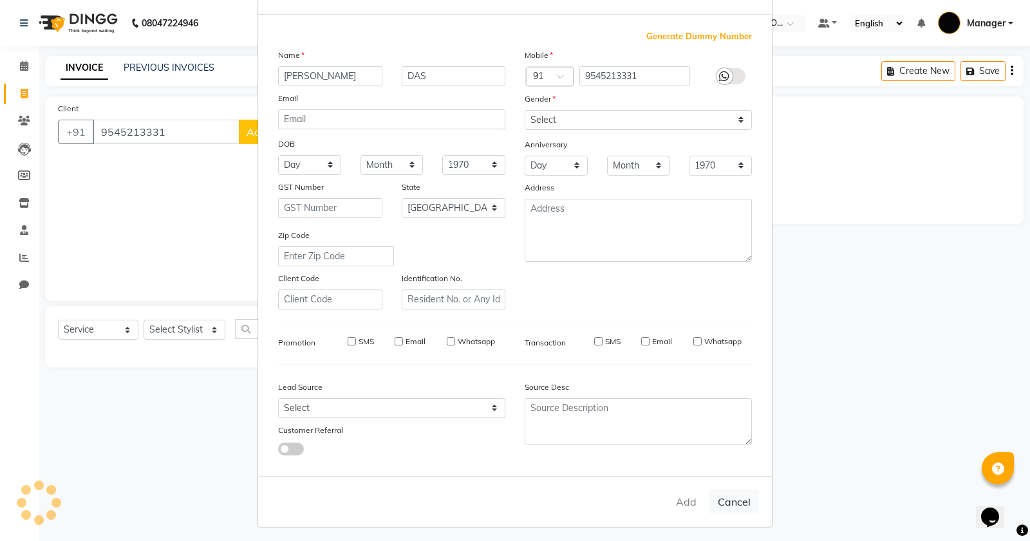
select select
checkbox input "false"
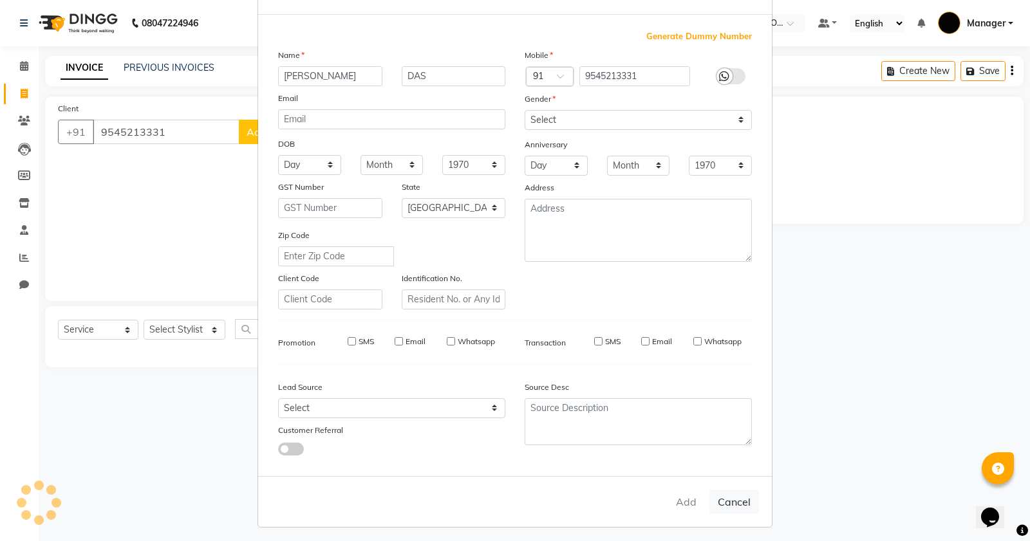
checkbox input "false"
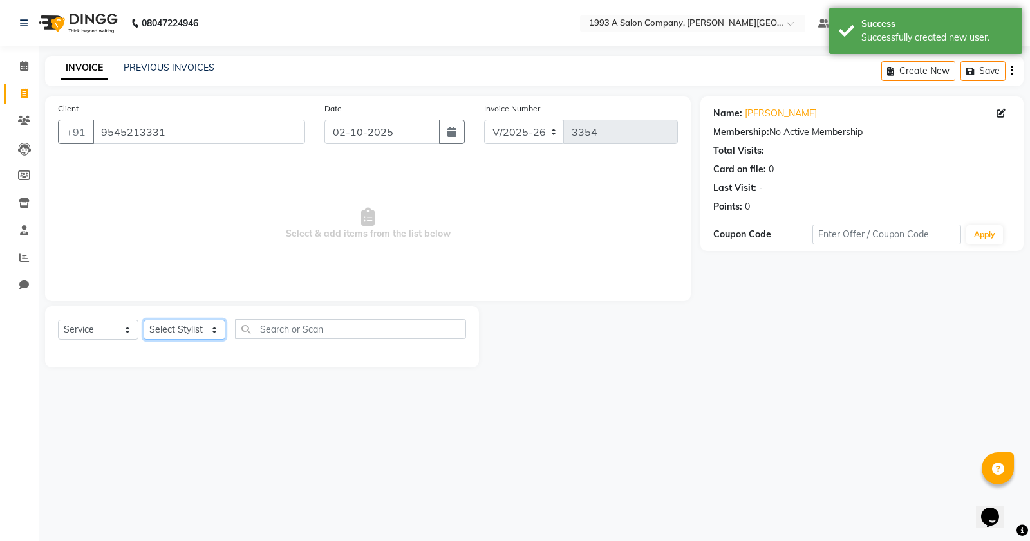
click at [179, 332] on select "Select Stylist [PERSON_NAME] Manager [PERSON_NAME] Mr [PERSON_NAME] (owner) [PE…" at bounding box center [185, 330] width 82 height 20
select select "58501"
click at [144, 320] on select "Select Stylist [PERSON_NAME] Manager [PERSON_NAME] Mr [PERSON_NAME] (owner) [PE…" at bounding box center [185, 330] width 82 height 20
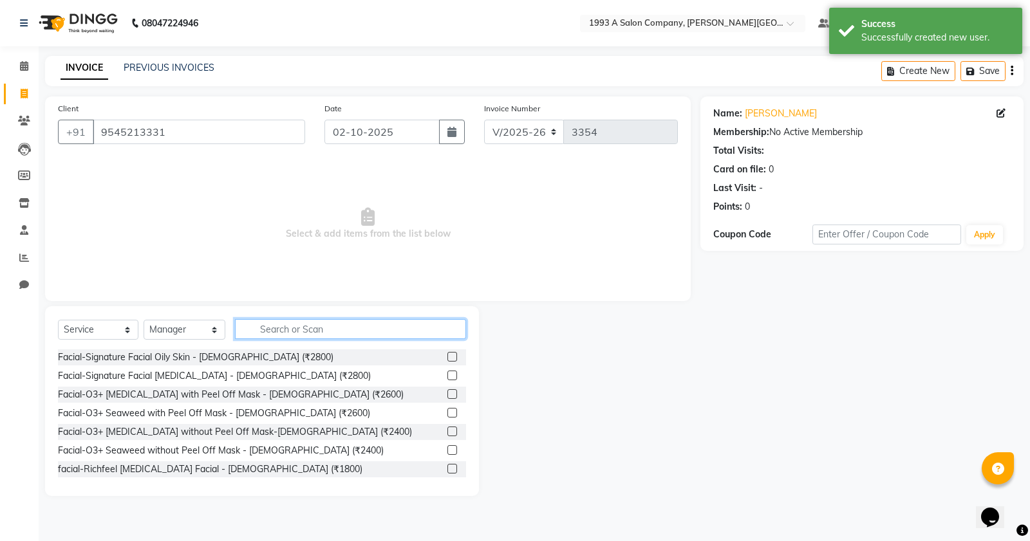
click at [313, 321] on input "text" at bounding box center [350, 329] width 231 height 20
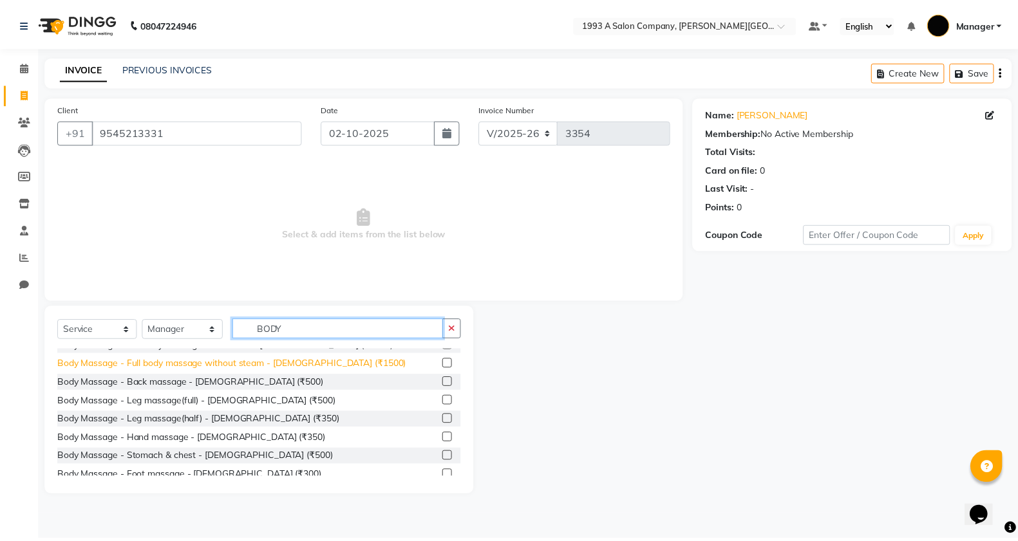
scroll to position [161, 0]
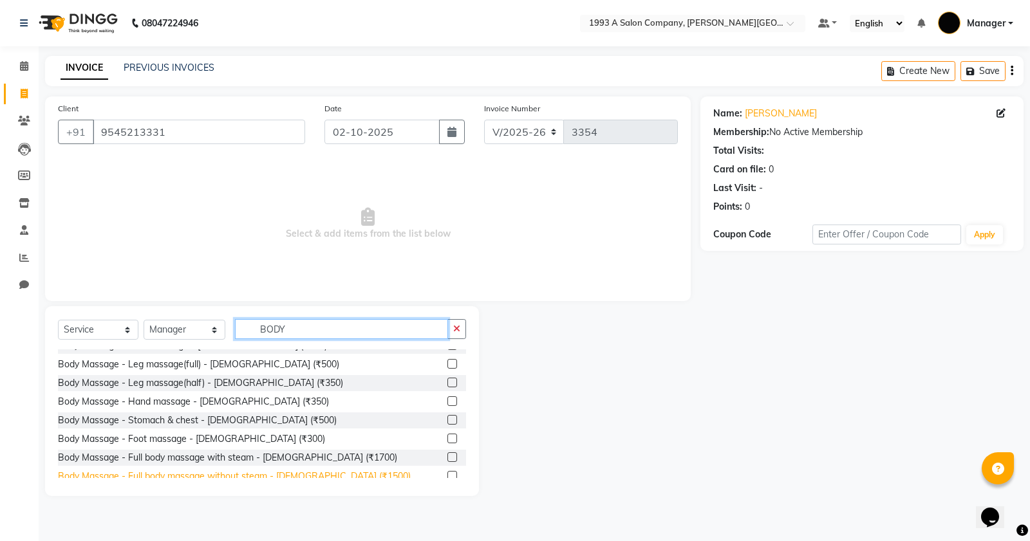
type input "BODY"
click at [253, 475] on div "Body Massage - Full body massage without steam - [DEMOGRAPHIC_DATA] (₹1500)" at bounding box center [234, 477] width 353 height 14
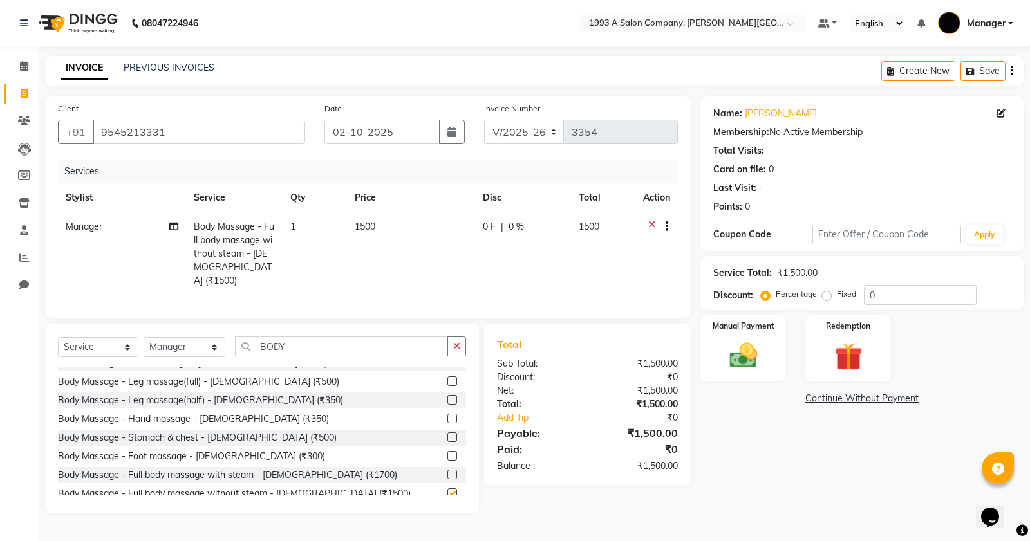
checkbox input "false"
click at [738, 354] on img at bounding box center [743, 355] width 46 height 33
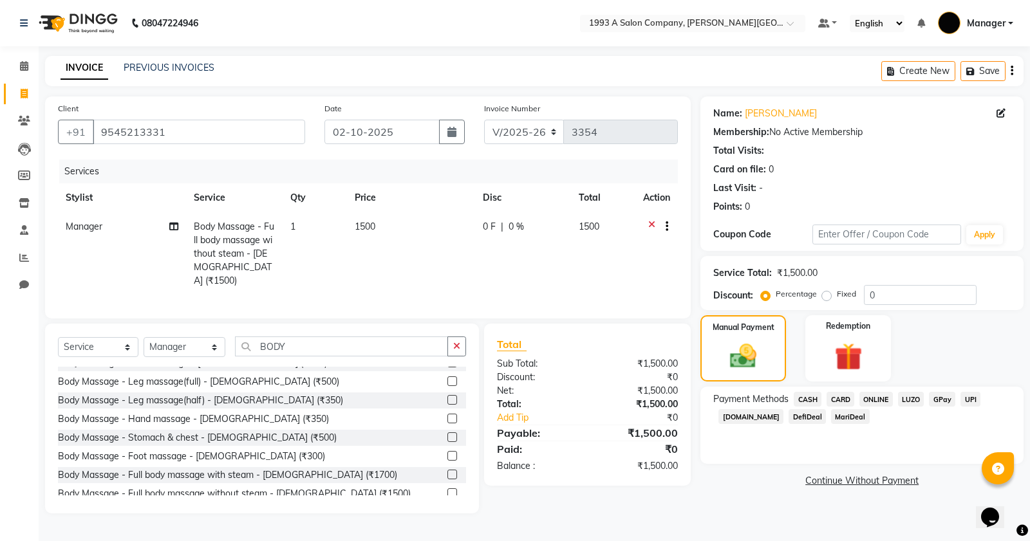
drag, startPoint x: 887, startPoint y: 402, endPoint x: 879, endPoint y: 402, distance: 7.7
click at [885, 402] on span "ONLINE" at bounding box center [875, 399] width 33 height 15
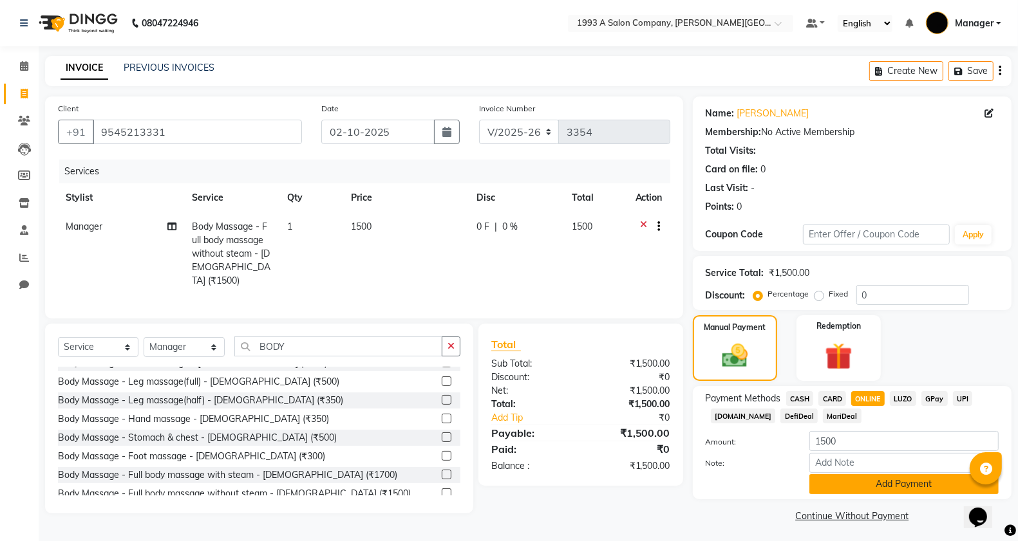
scroll to position [3, 0]
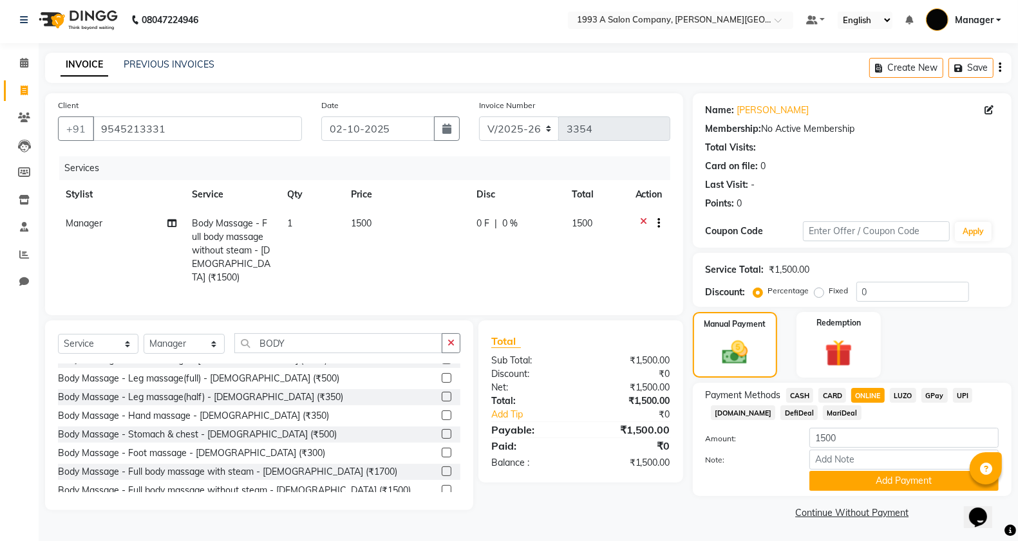
drag, startPoint x: 863, startPoint y: 480, endPoint x: 857, endPoint y: 464, distance: 17.1
click at [863, 480] on button "Add Payment" at bounding box center [903, 481] width 189 height 20
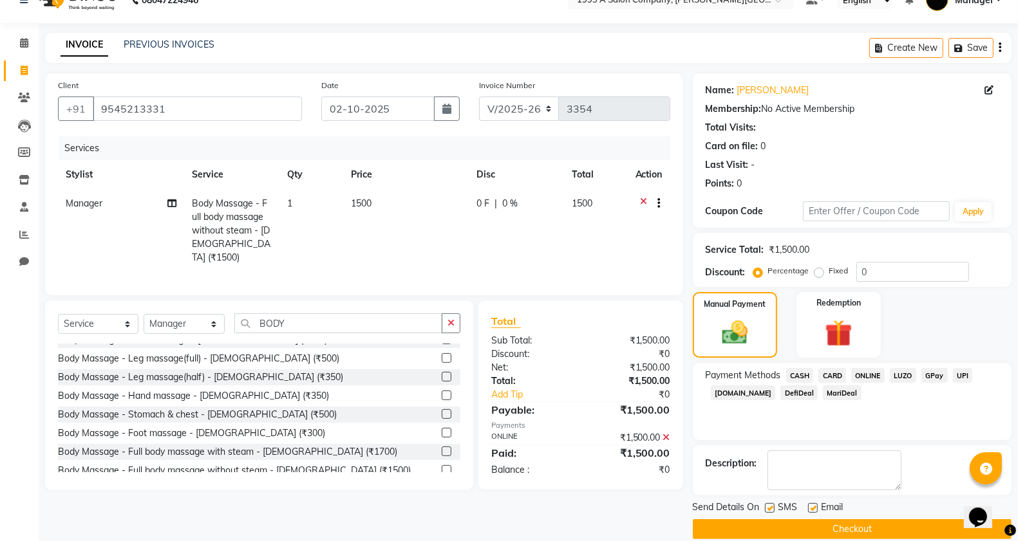
scroll to position [41, 0]
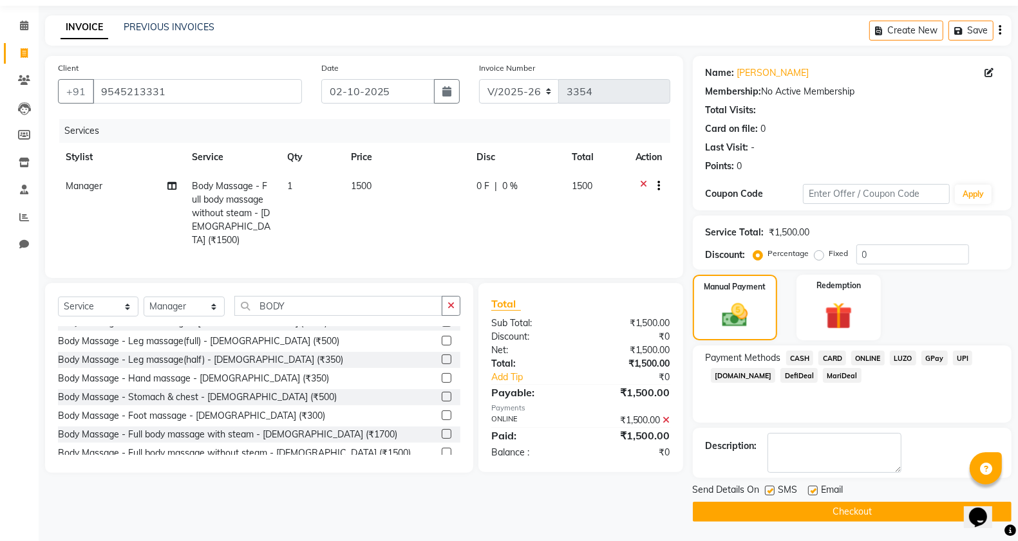
click at [825, 522] on button "Checkout" at bounding box center [852, 512] width 319 height 20
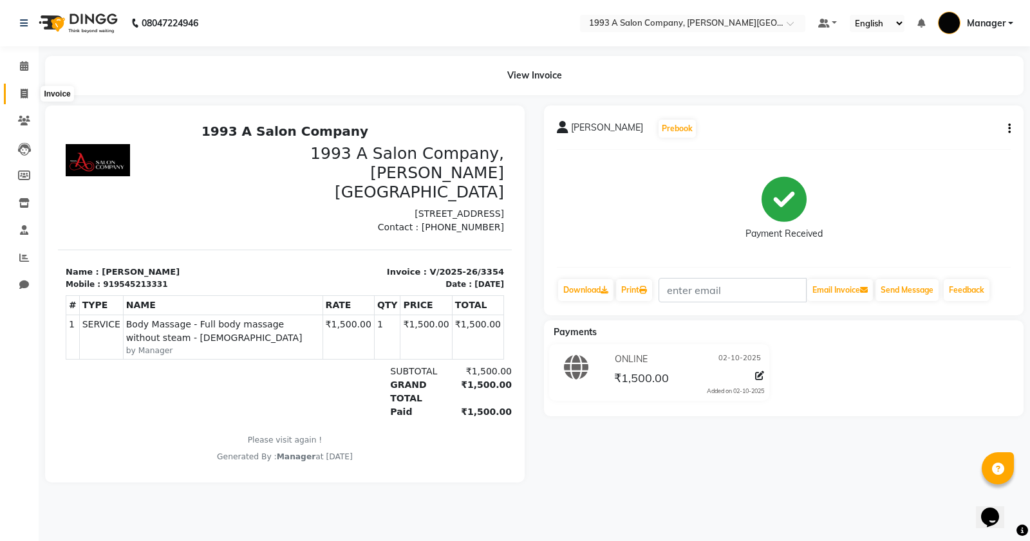
click at [26, 92] on icon at bounding box center [24, 94] width 7 height 10
select select "service"
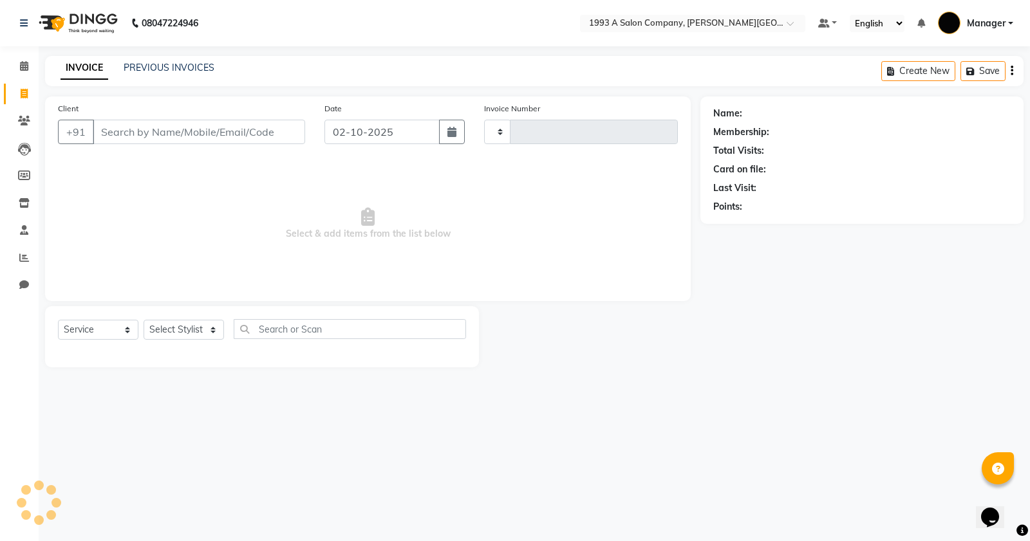
type input "3355"
select select "613"
click at [121, 134] on input "Client" at bounding box center [199, 132] width 212 height 24
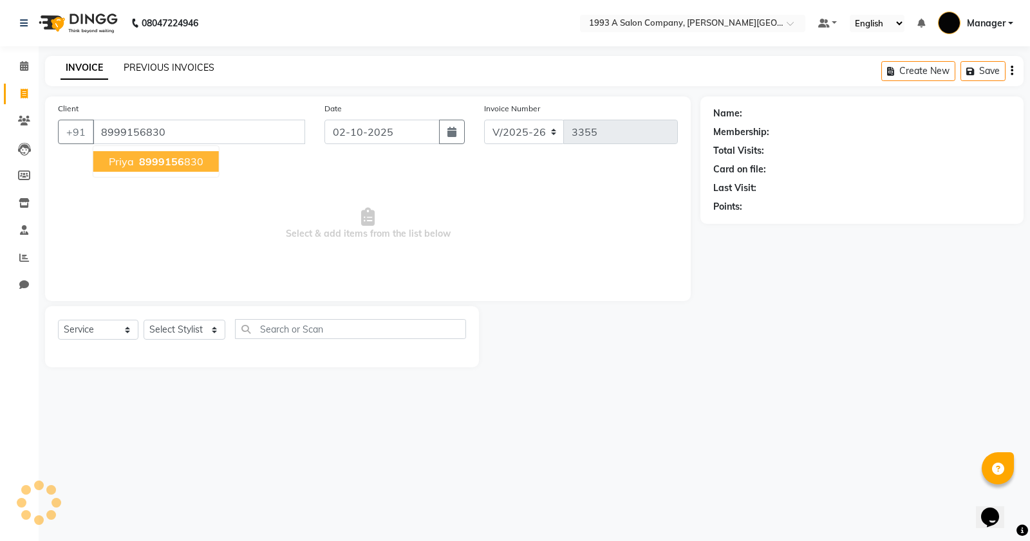
type input "8999156830"
click at [177, 163] on span "8999156" at bounding box center [161, 161] width 45 height 13
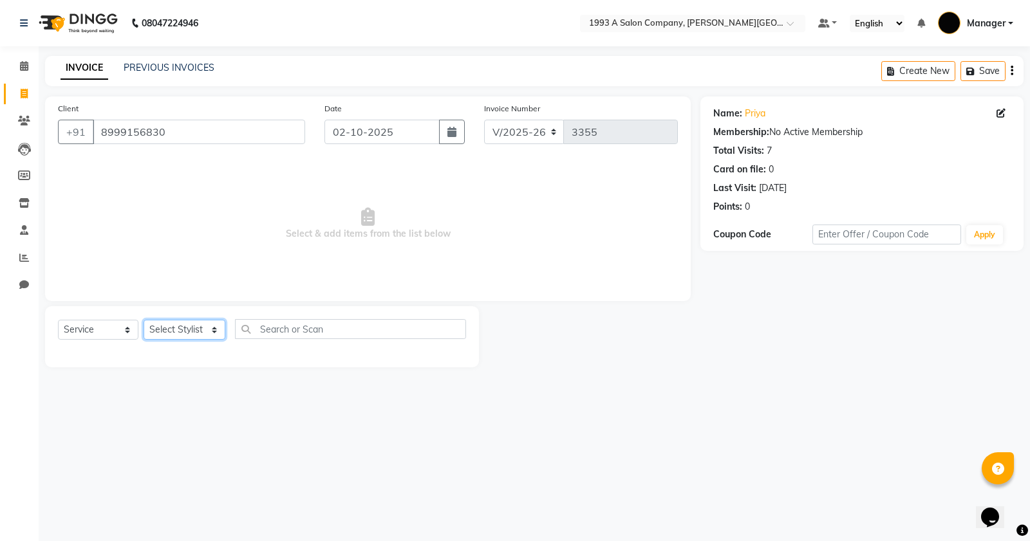
drag, startPoint x: 185, startPoint y: 322, endPoint x: 185, endPoint y: 329, distance: 7.1
click at [185, 322] on select "Select Stylist [PERSON_NAME] Manager [PERSON_NAME] Mr [PERSON_NAME] (owner) [PE…" at bounding box center [185, 330] width 82 height 20
select select "67605"
click at [144, 320] on select "Select Stylist [PERSON_NAME] Manager [PERSON_NAME] Mr [PERSON_NAME] (owner) [PE…" at bounding box center [185, 330] width 82 height 20
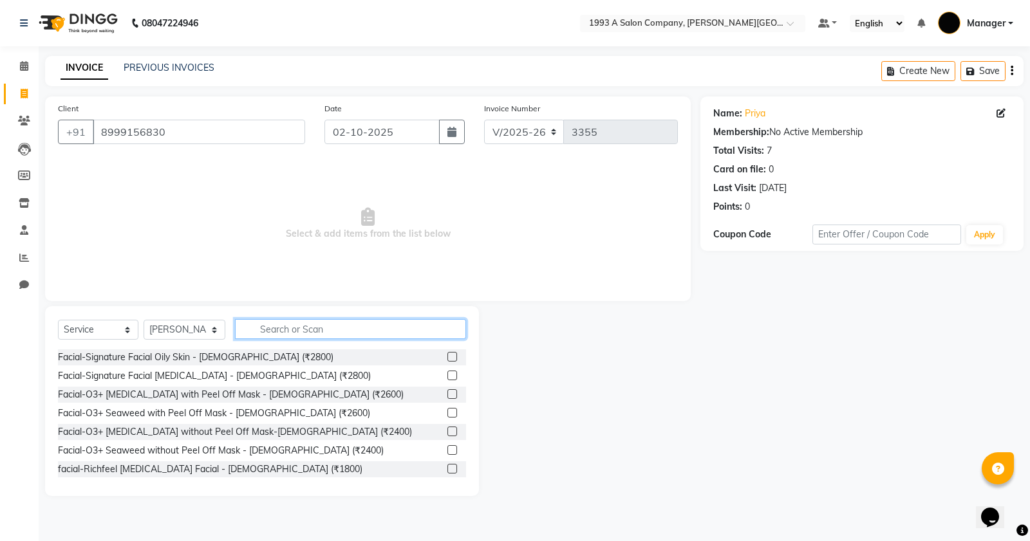
click at [279, 323] on input "text" at bounding box center [350, 329] width 231 height 20
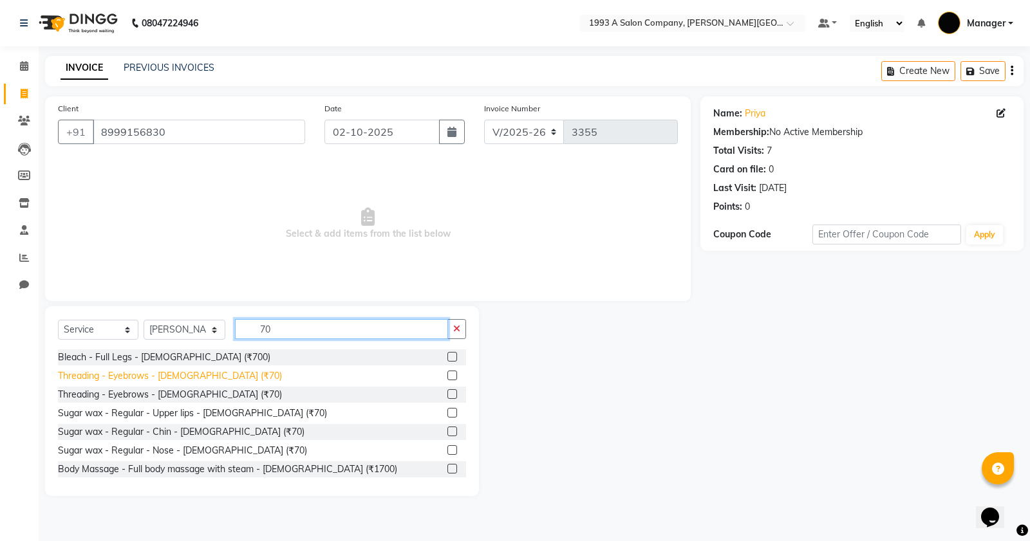
type input "70"
click at [182, 371] on div "Threading - Eyebrows - [DEMOGRAPHIC_DATA] (₹70)" at bounding box center [170, 376] width 224 height 14
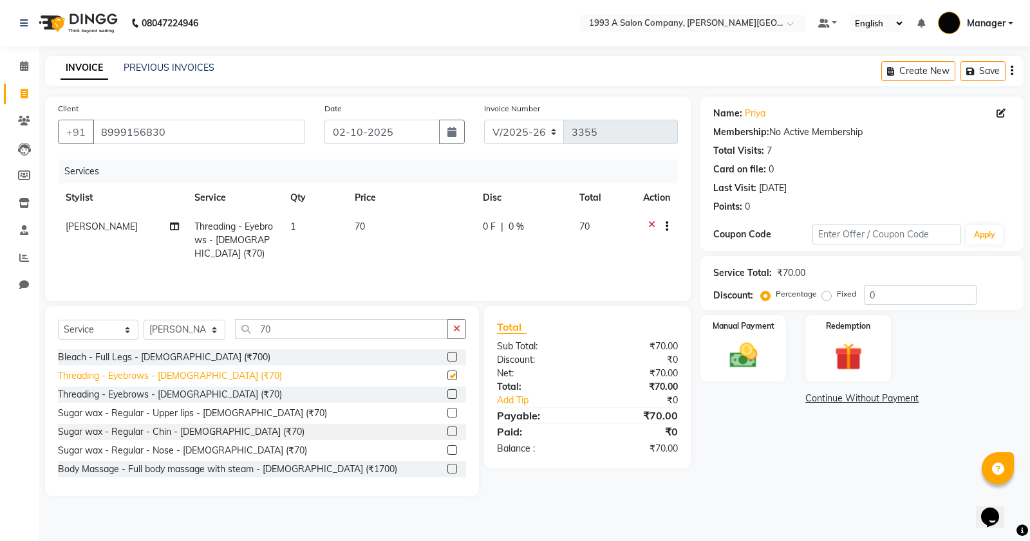
checkbox input "false"
click at [763, 367] on img at bounding box center [743, 355] width 46 height 33
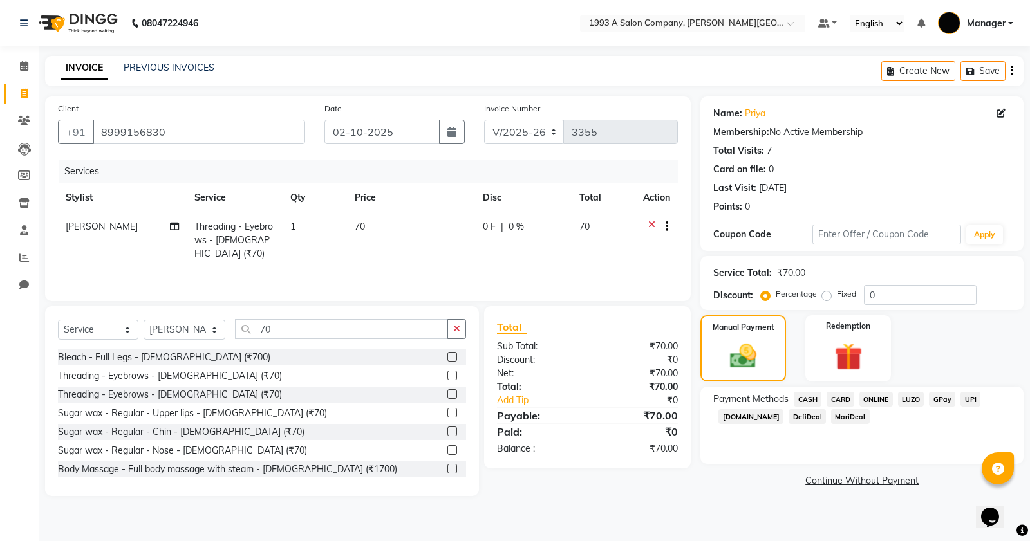
click at [810, 399] on span "CASH" at bounding box center [808, 399] width 28 height 15
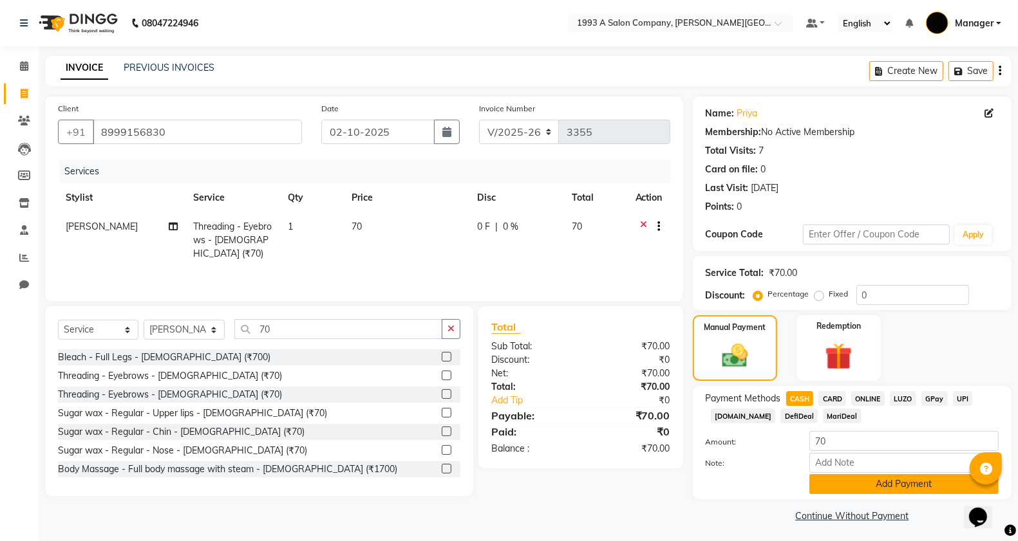
click at [858, 484] on button "Add Payment" at bounding box center [903, 484] width 189 height 20
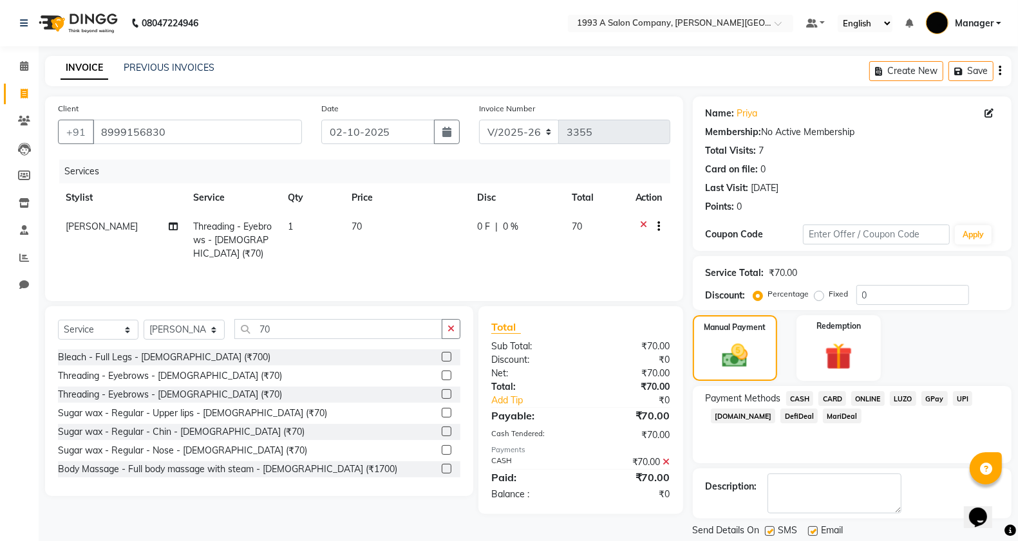
scroll to position [41, 0]
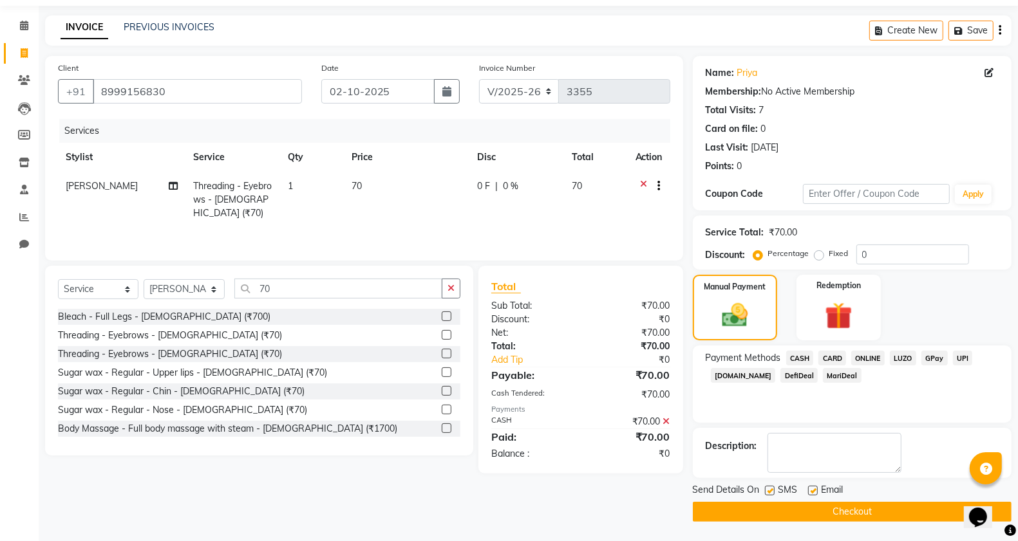
click at [811, 513] on button "Checkout" at bounding box center [852, 512] width 319 height 20
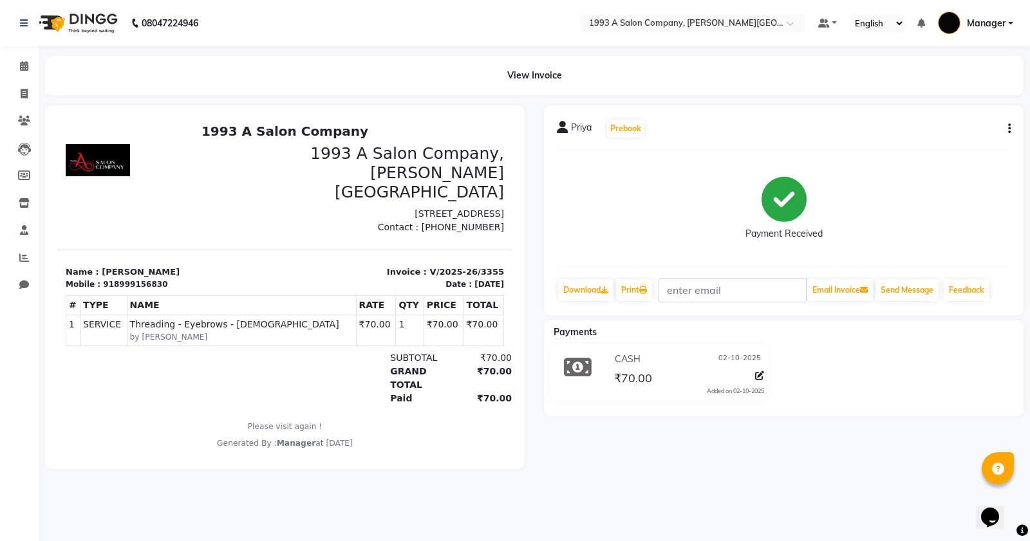
select select "service"
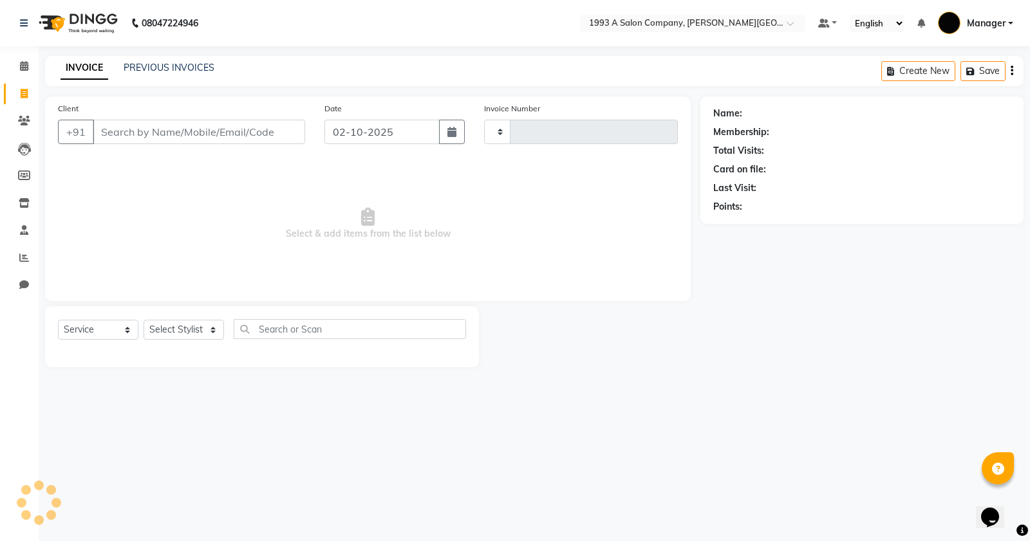
type input "3356"
select select "613"
click at [178, 132] on input "Client" at bounding box center [199, 132] width 212 height 24
click at [230, 133] on input "Client" at bounding box center [199, 132] width 212 height 24
click at [220, 136] on input "Client" at bounding box center [199, 132] width 212 height 24
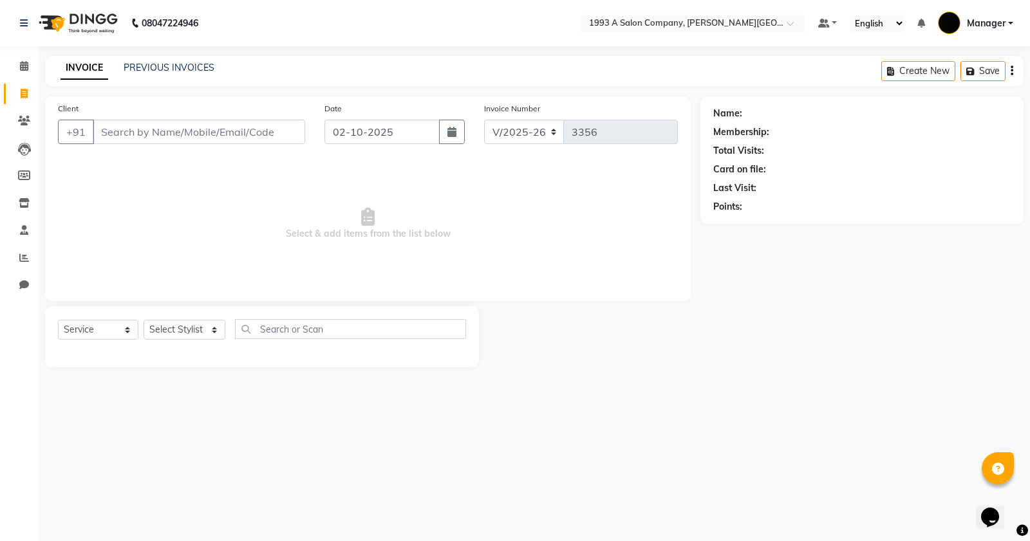
click at [220, 133] on input "Client" at bounding box center [199, 132] width 212 height 24
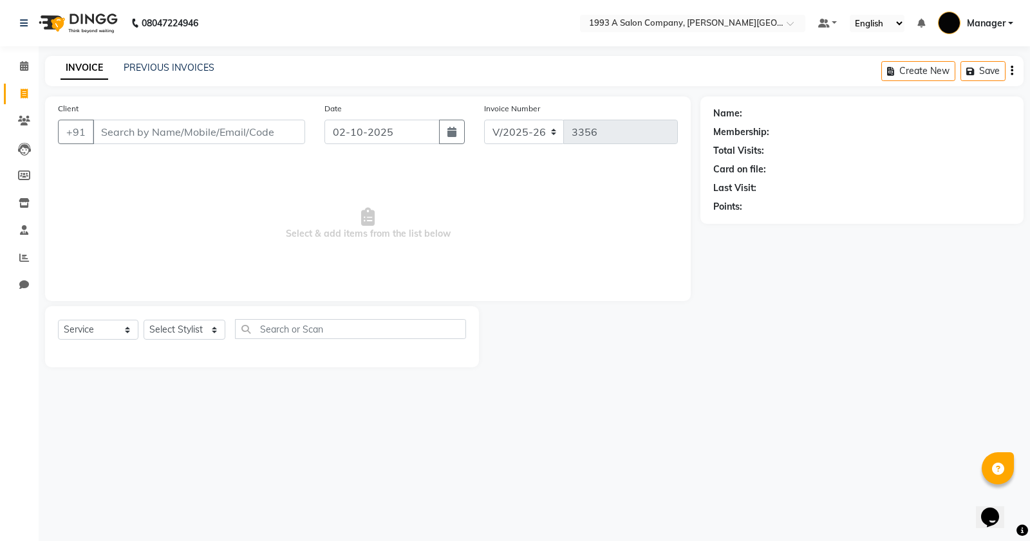
click at [220, 133] on input "Client" at bounding box center [199, 132] width 212 height 24
click at [209, 120] on input "Client" at bounding box center [199, 132] width 212 height 24
click at [211, 135] on input "Client" at bounding box center [199, 132] width 212 height 24
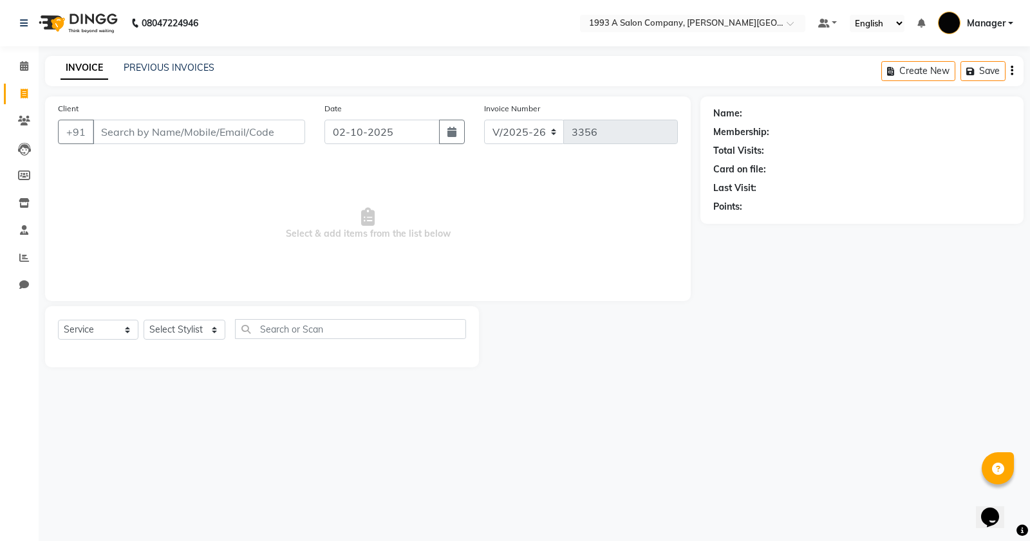
click at [211, 135] on input "Client" at bounding box center [199, 132] width 212 height 24
click at [212, 136] on input "Client" at bounding box center [199, 132] width 212 height 24
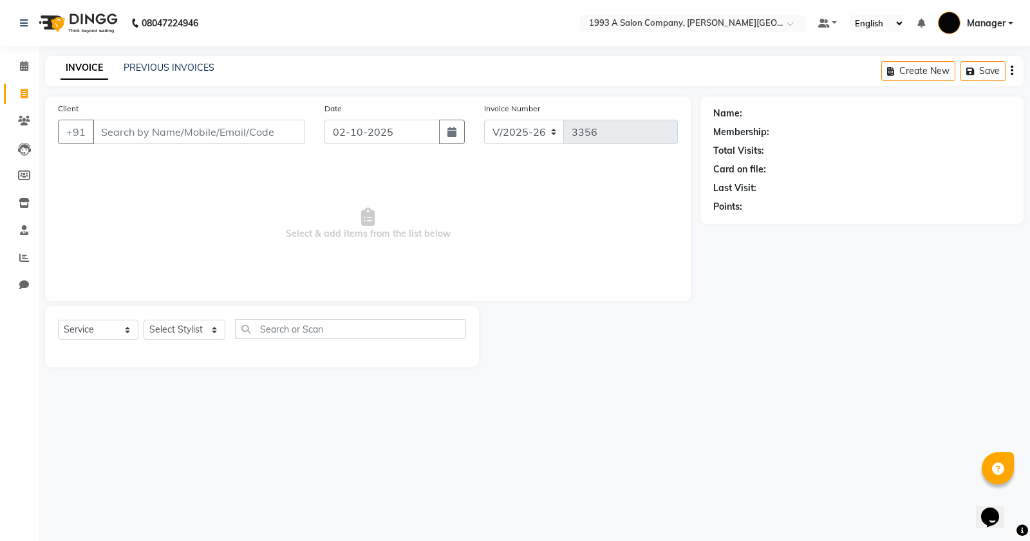
click at [212, 136] on input "Client" at bounding box center [199, 132] width 212 height 24
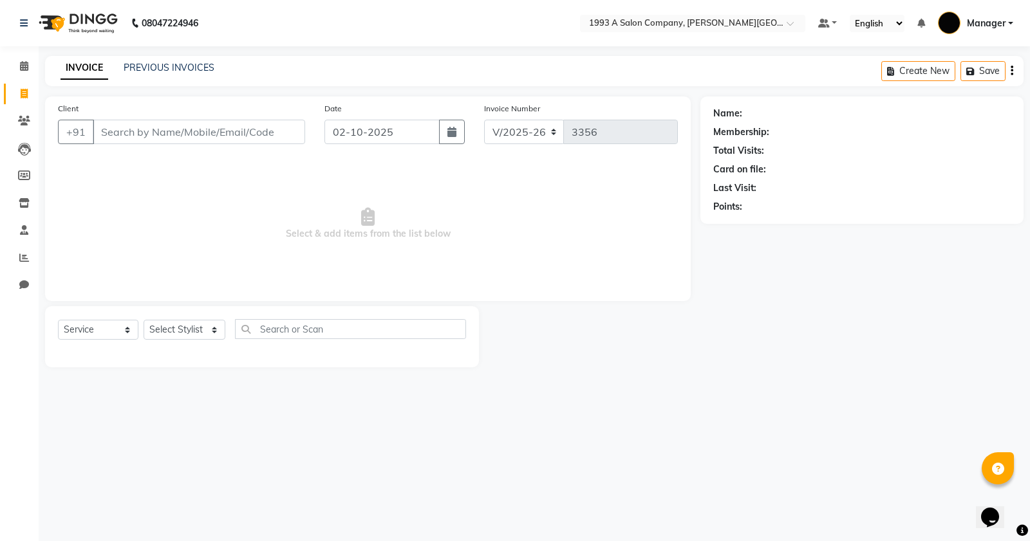
click at [212, 136] on input "Client" at bounding box center [199, 132] width 212 height 24
type input "1234556"
click at [261, 126] on span "Add Client" at bounding box center [272, 132] width 51 height 13
select select "22"
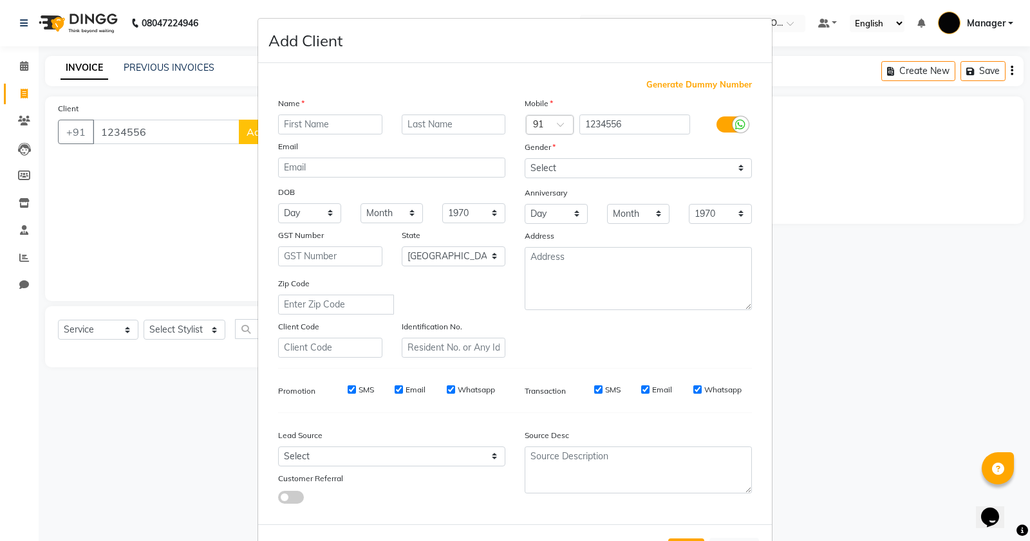
click at [311, 124] on input "text" at bounding box center [330, 125] width 104 height 20
type input "7"
type input "S"
type input "M"
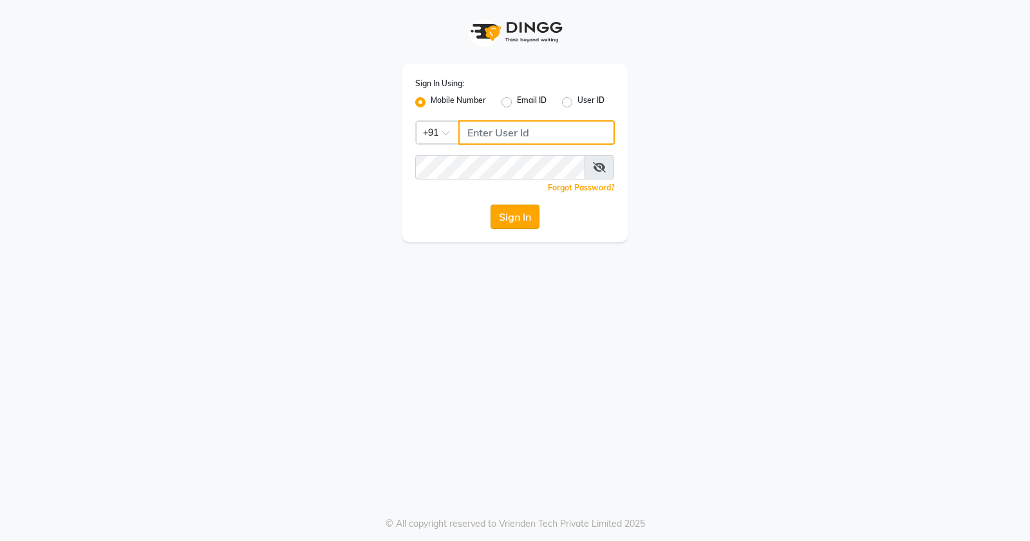
type input "9168825076"
click at [505, 216] on button "Sign In" at bounding box center [515, 217] width 49 height 24
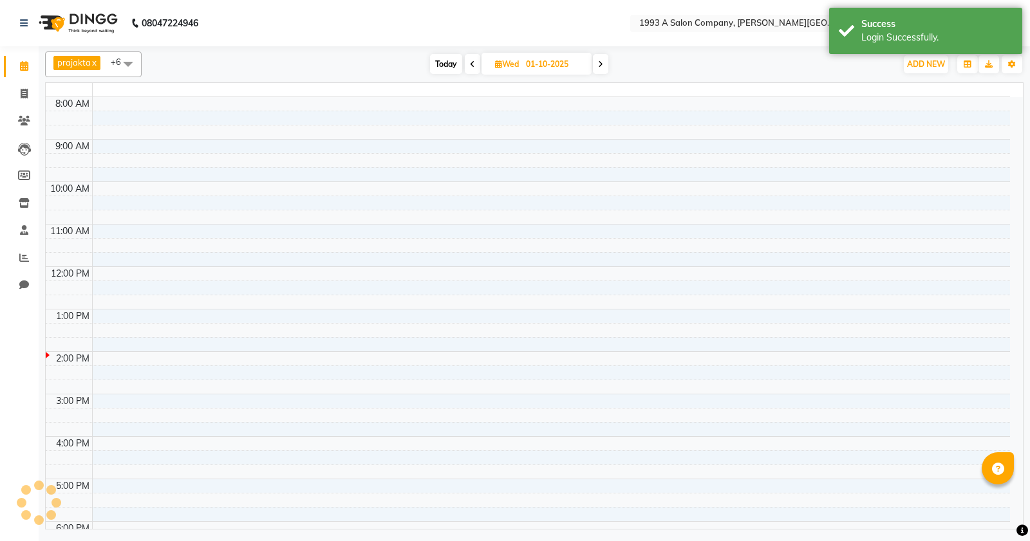
click at [500, 216] on td at bounding box center [551, 217] width 918 height 14
select select "en"
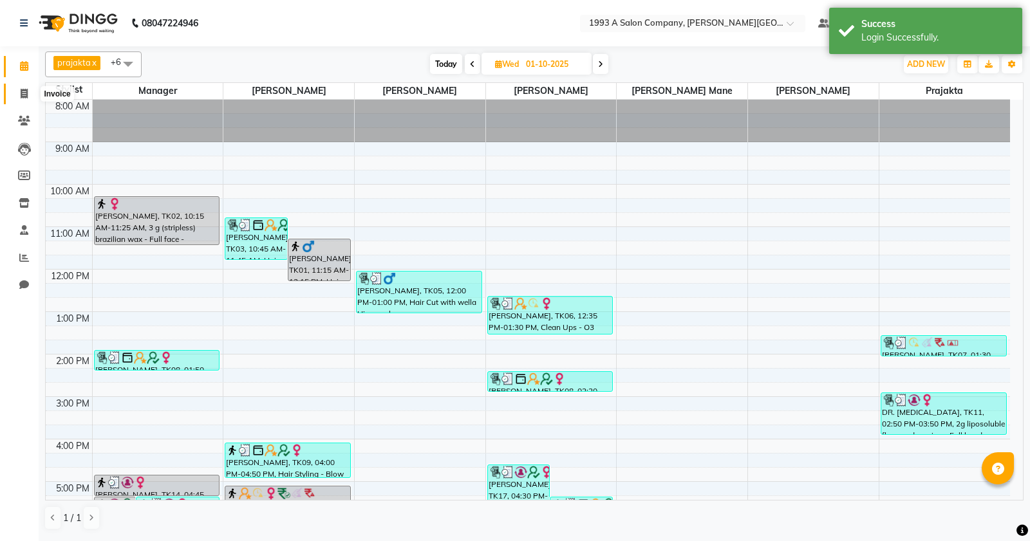
click at [26, 95] on icon at bounding box center [24, 94] width 7 height 10
select select "613"
select select "service"
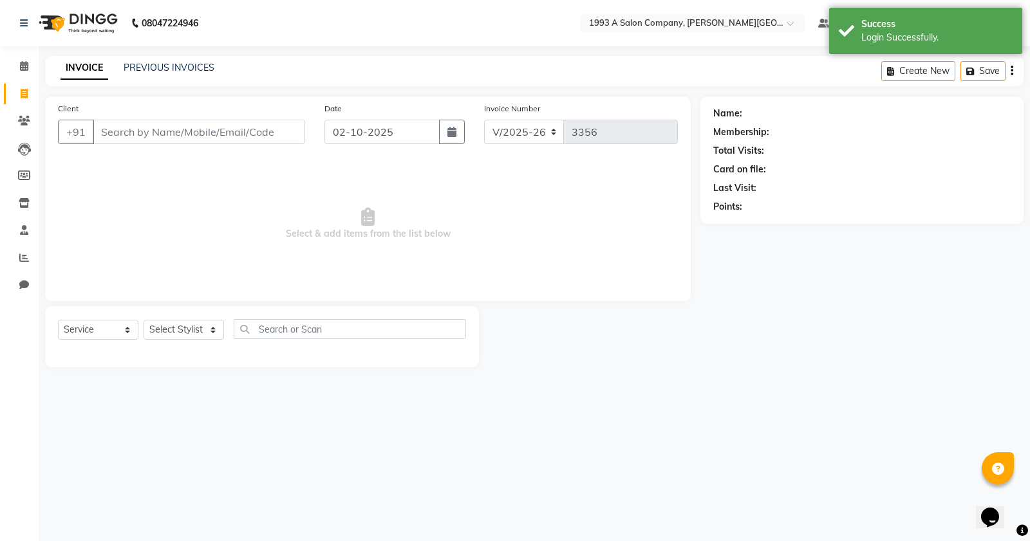
click at [181, 139] on input "Client" at bounding box center [199, 132] width 212 height 24
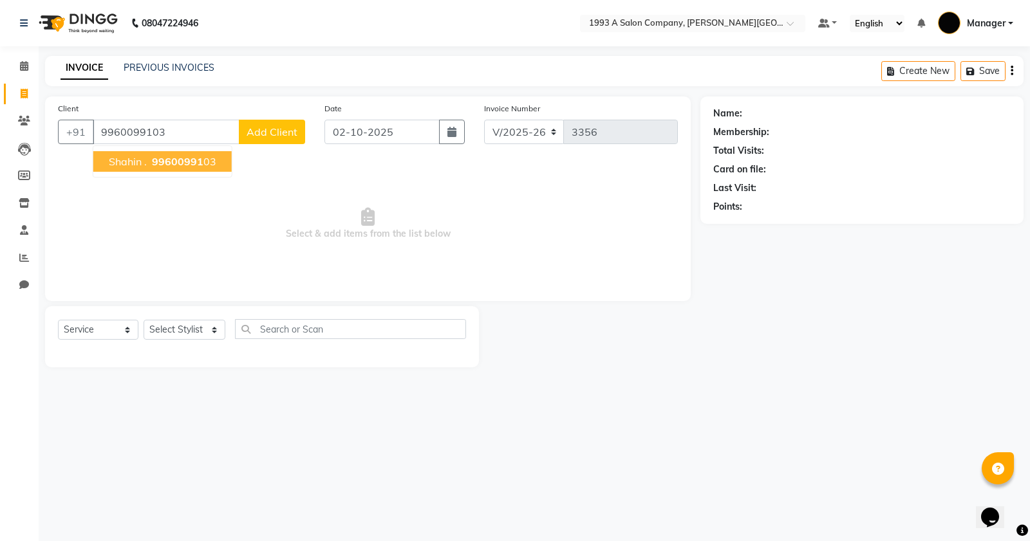
type input "9960099103"
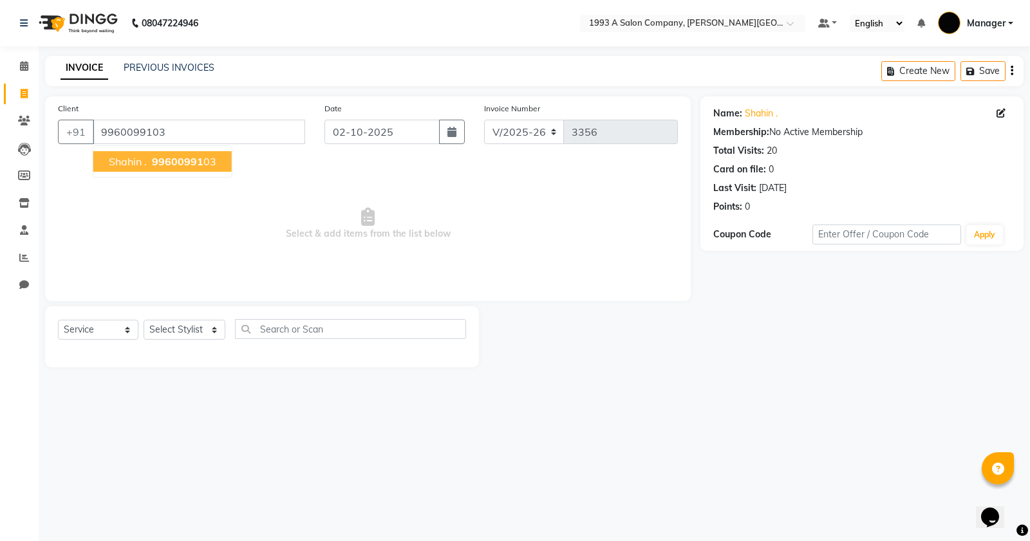
click at [201, 165] on span "99600991" at bounding box center [177, 161] width 51 height 13
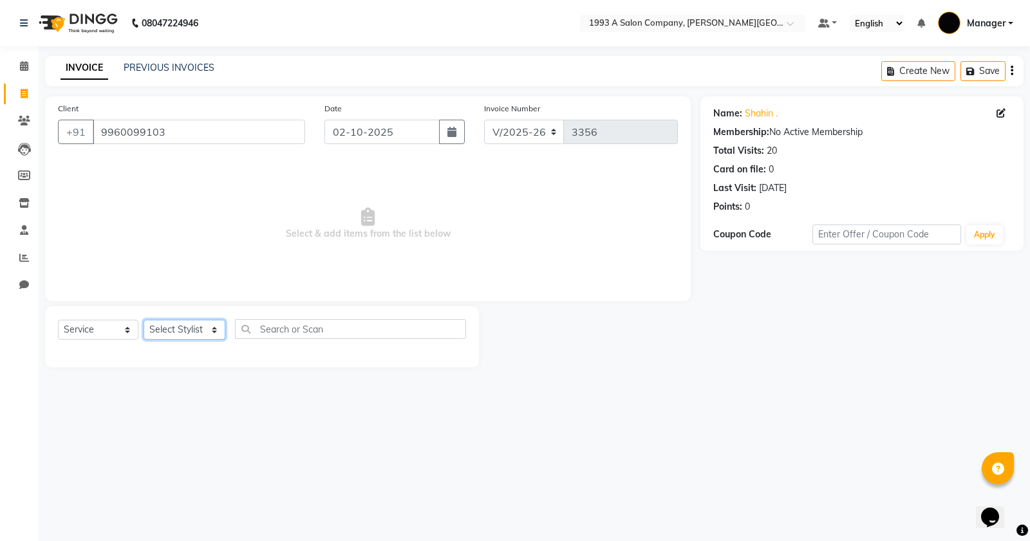
click at [210, 330] on select "Select Stylist [PERSON_NAME] Manager [PERSON_NAME] Mr [PERSON_NAME] (owner) [PE…" at bounding box center [185, 330] width 82 height 20
select select "82880"
click at [144, 320] on select "Select Stylist [PERSON_NAME] Manager [PERSON_NAME] Mr [PERSON_NAME] (owner) [PE…" at bounding box center [185, 330] width 82 height 20
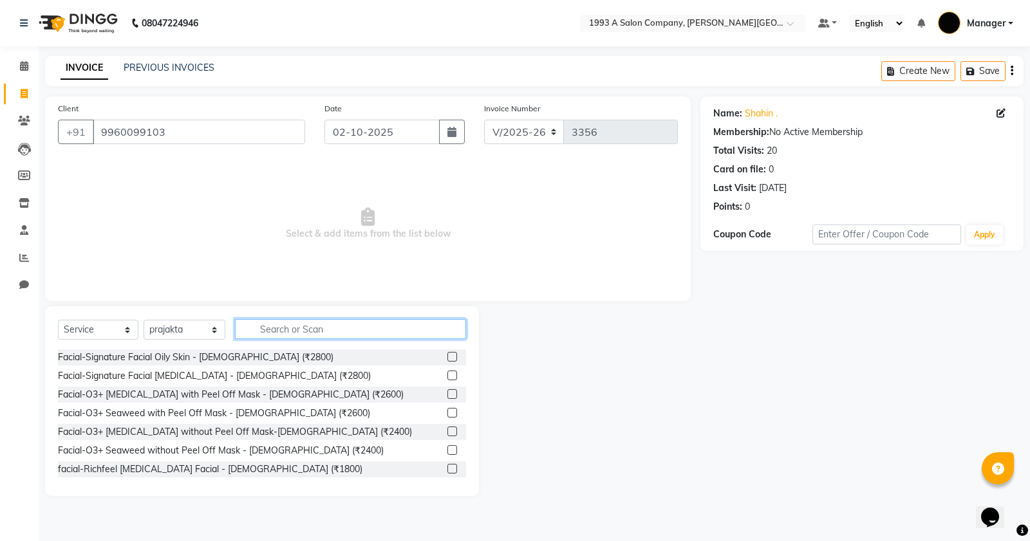
click at [310, 332] on input "text" at bounding box center [350, 329] width 231 height 20
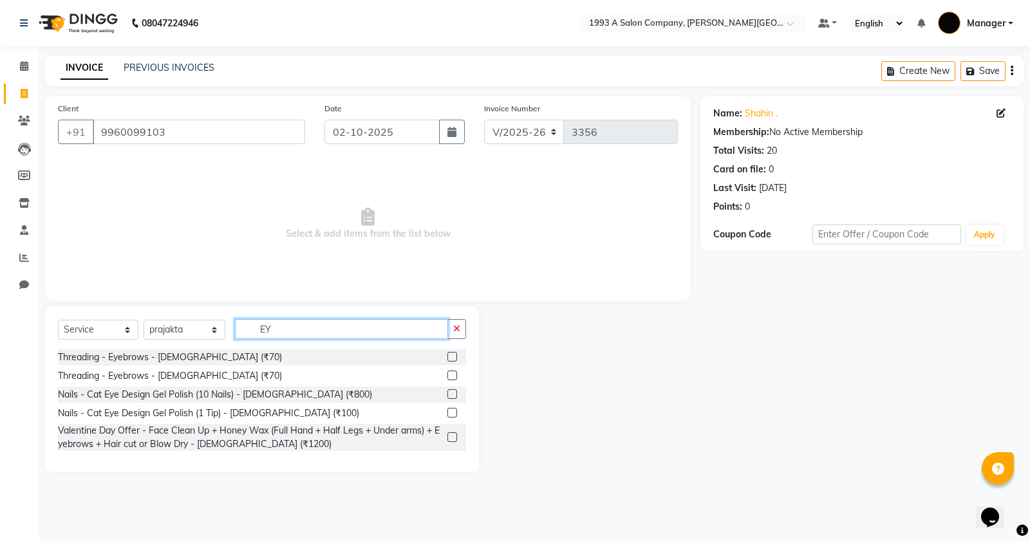
type input "EY"
click at [452, 358] on label at bounding box center [452, 357] width 10 height 10
click at [452, 358] on input "checkbox" at bounding box center [451, 357] width 8 height 8
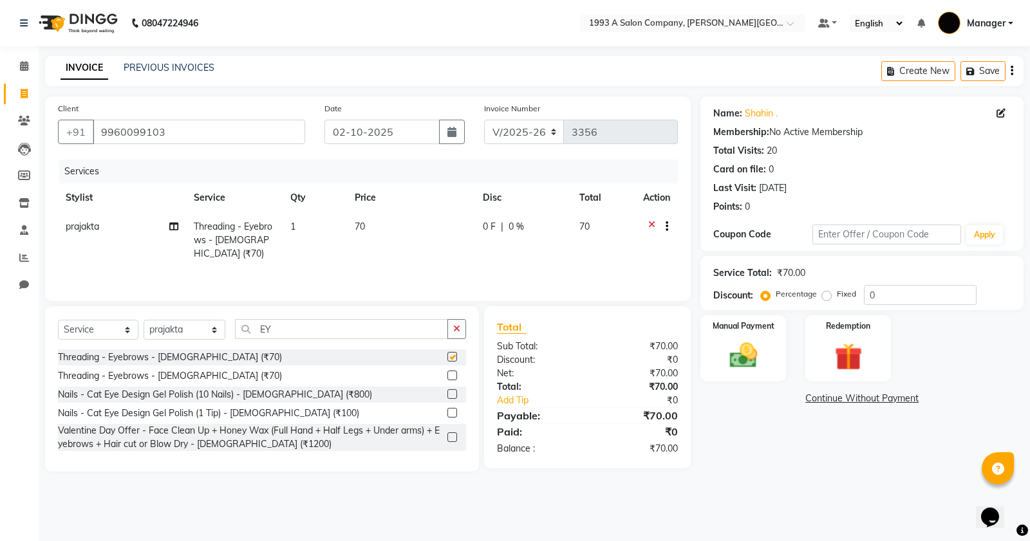
checkbox input "false"
click at [737, 343] on img at bounding box center [743, 355] width 46 height 33
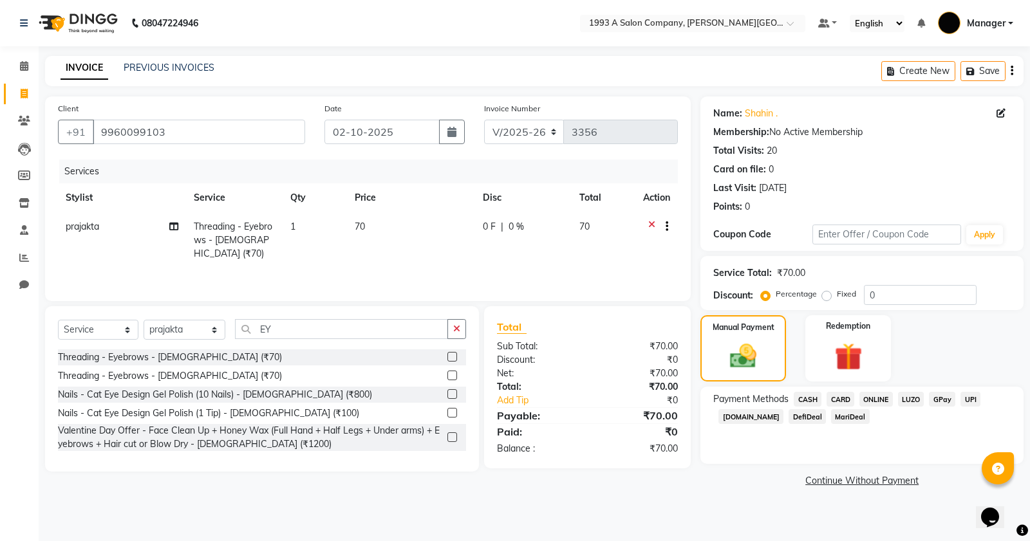
click at [875, 401] on span "ONLINE" at bounding box center [875, 399] width 33 height 15
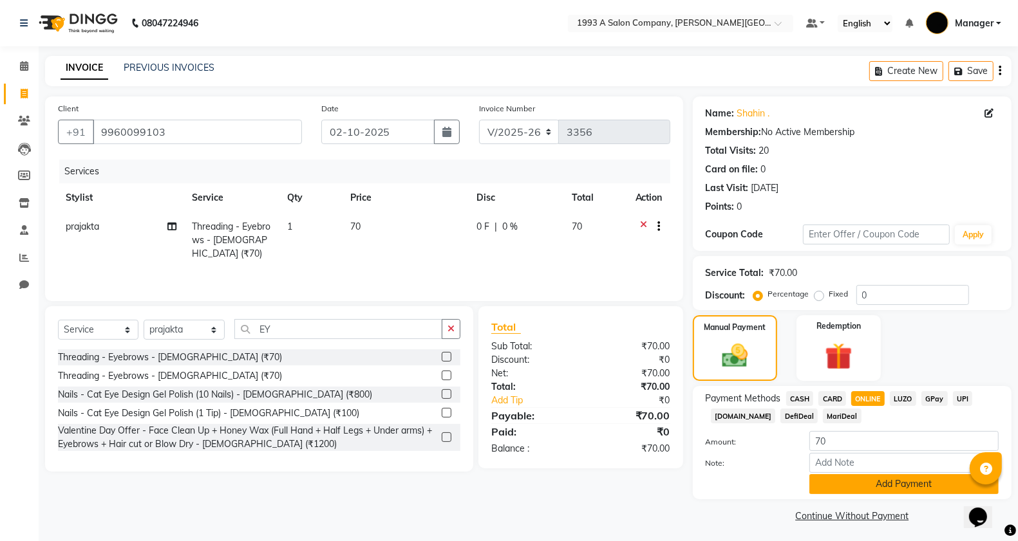
click at [890, 483] on button "Add Payment" at bounding box center [903, 484] width 189 height 20
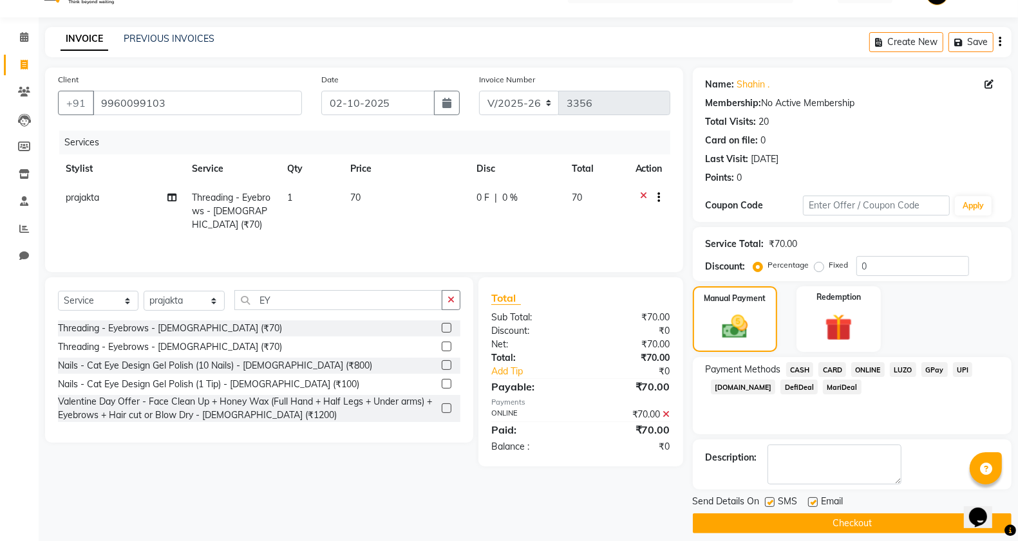
scroll to position [41, 0]
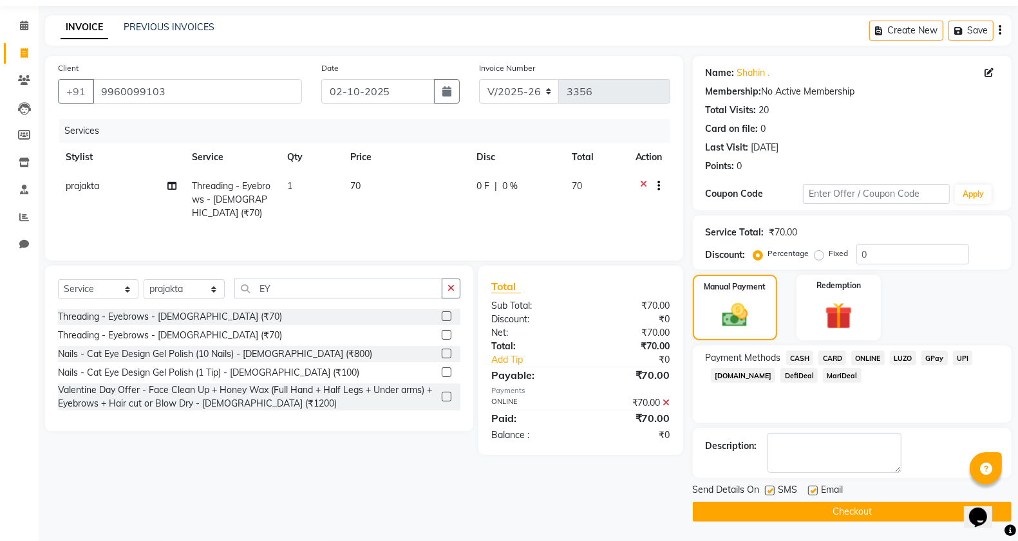
click at [845, 518] on button "Checkout" at bounding box center [852, 512] width 319 height 20
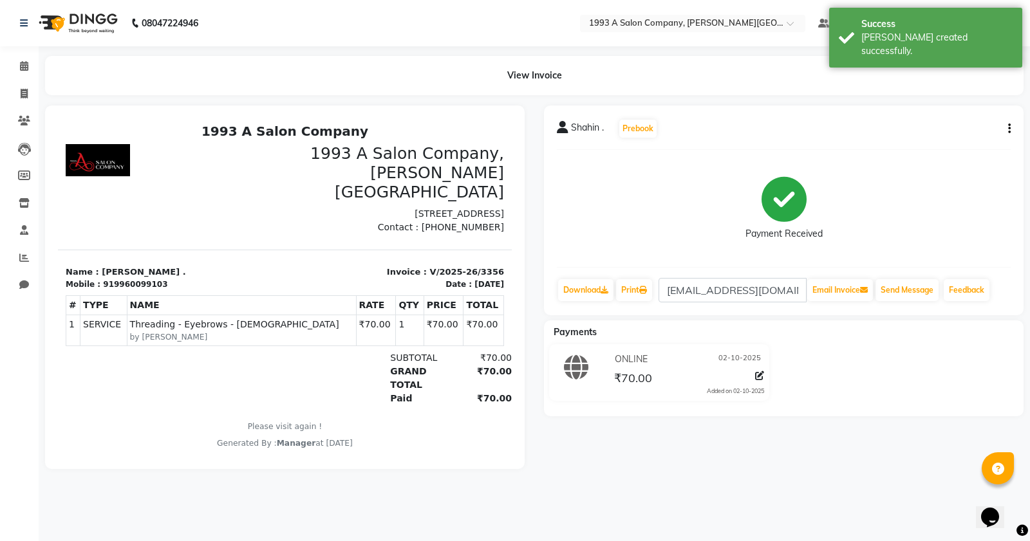
drag, startPoint x: 879, startPoint y: 409, endPoint x: 1029, endPoint y: 530, distance: 191.8
click at [987, 433] on div "Shahin . Prebook Payment Received Download Print [EMAIL_ADDRESS][DOMAIN_NAME] E…" at bounding box center [783, 288] width 499 height 364
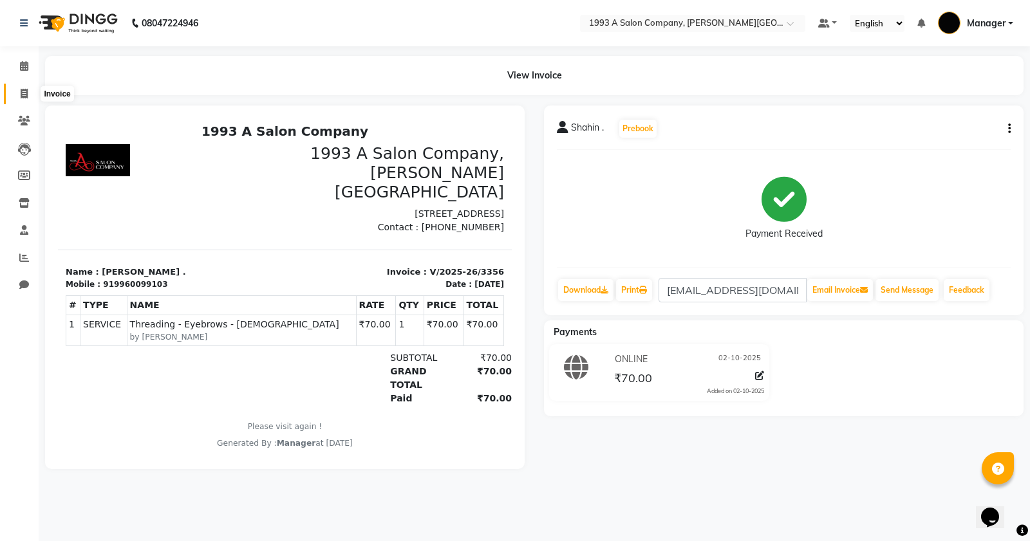
click at [23, 88] on span at bounding box center [24, 94] width 23 height 15
select select "service"
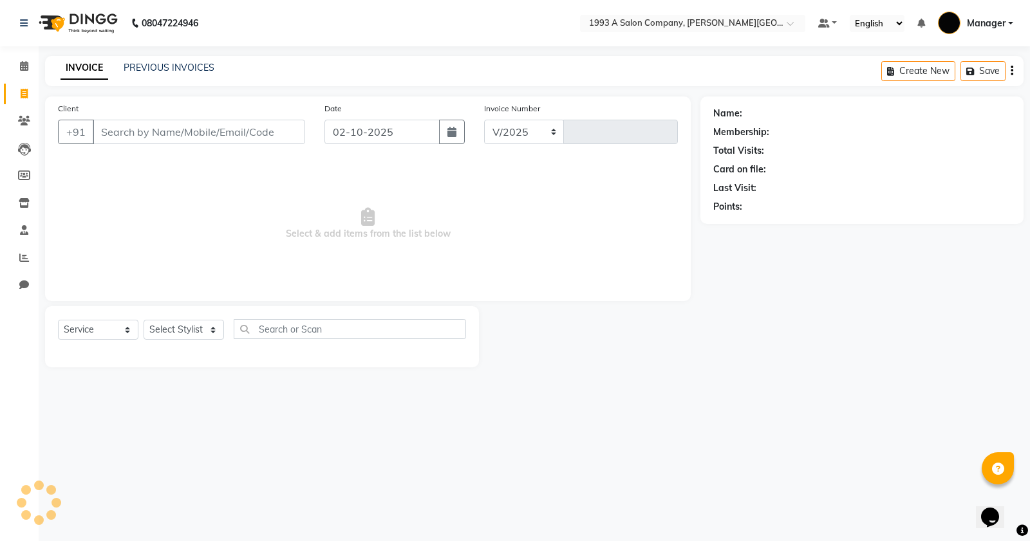
select select "613"
type input "3357"
click at [21, 69] on icon at bounding box center [24, 66] width 8 height 10
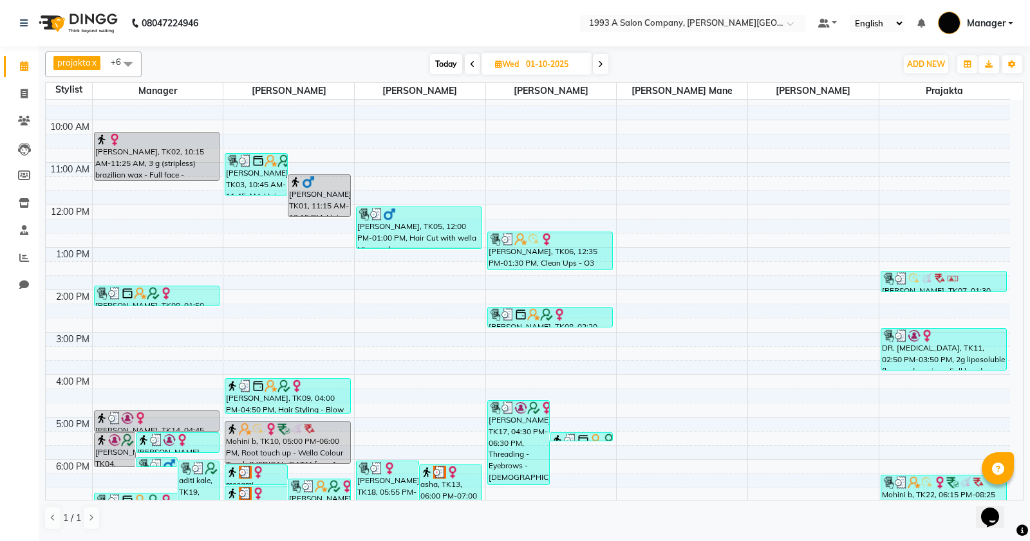
scroll to position [200, 0]
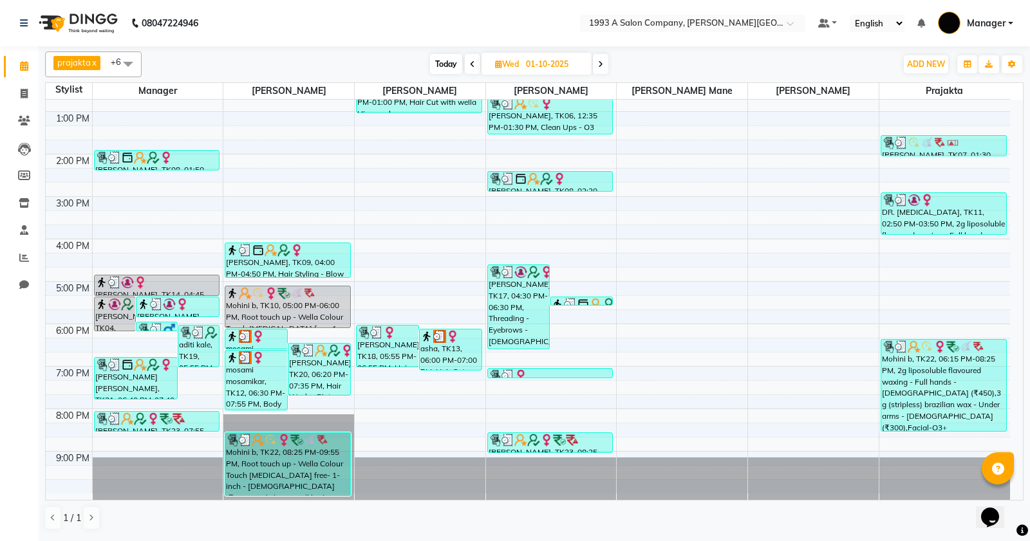
click at [436, 70] on span "Today" at bounding box center [446, 64] width 32 height 20
type input "02-10-2025"
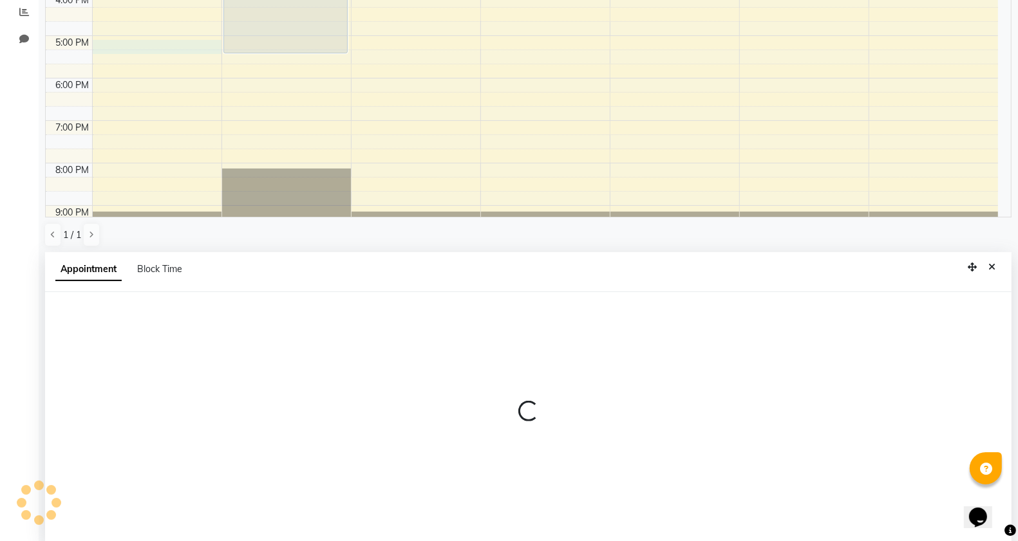
select select "58501"
select select "1020"
select select "tentative"
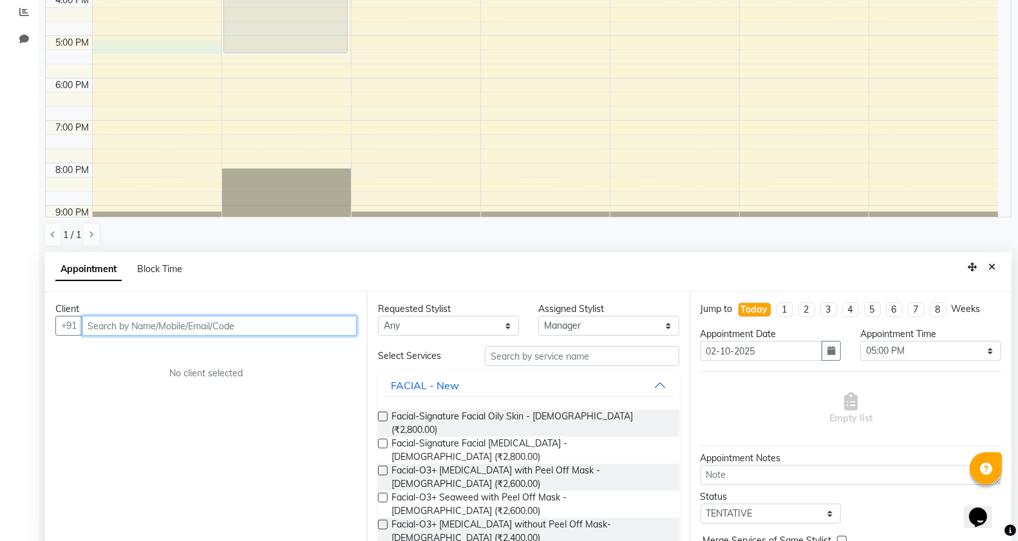
scroll to position [250, 0]
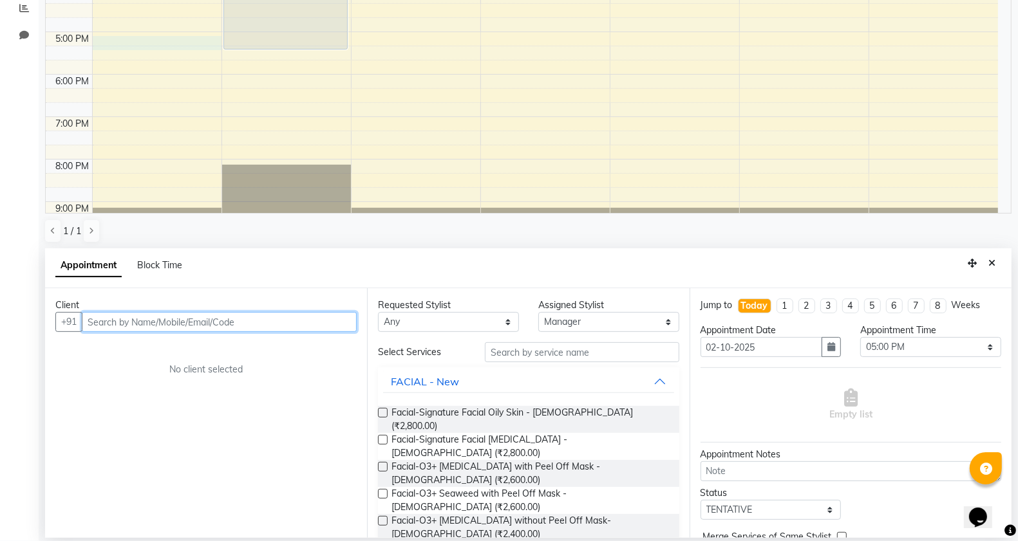
click at [147, 325] on input "text" at bounding box center [219, 322] width 275 height 20
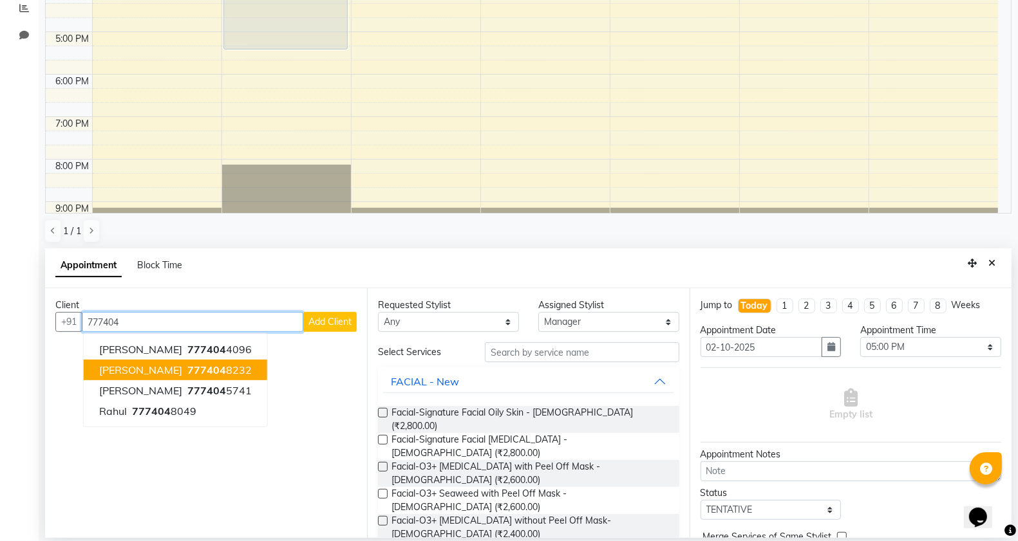
click at [223, 373] on ngb-highlight "777404 8232" at bounding box center [218, 370] width 67 height 13
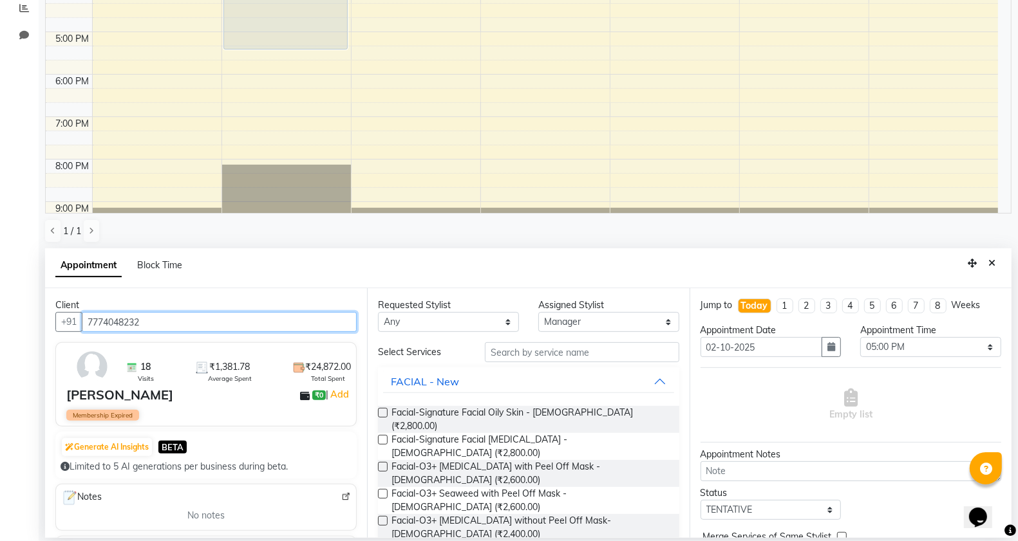
type input "7774048232"
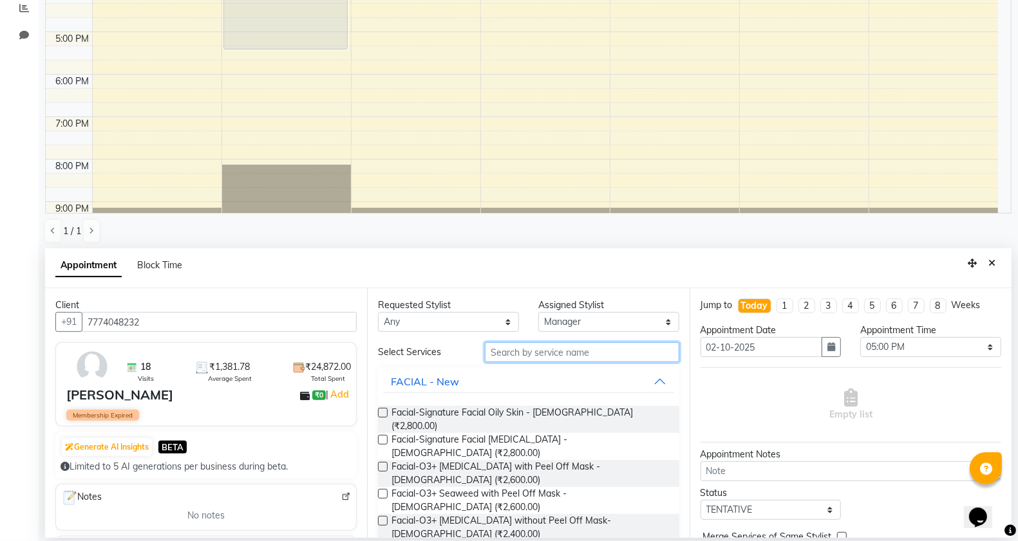
click at [622, 358] on input "text" at bounding box center [582, 352] width 194 height 20
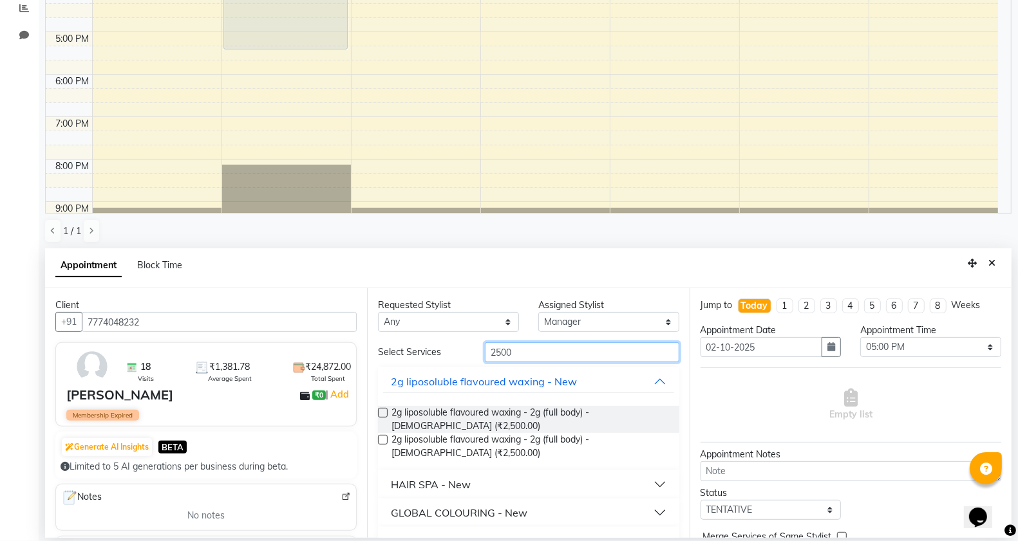
scroll to position [55, 0]
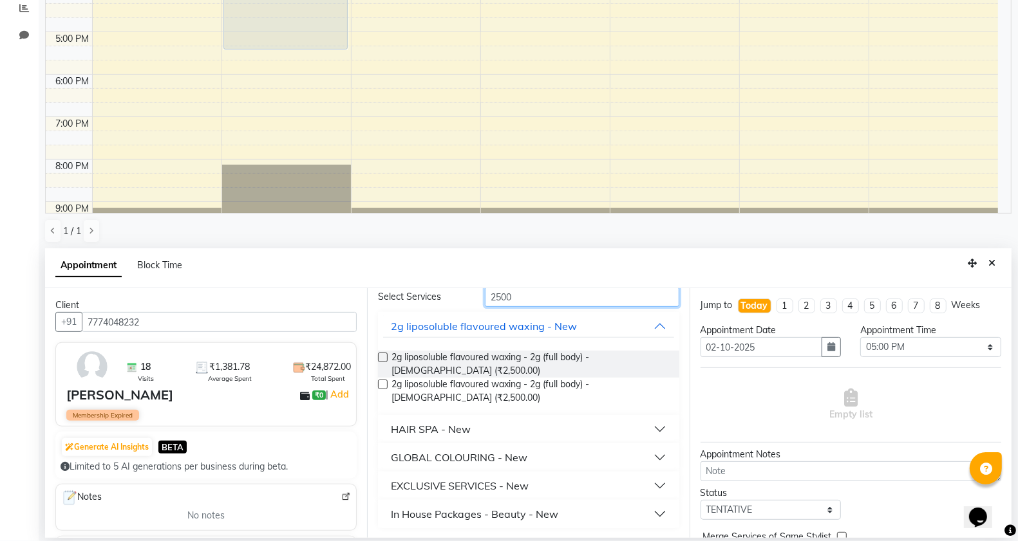
type input "2500"
click at [464, 515] on div "In House Packages - Beauty - New" at bounding box center [474, 514] width 167 height 15
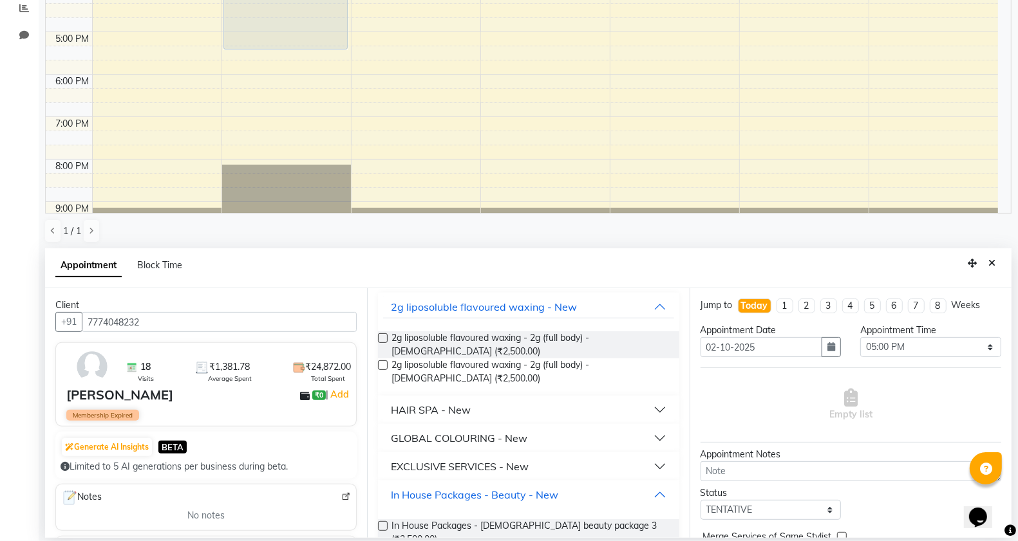
scroll to position [92, 0]
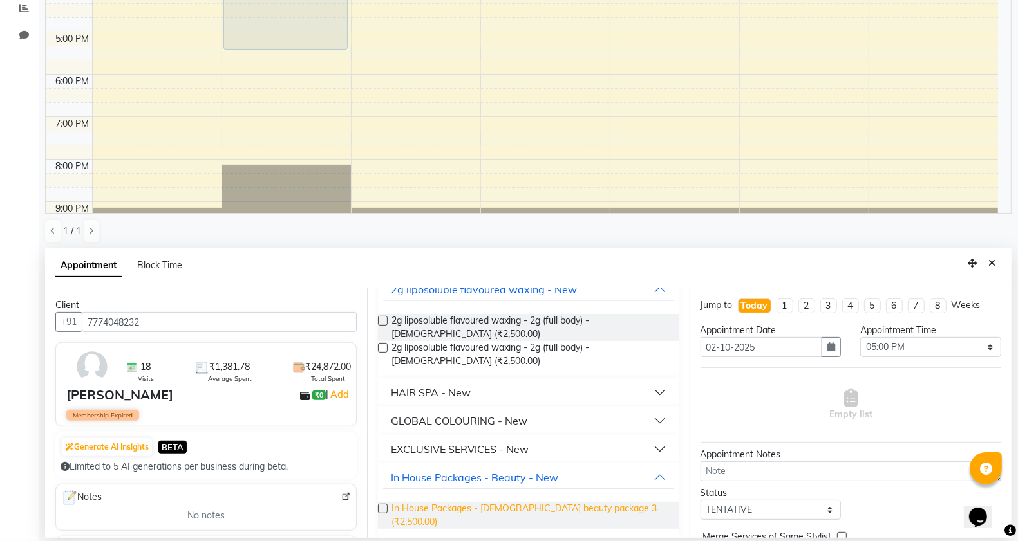
click at [440, 507] on span "In House Packages - [DEMOGRAPHIC_DATA] beauty package 3 (₹2,500.00)" at bounding box center [529, 515] width 277 height 27
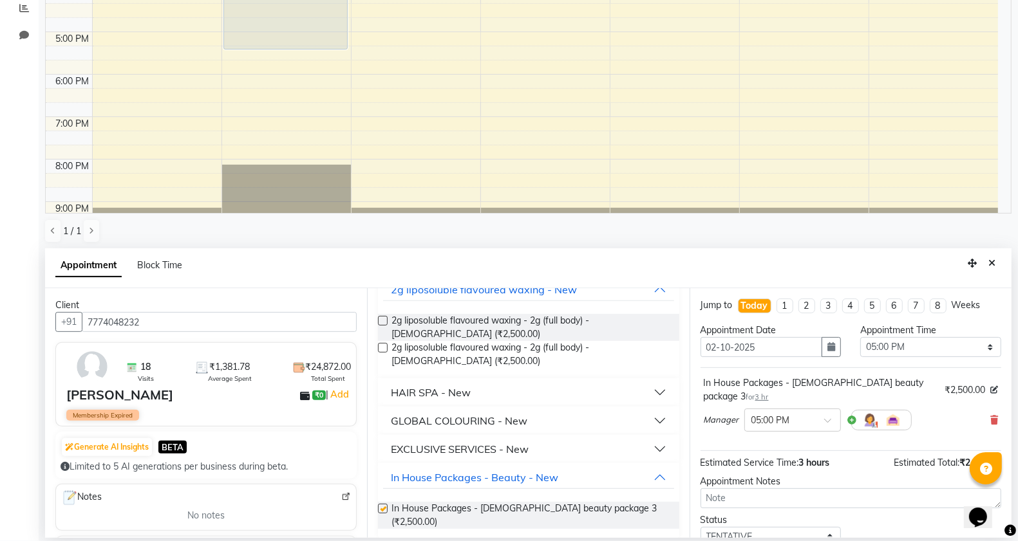
checkbox input "false"
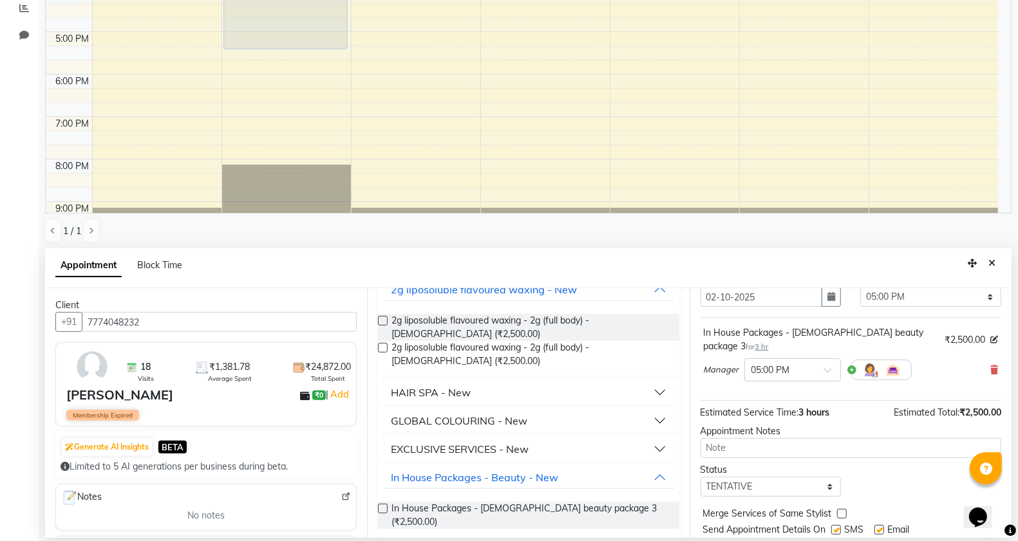
scroll to position [78, 0]
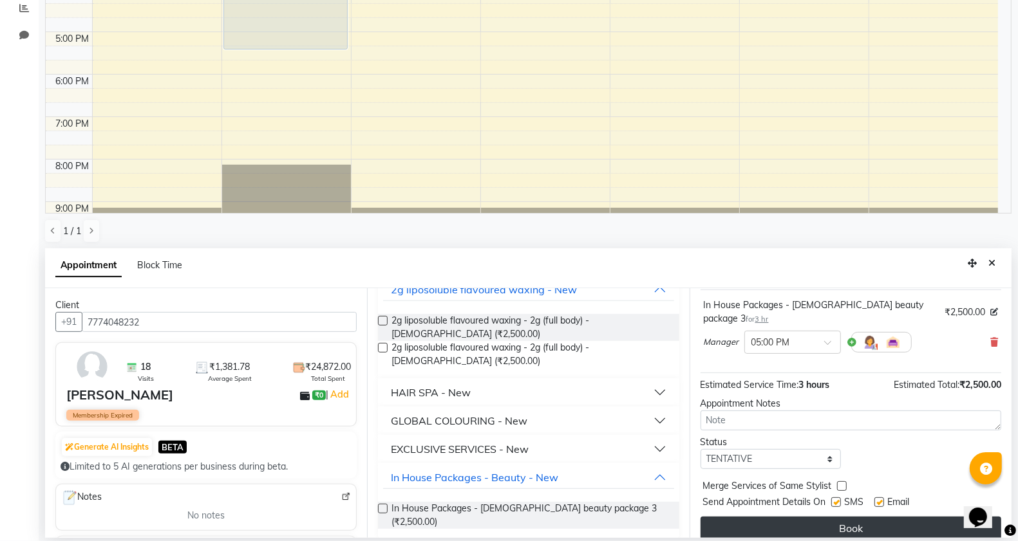
click at [818, 517] on button "Book" at bounding box center [850, 528] width 301 height 23
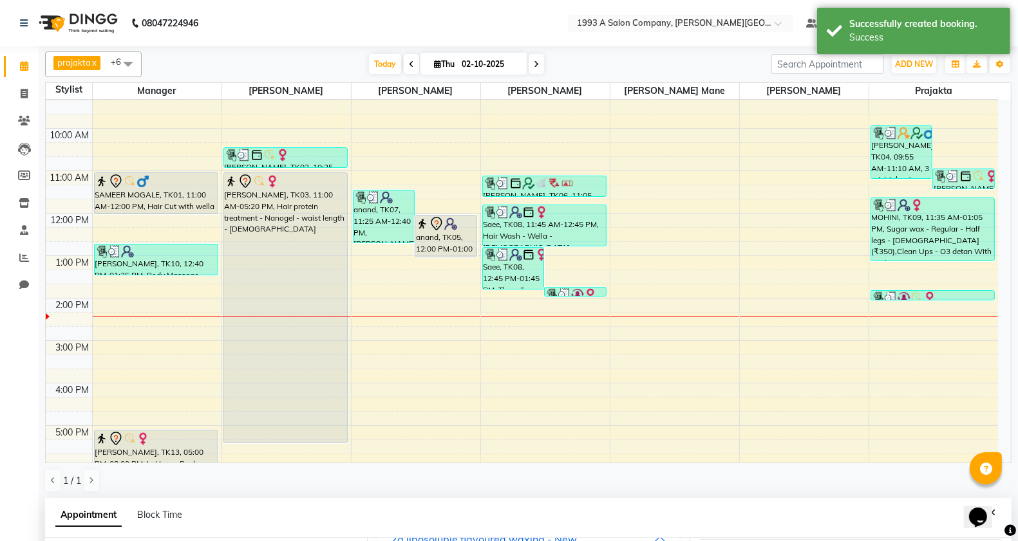
scroll to position [237, 0]
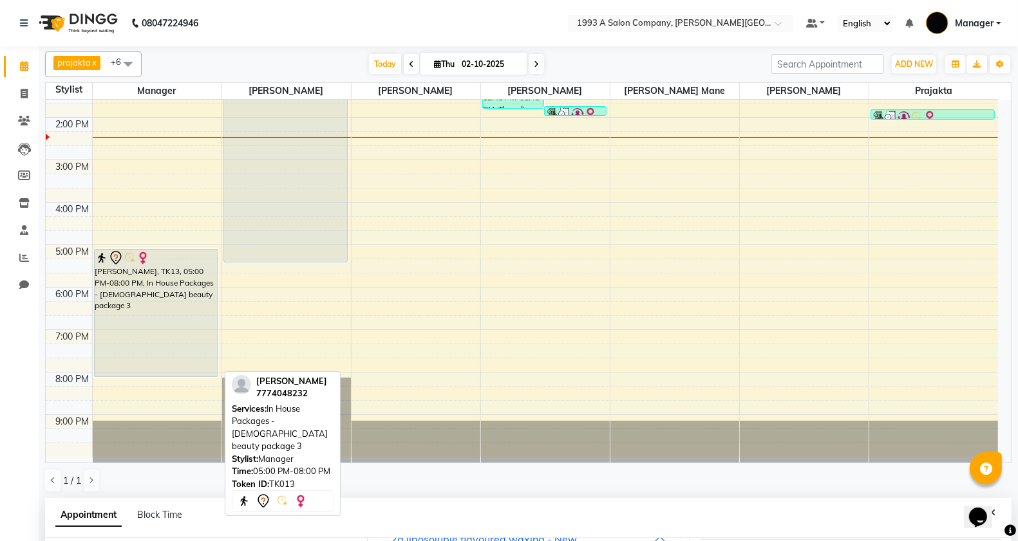
click at [146, 330] on div "[PERSON_NAME], TK13, 05:00 PM-08:00 PM, In House Packages - [DEMOGRAPHIC_DATA] …" at bounding box center [156, 313] width 123 height 127
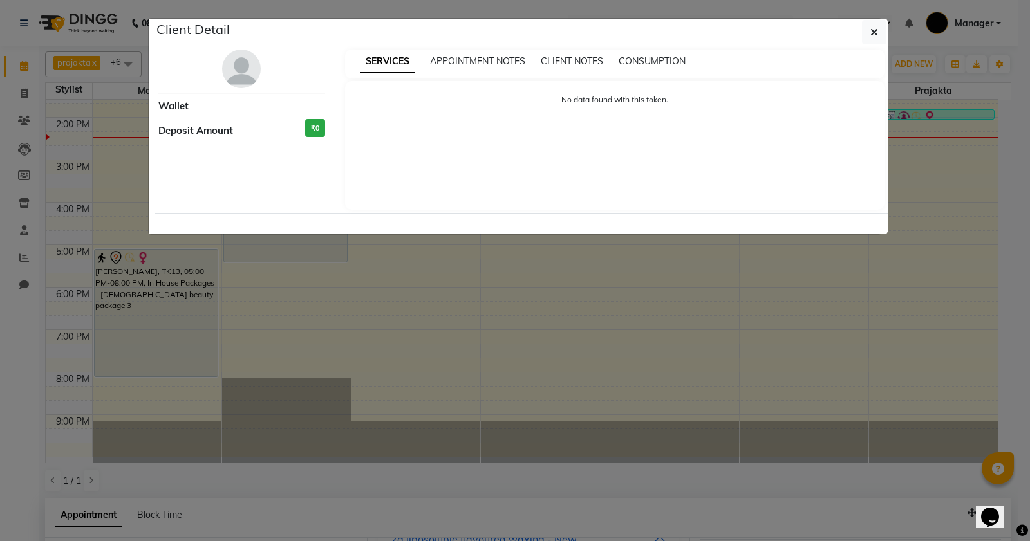
select select "7"
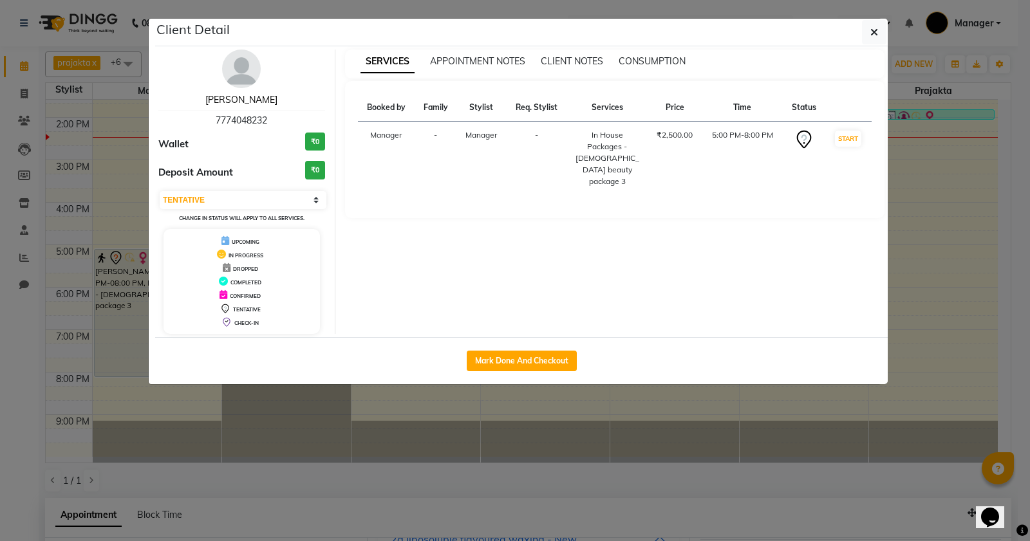
click at [245, 97] on link "[PERSON_NAME]" at bounding box center [241, 100] width 72 height 12
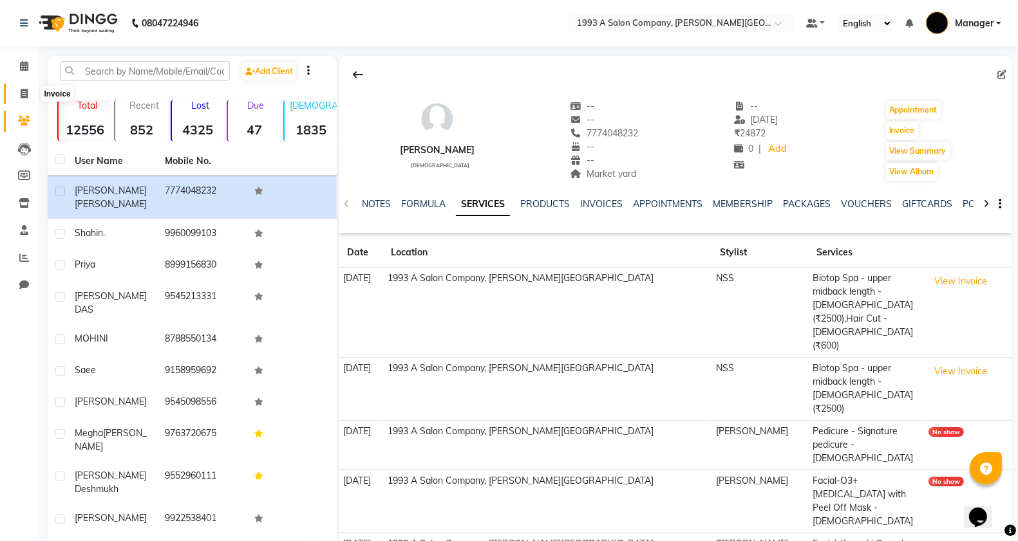
click at [18, 97] on span at bounding box center [24, 94] width 23 height 15
select select "service"
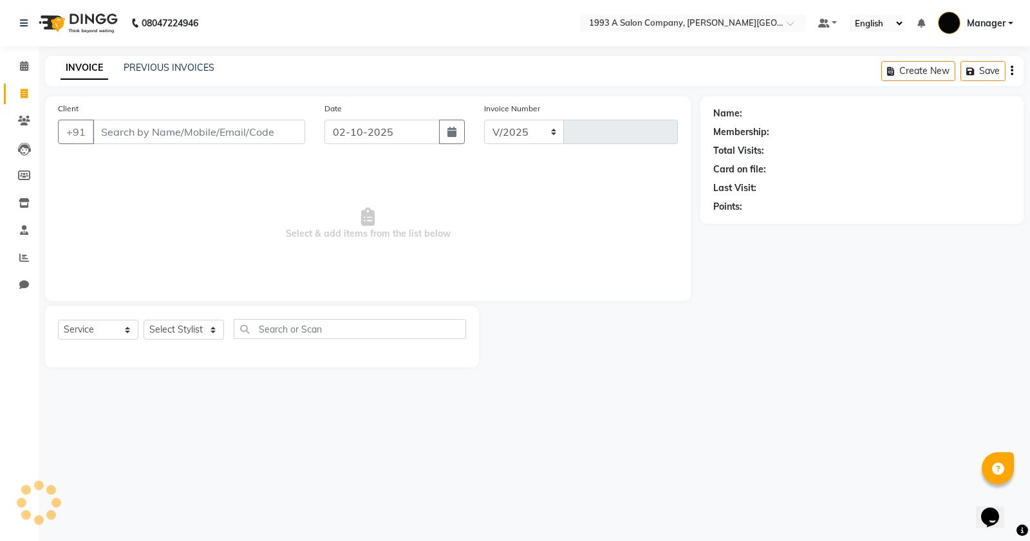
select select "613"
type input "3357"
click at [180, 142] on input "Client" at bounding box center [199, 132] width 212 height 24
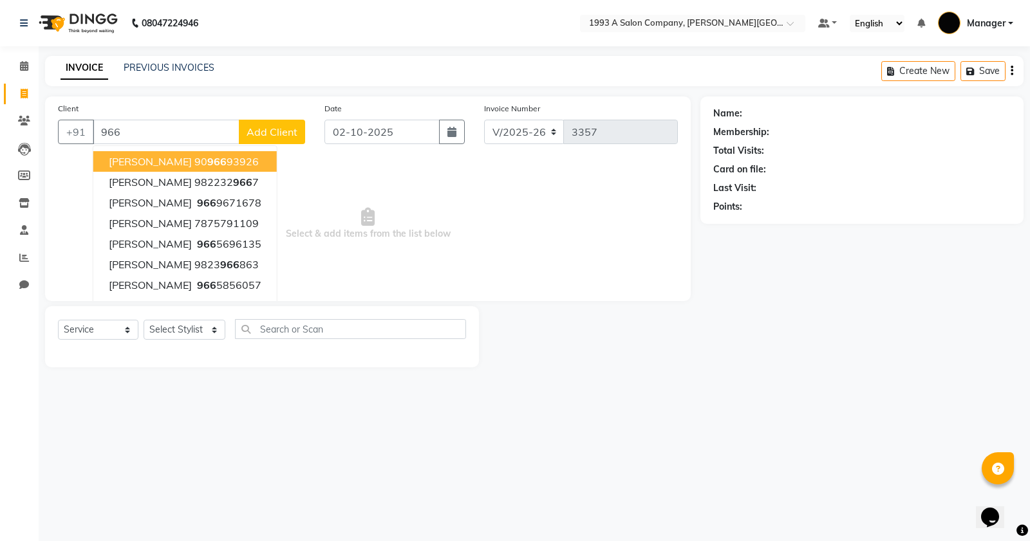
click at [212, 136] on input "966" at bounding box center [166, 132] width 147 height 24
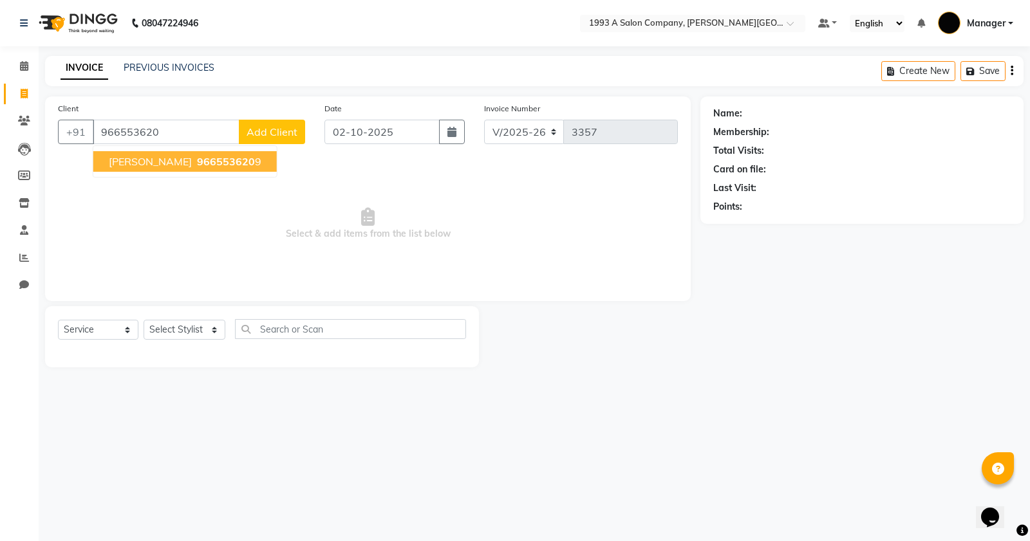
click at [209, 163] on span "966553620" at bounding box center [226, 161] width 58 height 13
type input "9665536209"
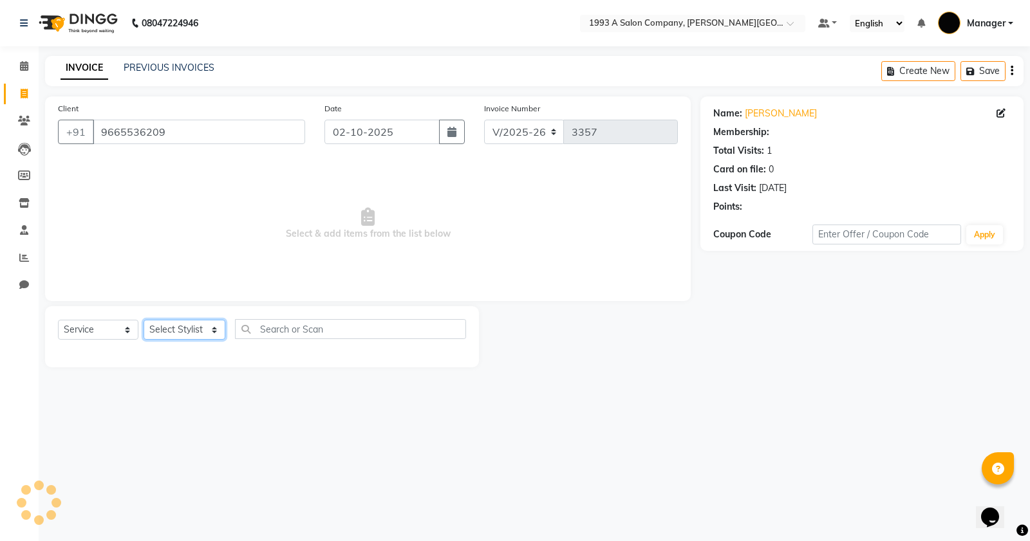
click at [183, 338] on select "Select Stylist [PERSON_NAME] Manager [PERSON_NAME] Mr [PERSON_NAME] (owner) [PE…" at bounding box center [185, 330] width 82 height 20
select select "58501"
click at [144, 320] on select "Select Stylist [PERSON_NAME] Manager [PERSON_NAME] Mr [PERSON_NAME] (owner) [PE…" at bounding box center [185, 330] width 82 height 20
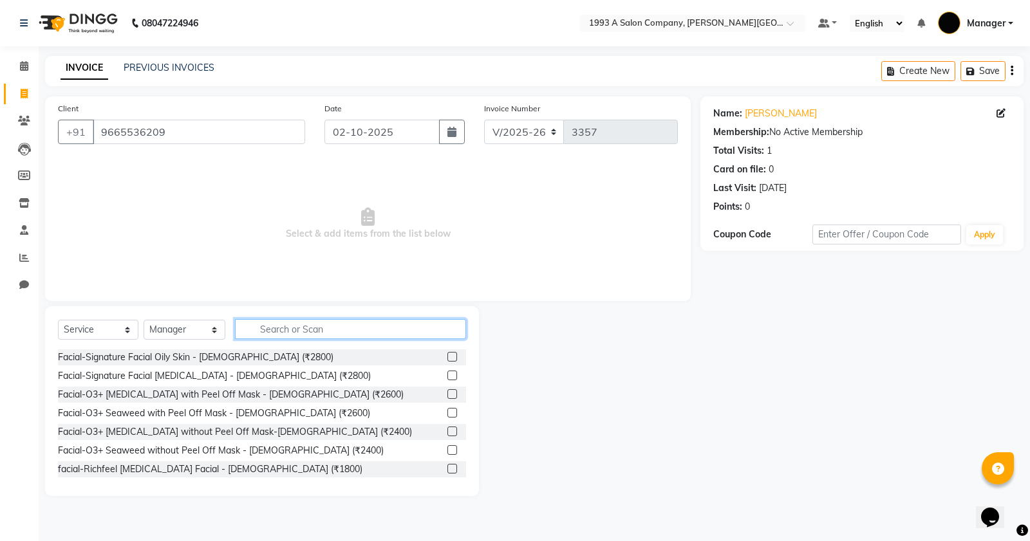
click at [277, 333] on input "text" at bounding box center [350, 329] width 231 height 20
type input "T"
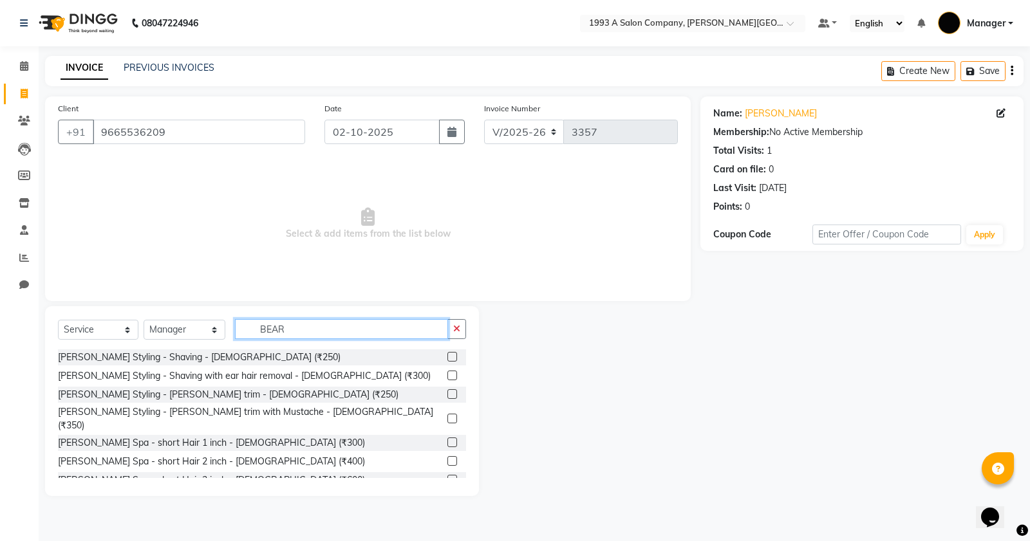
type input "BEAR"
click at [447, 377] on label at bounding box center [452, 376] width 10 height 10
click at [447, 377] on input "checkbox" at bounding box center [451, 376] width 8 height 8
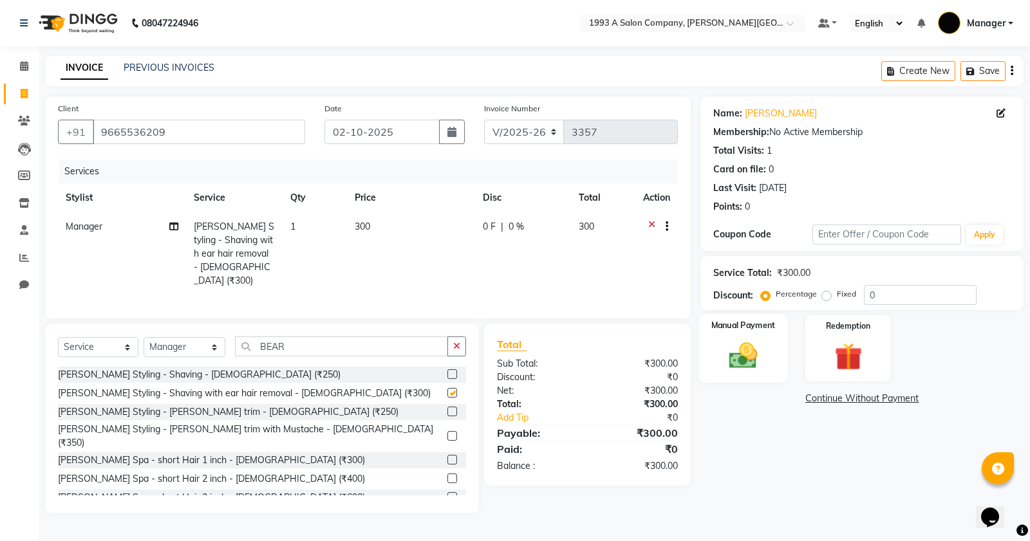
checkbox input "false"
click at [697, 352] on div "Manual Payment Redemption" at bounding box center [862, 348] width 342 height 66
click at [747, 349] on img at bounding box center [743, 355] width 46 height 33
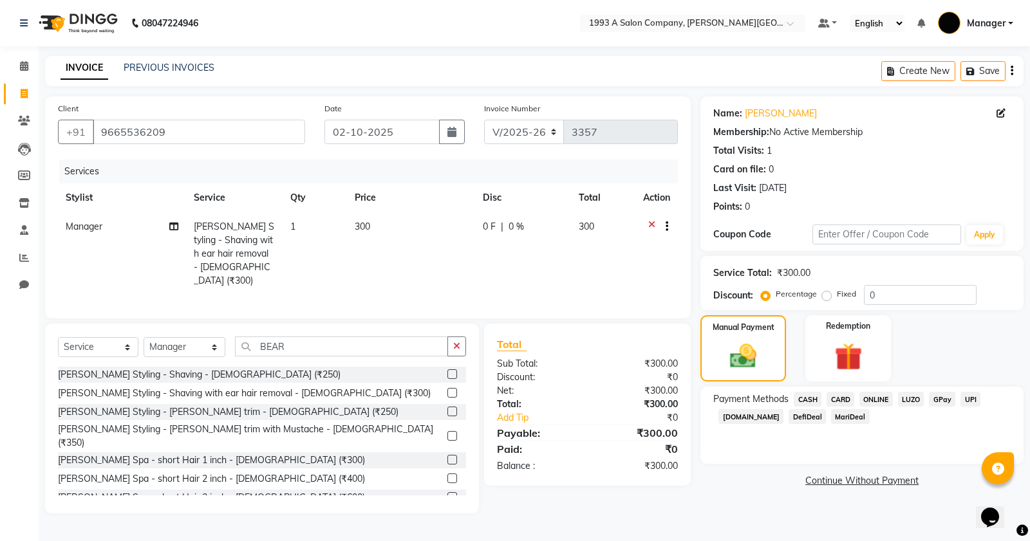
click at [893, 397] on div "LUZO" at bounding box center [909, 400] width 32 height 17
click at [877, 395] on span "ONLINE" at bounding box center [875, 399] width 33 height 15
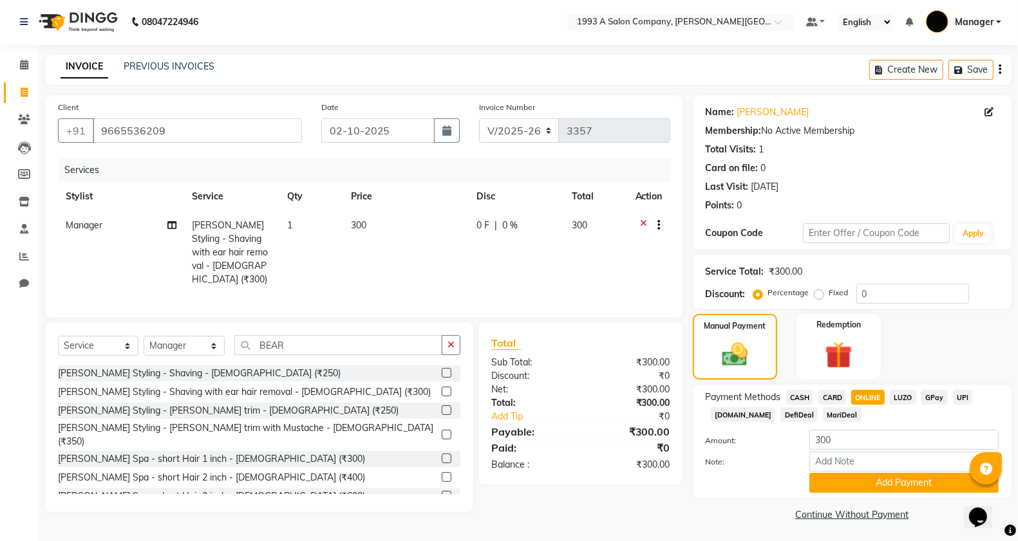
scroll to position [3, 0]
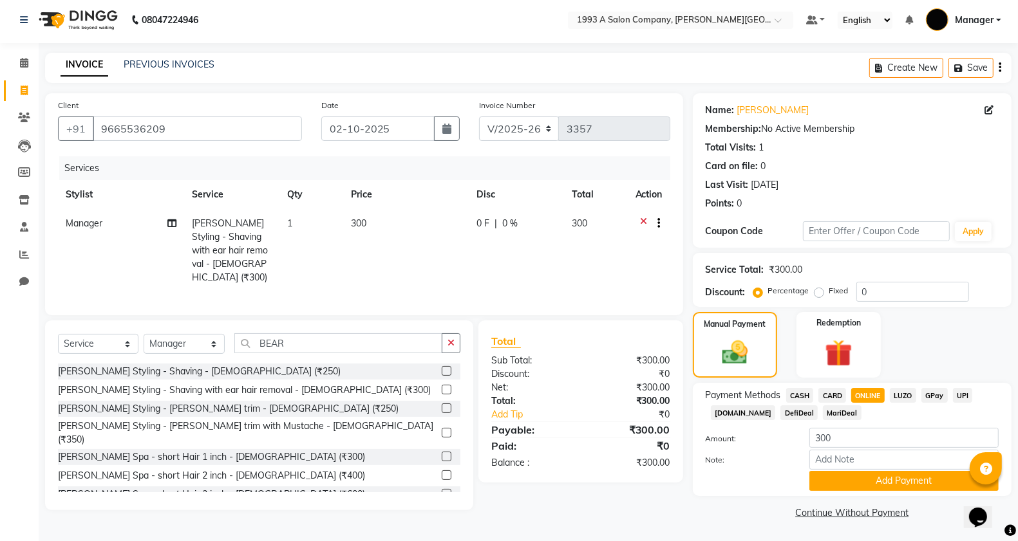
drag, startPoint x: 854, startPoint y: 475, endPoint x: 844, endPoint y: 462, distance: 16.1
click at [852, 476] on button "Add Payment" at bounding box center [903, 481] width 189 height 20
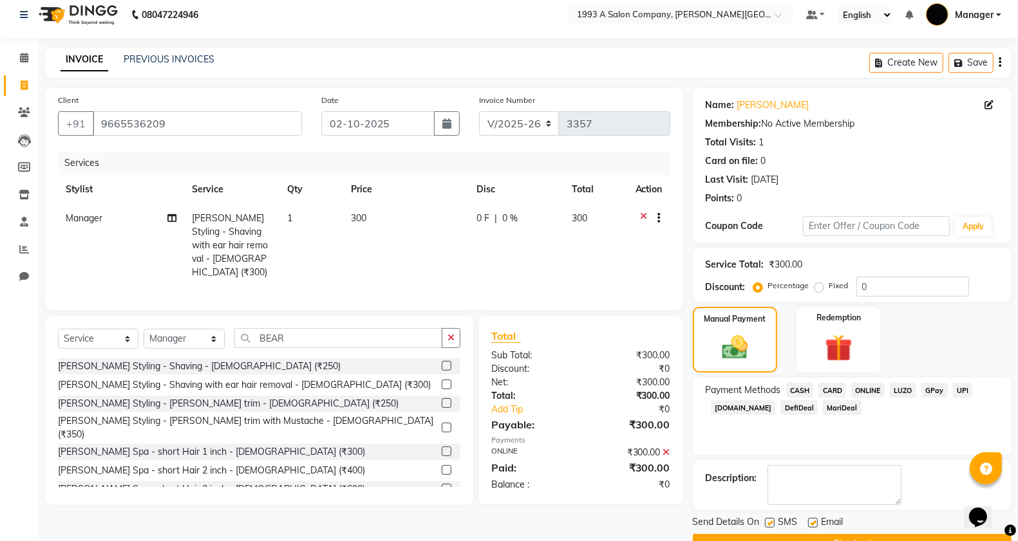
scroll to position [0, 0]
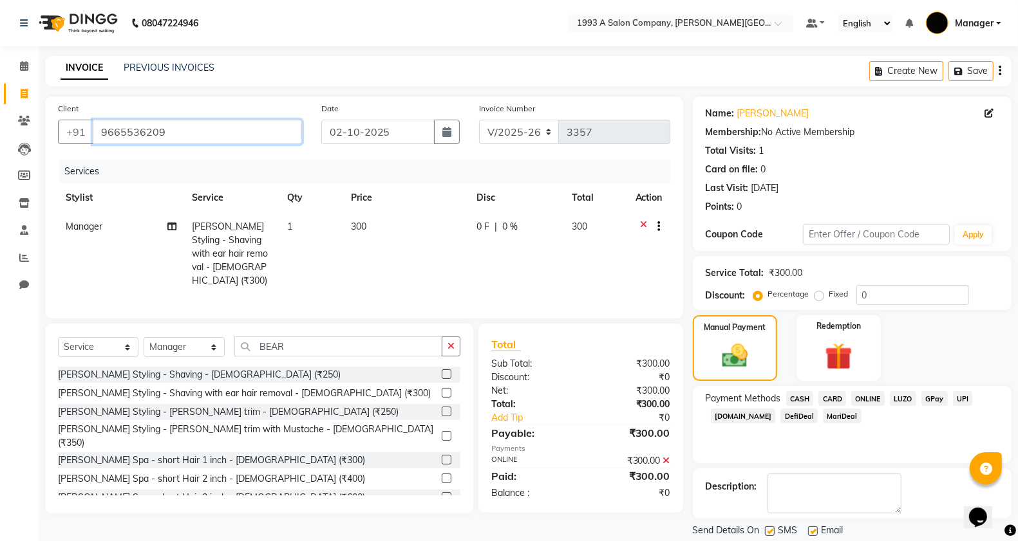
click at [185, 140] on input "9665536209" at bounding box center [197, 132] width 209 height 24
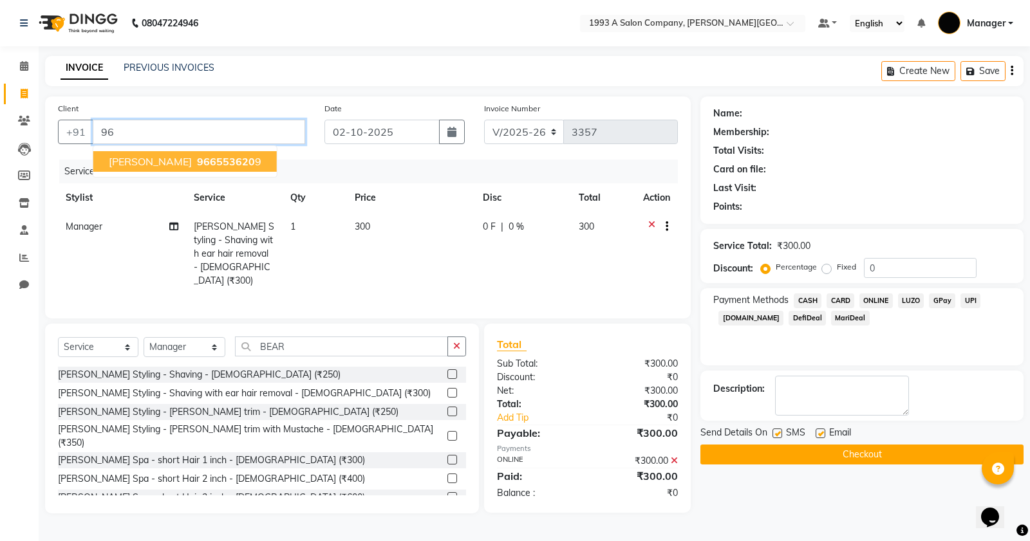
type input "9"
type input "8007462905"
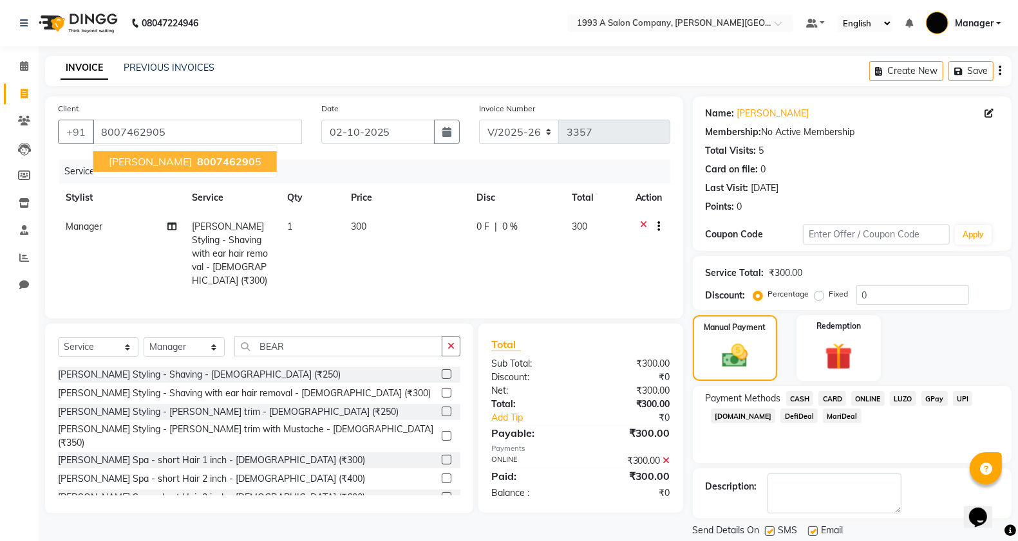
click at [274, 162] on button "[PERSON_NAME] 800746290 5" at bounding box center [184, 161] width 183 height 21
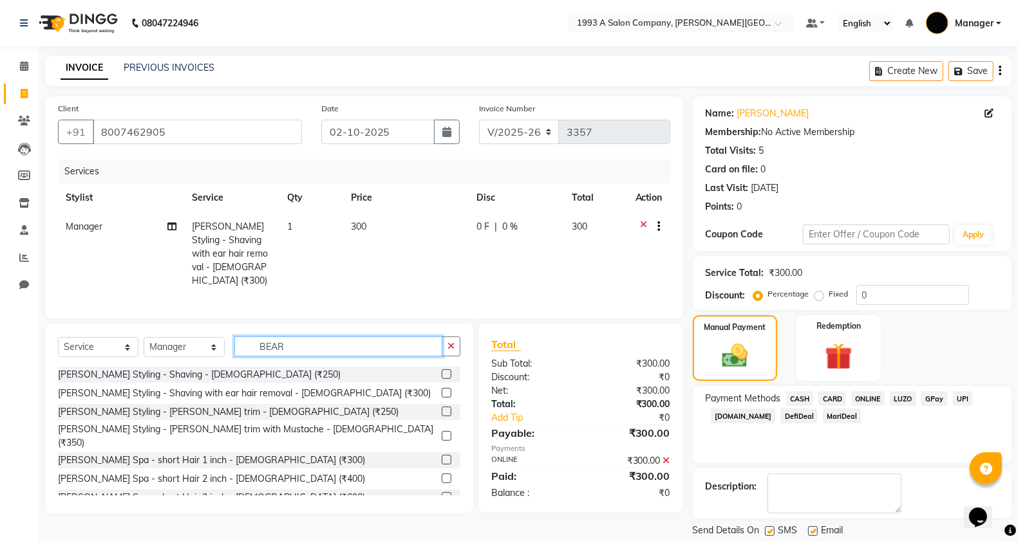
click at [313, 344] on input "BEAR" at bounding box center [338, 347] width 209 height 20
type input "B"
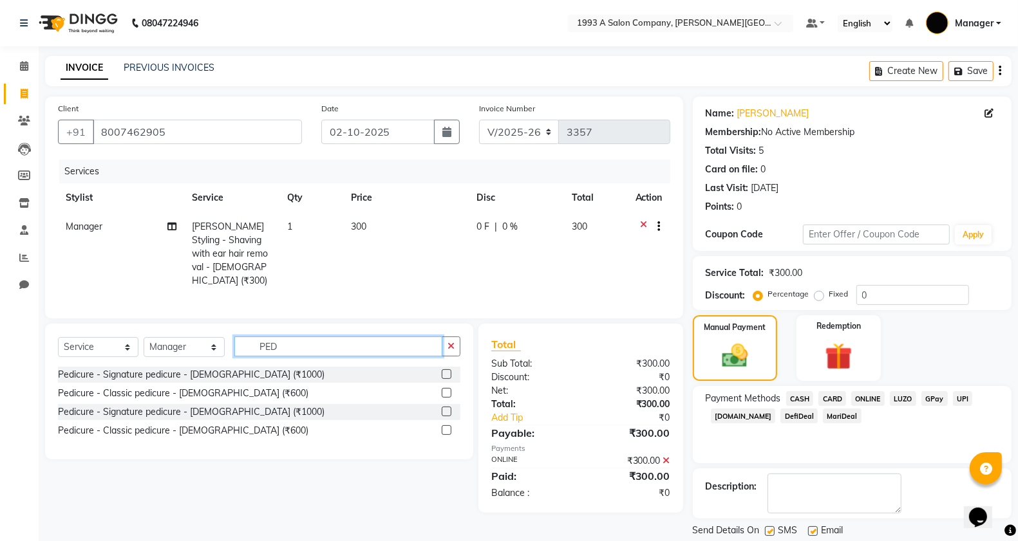
type input "PED"
click at [445, 431] on label at bounding box center [447, 430] width 10 height 10
click at [445, 431] on input "checkbox" at bounding box center [446, 431] width 8 height 8
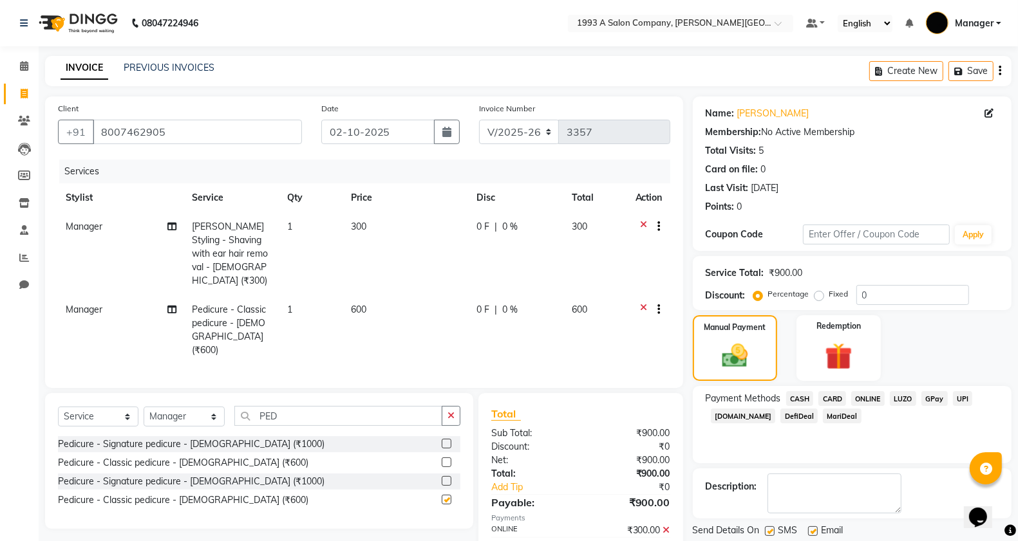
checkbox input "false"
click at [840, 400] on span "CARD" at bounding box center [832, 398] width 28 height 15
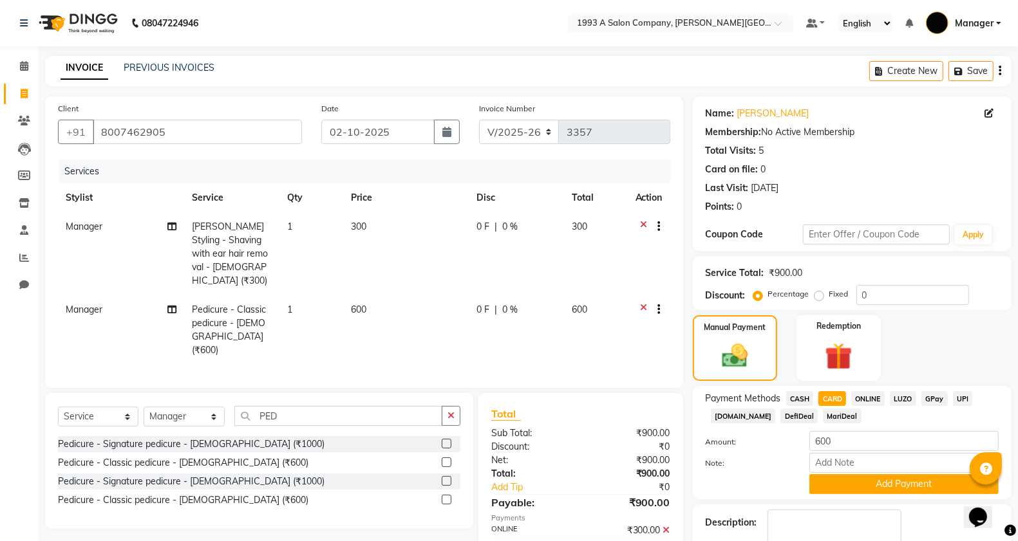
click at [641, 225] on icon at bounding box center [644, 228] width 7 height 16
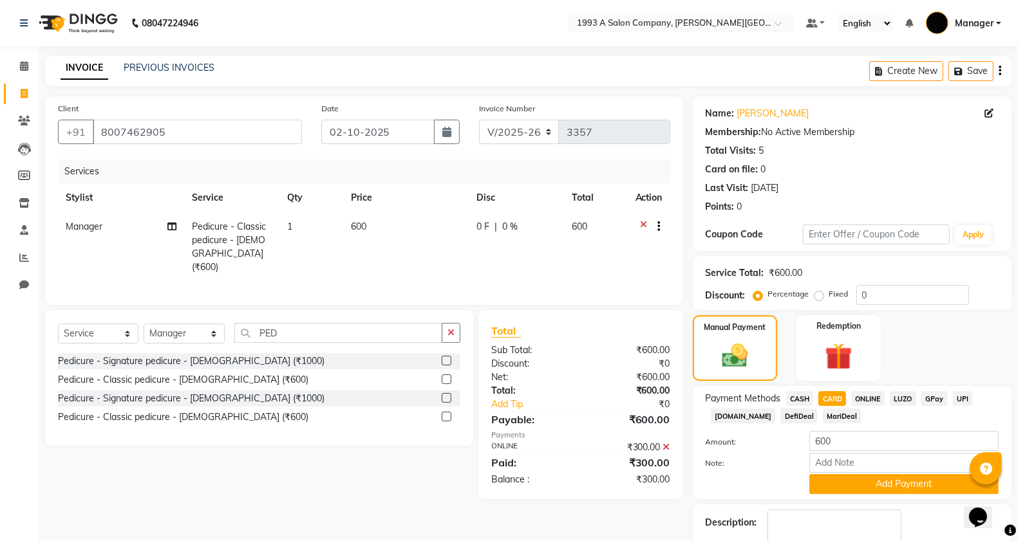
click at [868, 399] on span "ONLINE" at bounding box center [867, 398] width 33 height 15
type input "300"
click at [885, 486] on button "Add Payment" at bounding box center [903, 484] width 189 height 20
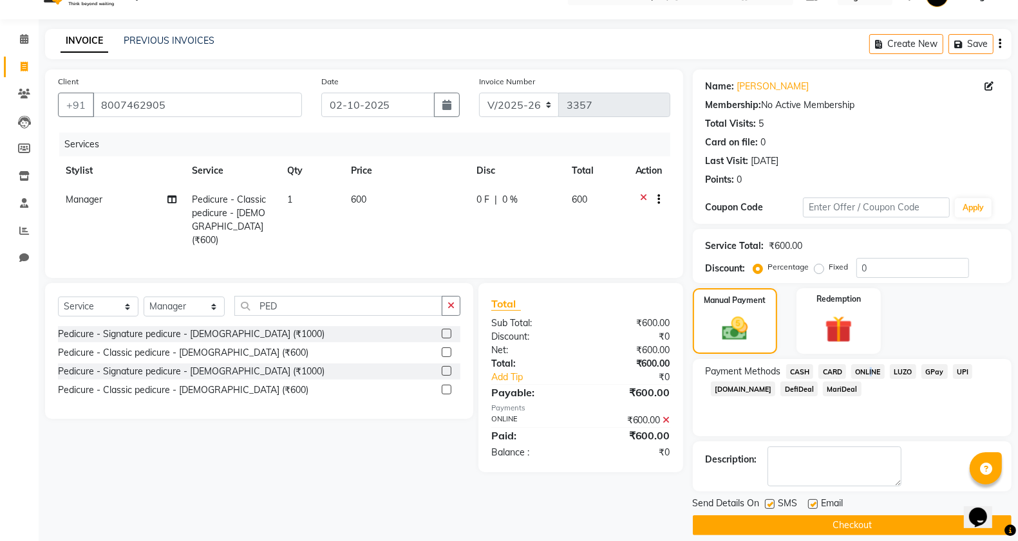
scroll to position [41, 0]
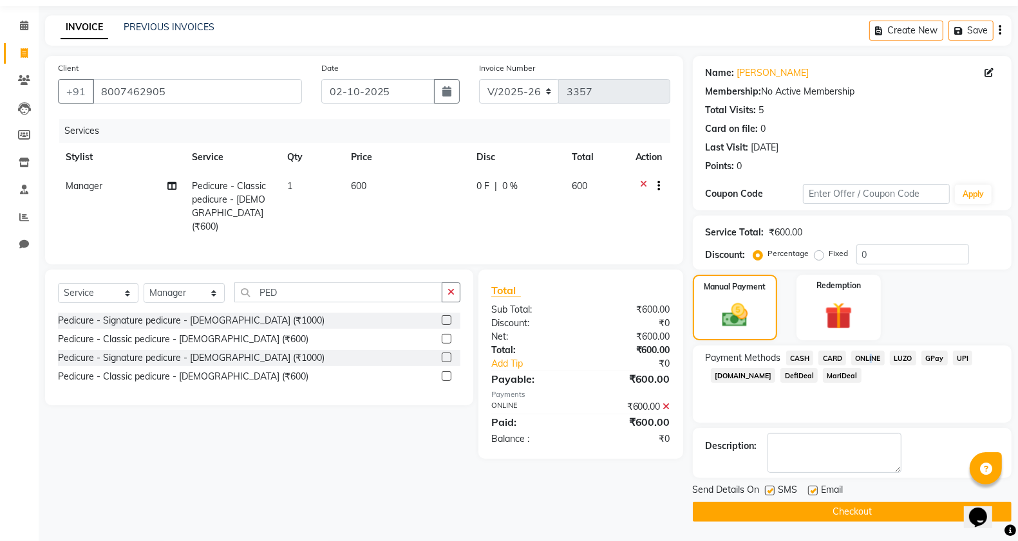
click at [881, 517] on button "Checkout" at bounding box center [852, 512] width 319 height 20
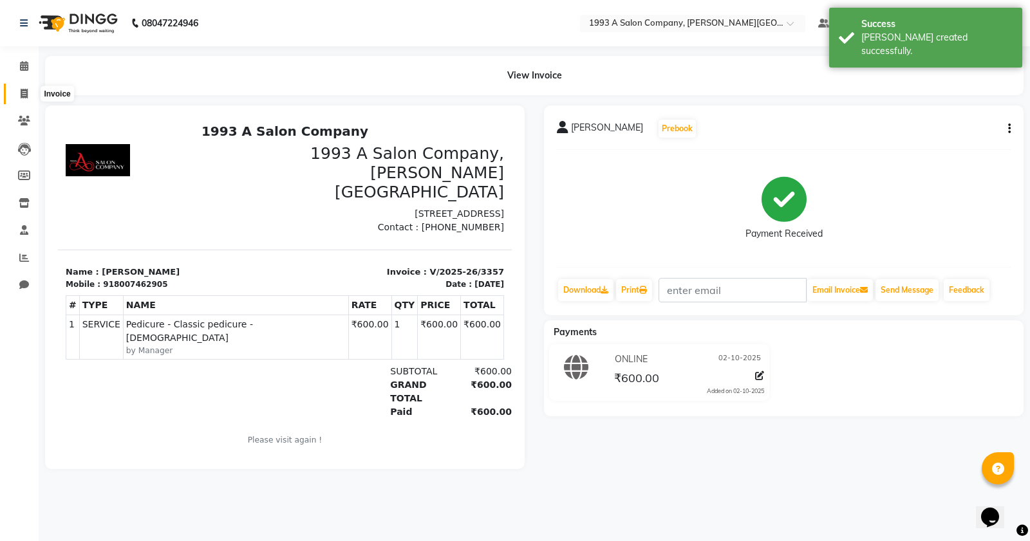
click at [23, 95] on icon at bounding box center [24, 94] width 7 height 10
select select "613"
select select "service"
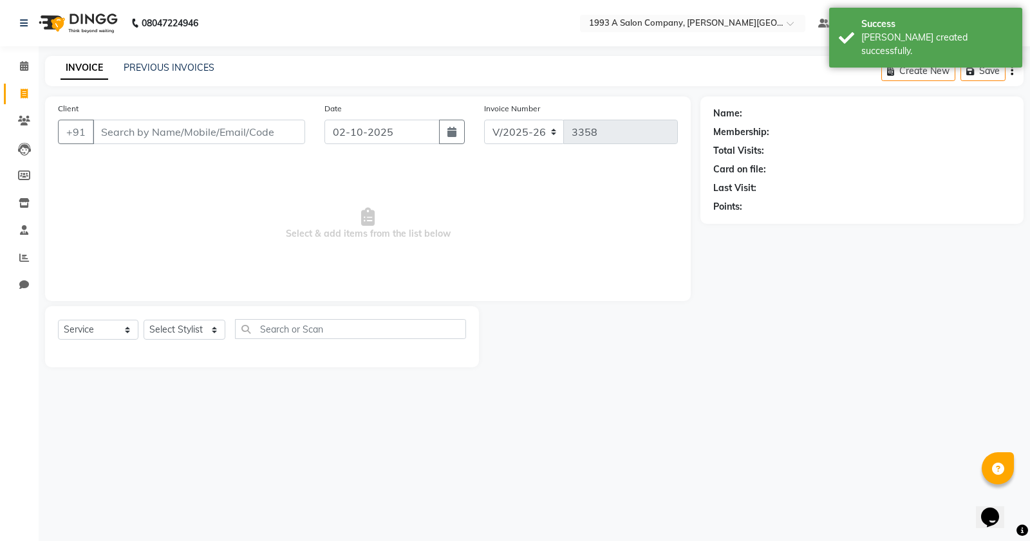
click at [156, 131] on input "Client" at bounding box center [199, 132] width 212 height 24
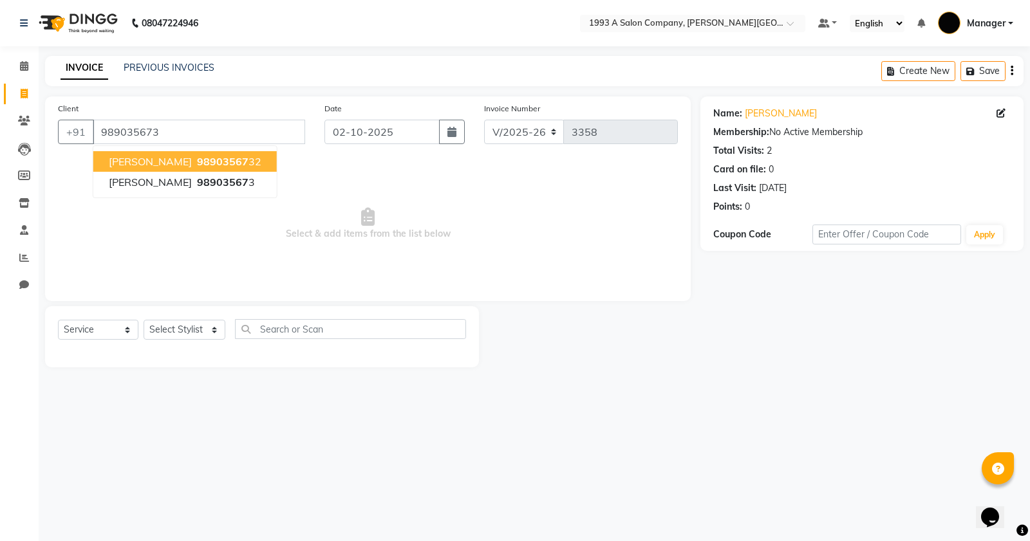
click at [151, 167] on span "[PERSON_NAME]" at bounding box center [150, 161] width 83 height 13
type input "9890356732"
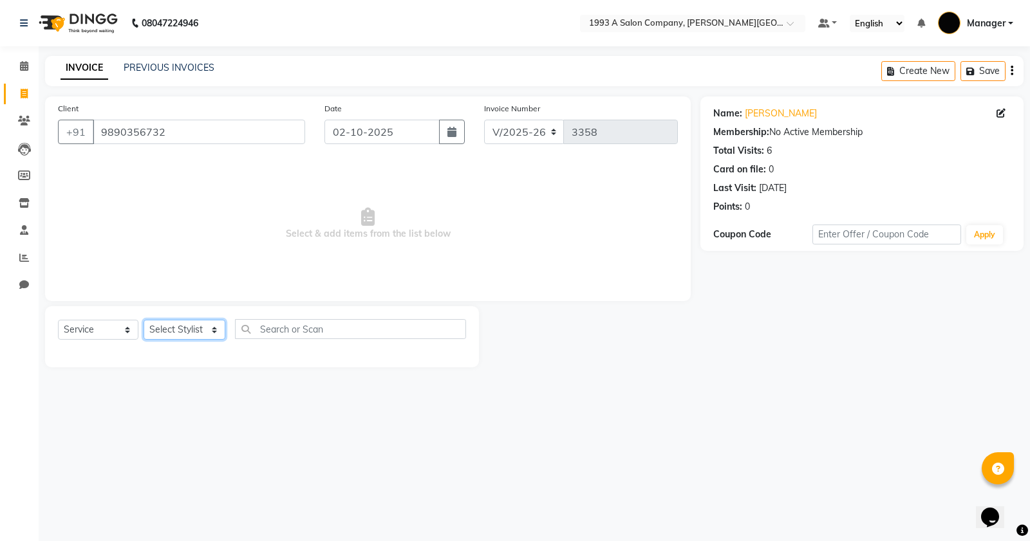
click at [212, 332] on select "Select Stylist [PERSON_NAME] Manager [PERSON_NAME] Mr [PERSON_NAME] (owner) [PE…" at bounding box center [185, 330] width 82 height 20
select select "82880"
click at [144, 320] on select "Select Stylist [PERSON_NAME] Manager [PERSON_NAME] Mr [PERSON_NAME] (owner) [PE…" at bounding box center [185, 330] width 82 height 20
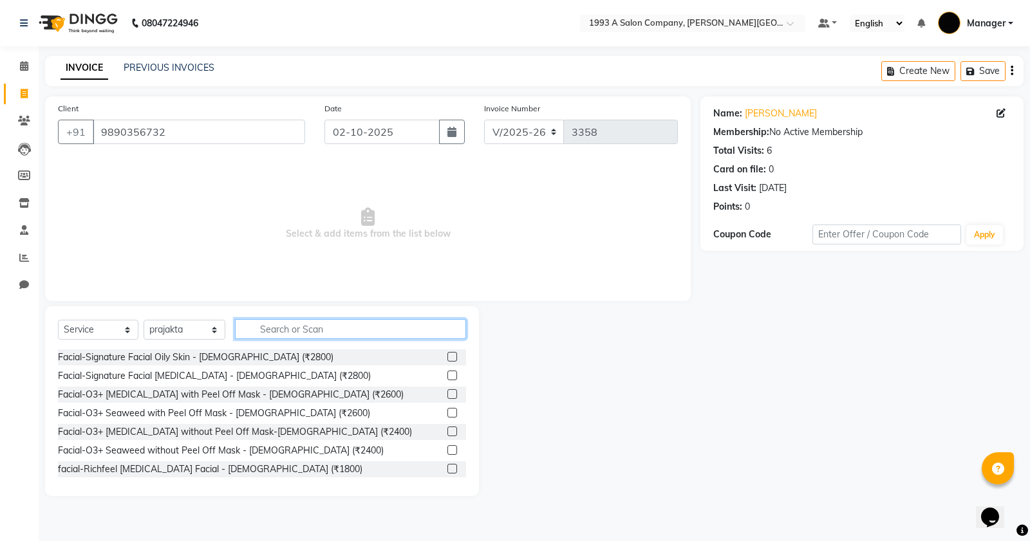
drag, startPoint x: 340, startPoint y: 335, endPoint x: 341, endPoint y: 329, distance: 6.6
click at [341, 333] on input "text" at bounding box center [350, 329] width 231 height 20
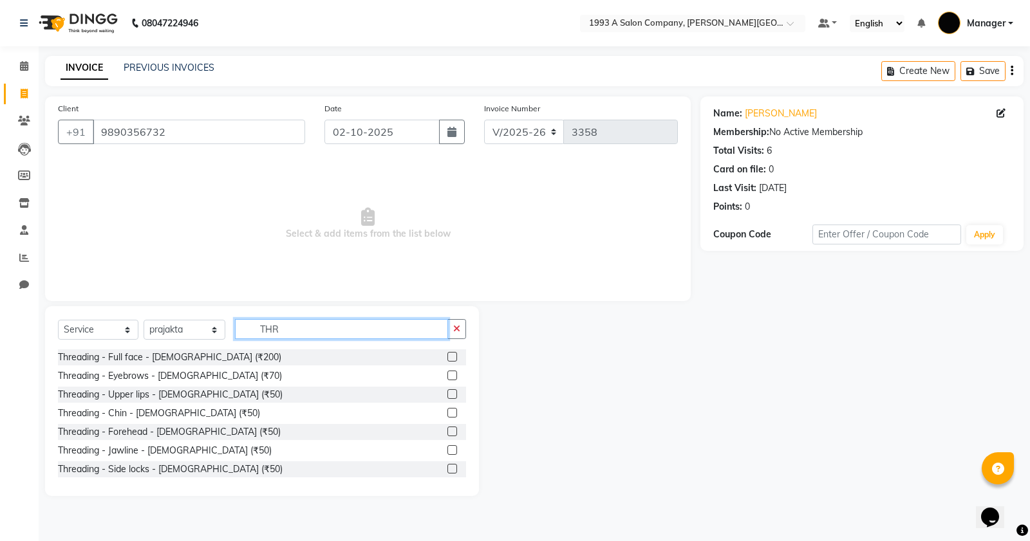
type input "THR"
click at [447, 375] on label at bounding box center [452, 376] width 10 height 10
click at [447, 375] on input "checkbox" at bounding box center [451, 376] width 8 height 8
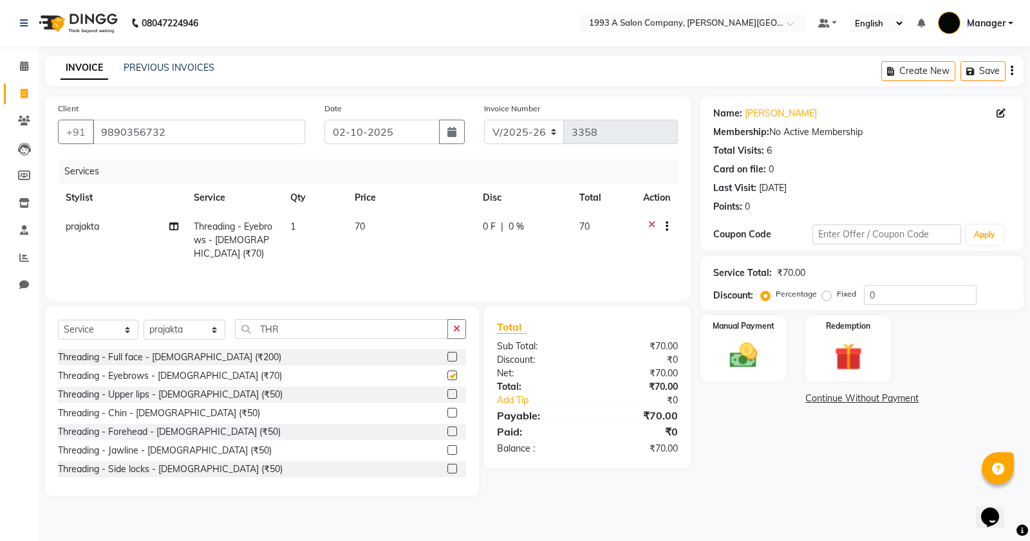
checkbox input "false"
click at [447, 396] on label at bounding box center [452, 394] width 10 height 10
click at [447, 396] on input "checkbox" at bounding box center [451, 395] width 8 height 8
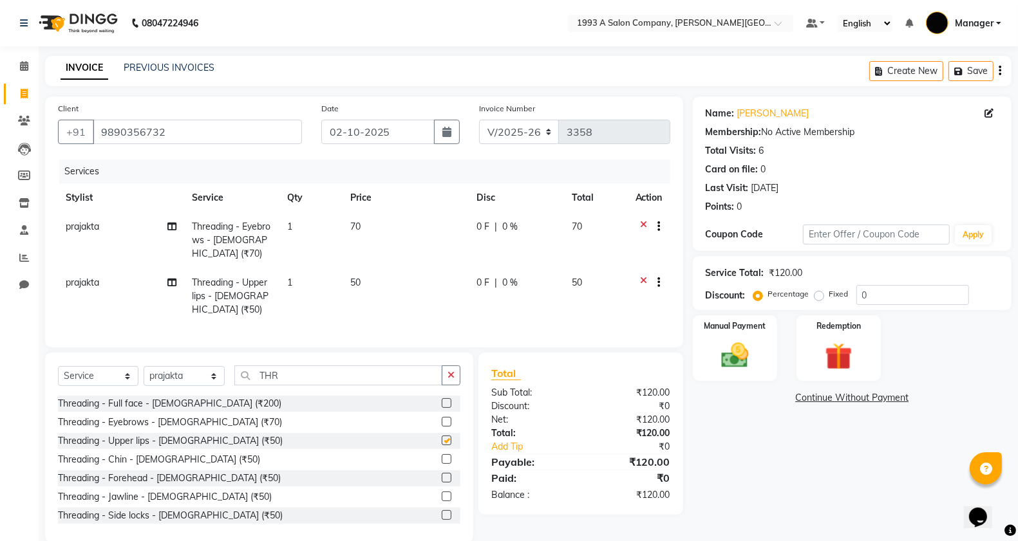
checkbox input "false"
click at [429, 456] on div "Threading - Chin - [DEMOGRAPHIC_DATA] (₹50)" at bounding box center [259, 460] width 402 height 16
click at [442, 456] on label at bounding box center [447, 459] width 10 height 10
click at [442, 456] on input "checkbox" at bounding box center [446, 460] width 8 height 8
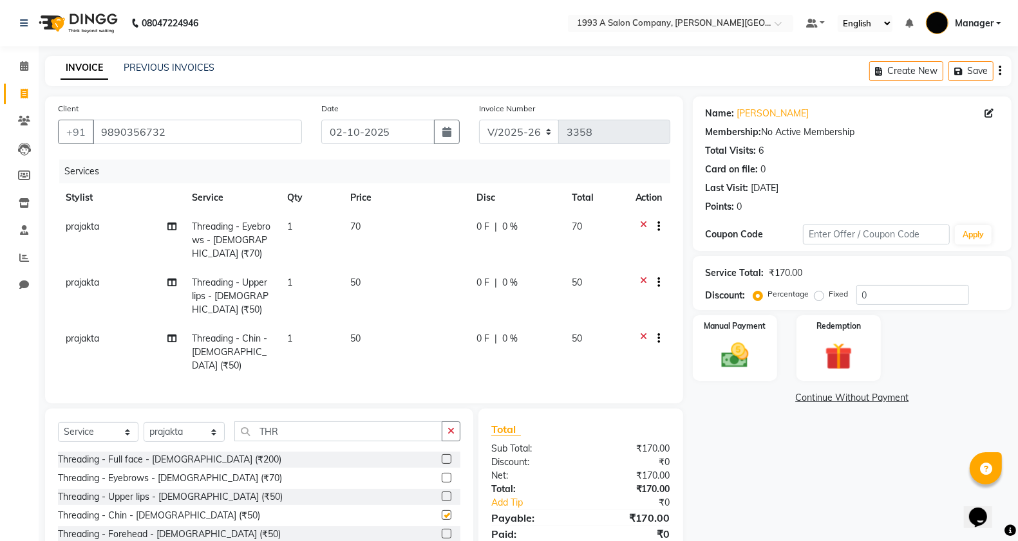
checkbox input "false"
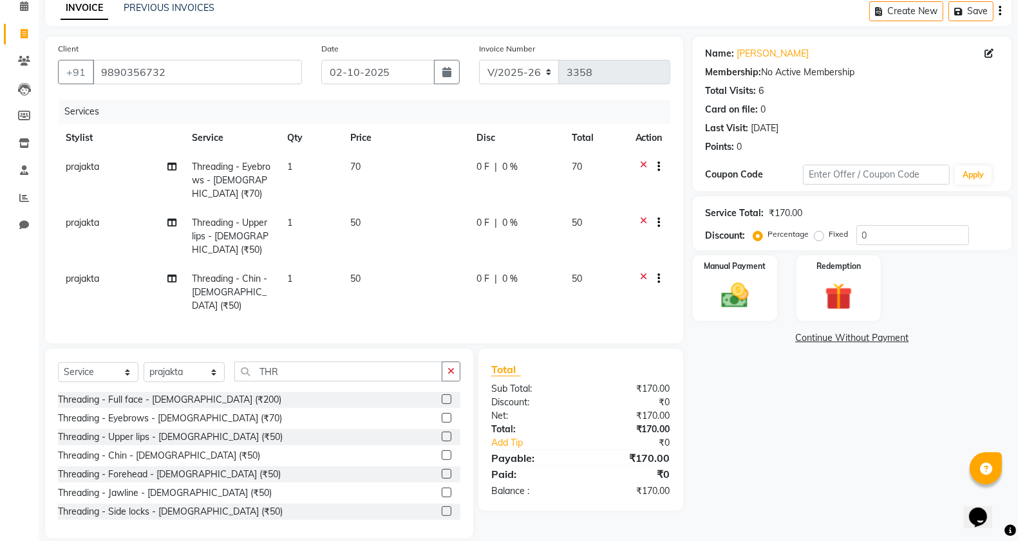
scroll to position [61, 0]
click at [745, 303] on img at bounding box center [735, 294] width 46 height 32
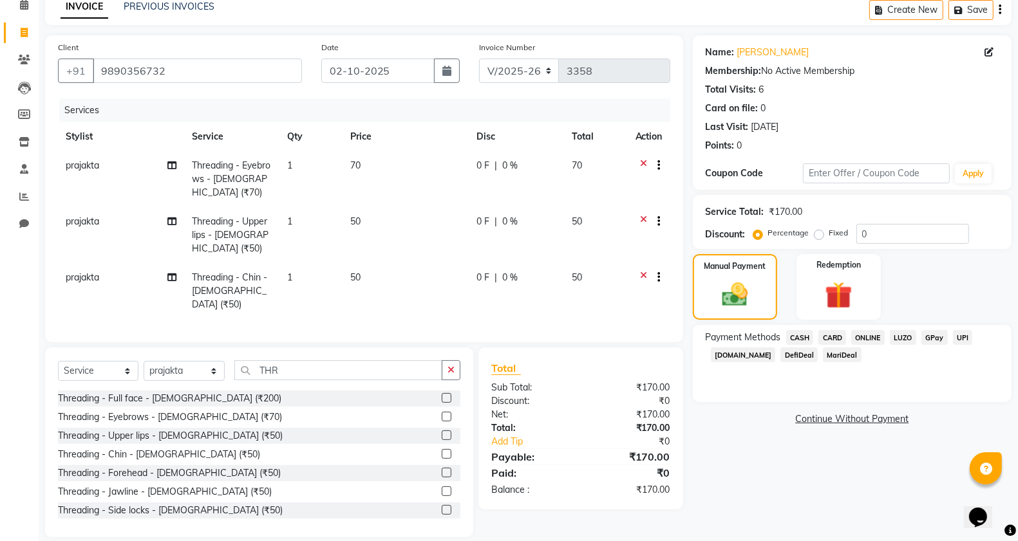
click at [871, 340] on span "ONLINE" at bounding box center [867, 337] width 33 height 15
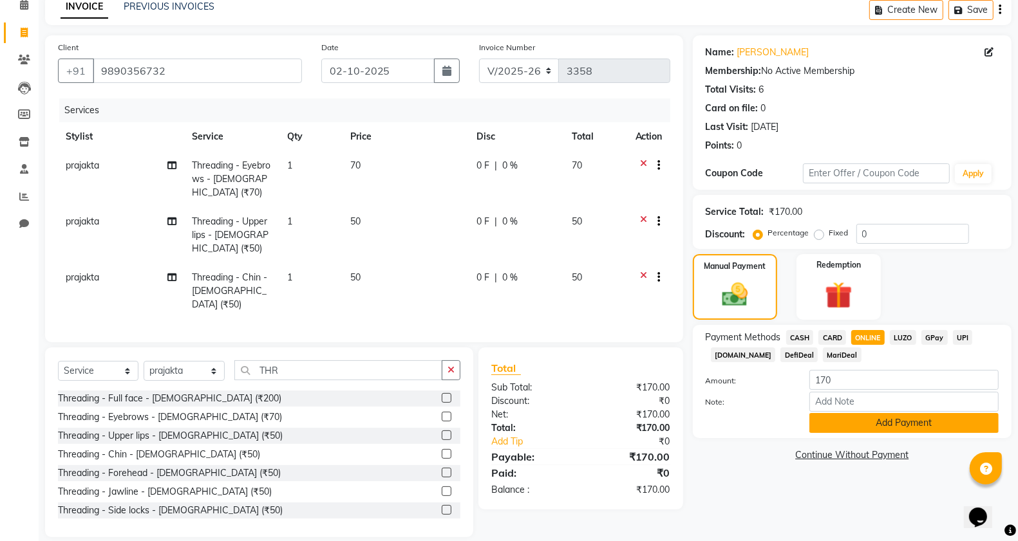
click at [899, 424] on button "Add Payment" at bounding box center [903, 423] width 189 height 20
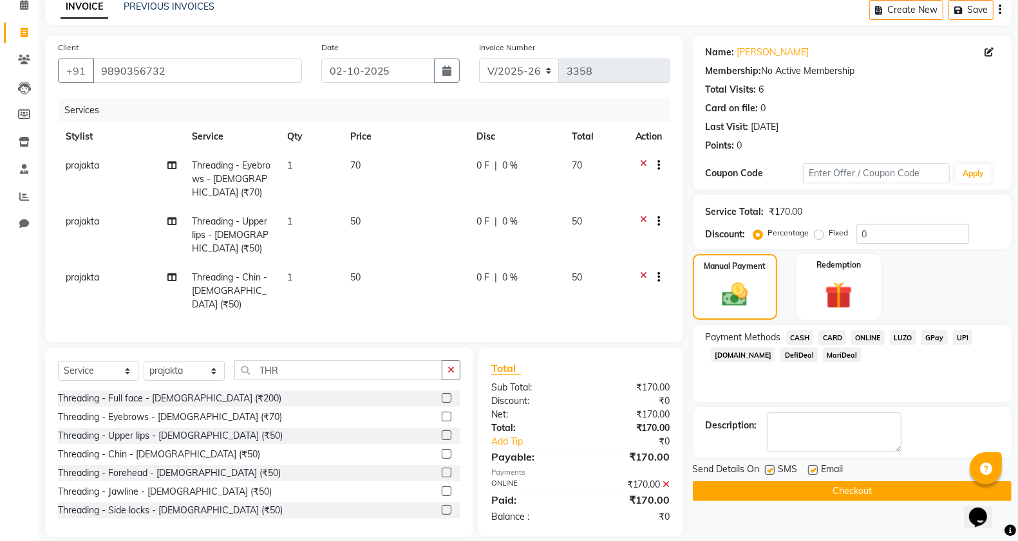
click at [915, 493] on button "Checkout" at bounding box center [852, 492] width 319 height 20
